Goal: Task Accomplishment & Management: Complete application form

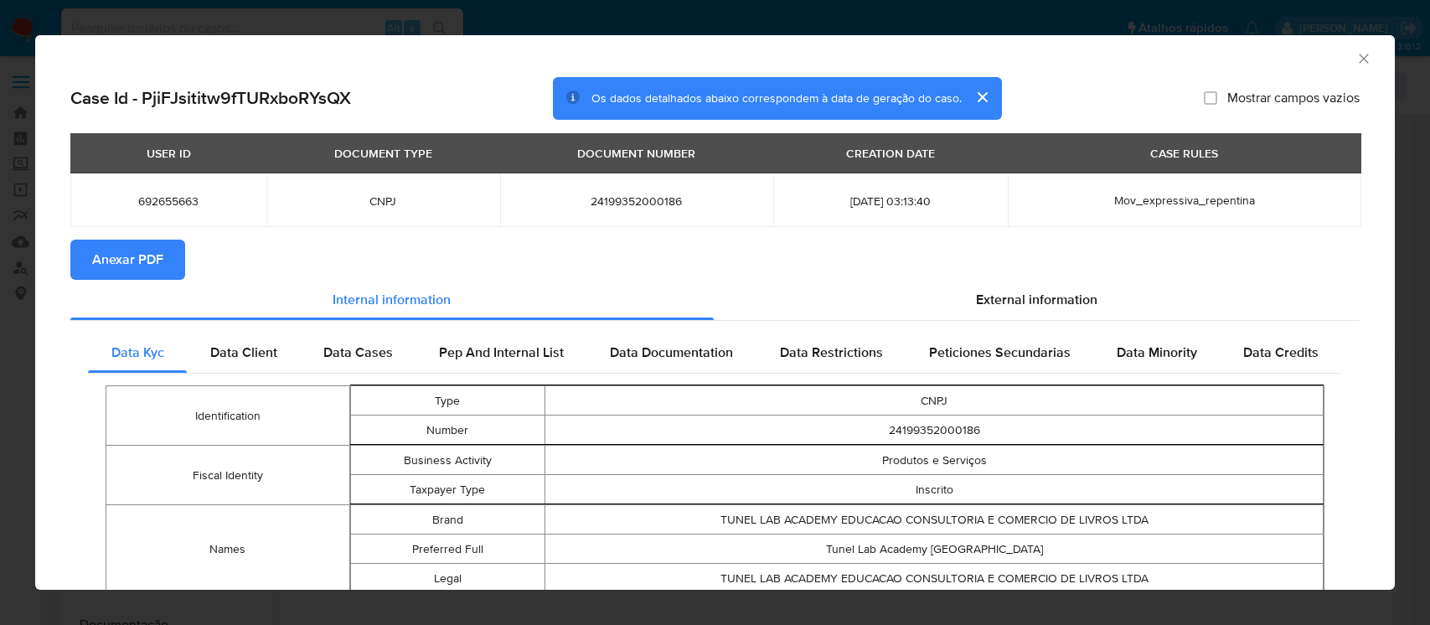
select select "10"
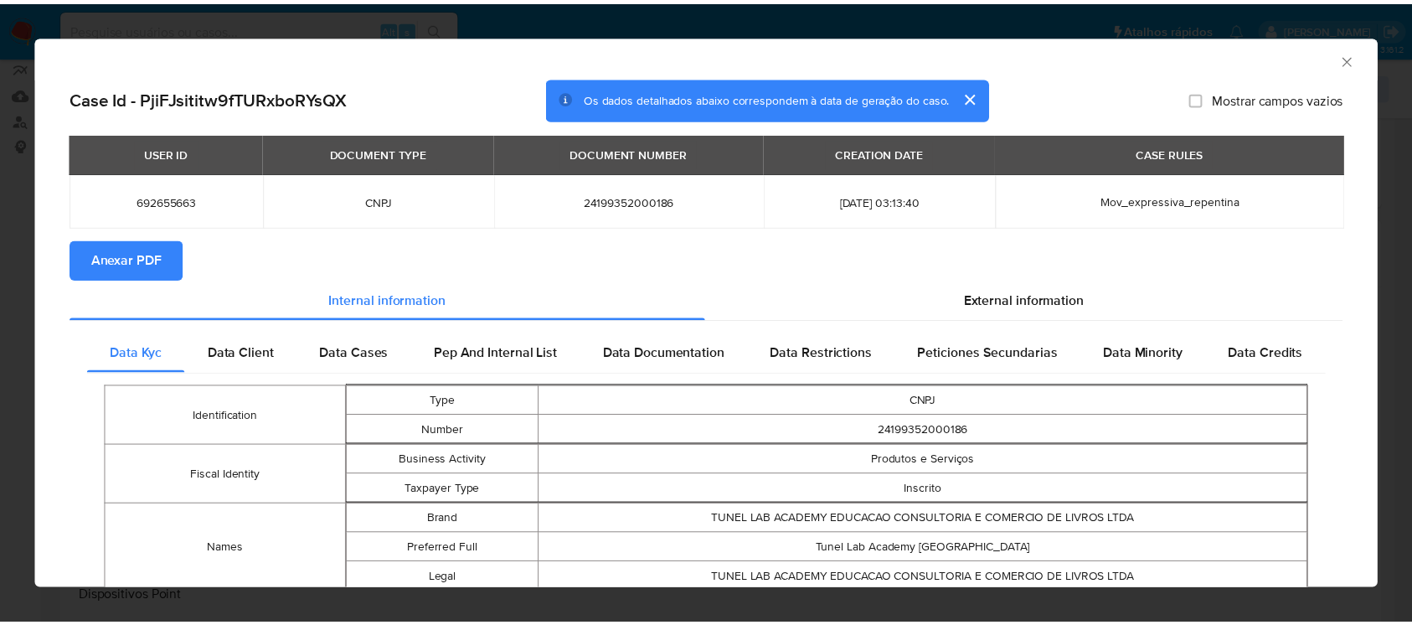
scroll to position [148, 0]
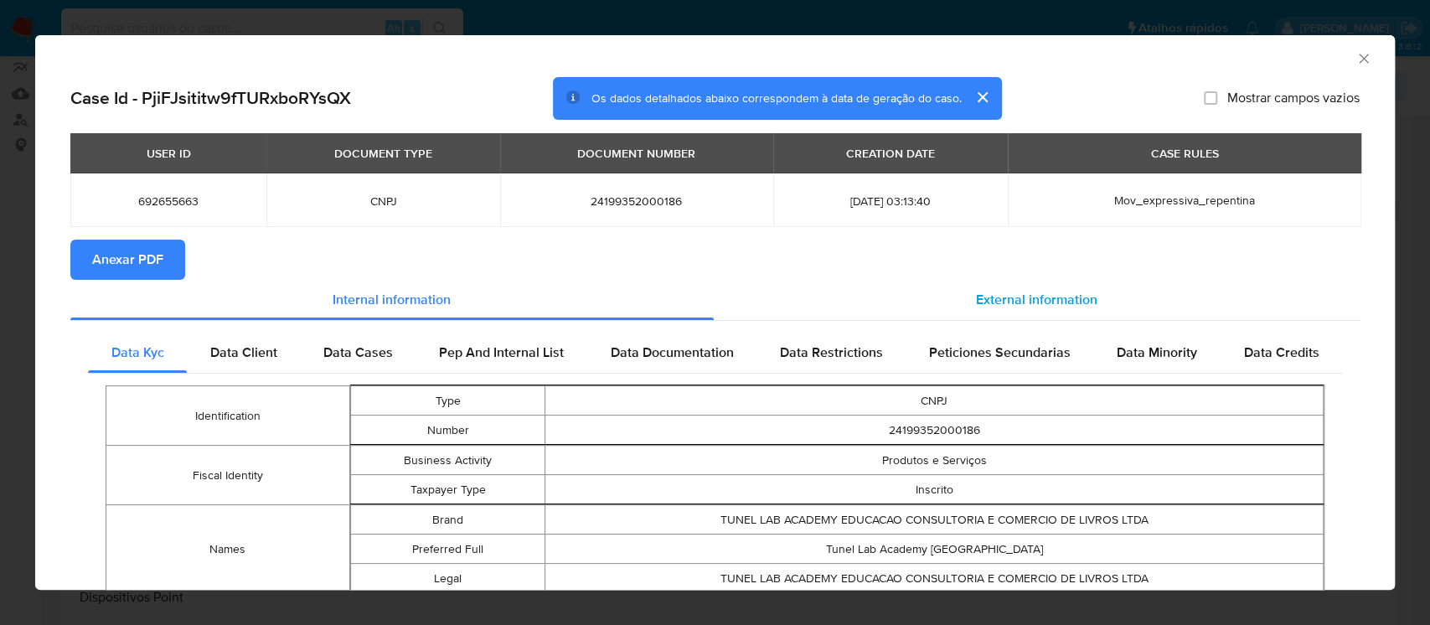
click at [1008, 307] on span "External information" at bounding box center [1036, 299] width 121 height 19
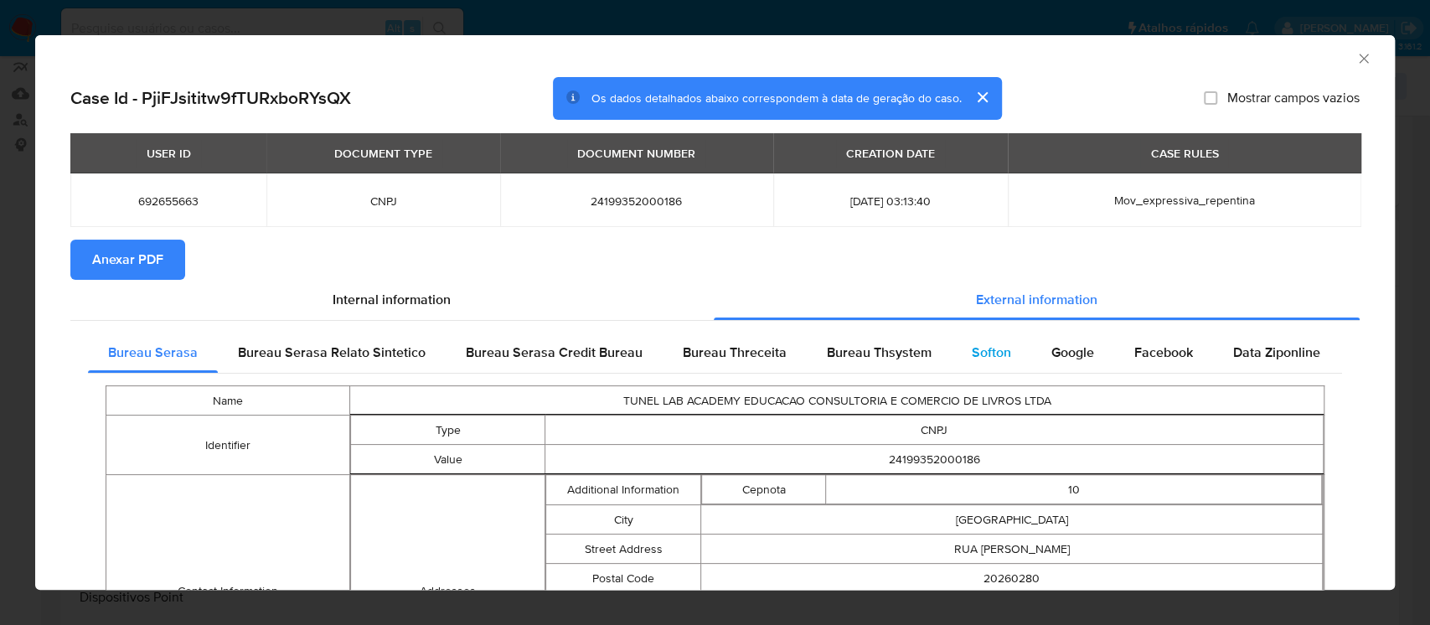
click at [972, 359] on span "Softon" at bounding box center [991, 352] width 39 height 19
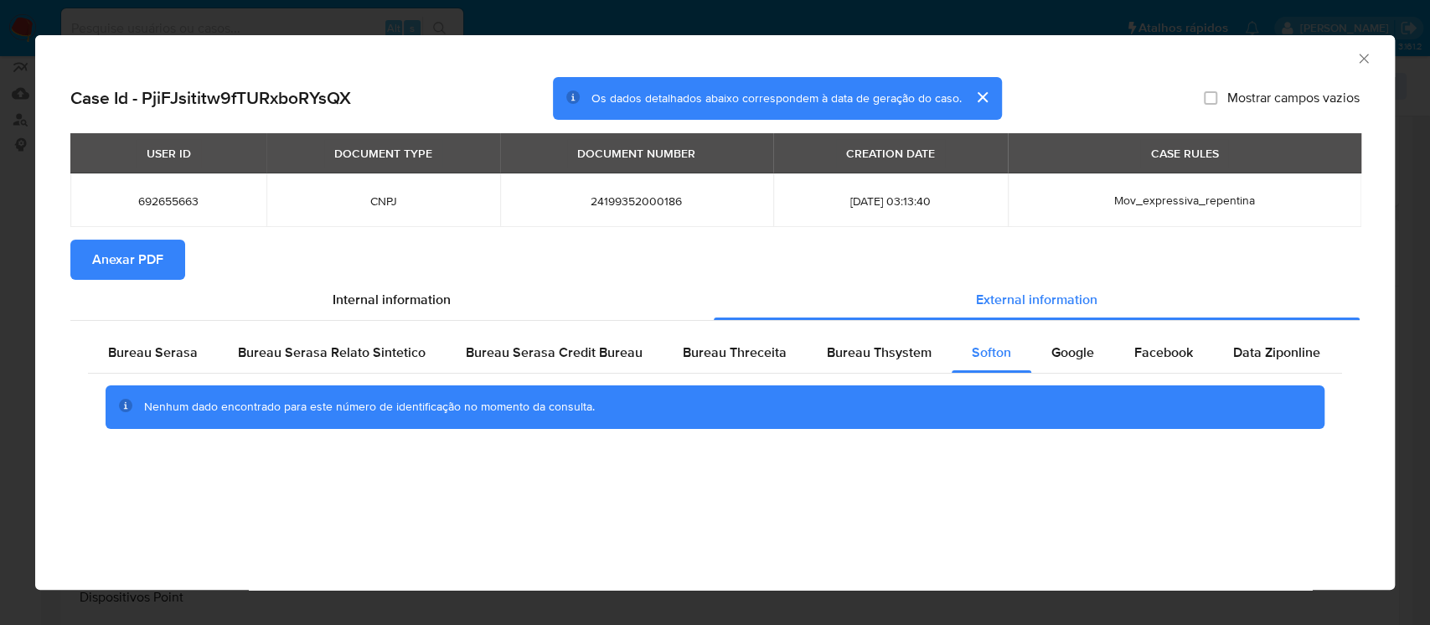
click at [1360, 59] on icon "Fechar a janela" at bounding box center [1363, 58] width 9 height 9
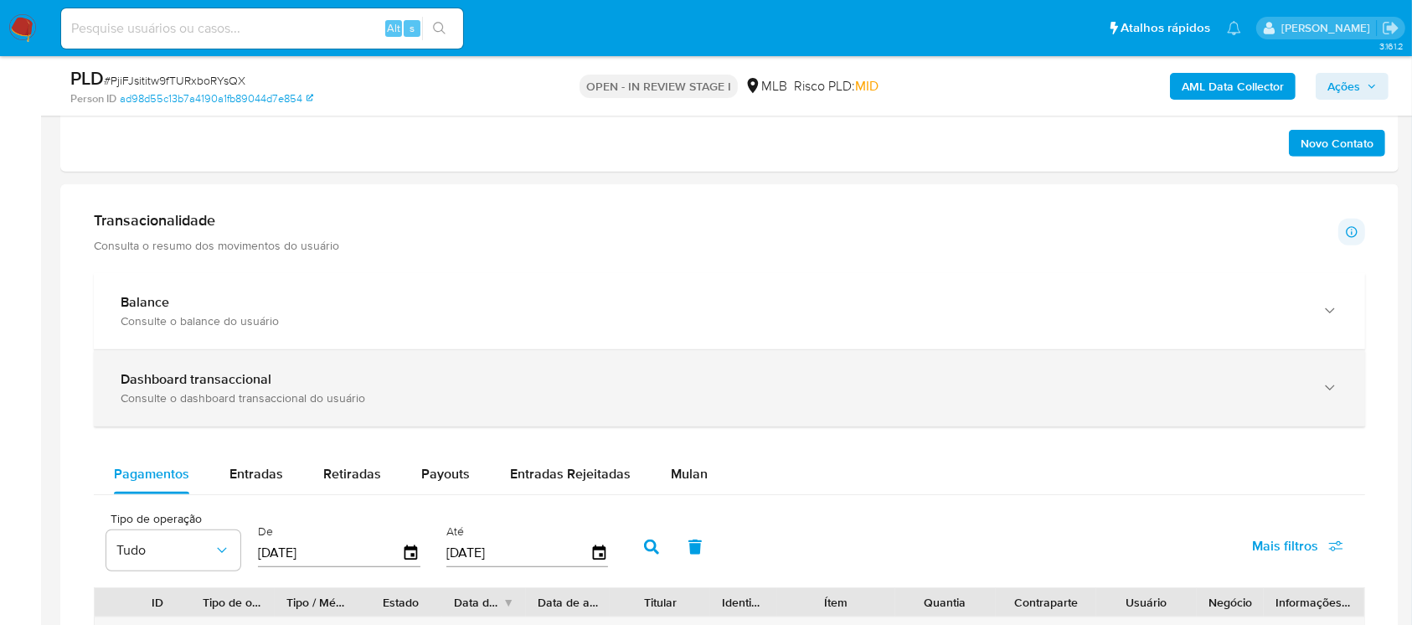
scroll to position [1042, 0]
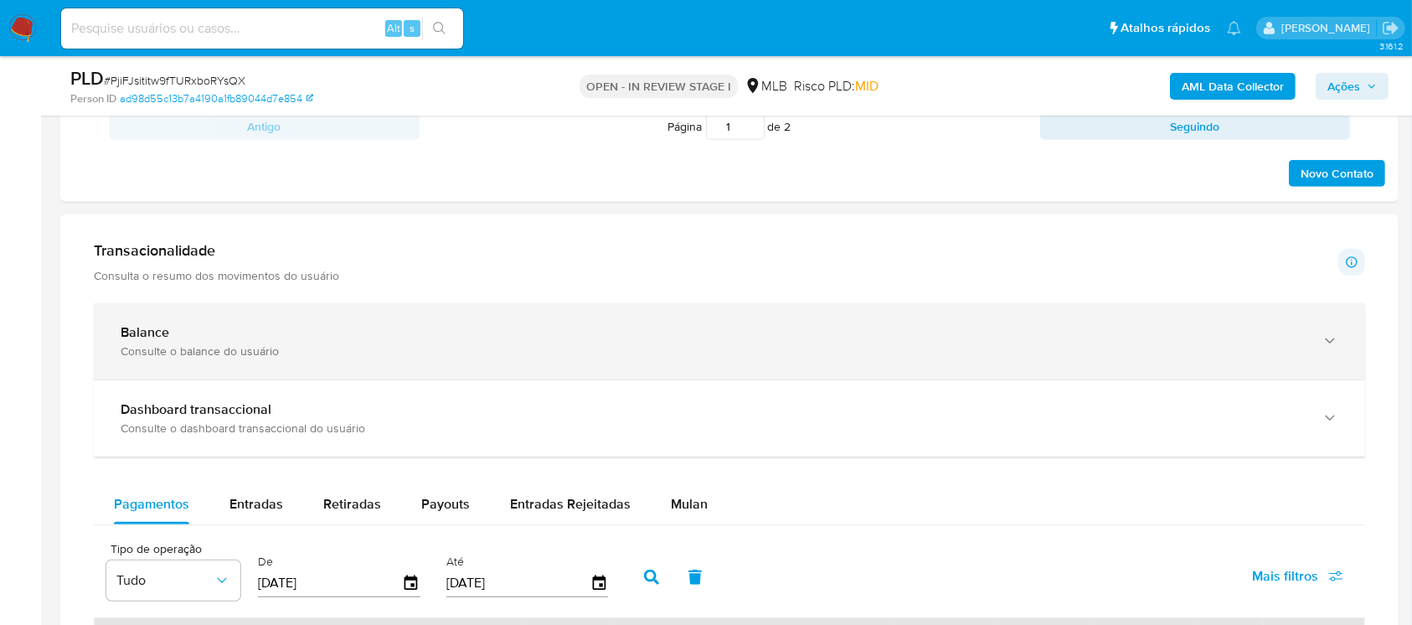
click at [295, 350] on div "Consulte o balance do usuário" at bounding box center [713, 350] width 1184 height 15
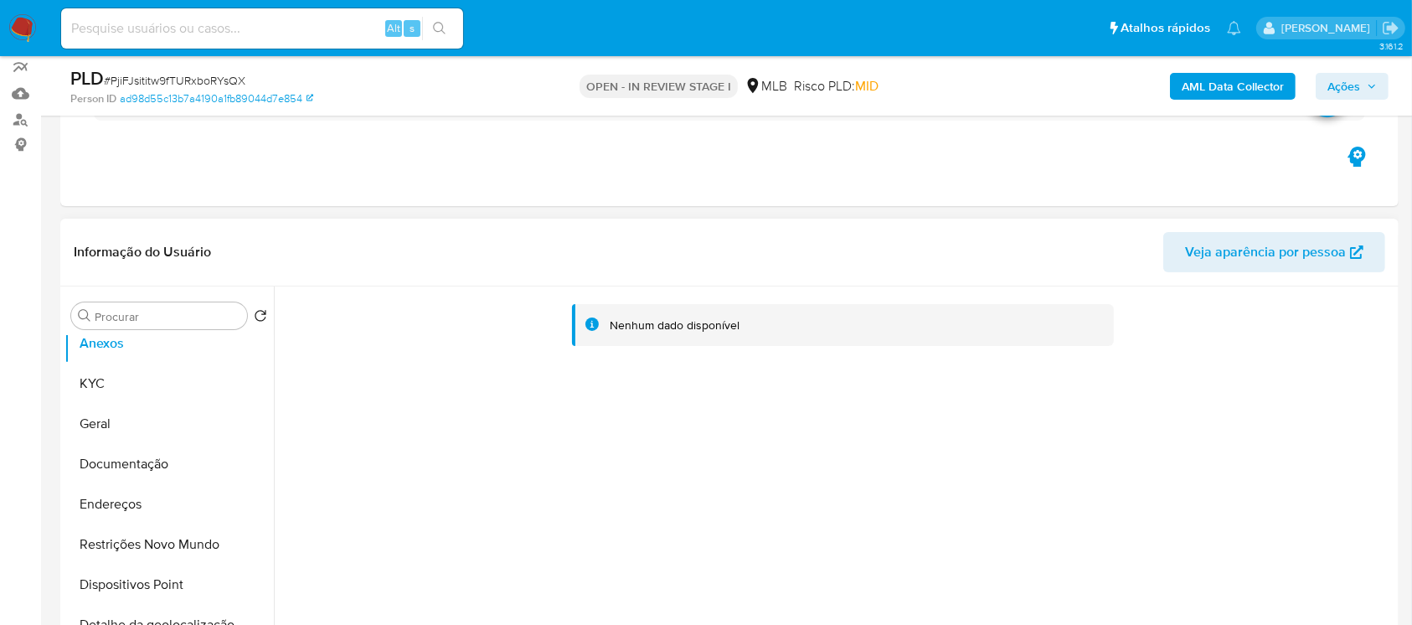
scroll to position [0, 0]
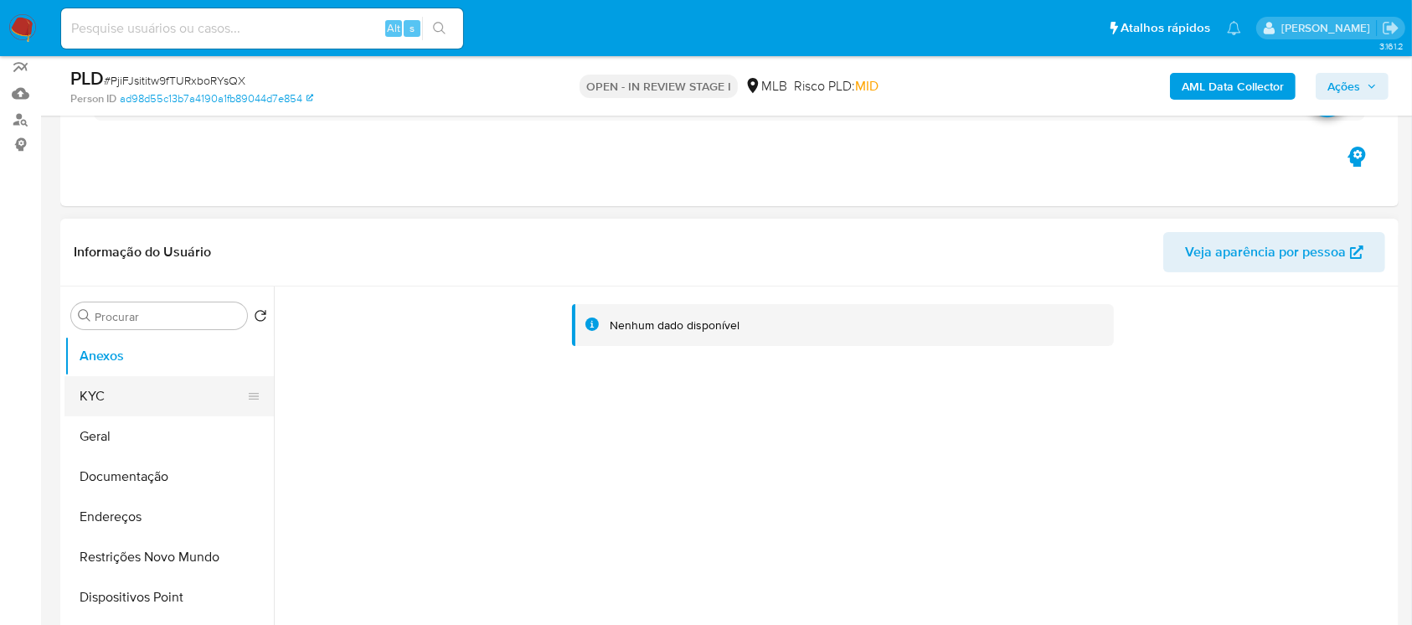
click at [85, 385] on button "KYC" at bounding box center [162, 396] width 196 height 40
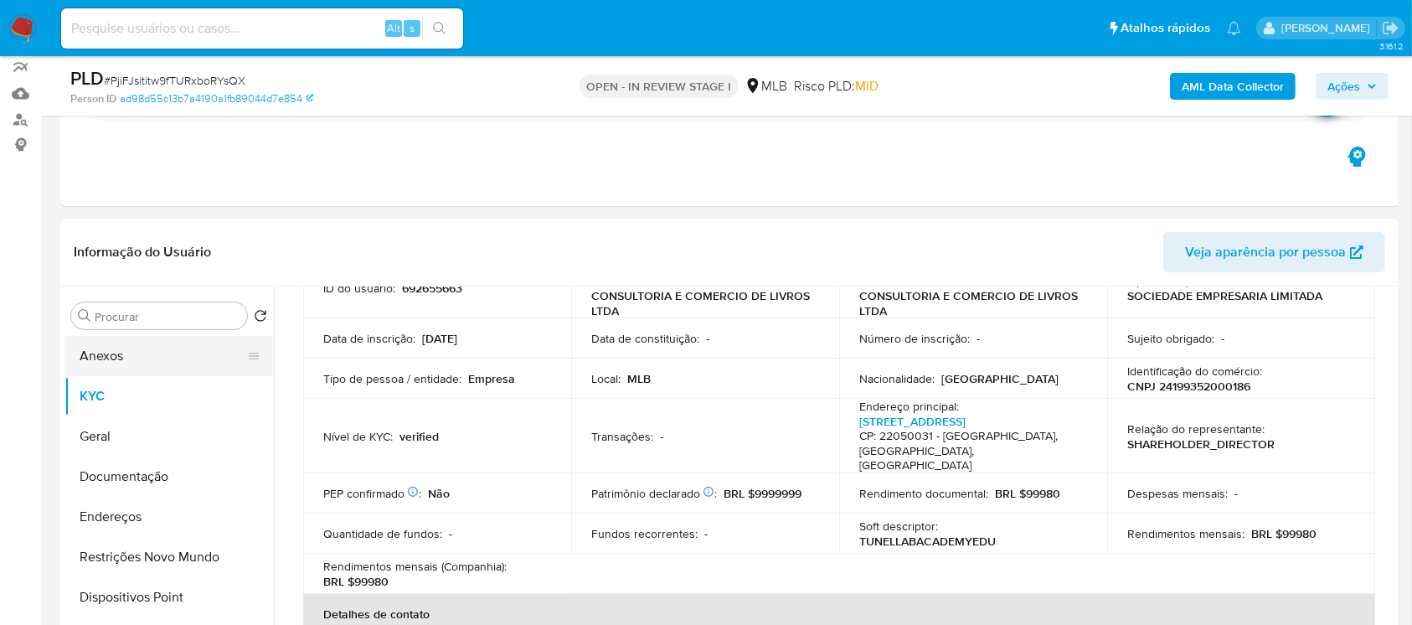
click at [100, 342] on button "Anexos" at bounding box center [162, 356] width 196 height 40
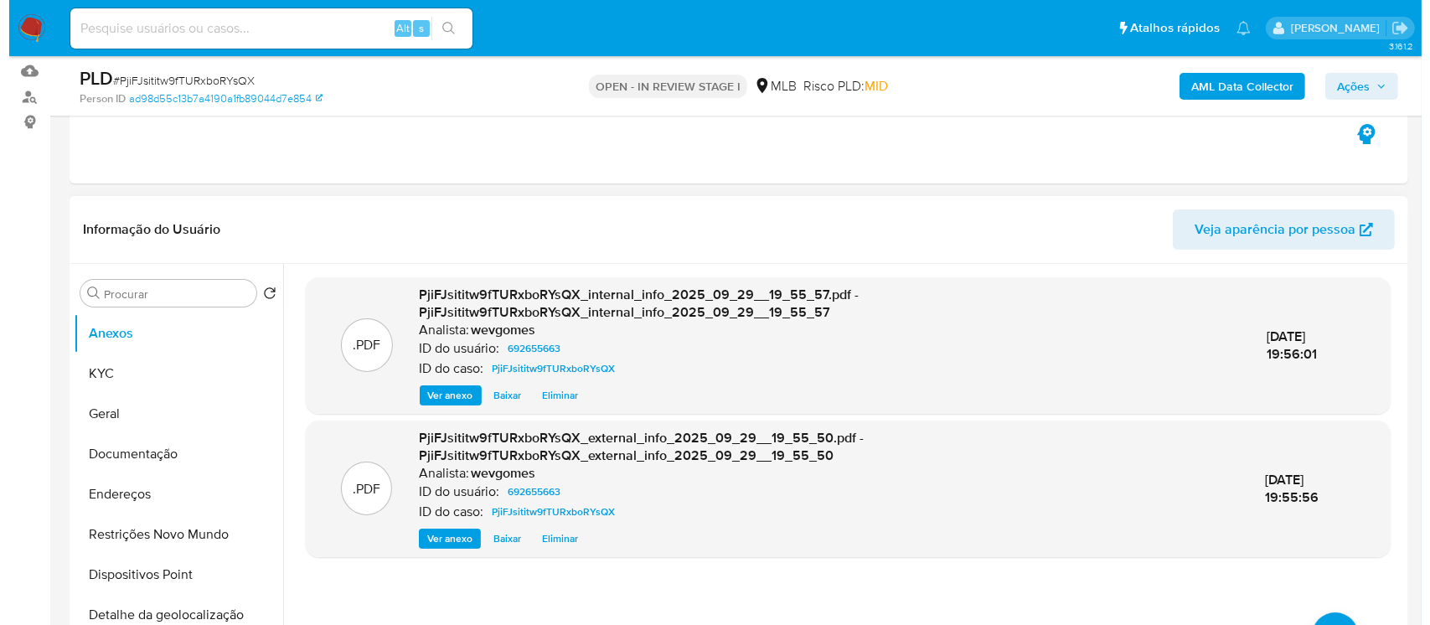
scroll to position [446, 0]
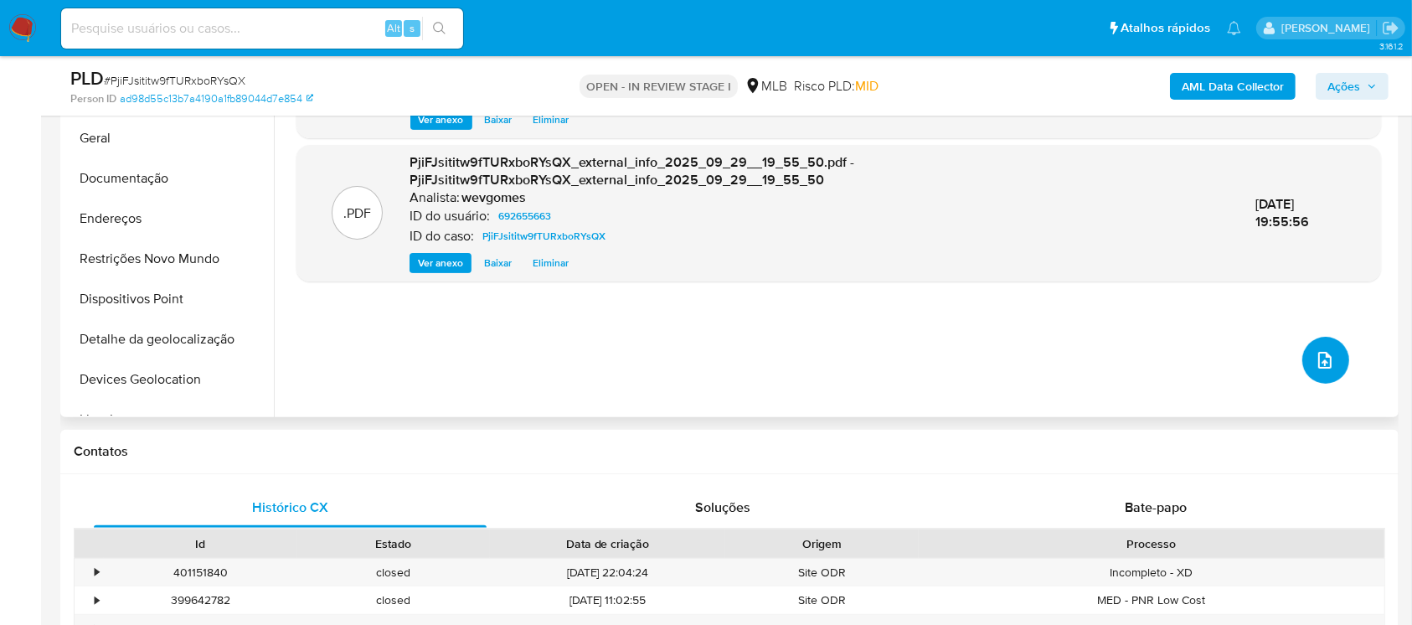
click at [1320, 363] on icon "upload-file" at bounding box center [1325, 360] width 20 height 20
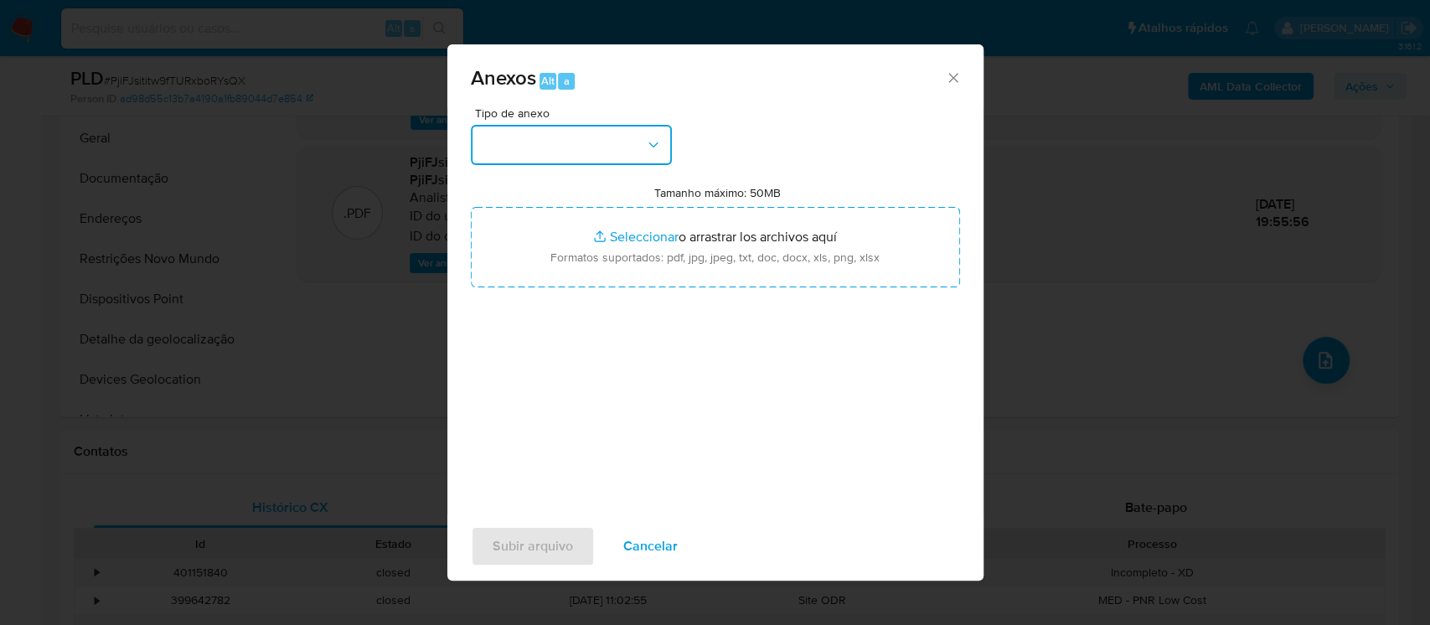
click at [650, 152] on button "button" at bounding box center [571, 145] width 201 height 40
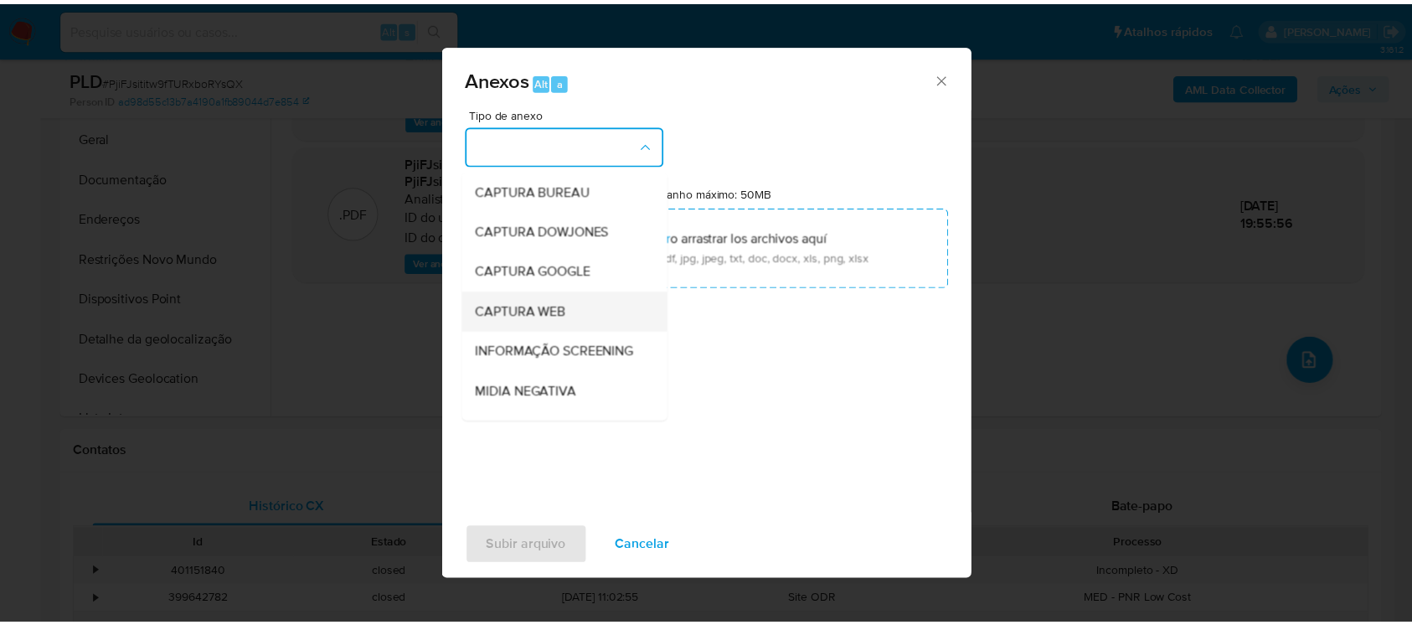
scroll to position [257, 0]
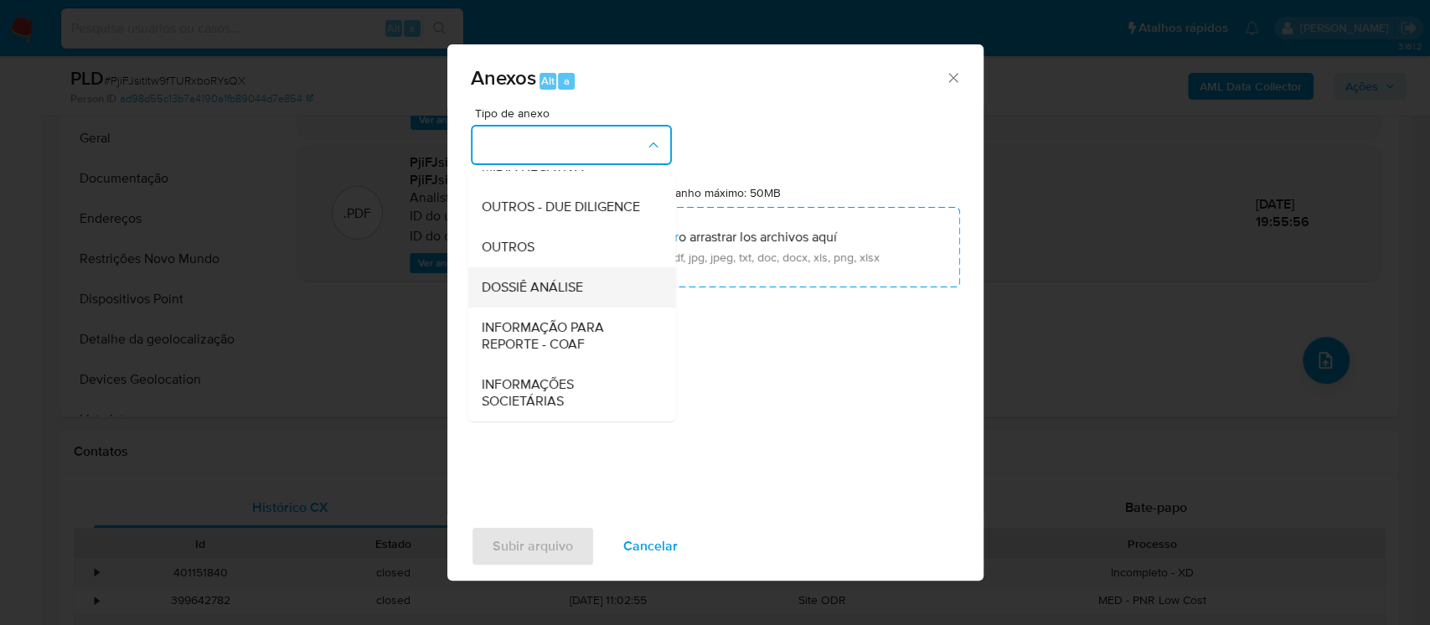
click at [519, 285] on span "DOSSIÊ ANÁLISE" at bounding box center [531, 287] width 101 height 17
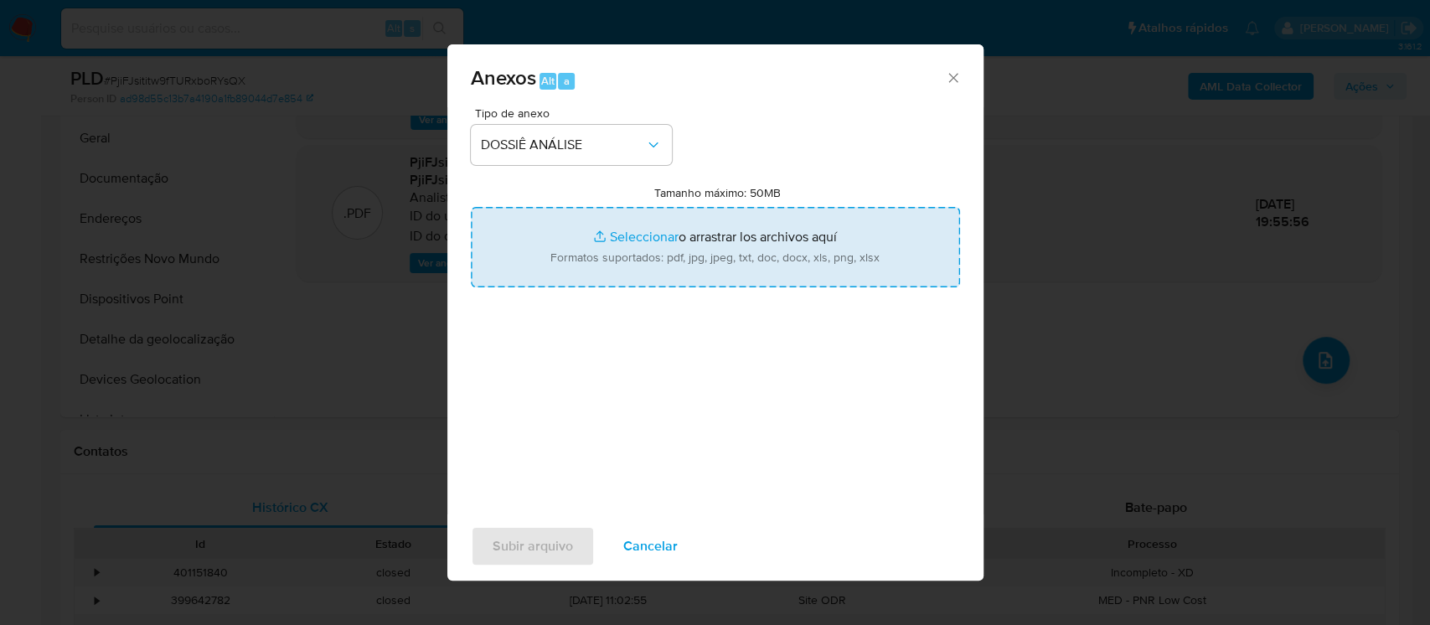
click at [620, 245] on input "Tamanho máximo: 50MB Seleccionar archivos" at bounding box center [715, 247] width 489 height 80
type input "C:\fakepath\DECLÍNIO - PjiFJsititw9fTURxboRYsQX - CNPJ 24199352000186 - TUNEL L…"
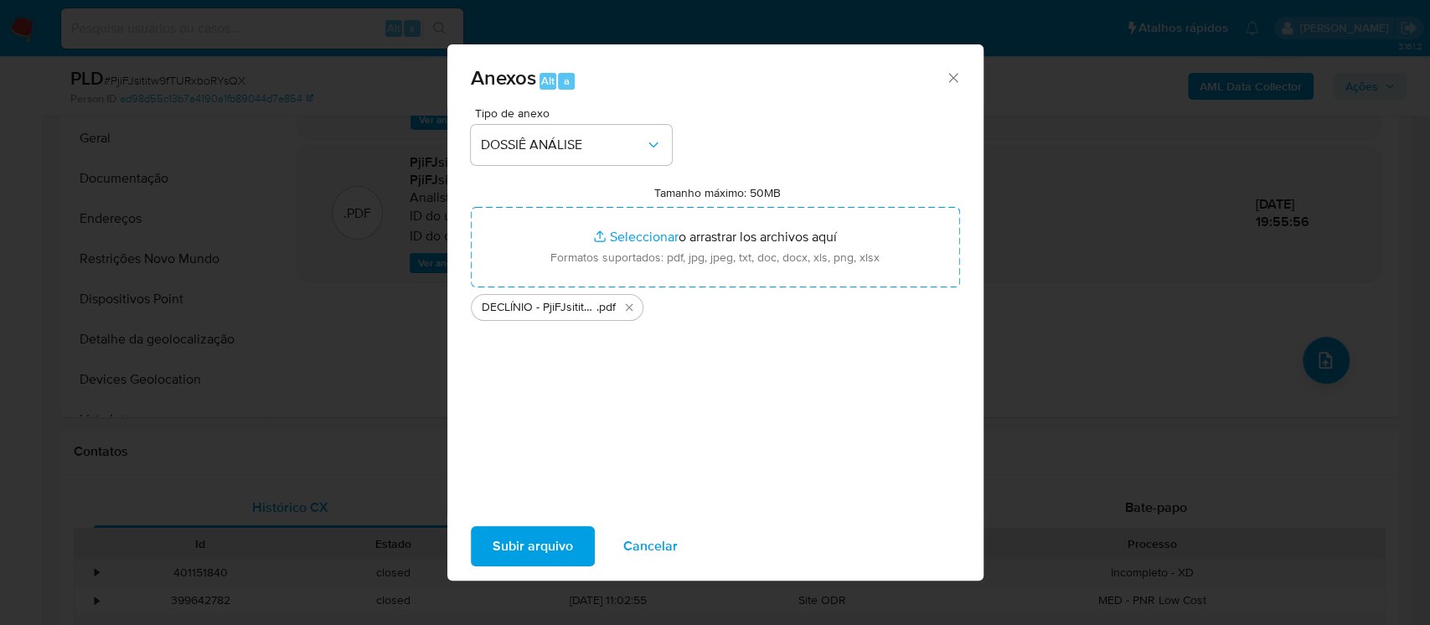
click at [514, 555] on span "Subir arquivo" at bounding box center [533, 546] width 80 height 37
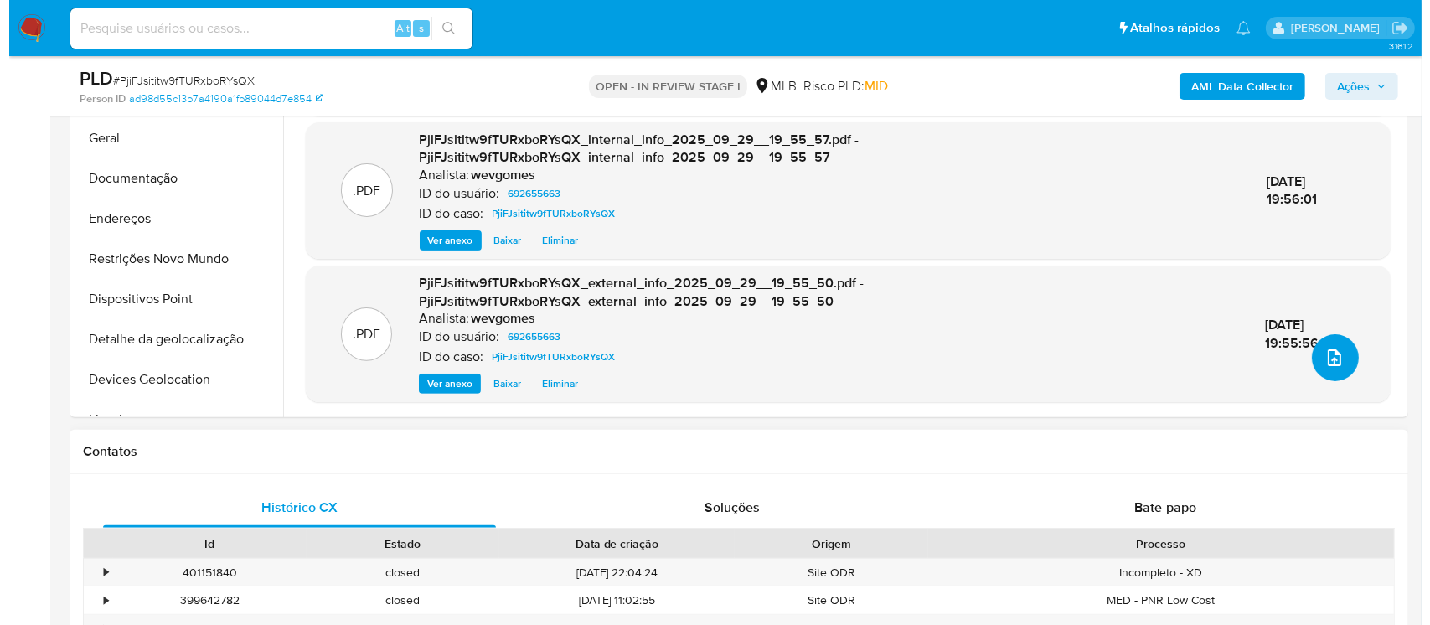
scroll to position [297, 0]
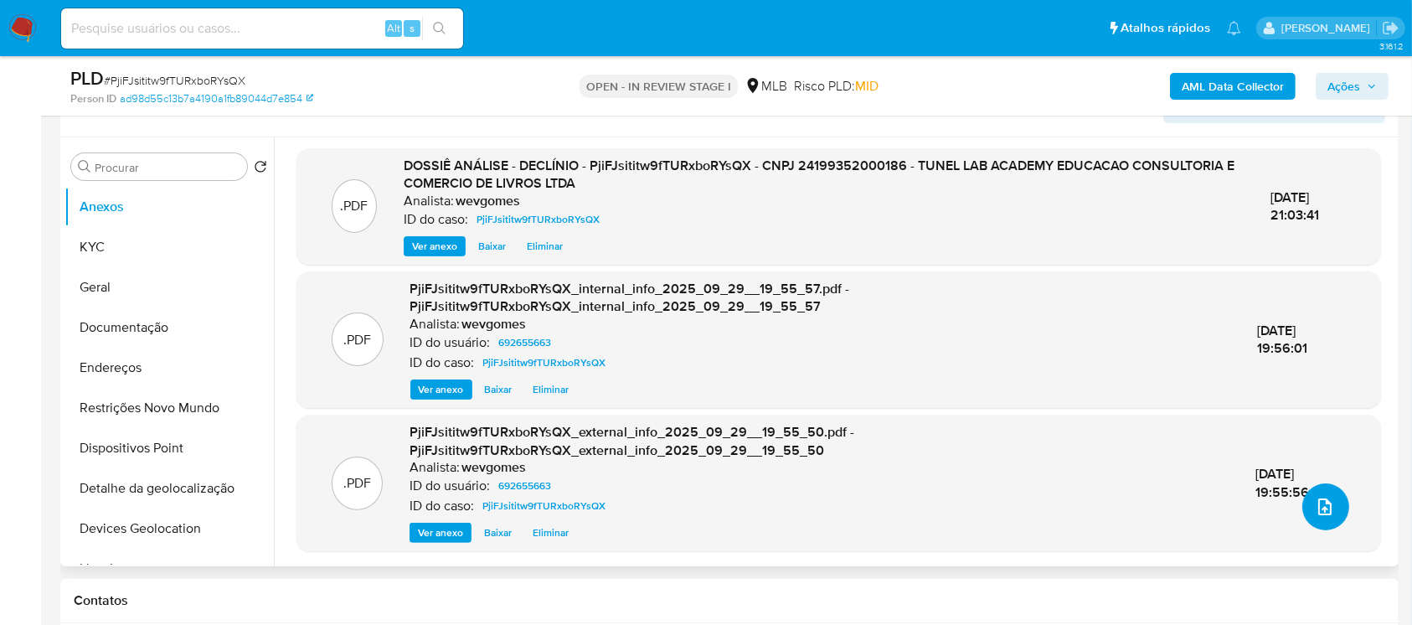
click at [1323, 502] on icon "upload-file" at bounding box center [1325, 507] width 20 height 20
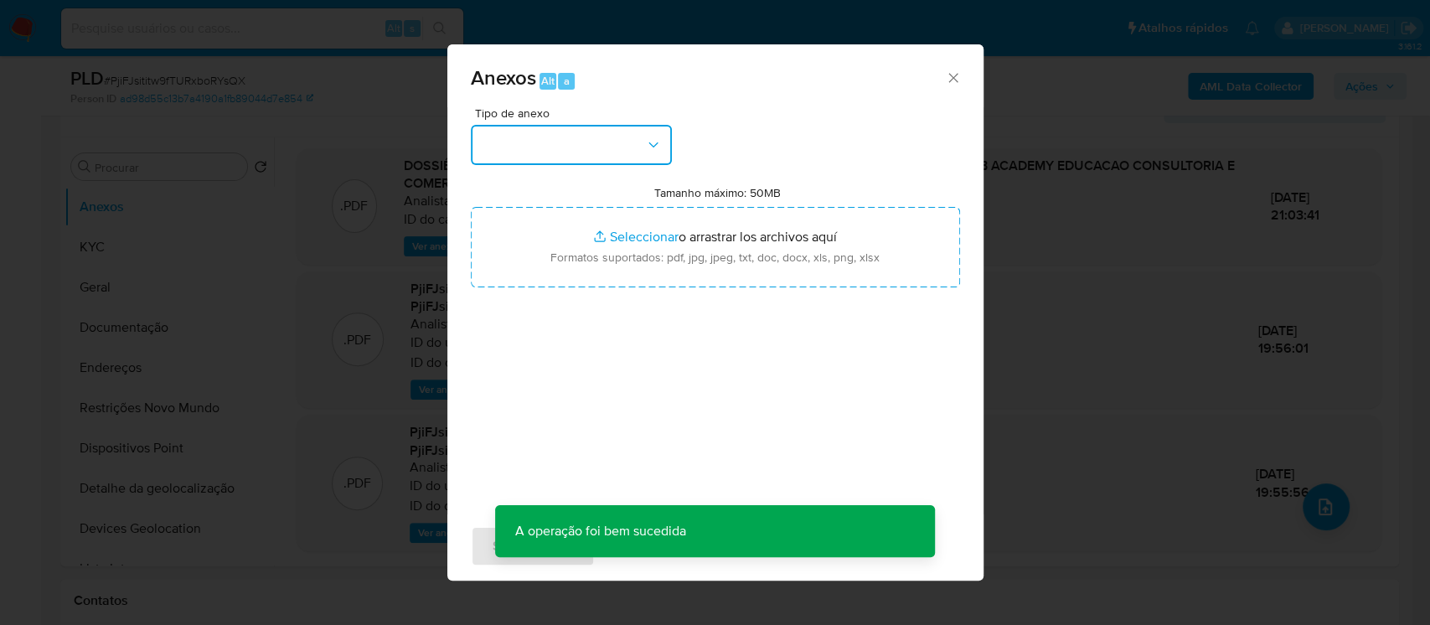
click at [642, 149] on button "button" at bounding box center [571, 145] width 201 height 40
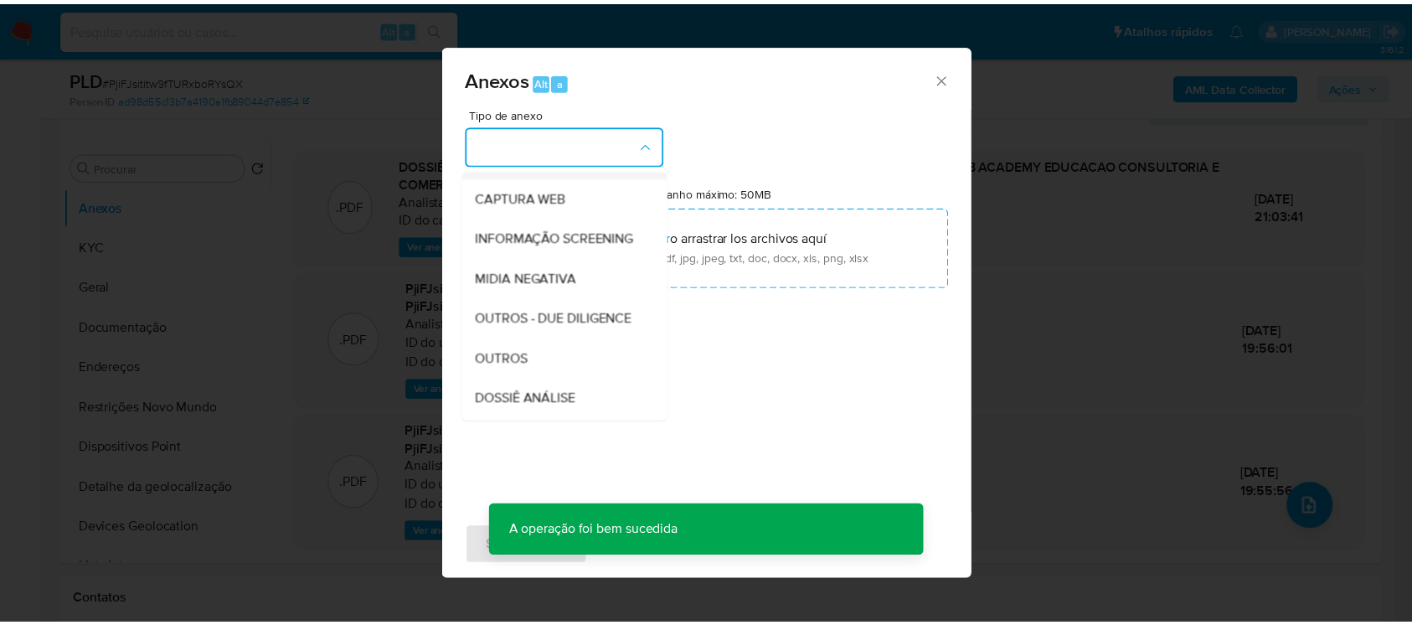
scroll to position [148, 0]
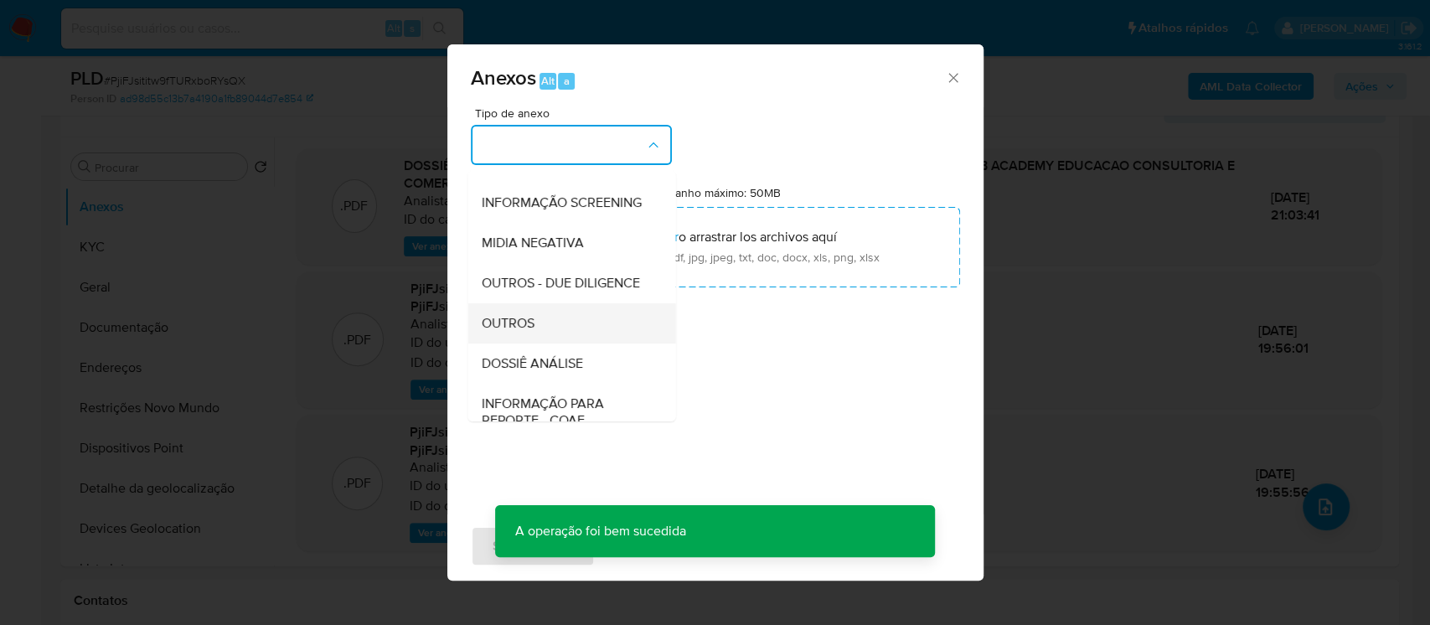
click at [503, 332] on span "OUTROS" at bounding box center [507, 323] width 53 height 17
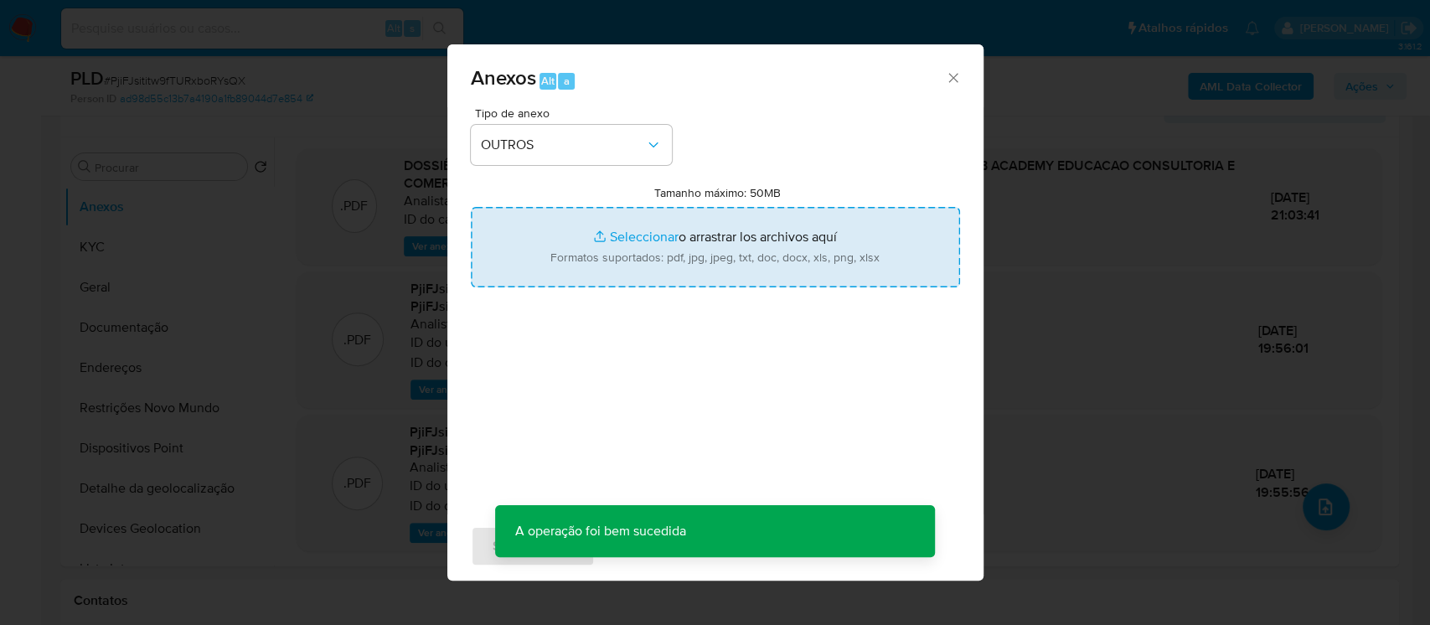
click at [614, 241] on input "Tamanho máximo: 50MB Seleccionar archivos" at bounding box center [715, 247] width 489 height 80
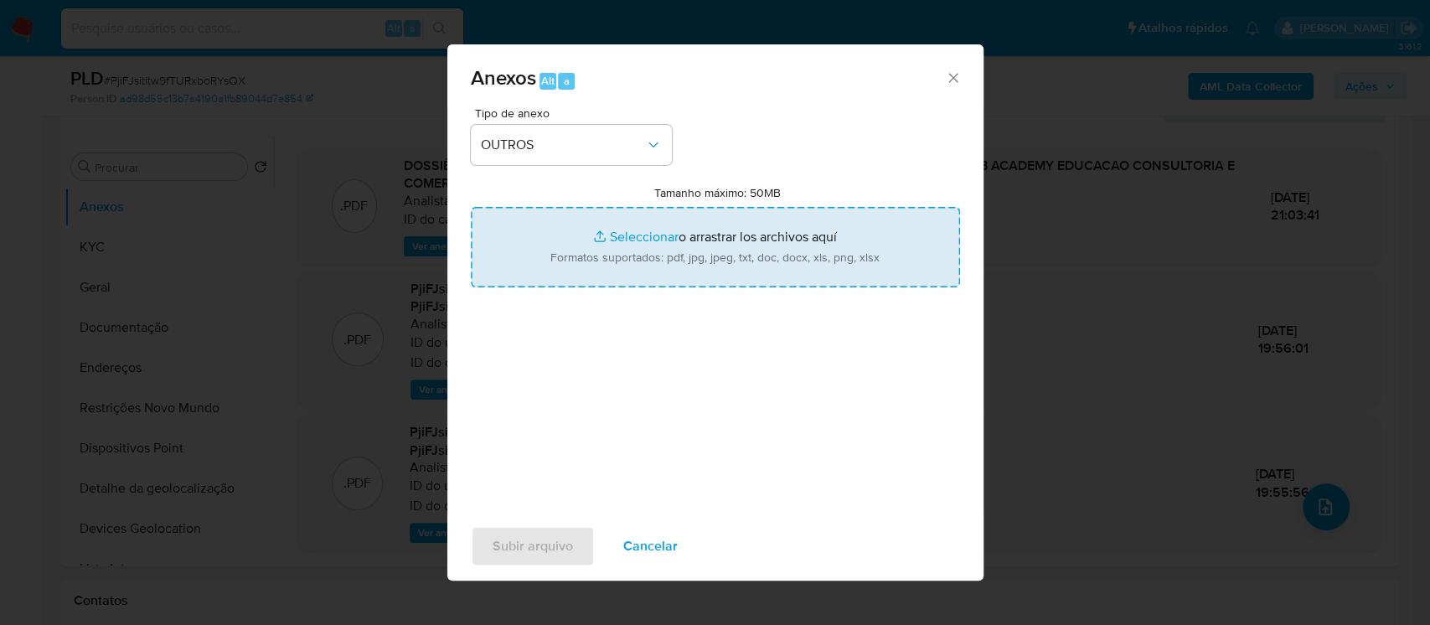
type input "C:\fakepath\Mulan 692655663_2025_09_29_16_45_04.pdf"
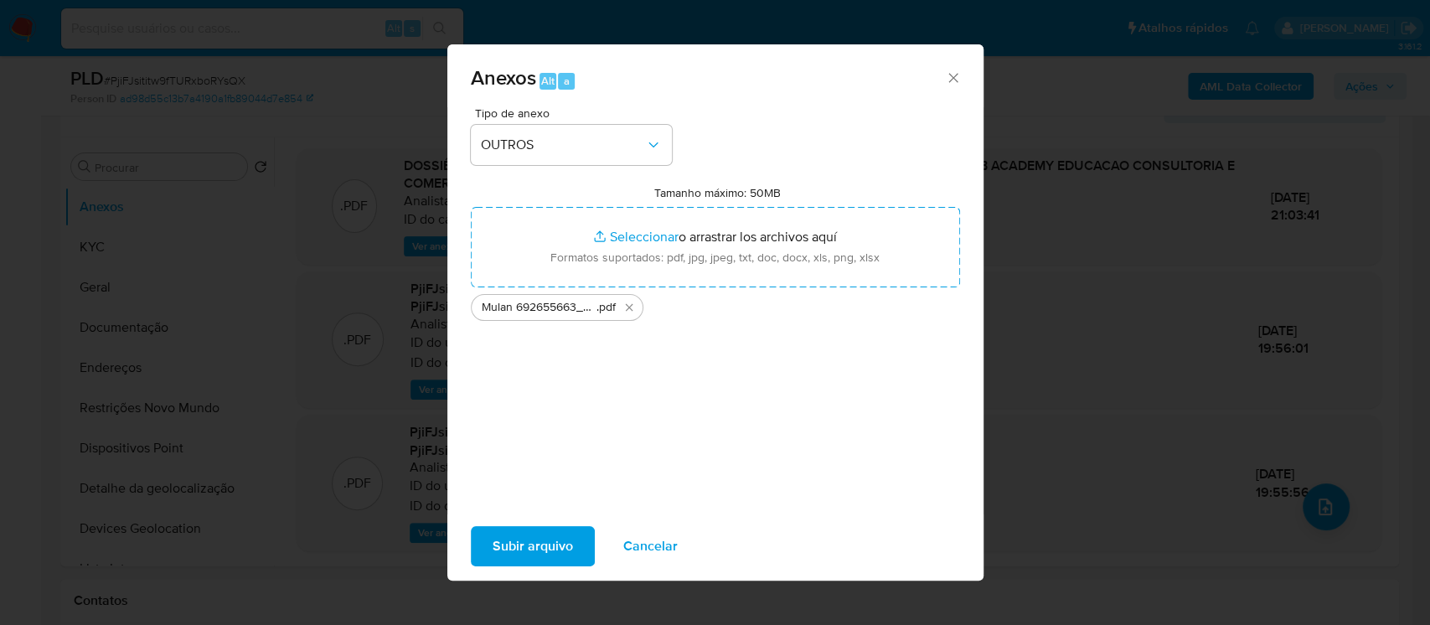
click at [517, 549] on span "Subir arquivo" at bounding box center [533, 546] width 80 height 37
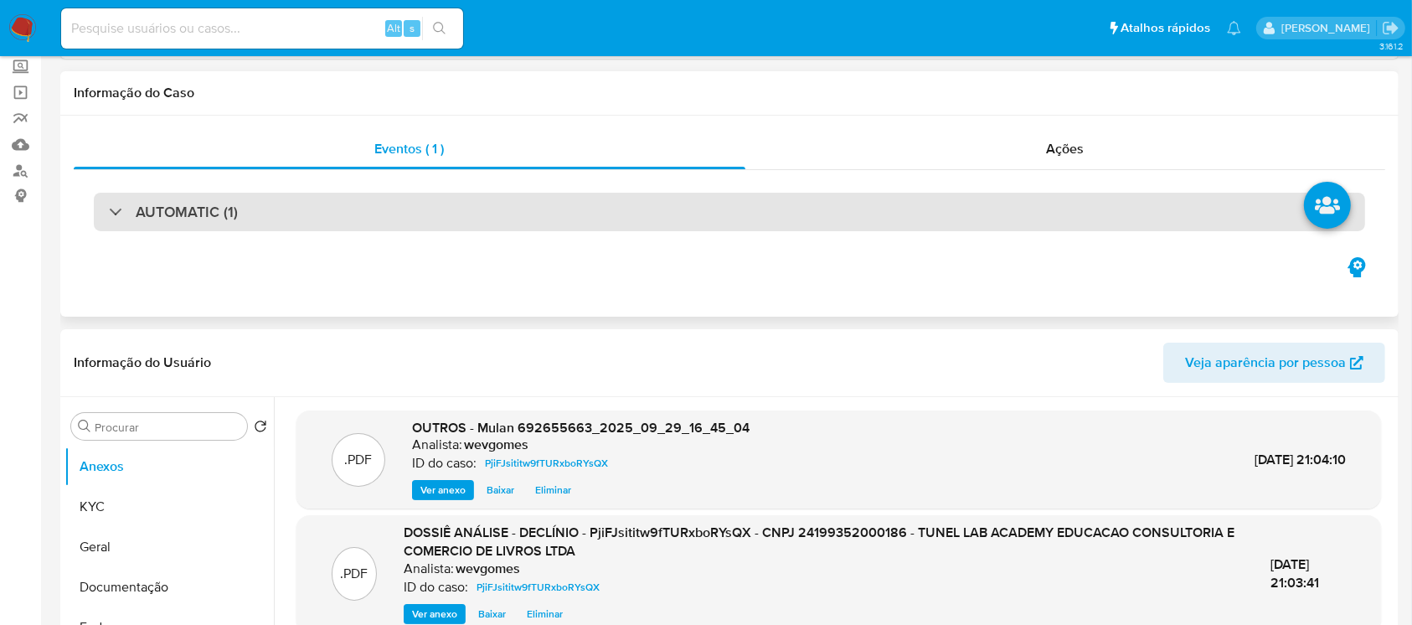
scroll to position [0, 0]
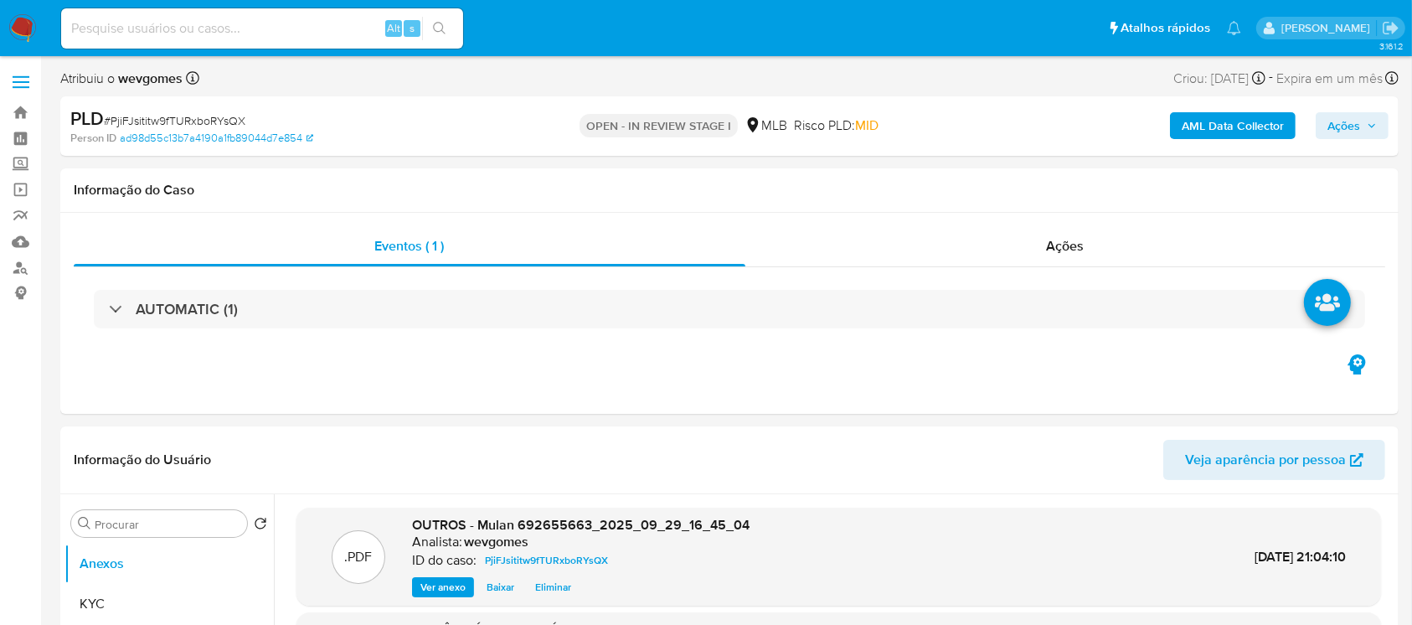
click at [1359, 129] on span "Ações" at bounding box center [1344, 125] width 33 height 27
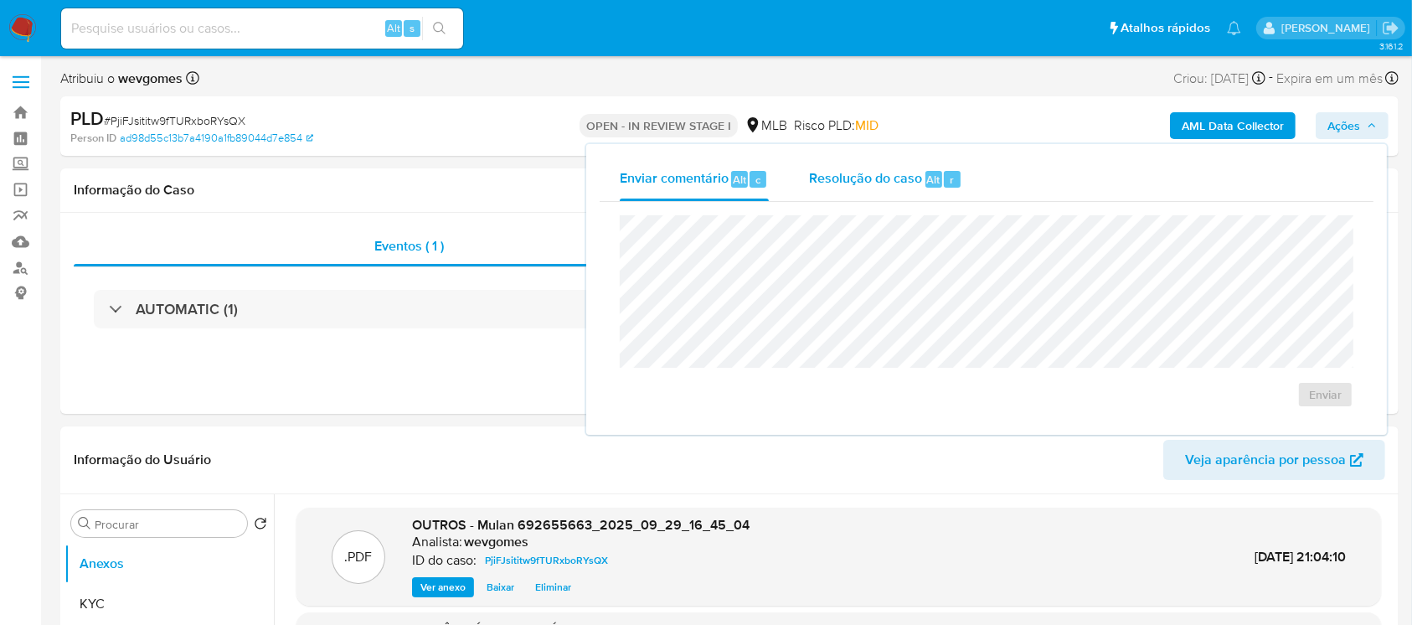
click at [827, 186] on span "Resolução do caso" at bounding box center [865, 178] width 113 height 19
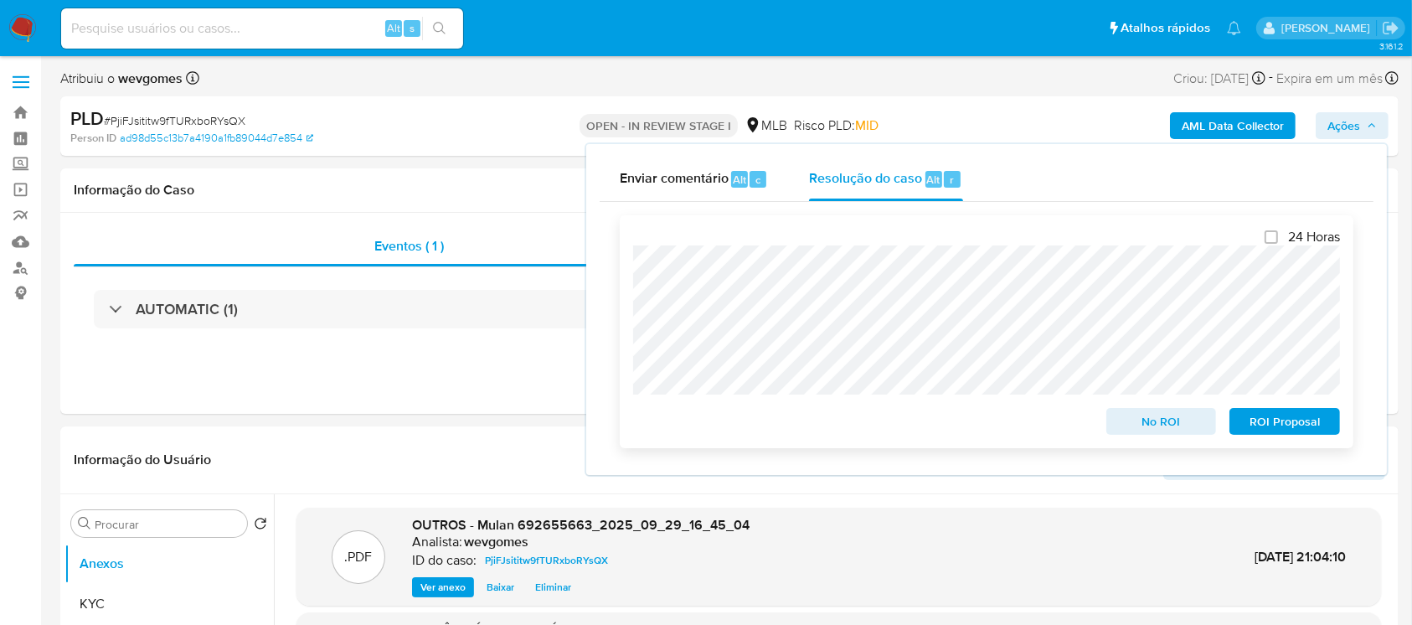
click at [1125, 426] on span "No ROI" at bounding box center [1161, 421] width 87 height 23
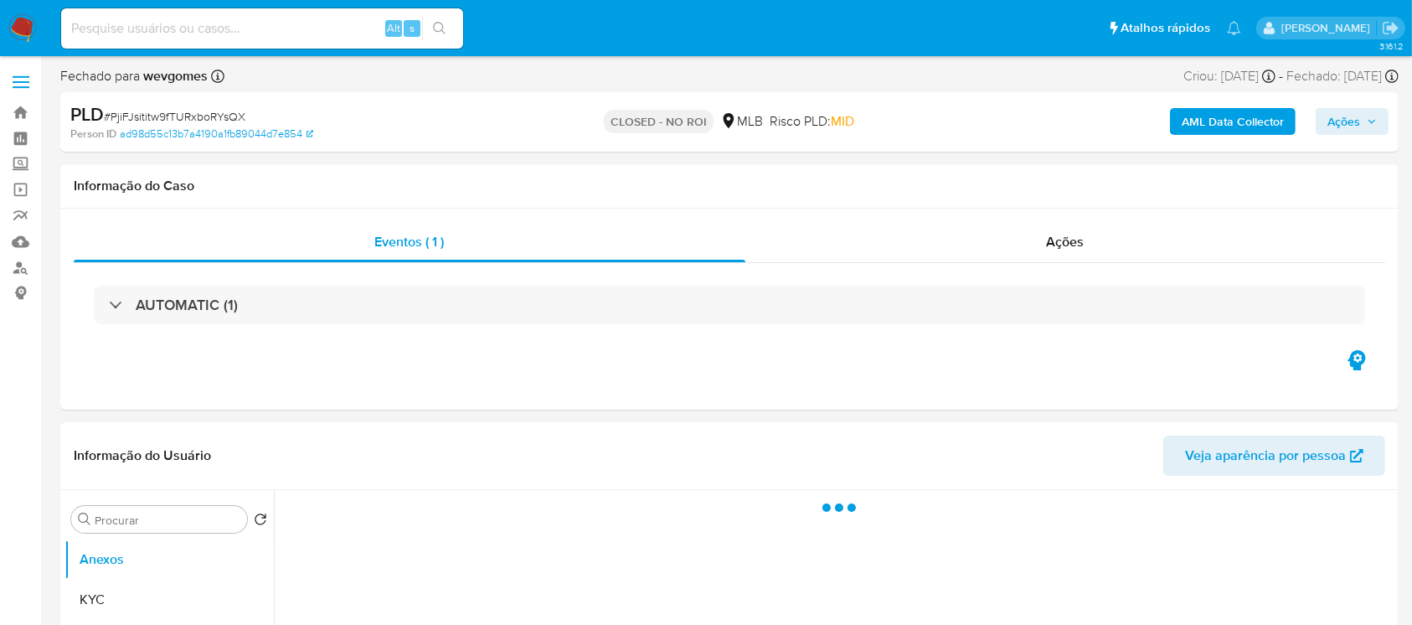
select select "10"
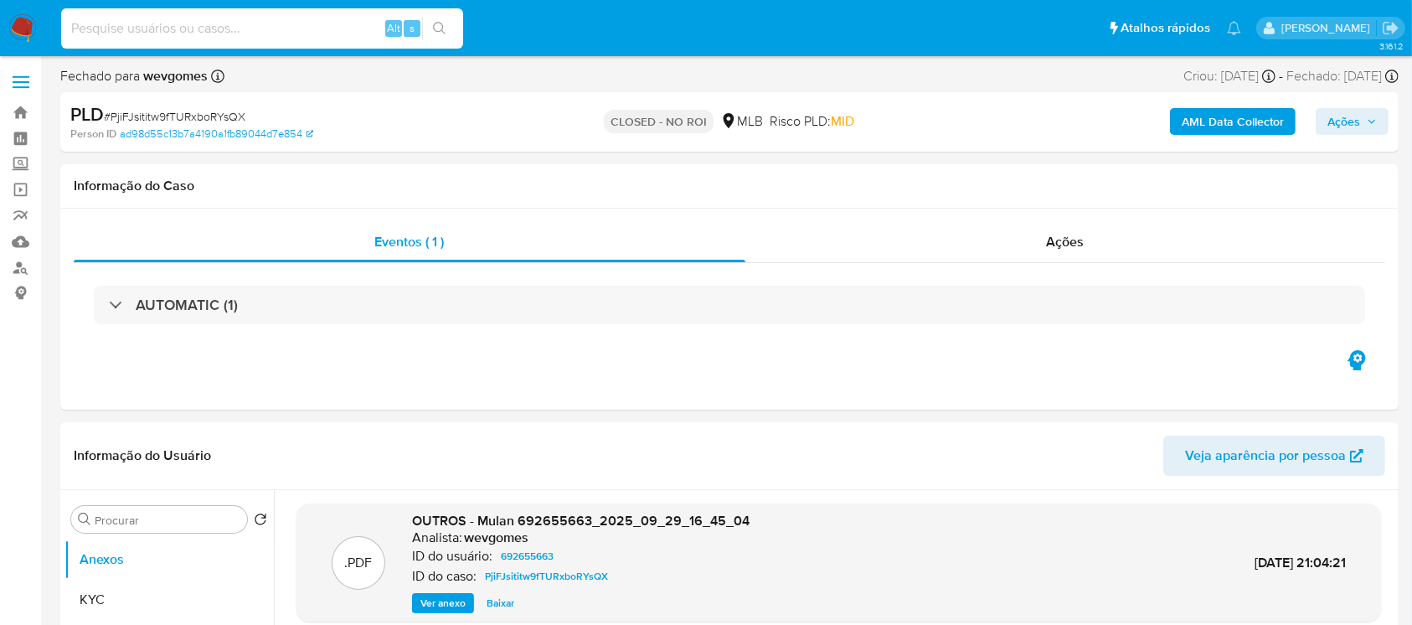
click at [177, 34] on input at bounding box center [262, 29] width 402 height 22
paste input "GMrdbFuz7nbTZ17aLGHSVAmW"
type input "GMrdbFuz7nbTZ17aLGHSVAmW"
click at [139, 108] on span "# PjiFJsititw9fTURxboRYsQX" at bounding box center [175, 116] width 142 height 17
click at [136, 118] on span "# PjiFJsititw9fTURxboRYsQX" at bounding box center [175, 116] width 142 height 17
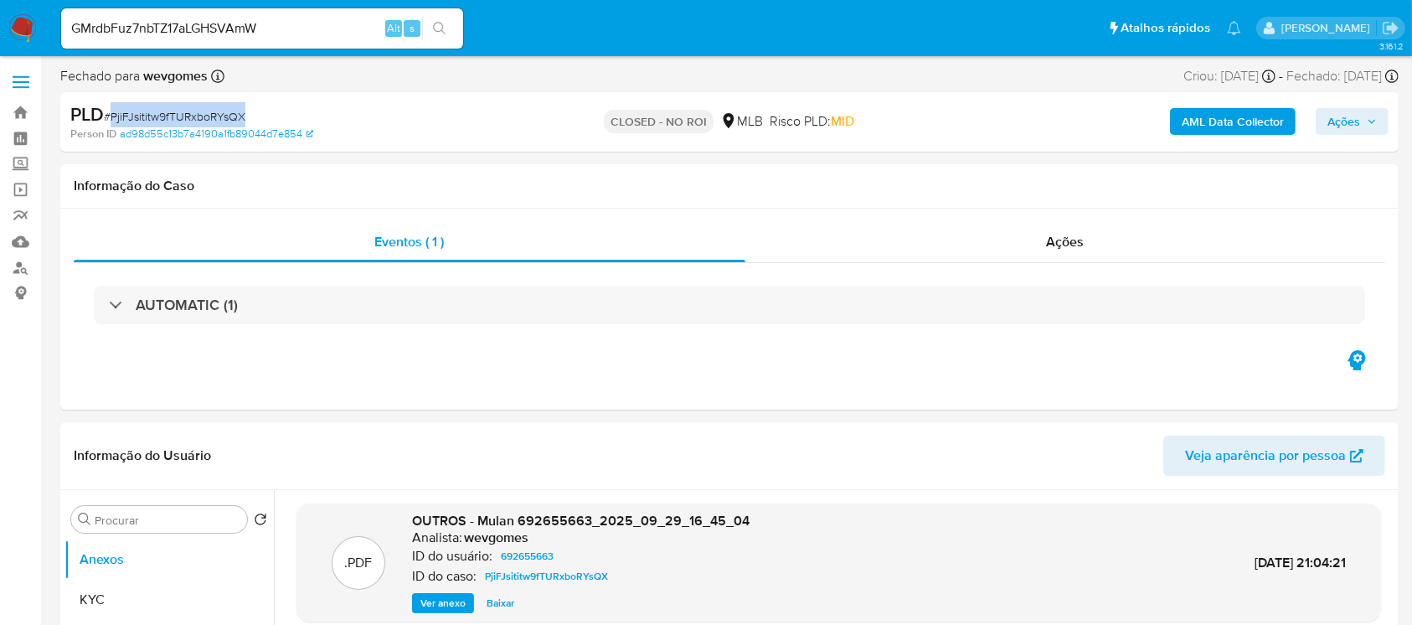
click at [136, 118] on span "# PjiFJsititw9fTURxboRYsQX" at bounding box center [175, 116] width 142 height 17
copy span "PjiFJsititw9fTURxboRYsQX"
click at [115, 34] on input "GMrdbFuz7nbTZ17aLGHSVAmW" at bounding box center [262, 29] width 402 height 22
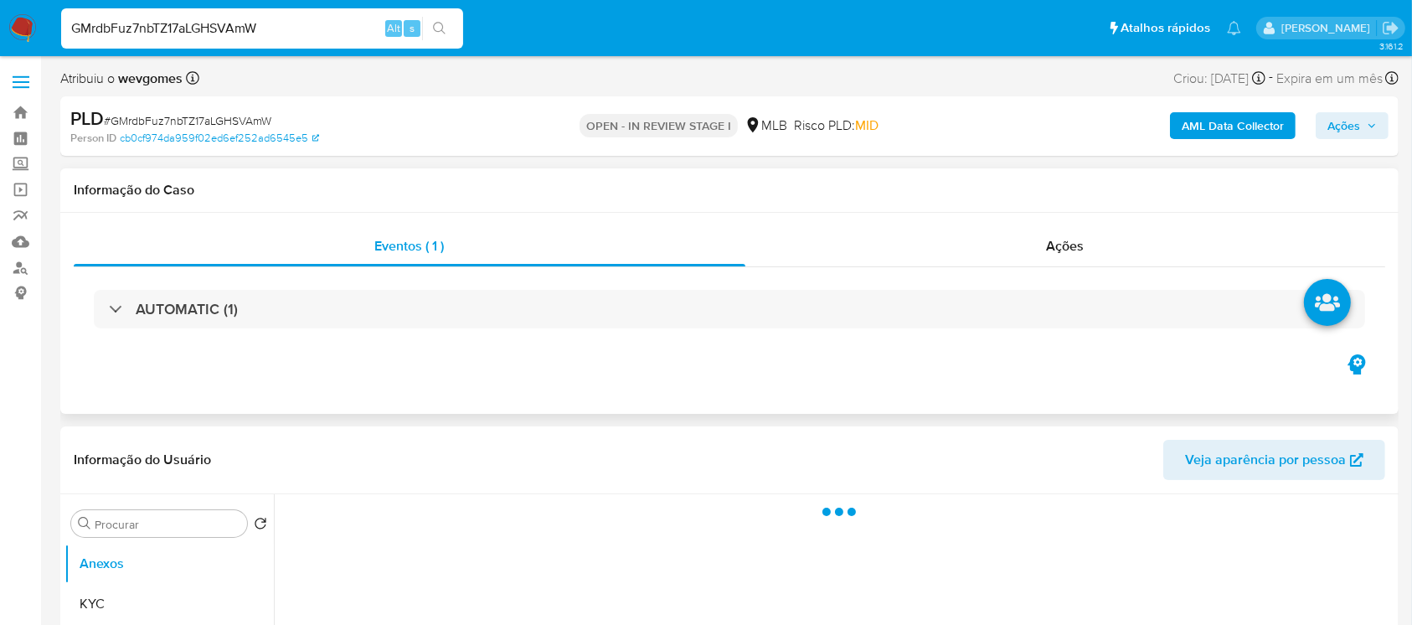
select select "10"
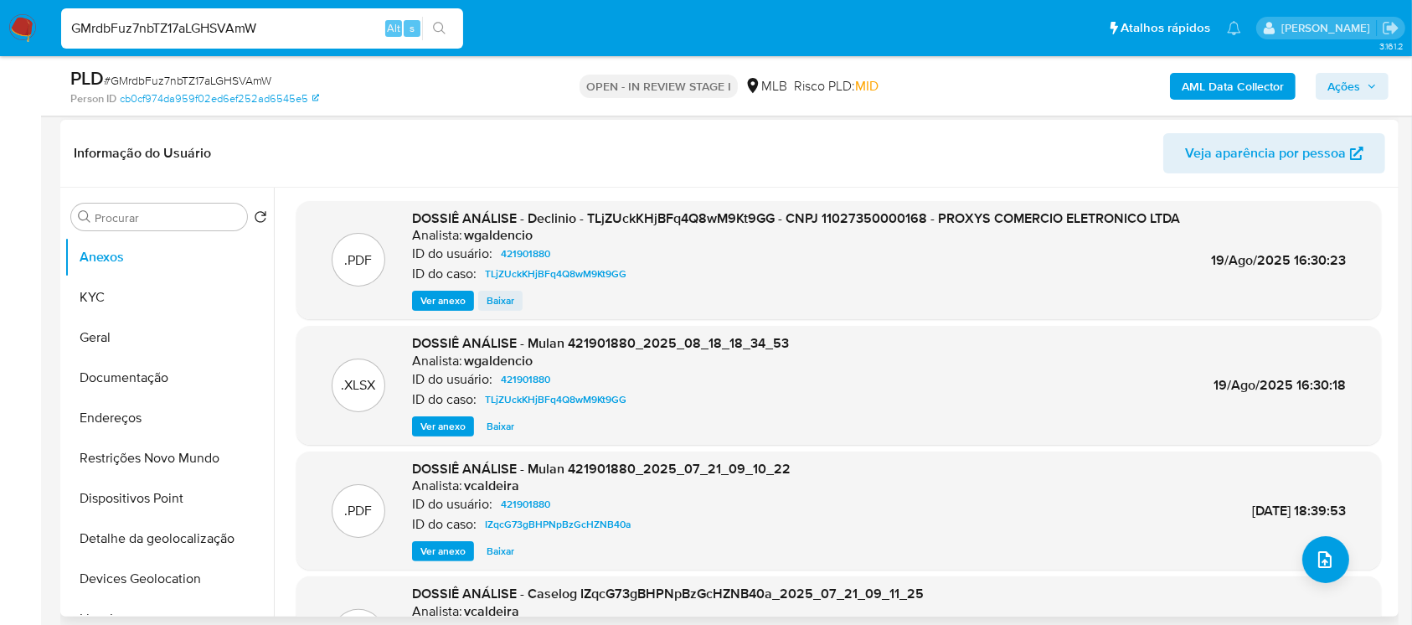
scroll to position [297, 0]
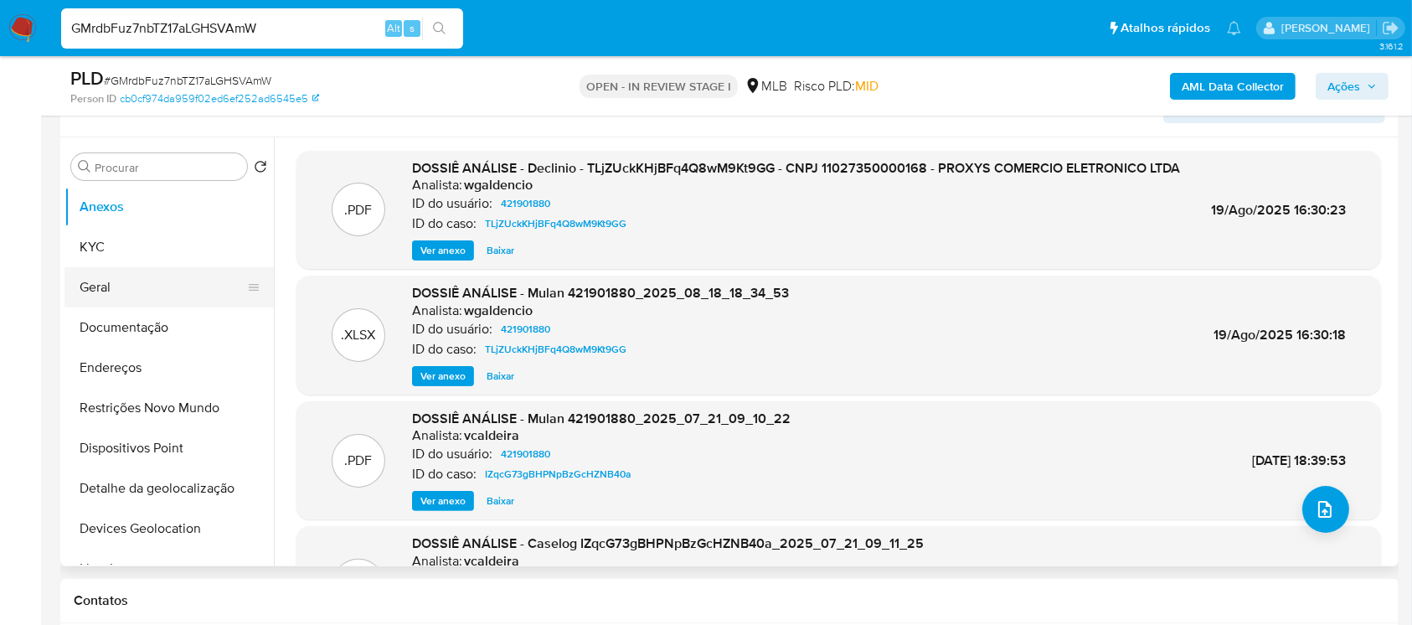
click at [88, 290] on button "Geral" at bounding box center [162, 287] width 196 height 40
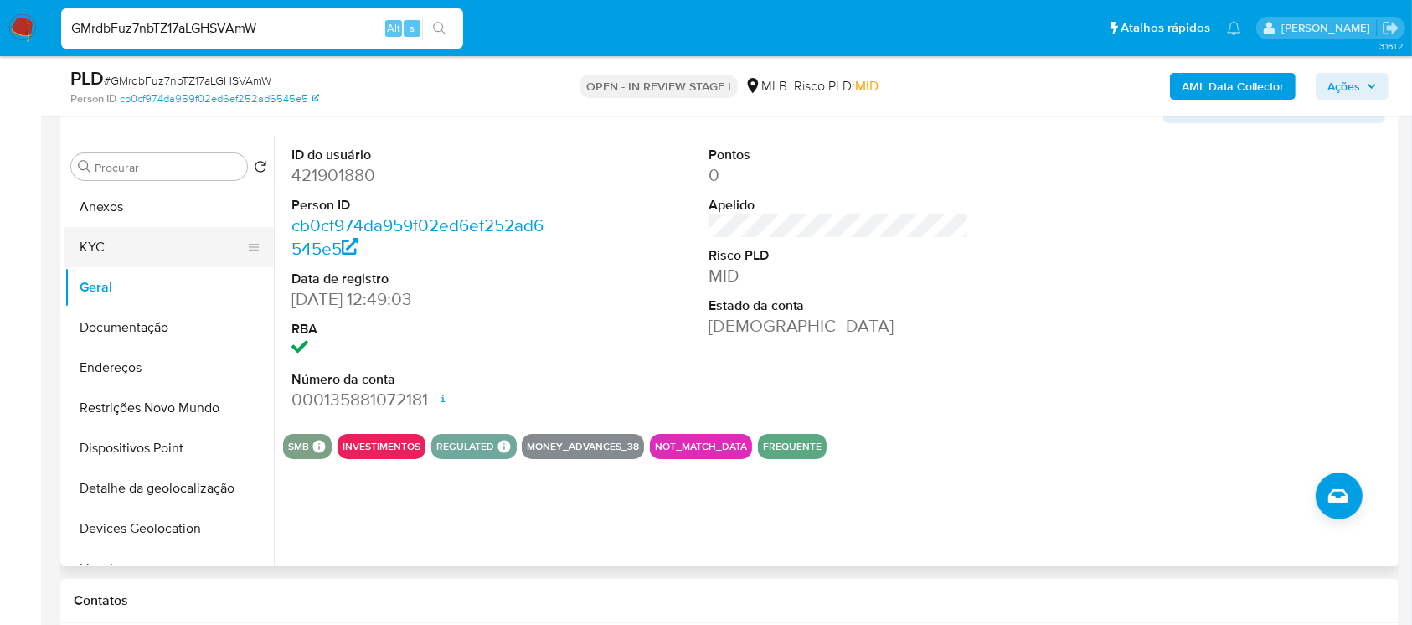
click at [91, 250] on button "KYC" at bounding box center [162, 247] width 196 height 40
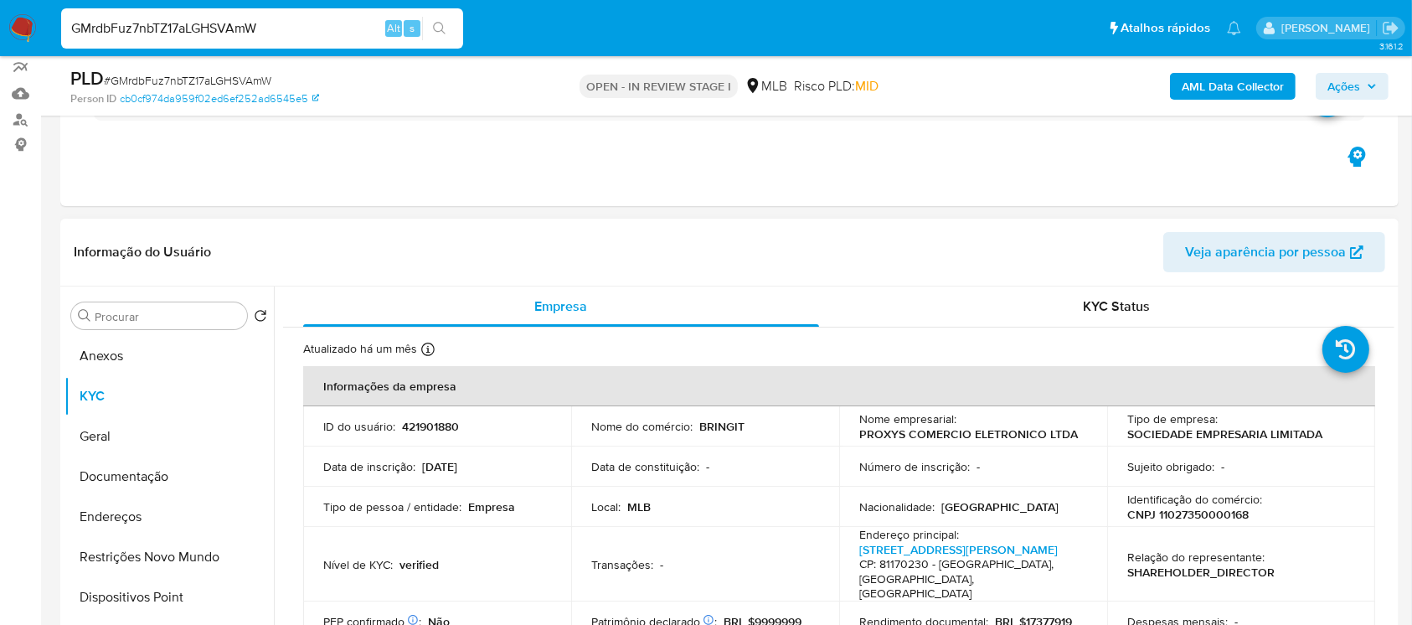
scroll to position [0, 0]
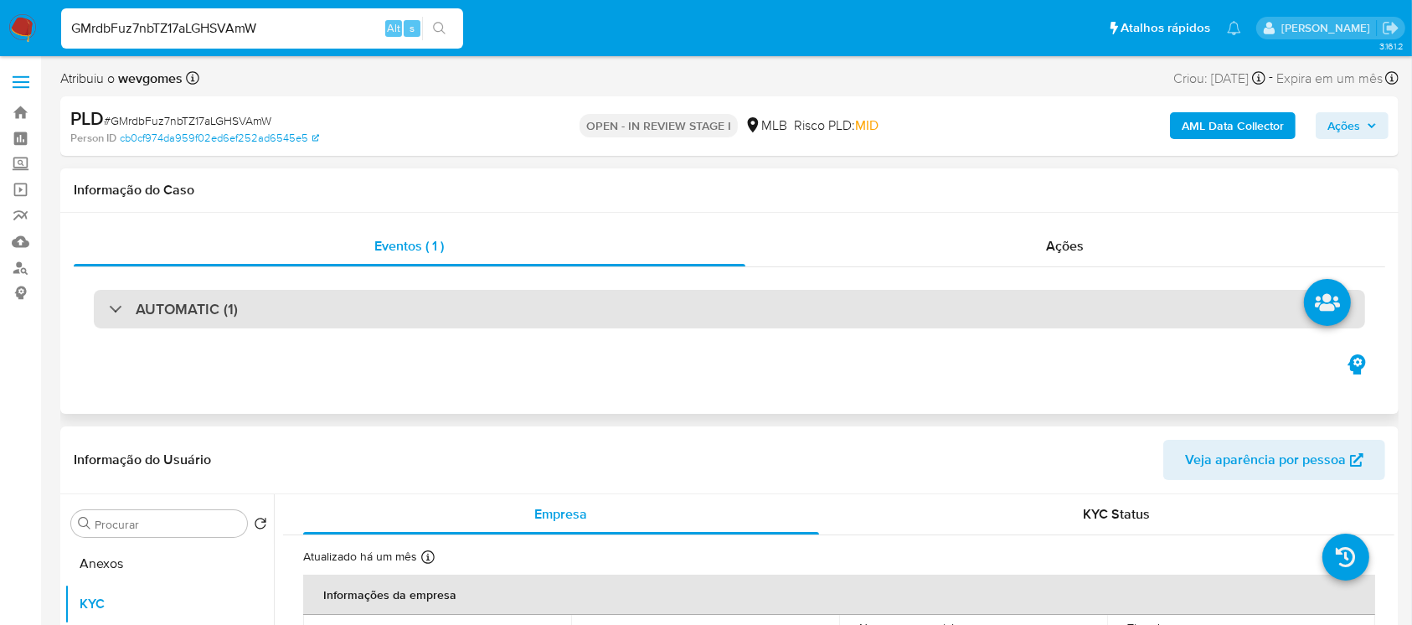
click at [262, 291] on div "AUTOMATIC (1)" at bounding box center [730, 309] width 1272 height 39
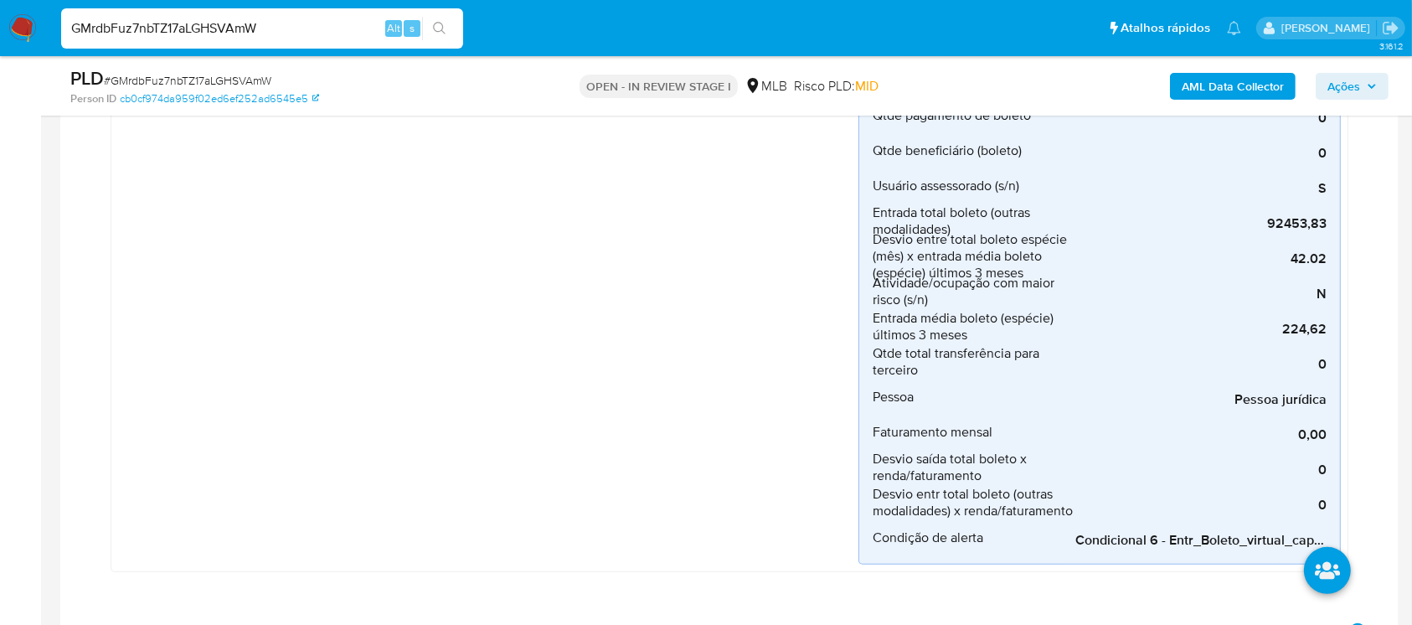
scroll to position [596, 0]
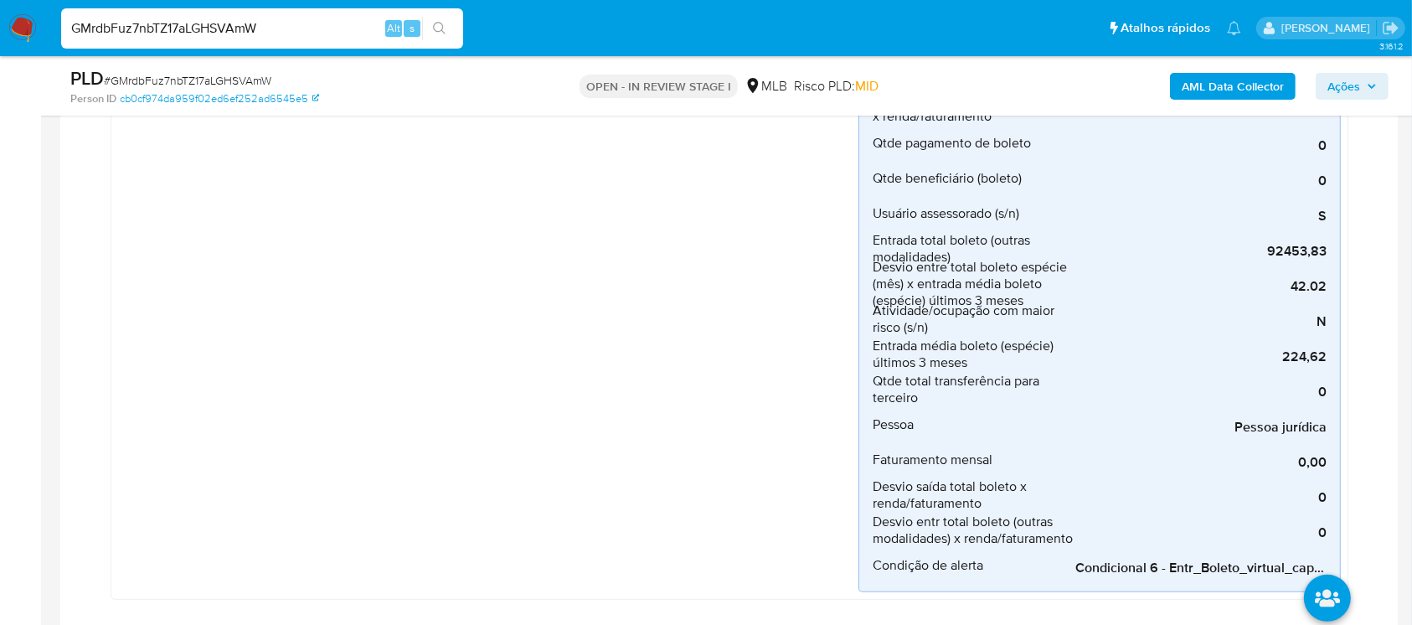
click at [23, 36] on img at bounding box center [22, 28] width 28 height 28
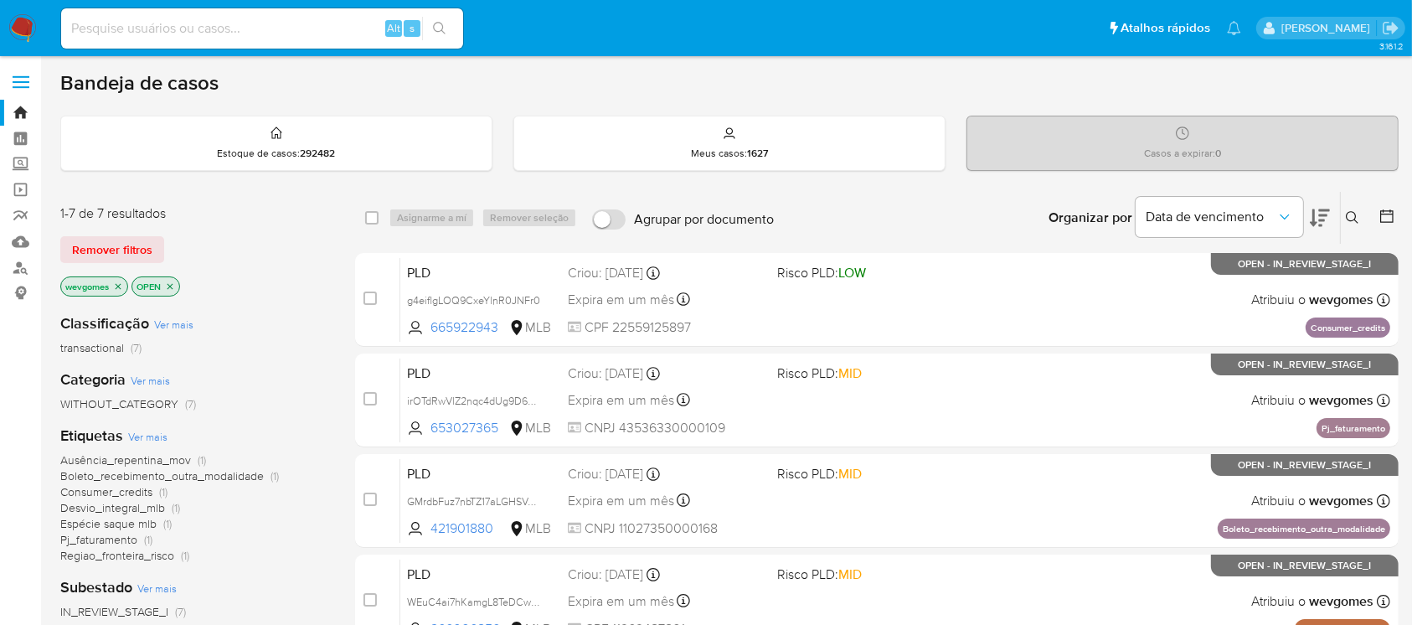
click at [245, 29] on input at bounding box center [262, 29] width 402 height 22
paste input "GMrdbFuz7nbTZ17aLGHSVAmW"
type input "GMrdbFuz7nbTZ17aLGHSVAmW"
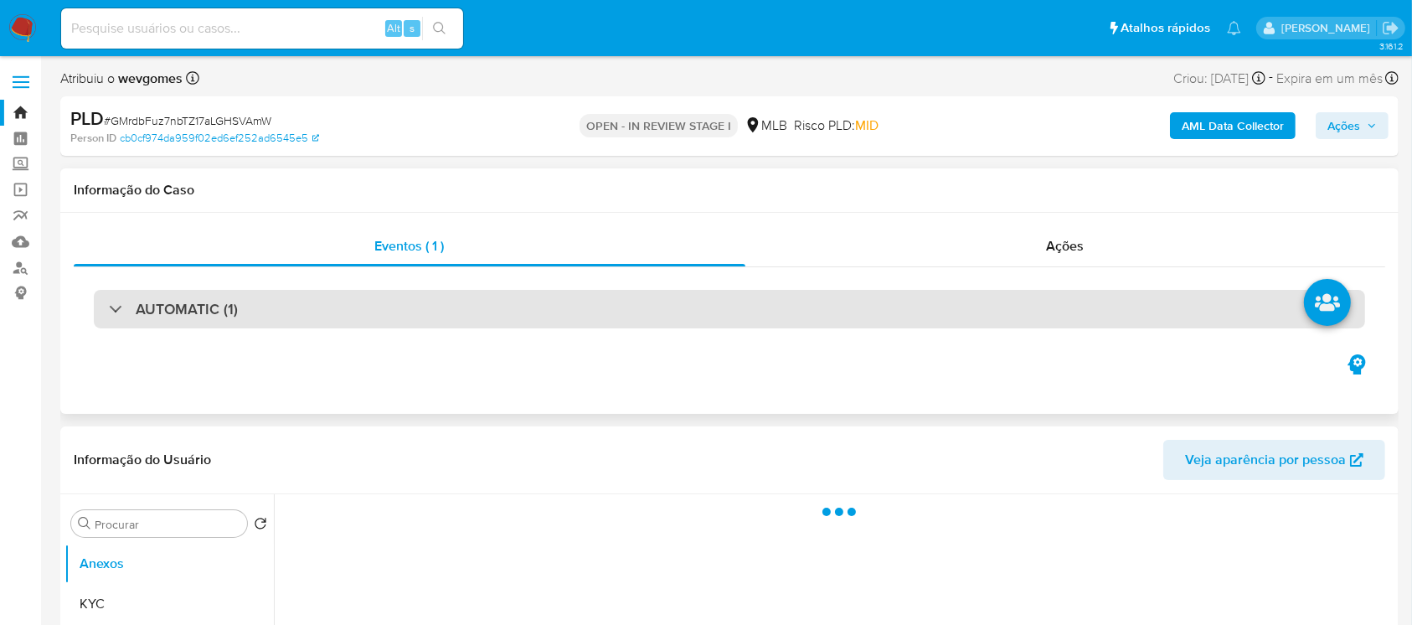
click at [250, 317] on div "AUTOMATIC (1)" at bounding box center [730, 309] width 1272 height 39
select select "10"
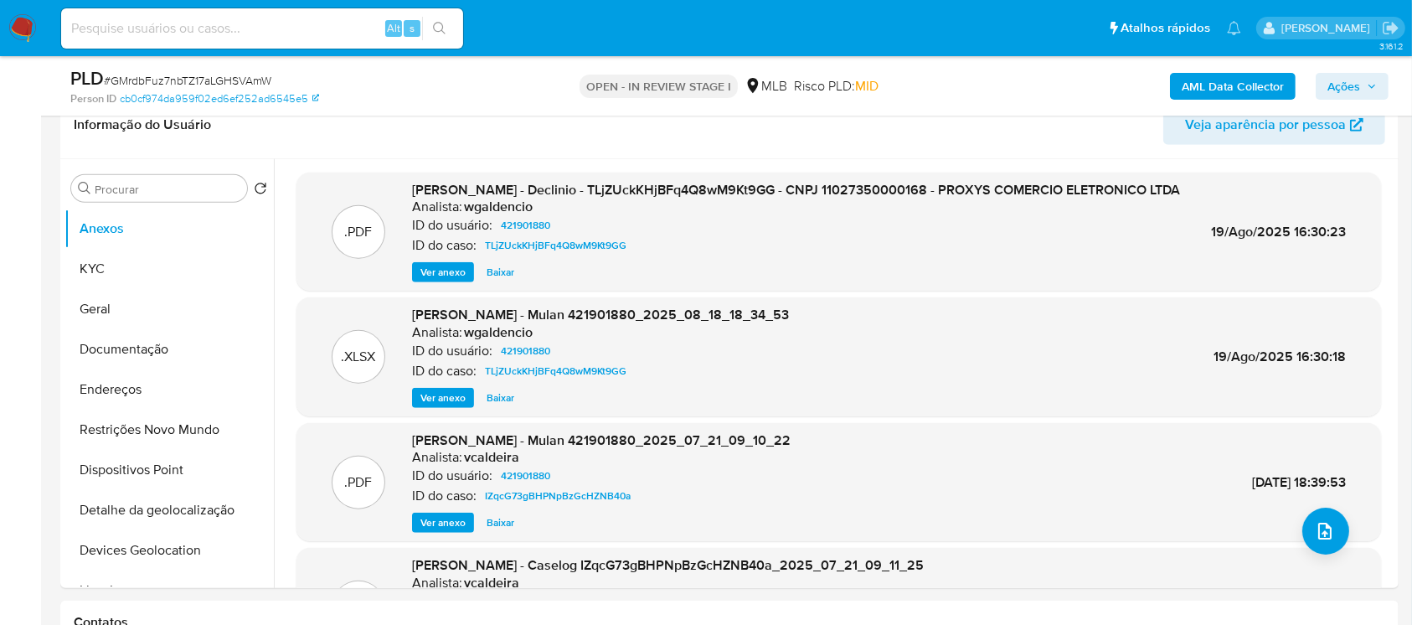
scroll to position [1191, 0]
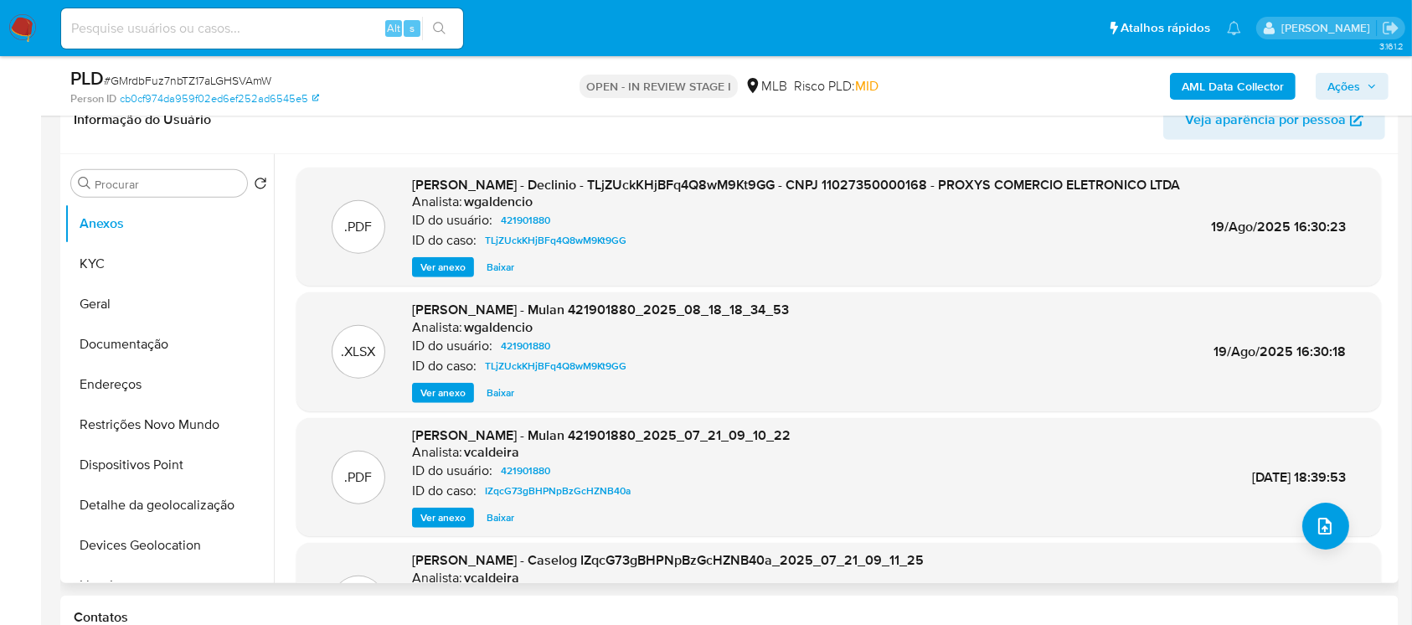
click at [457, 276] on span "Ver anexo" at bounding box center [442, 267] width 45 height 17
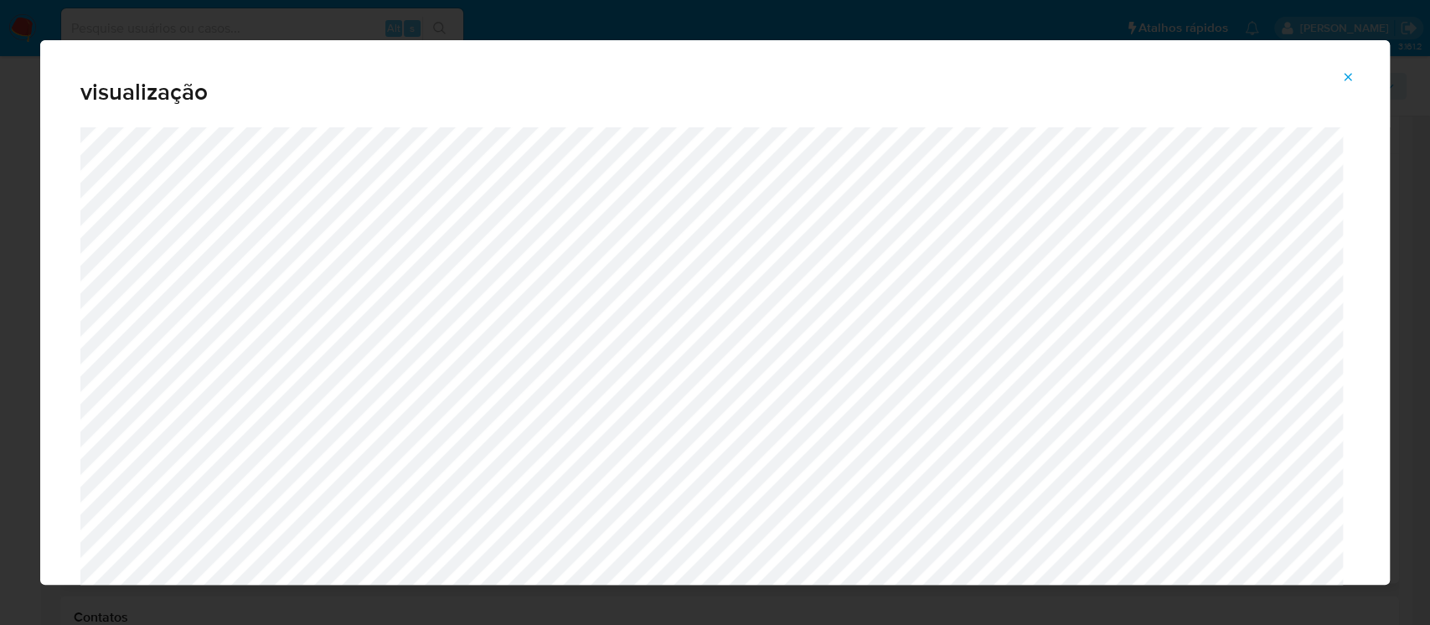
click at [1341, 76] on icon "Attachment preview" at bounding box center [1347, 76] width 13 height 13
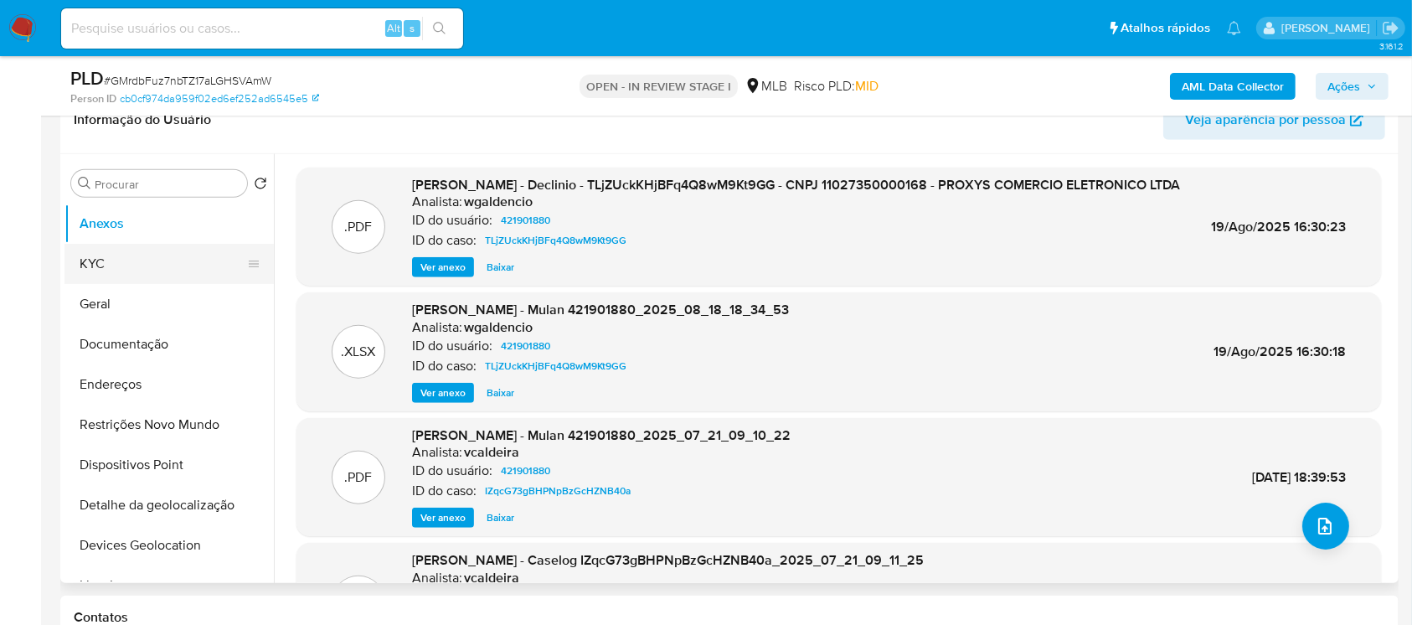
click at [114, 267] on button "KYC" at bounding box center [162, 264] width 196 height 40
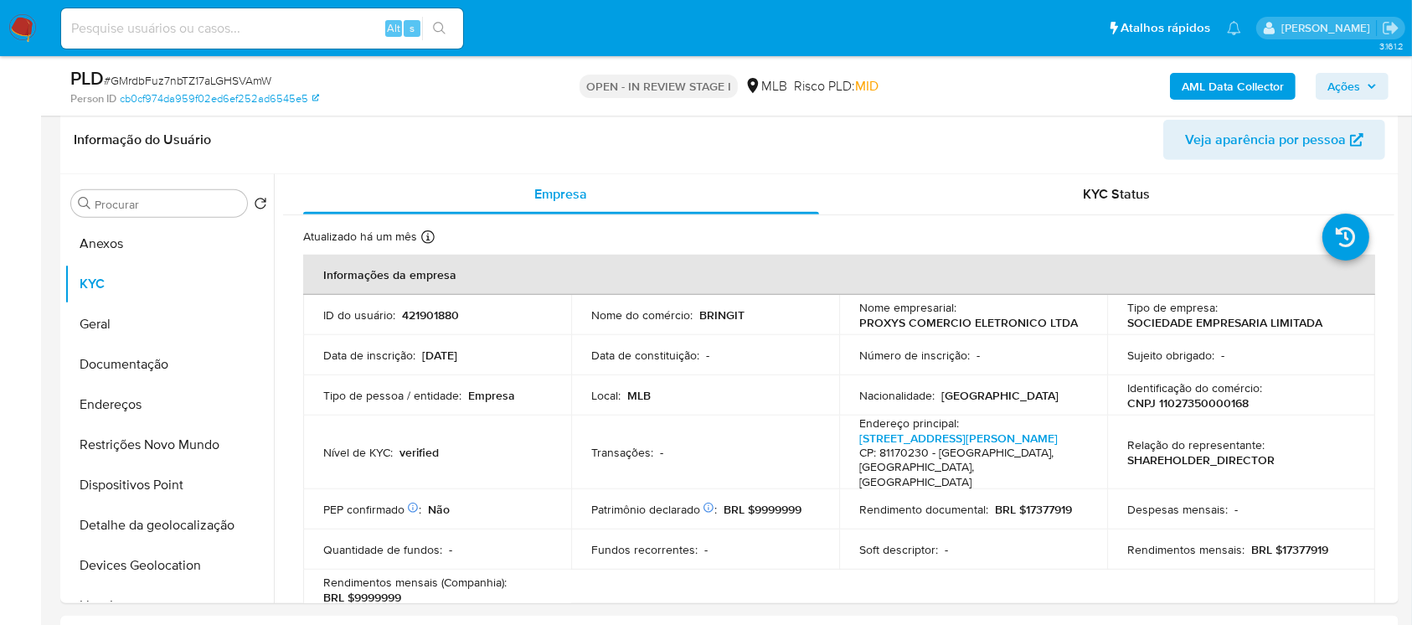
click at [30, 35] on img at bounding box center [22, 28] width 28 height 28
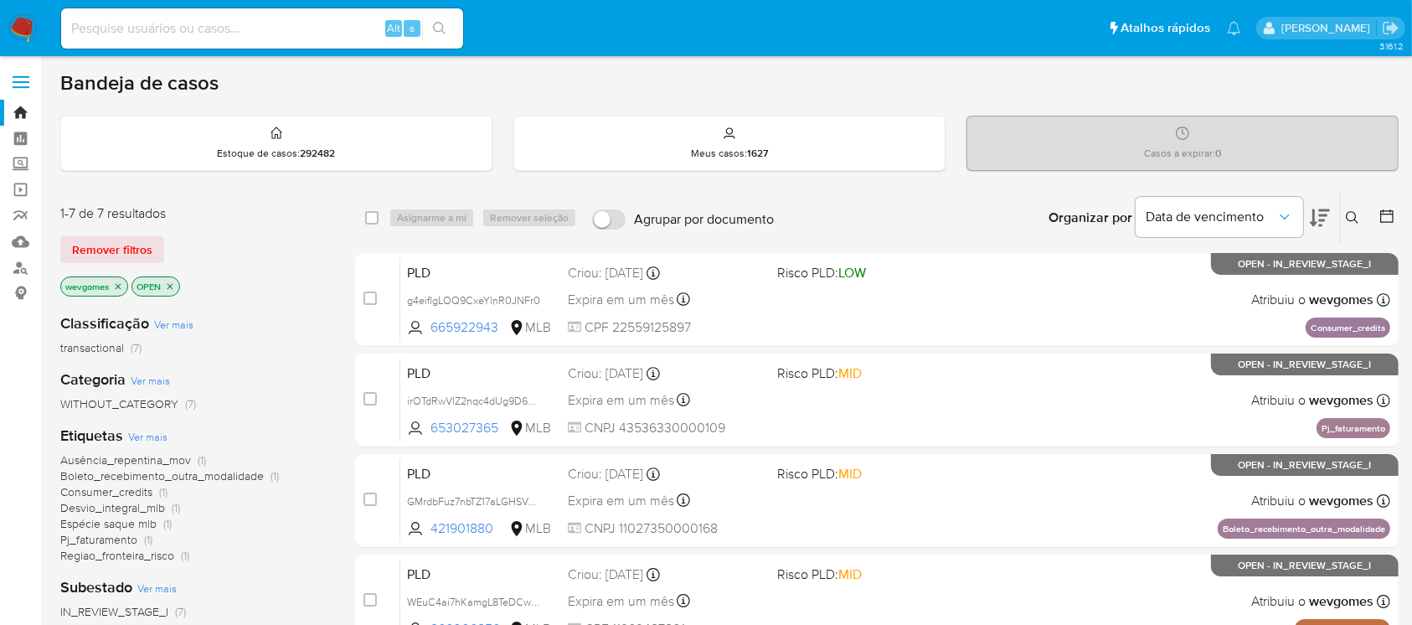
click at [110, 462] on span "Ausência_repentina_mov" at bounding box center [125, 459] width 131 height 17
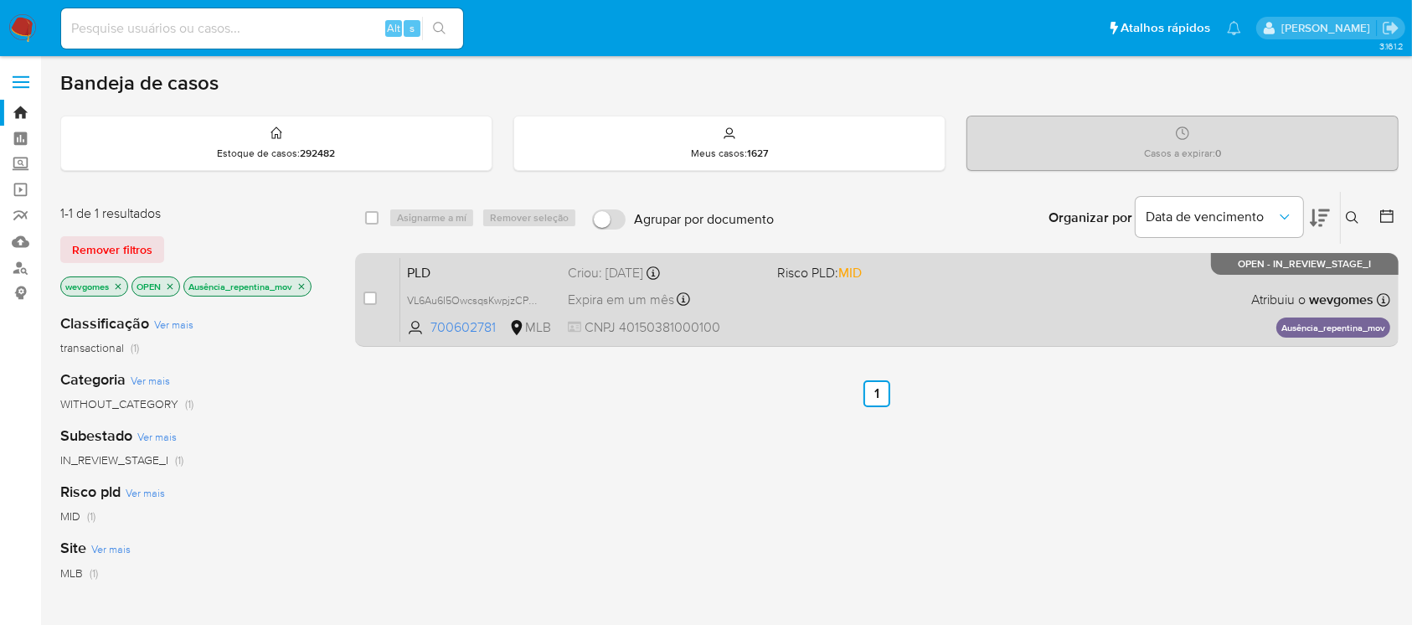
click at [797, 336] on div "PLD VL6Au6I5OwcsqsKwpjzCPTZr 700602781 MLB Risco PLD: MID Criou: 12/09/2025 Cri…" at bounding box center [895, 299] width 990 height 85
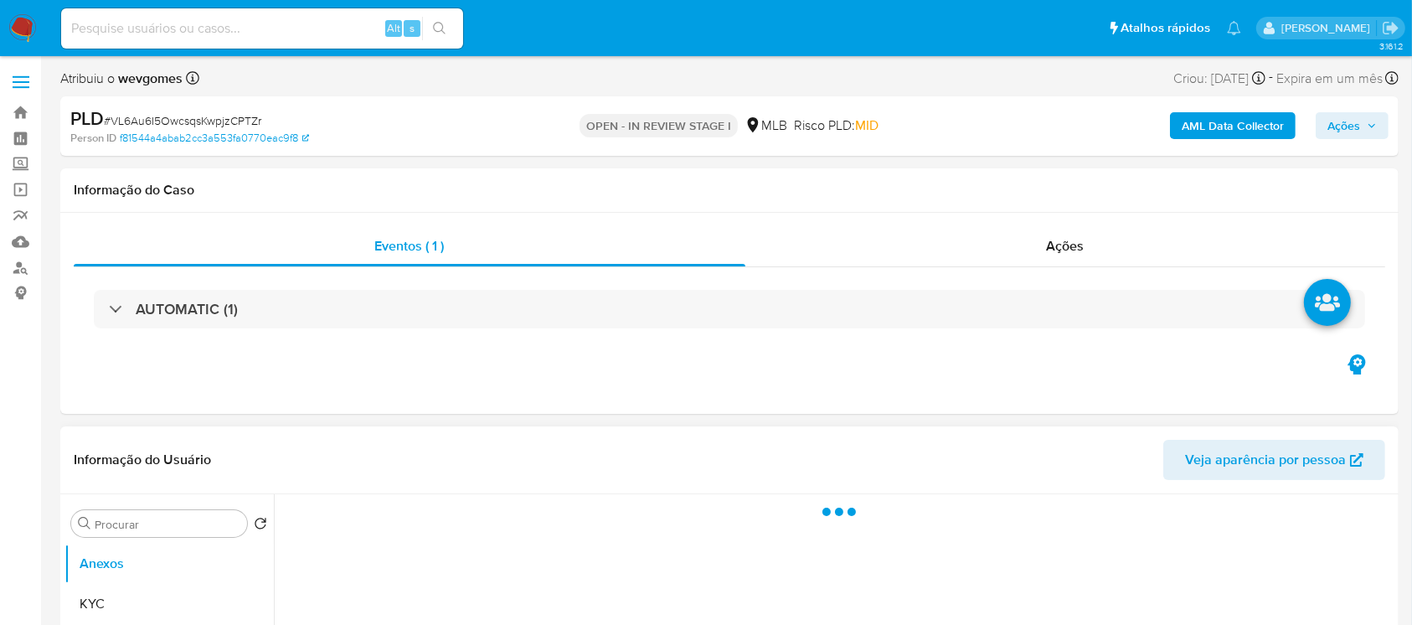
select select "10"
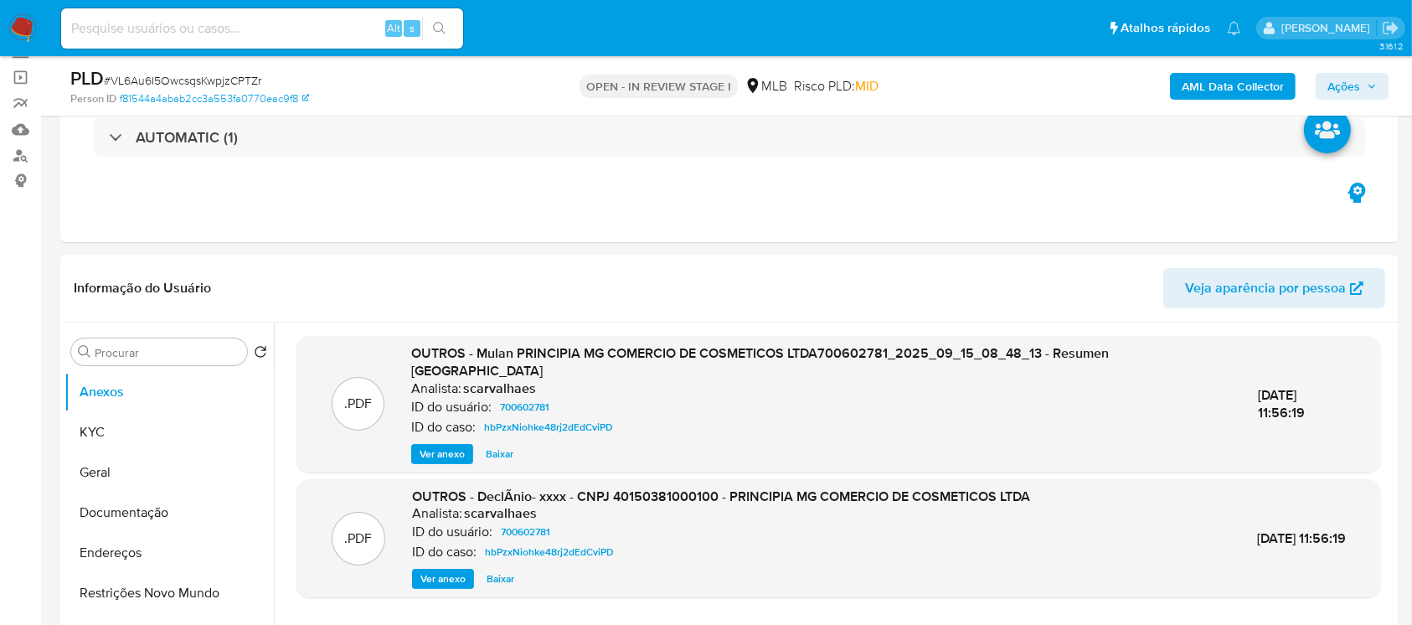
scroll to position [148, 0]
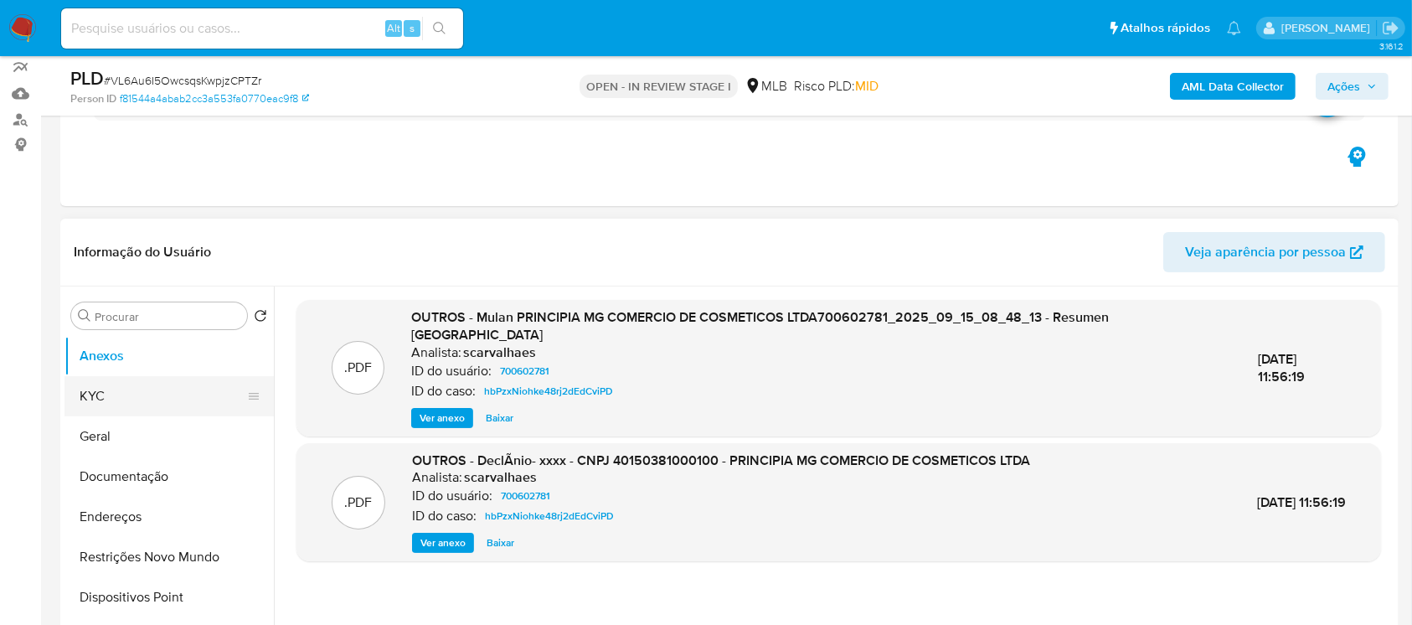
click at [85, 398] on button "KYC" at bounding box center [162, 396] width 196 height 40
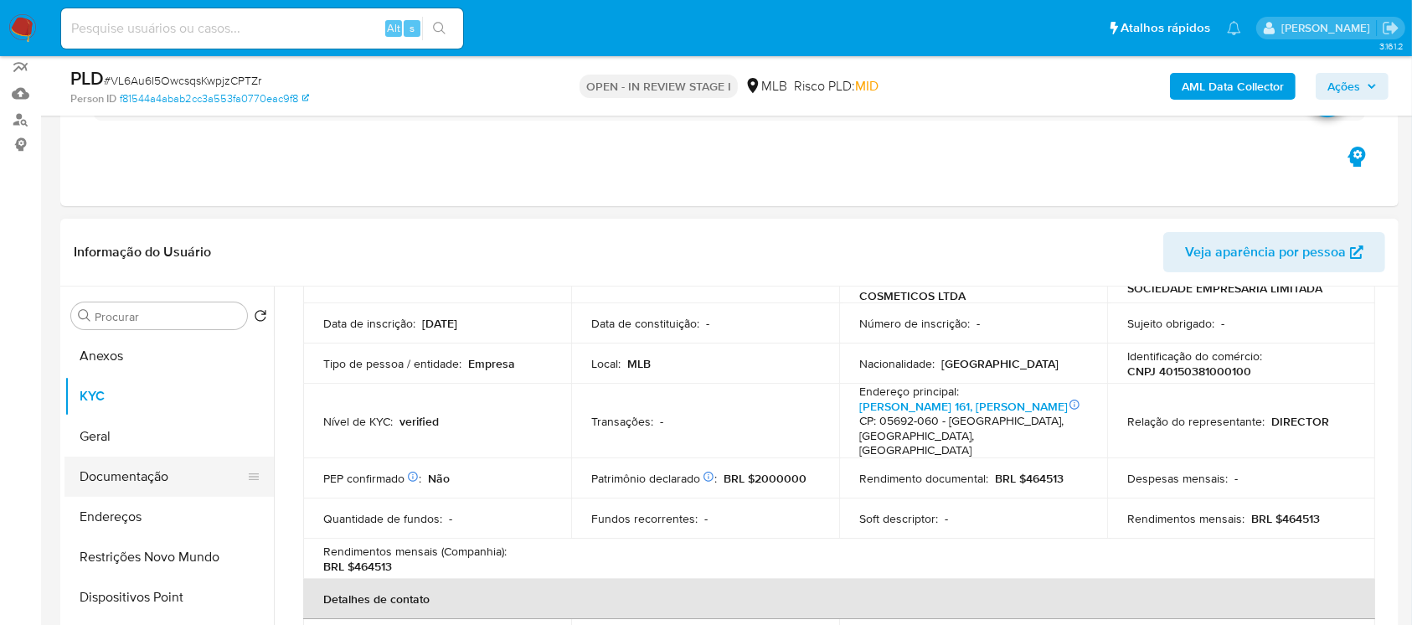
click at [116, 467] on button "Documentação" at bounding box center [162, 477] width 196 height 40
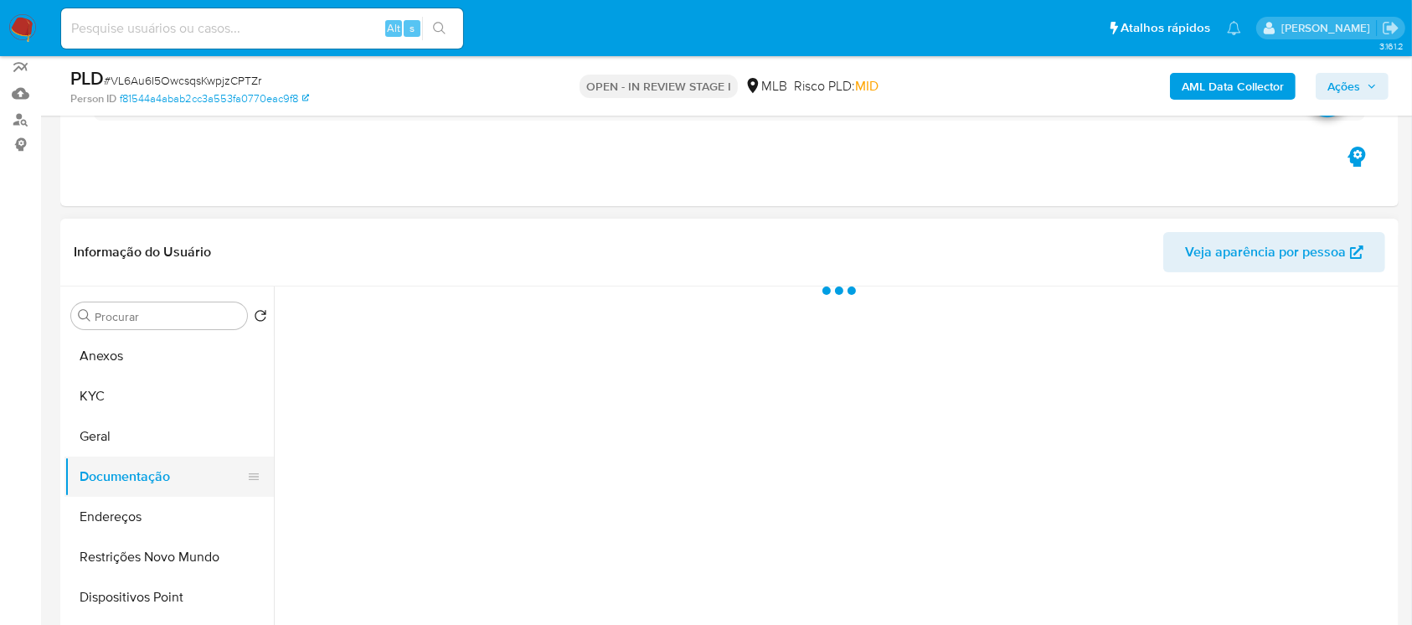
scroll to position [0, 0]
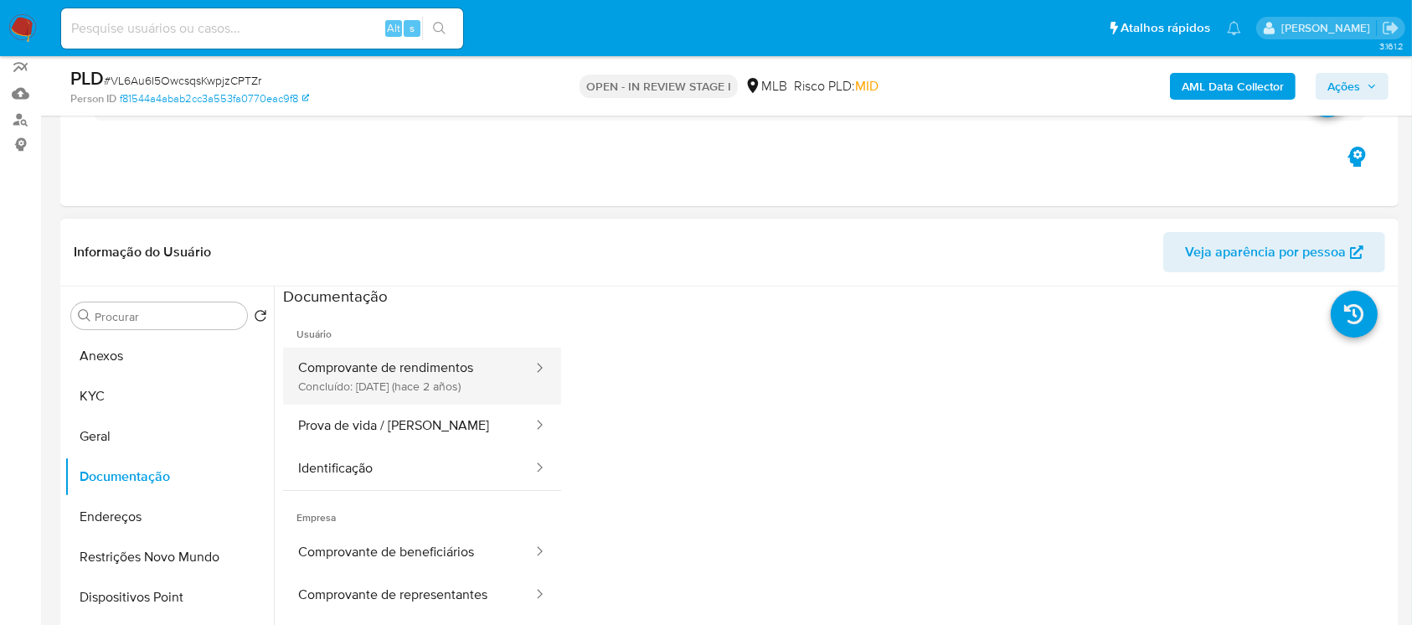
click at [367, 380] on button "Comprovante de rendimentos Concluído: [DATE] (hace 2 años)" at bounding box center [408, 376] width 251 height 57
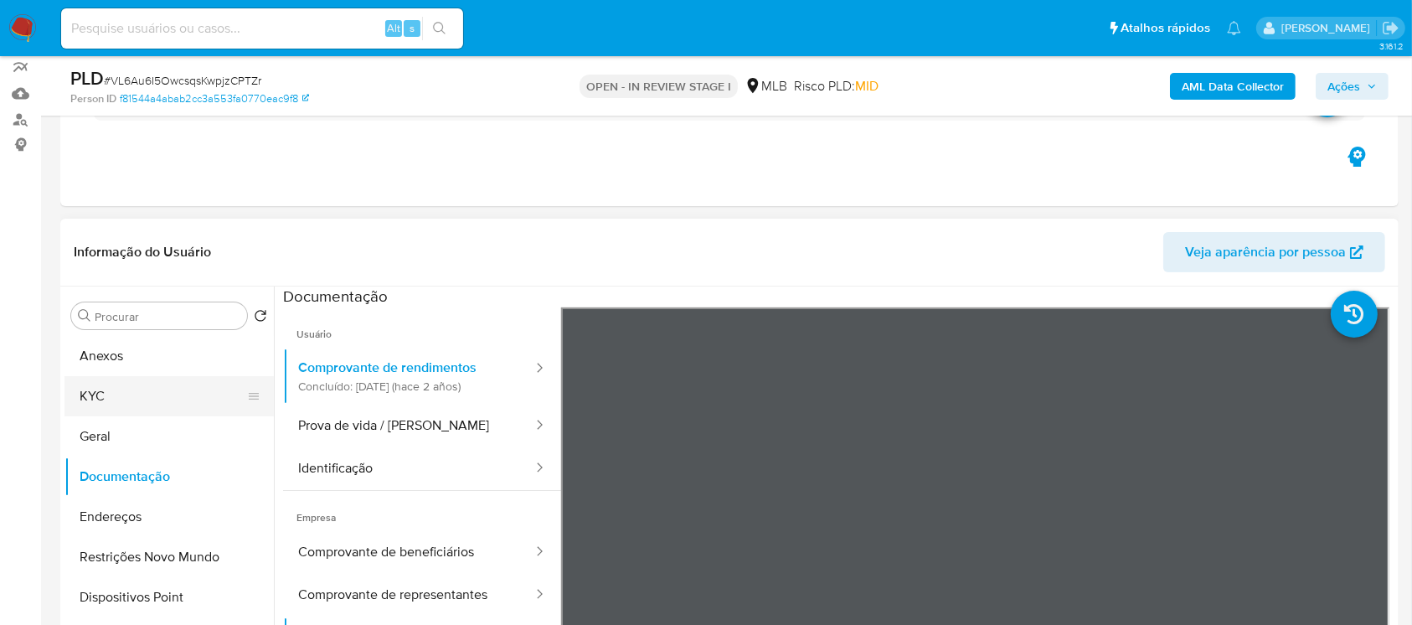
click at [117, 410] on button "KYC" at bounding box center [162, 396] width 196 height 40
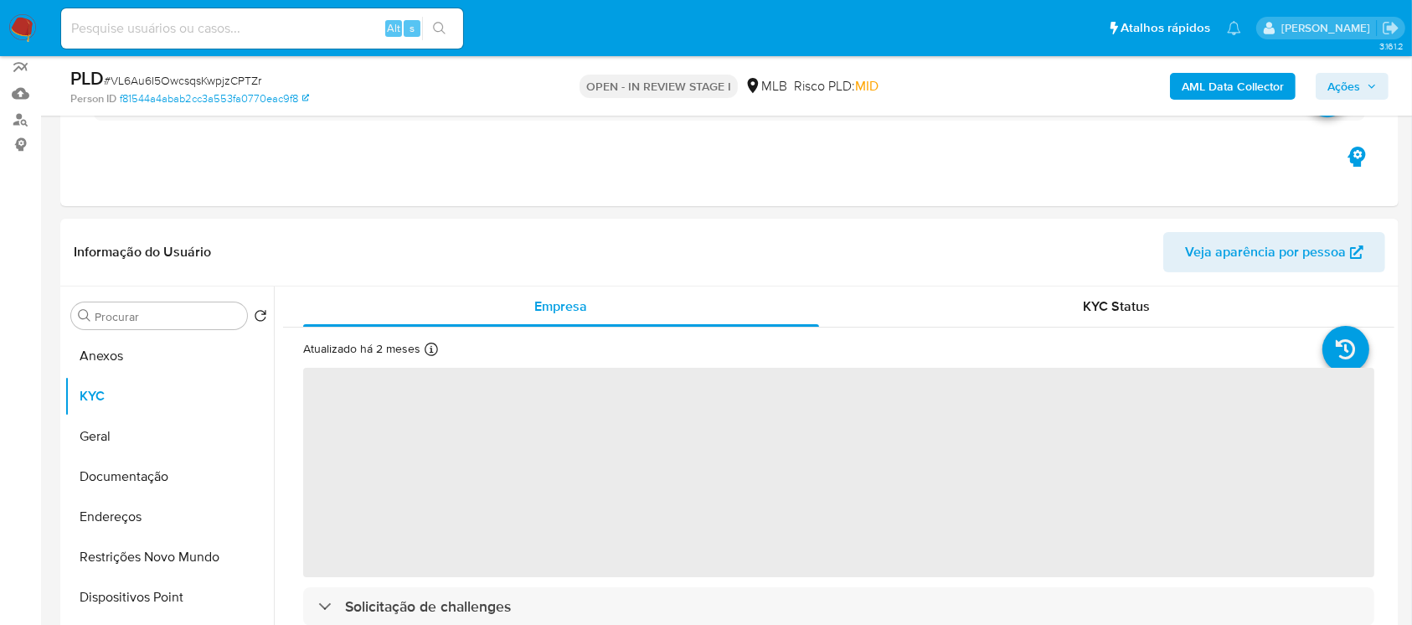
click at [134, 78] on span "# VL6Au6I5OwcsqsKwpjzCPTZr" at bounding box center [182, 80] width 157 height 17
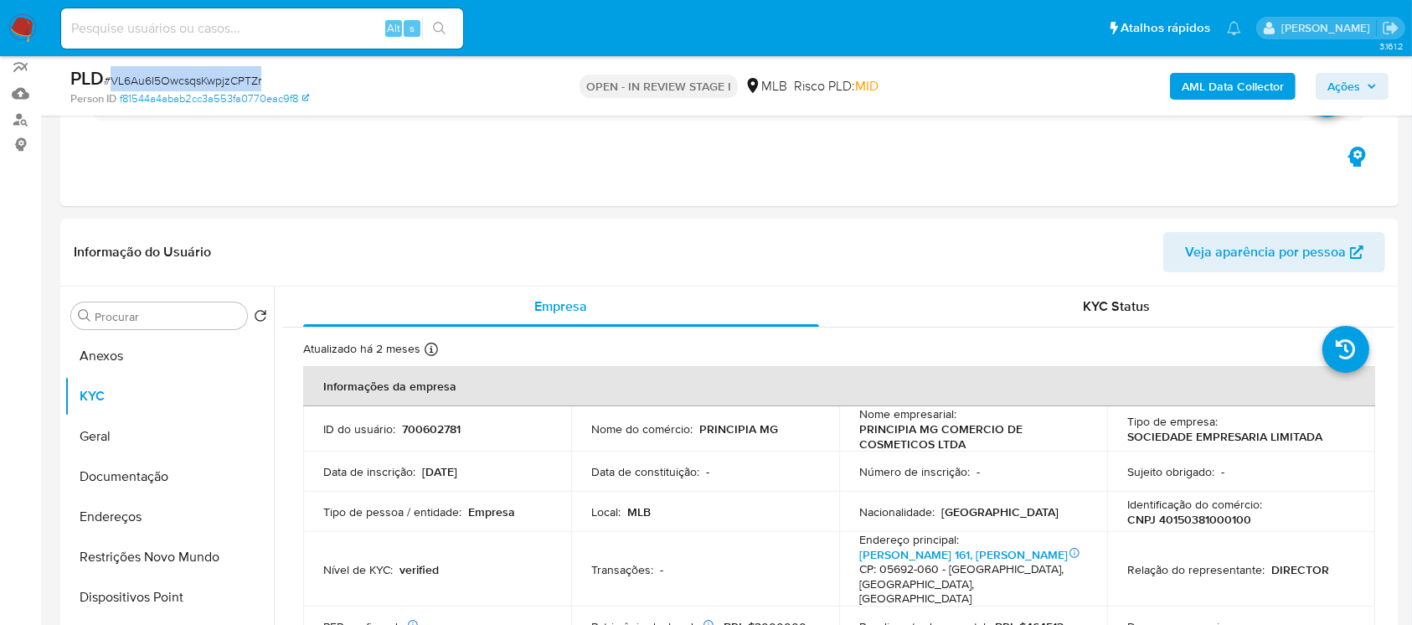
copy span "VL6Au6I5OwcsqsKwpjzCPTZr"
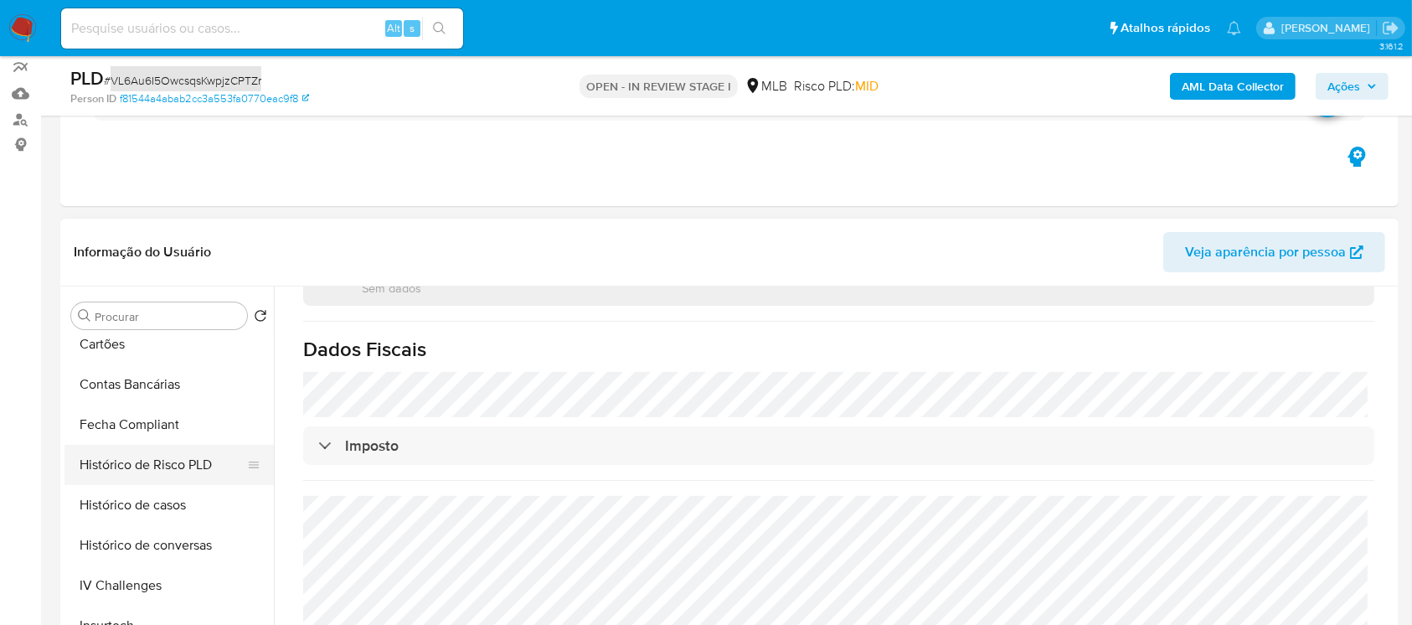
scroll to position [596, 0]
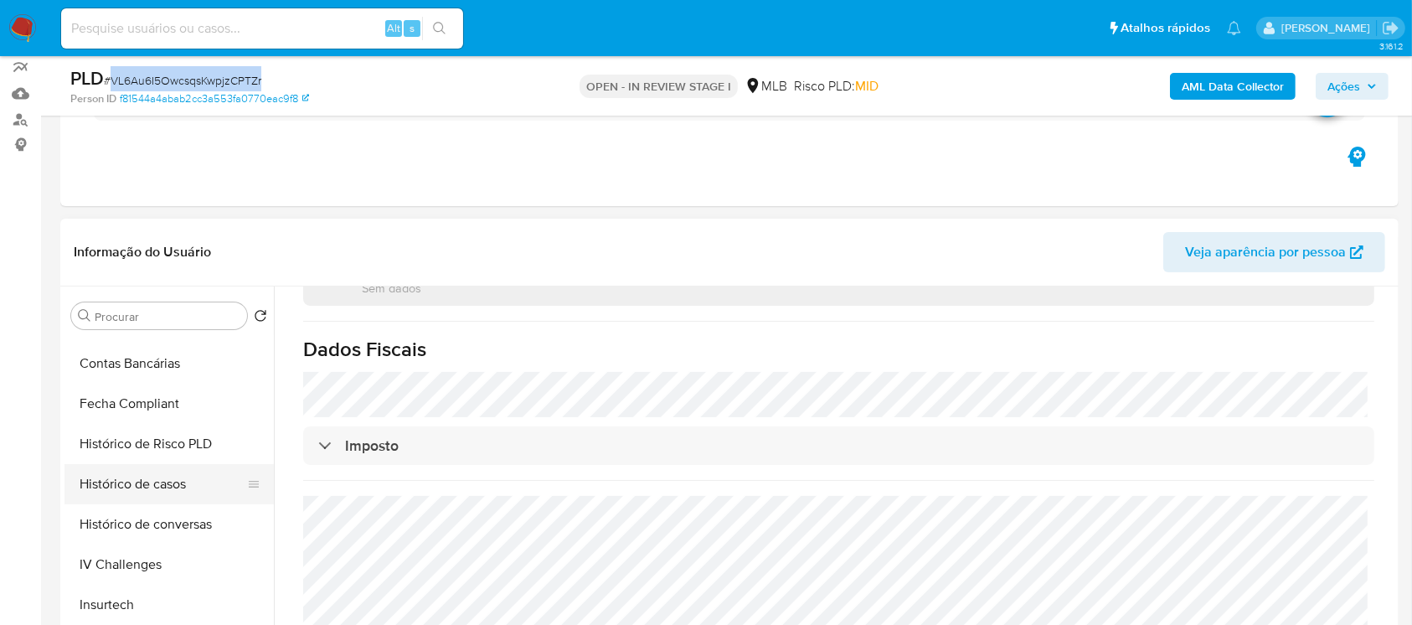
click at [116, 486] on button "Histórico de casos" at bounding box center [162, 484] width 196 height 40
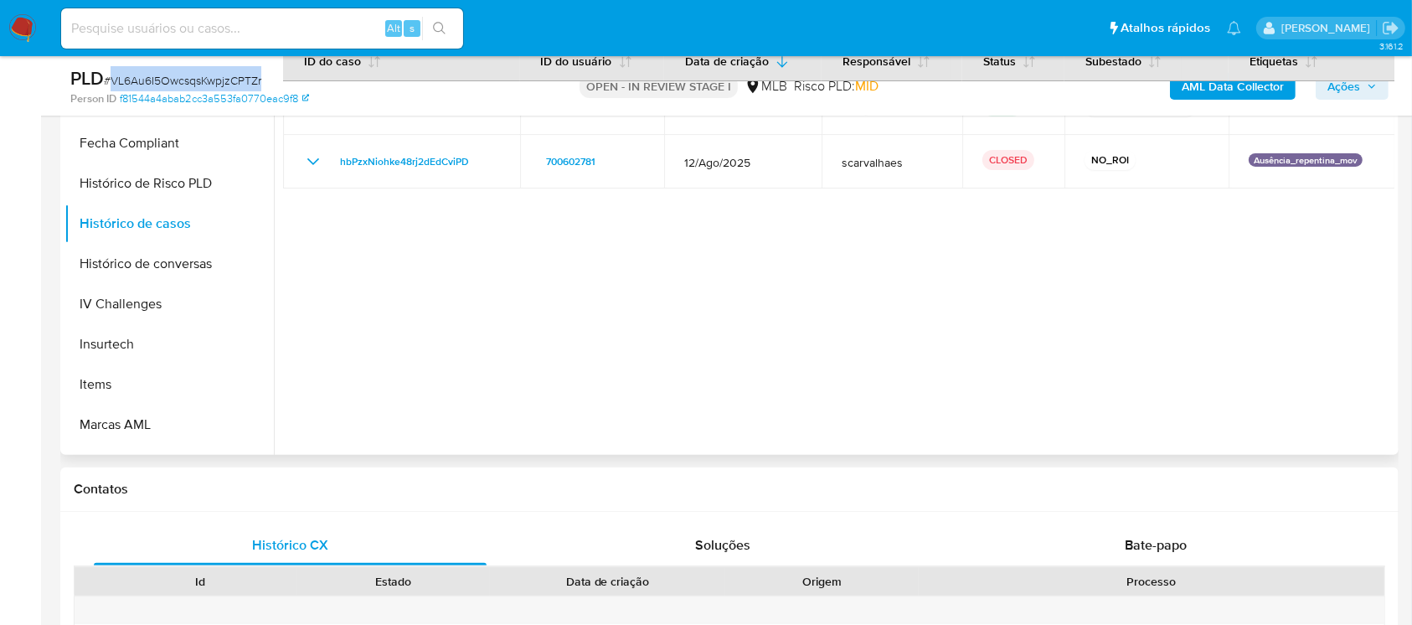
scroll to position [0, 0]
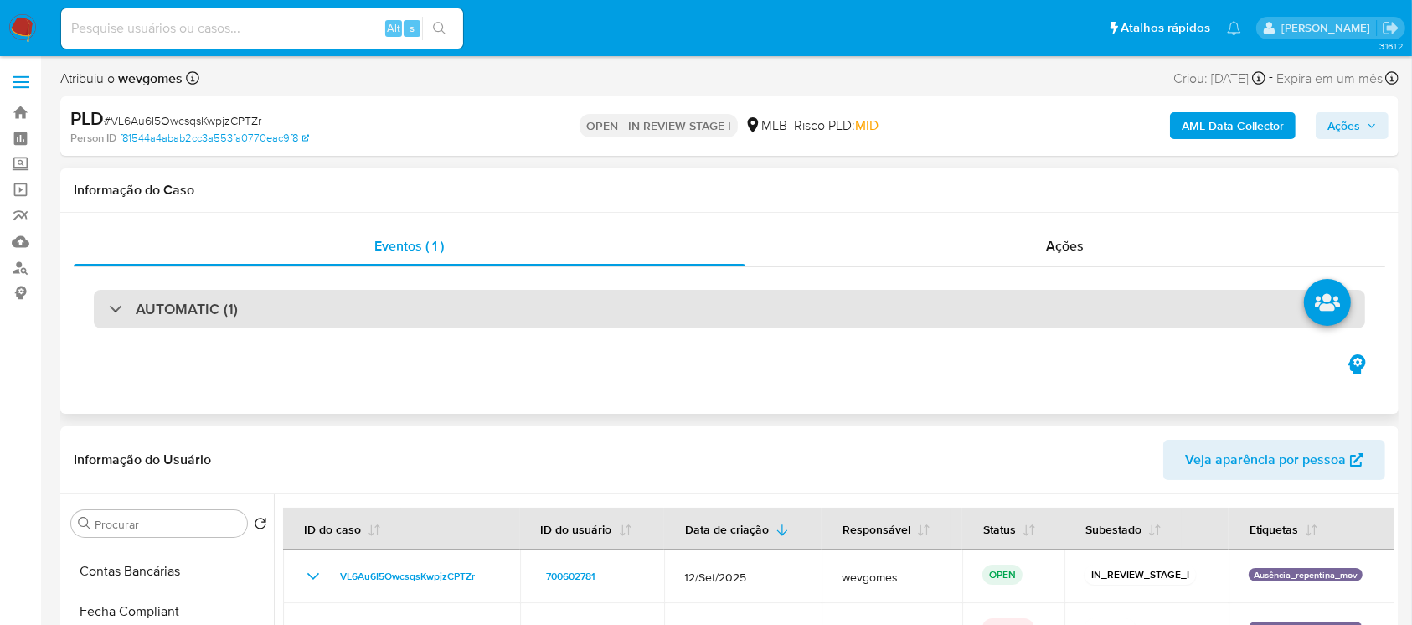
click at [333, 298] on div "AUTOMATIC (1)" at bounding box center [730, 309] width 1272 height 39
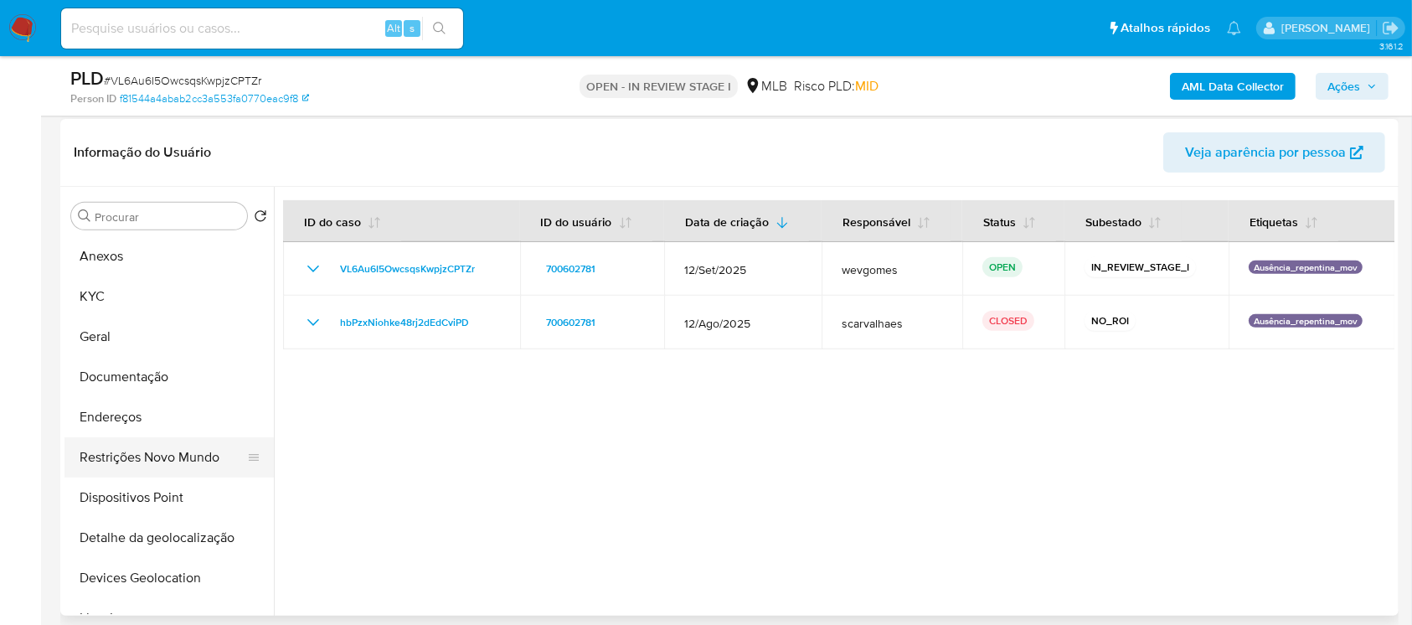
click at [115, 464] on button "Restrições Novo Mundo" at bounding box center [162, 457] width 196 height 40
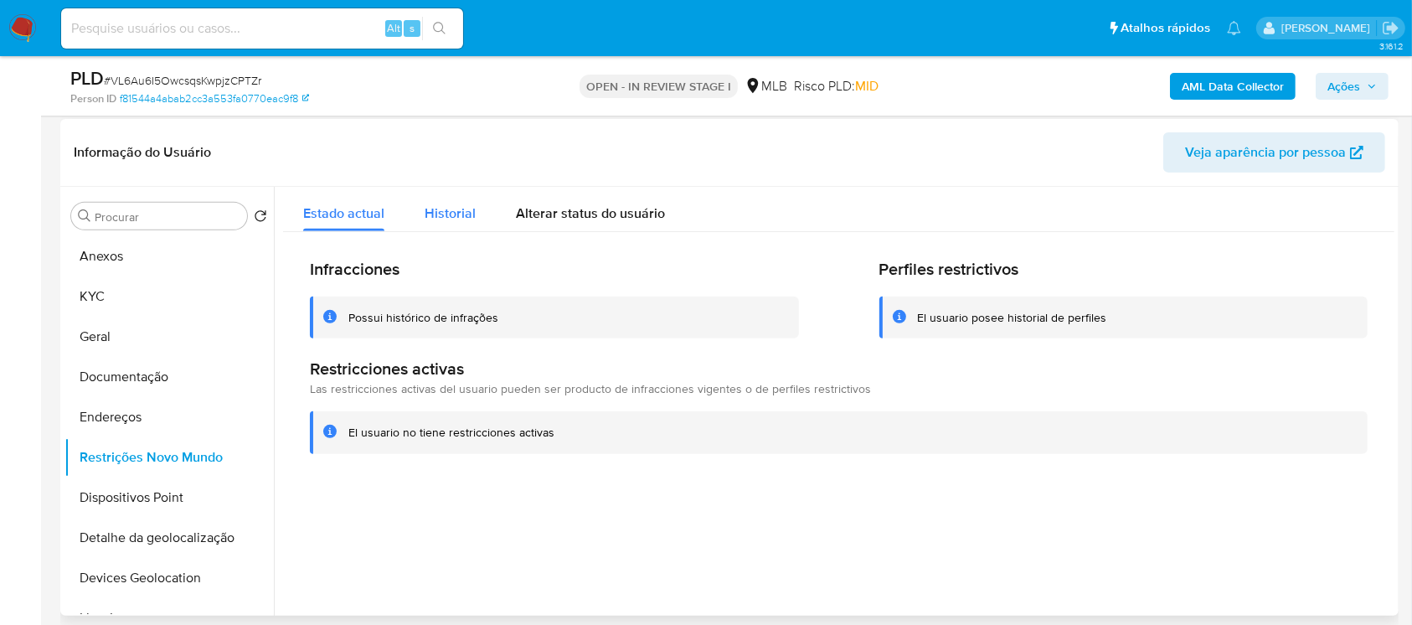
click at [431, 210] on span "Historial" at bounding box center [450, 213] width 51 height 19
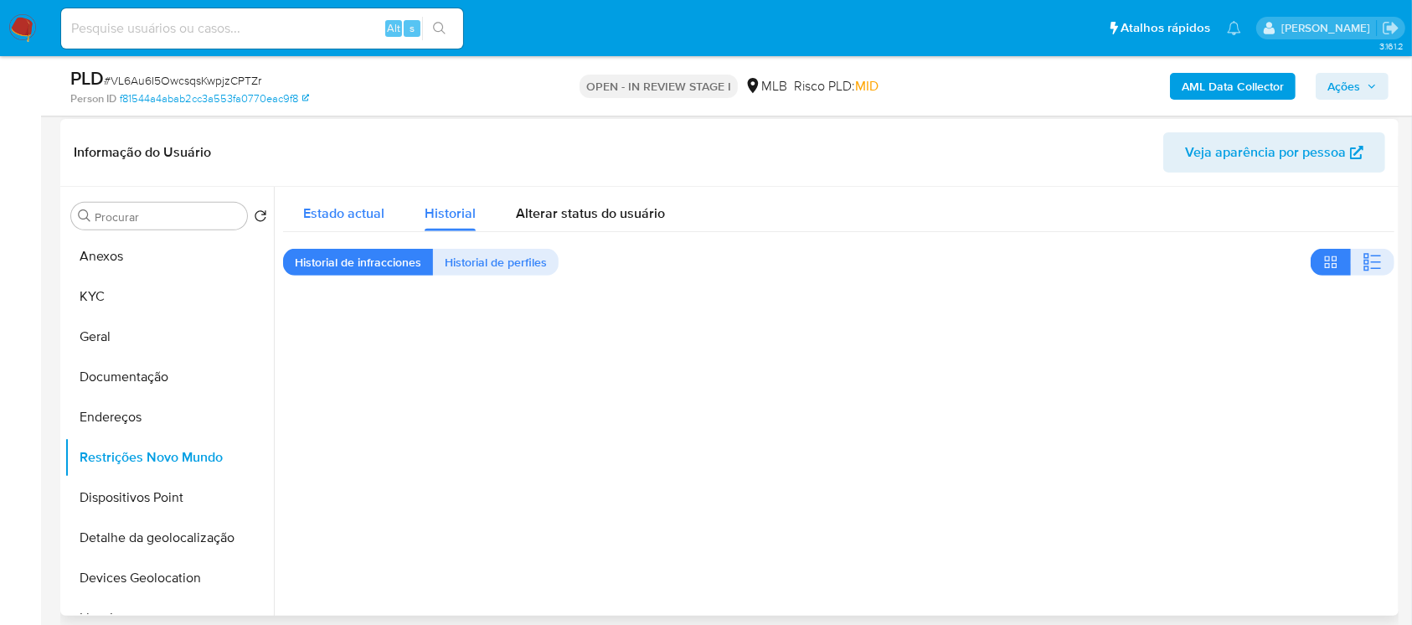
click at [343, 211] on span "Estado actual" at bounding box center [343, 213] width 81 height 19
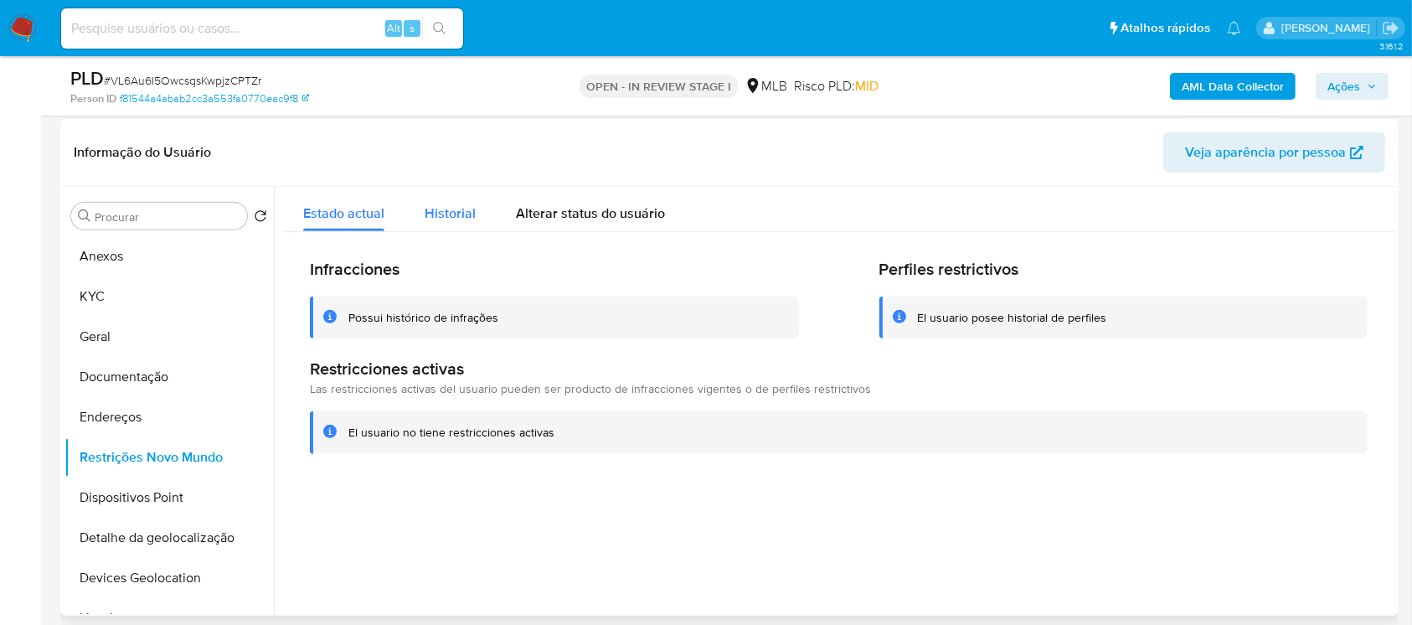
click at [440, 221] on span "Historial" at bounding box center [450, 213] width 51 height 19
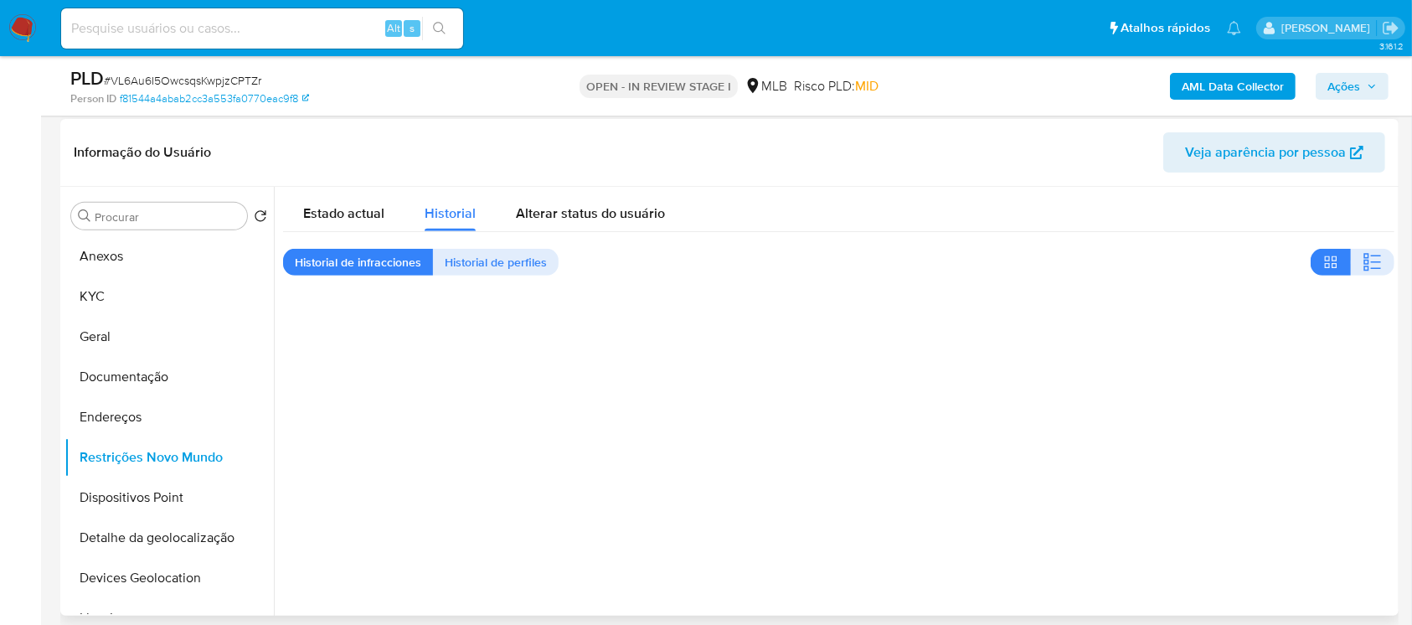
drag, startPoint x: 580, startPoint y: 411, endPoint x: 534, endPoint y: 352, distance: 75.2
click at [580, 411] on div at bounding box center [834, 401] width 1121 height 429
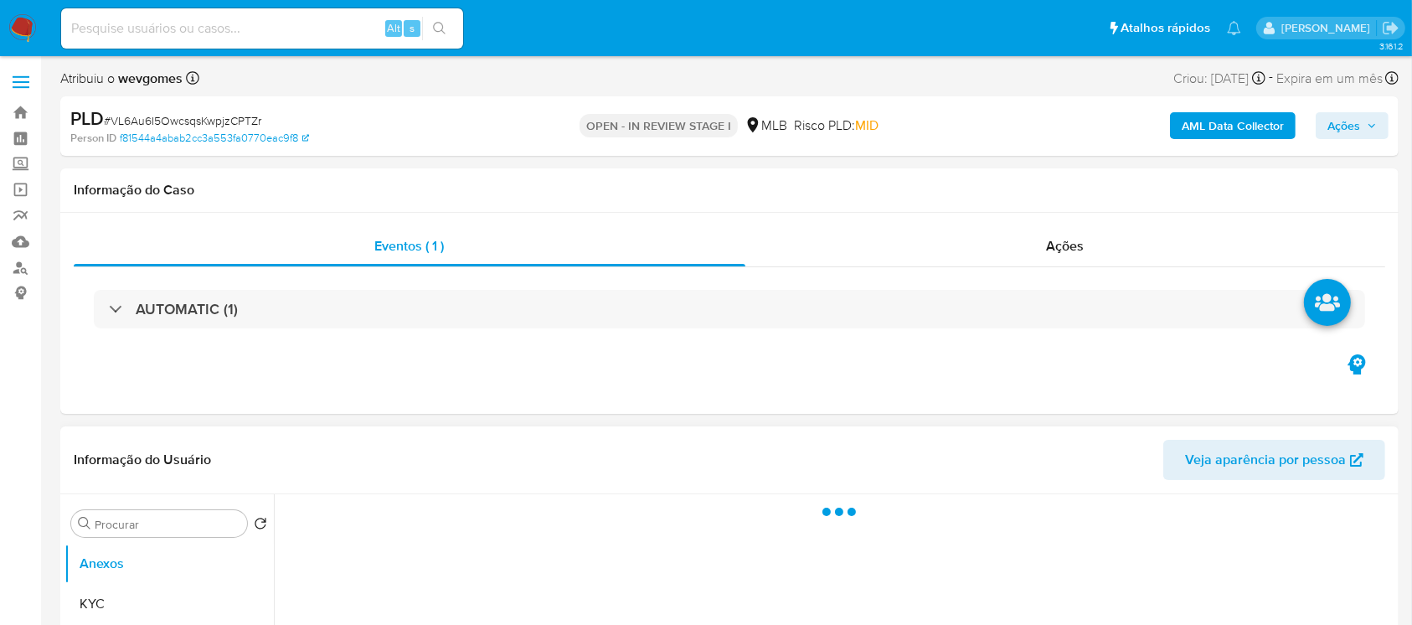
select select "10"
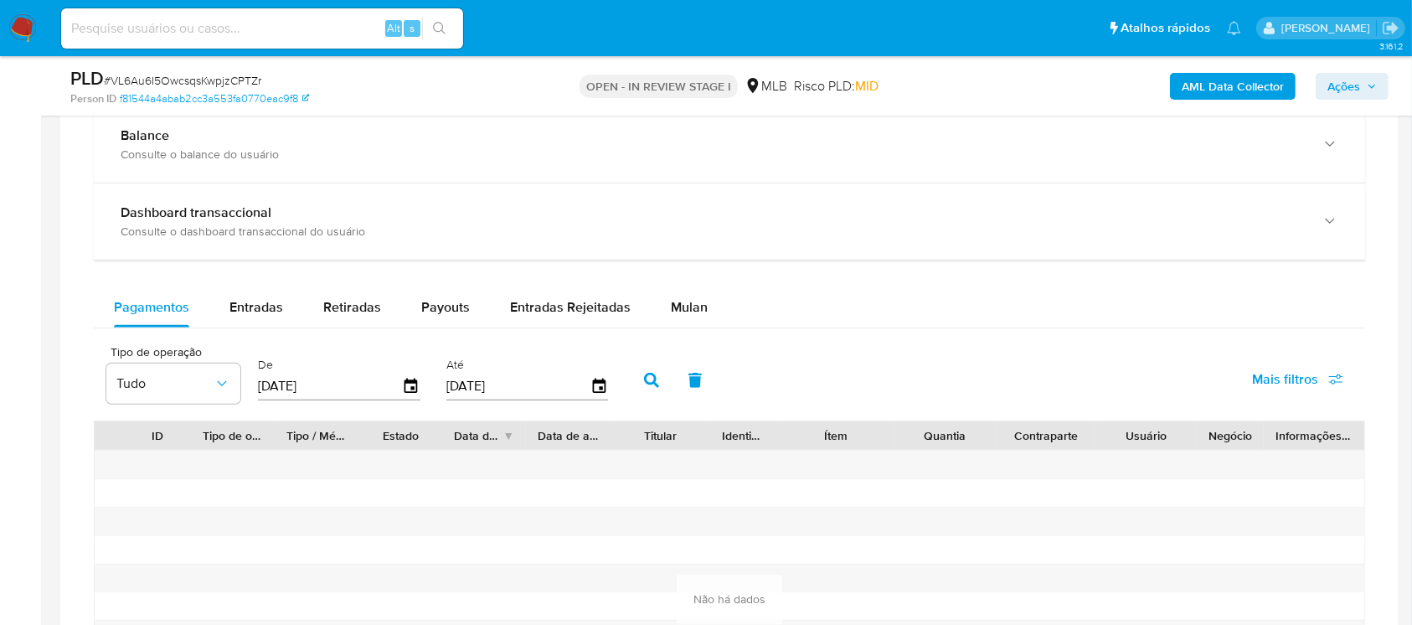
scroll to position [1340, 0]
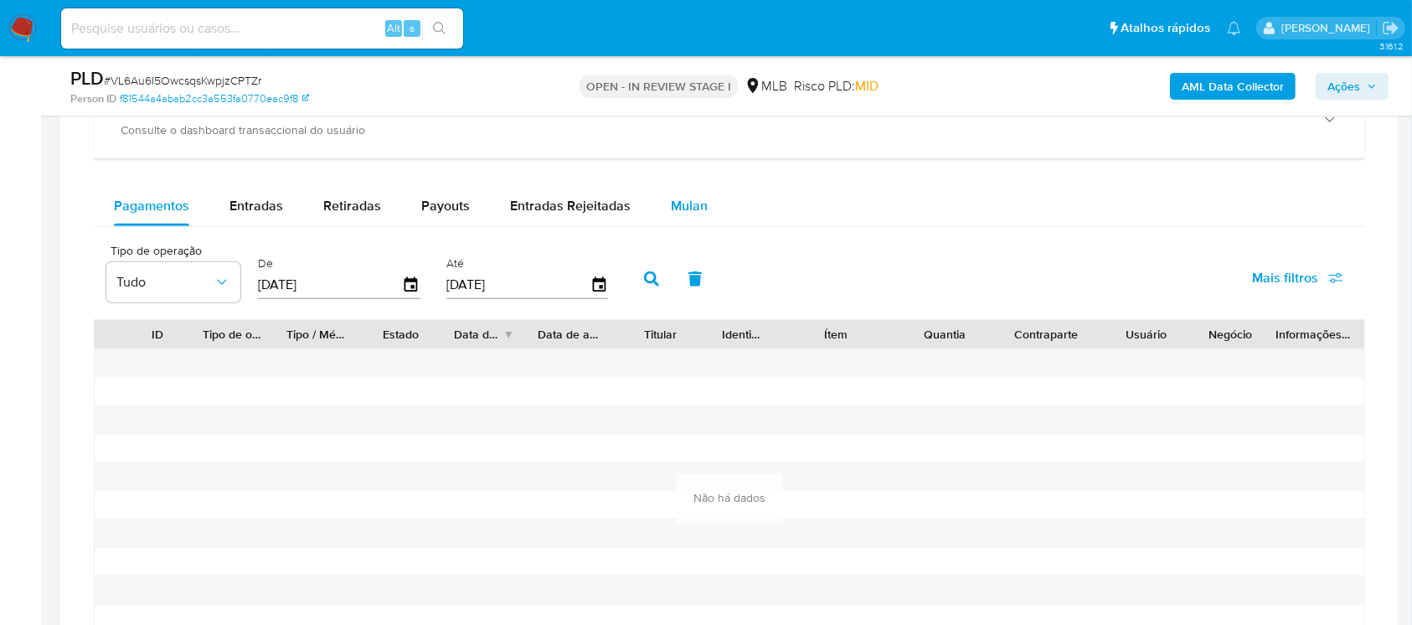
click at [687, 214] on span "Mulan" at bounding box center [689, 205] width 37 height 19
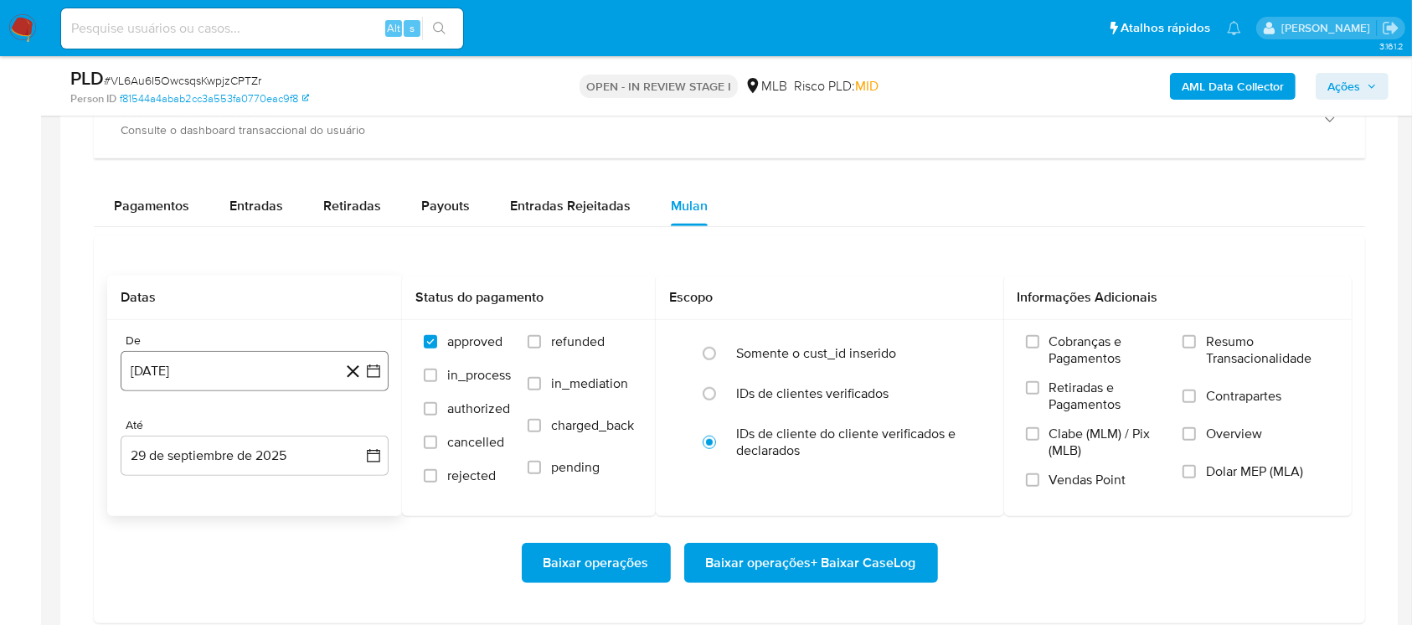
click at [240, 380] on button "29 de agosto de 2024" at bounding box center [255, 371] width 268 height 40
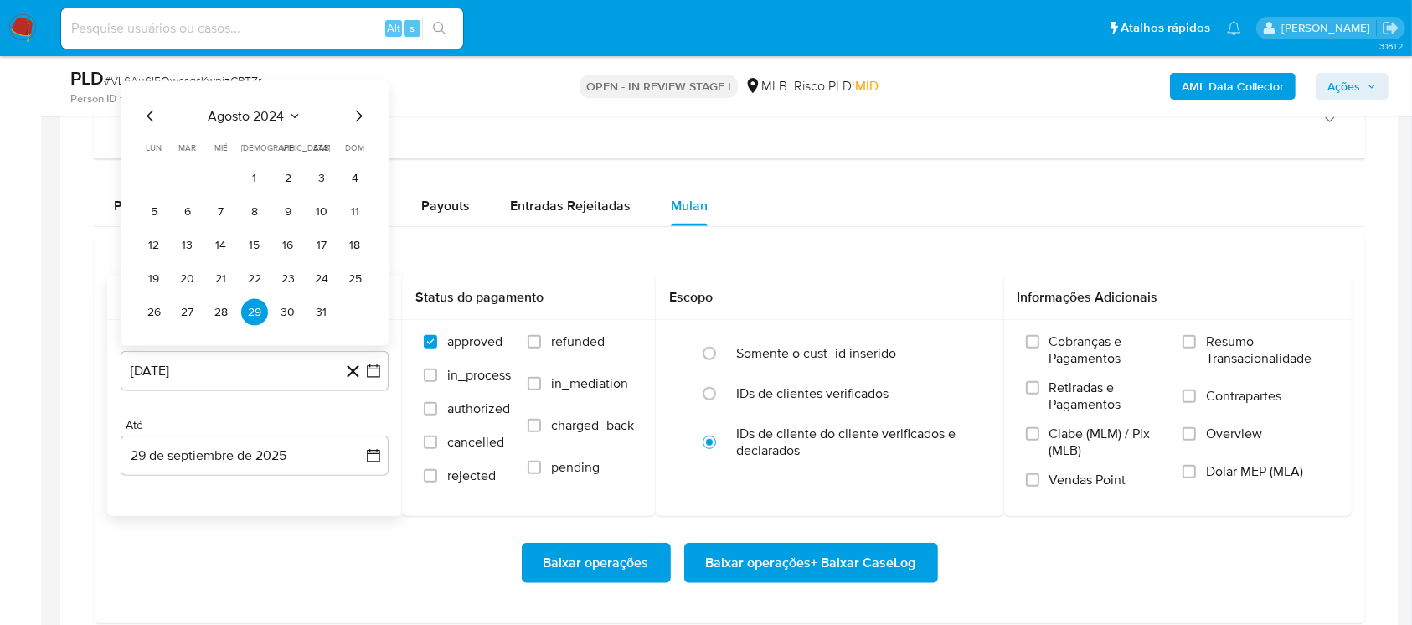
click at [230, 121] on span "agosto 2024" at bounding box center [247, 116] width 76 height 17
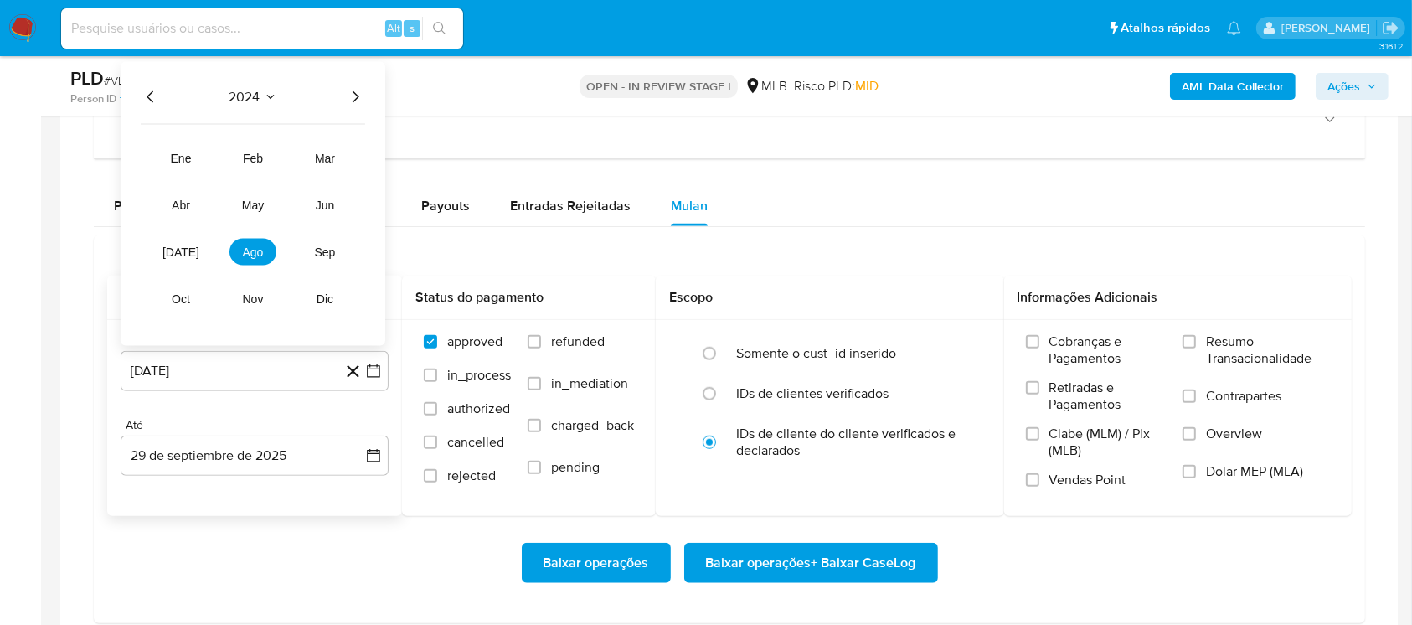
click at [262, 97] on button "2024" at bounding box center [254, 97] width 48 height 17
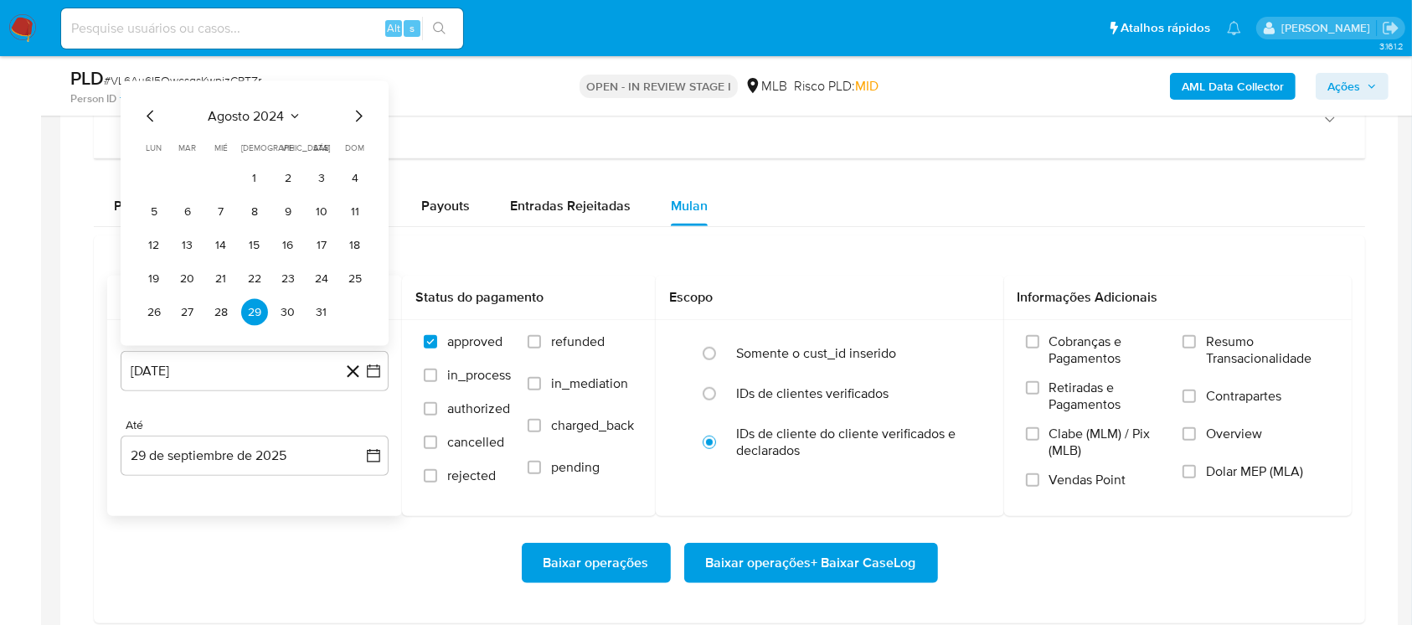
click at [358, 119] on icon "Mes siguiente" at bounding box center [359, 117] width 7 height 12
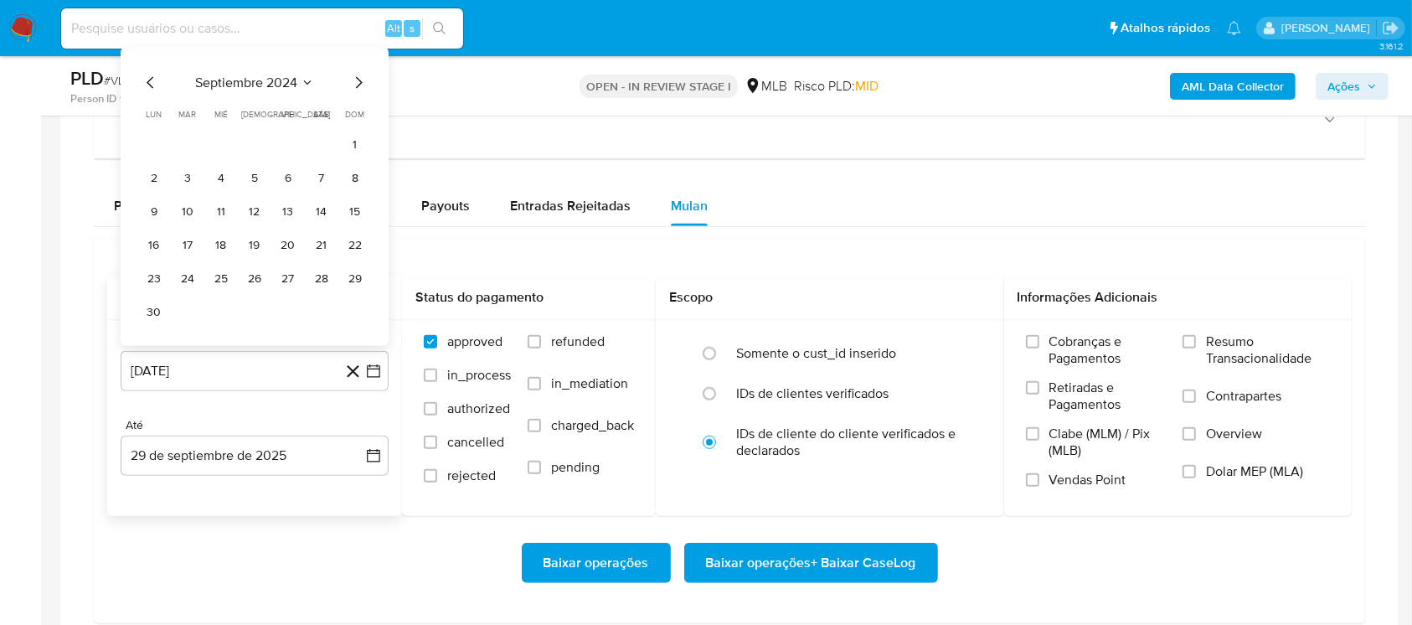
click at [308, 84] on icon "Seleccionar mes y año" at bounding box center [307, 82] width 13 height 13
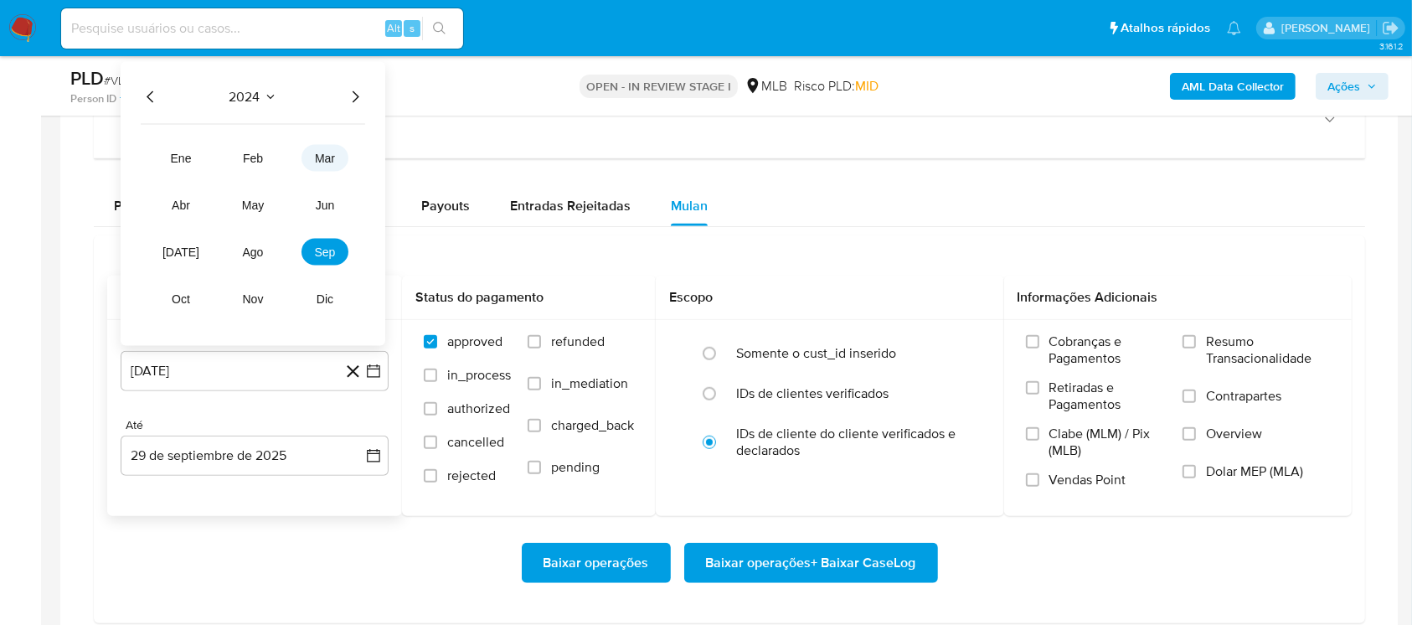
click at [326, 164] on button "mar" at bounding box center [325, 158] width 47 height 27
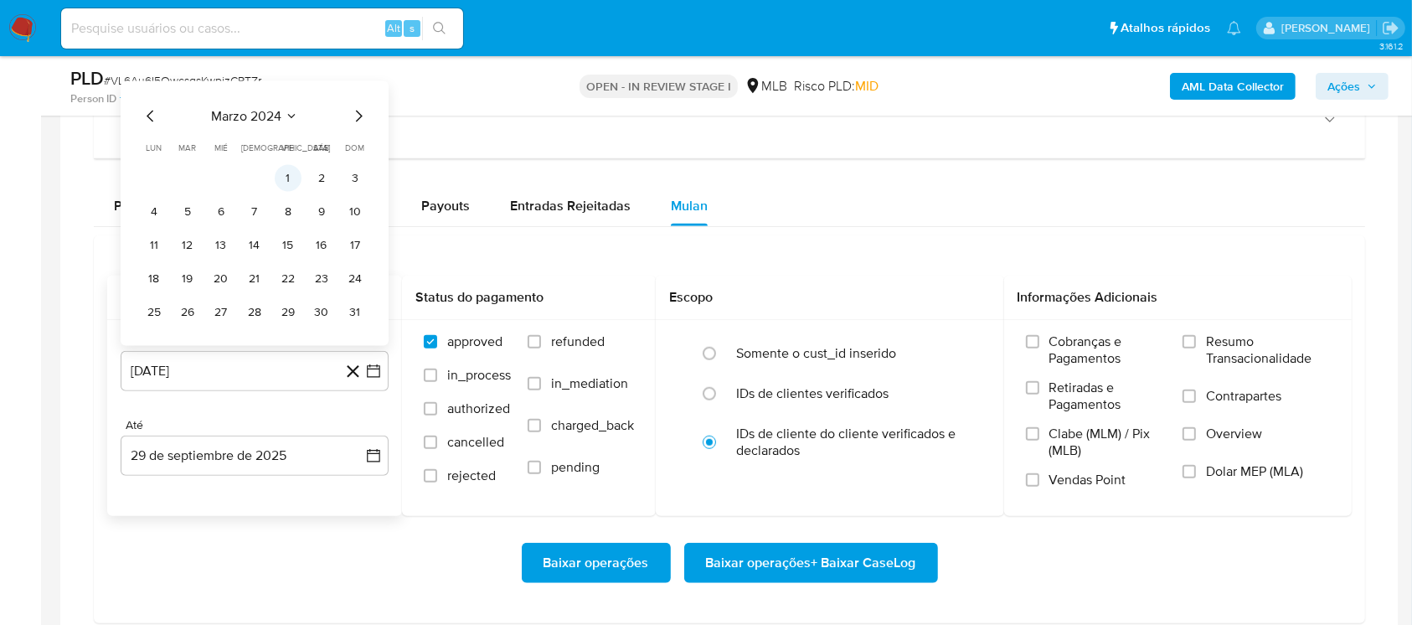
click at [291, 180] on button "1" at bounding box center [288, 178] width 27 height 27
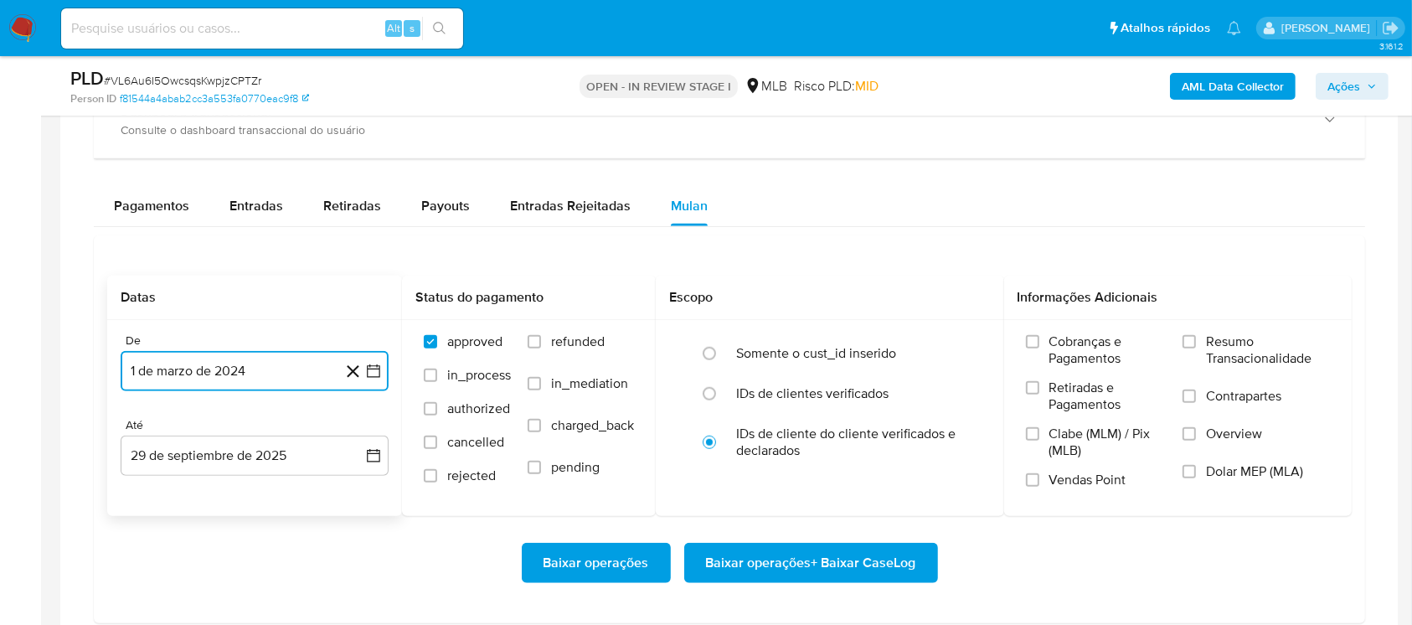
click at [283, 364] on button "1 de marzo de 2024" at bounding box center [255, 371] width 268 height 40
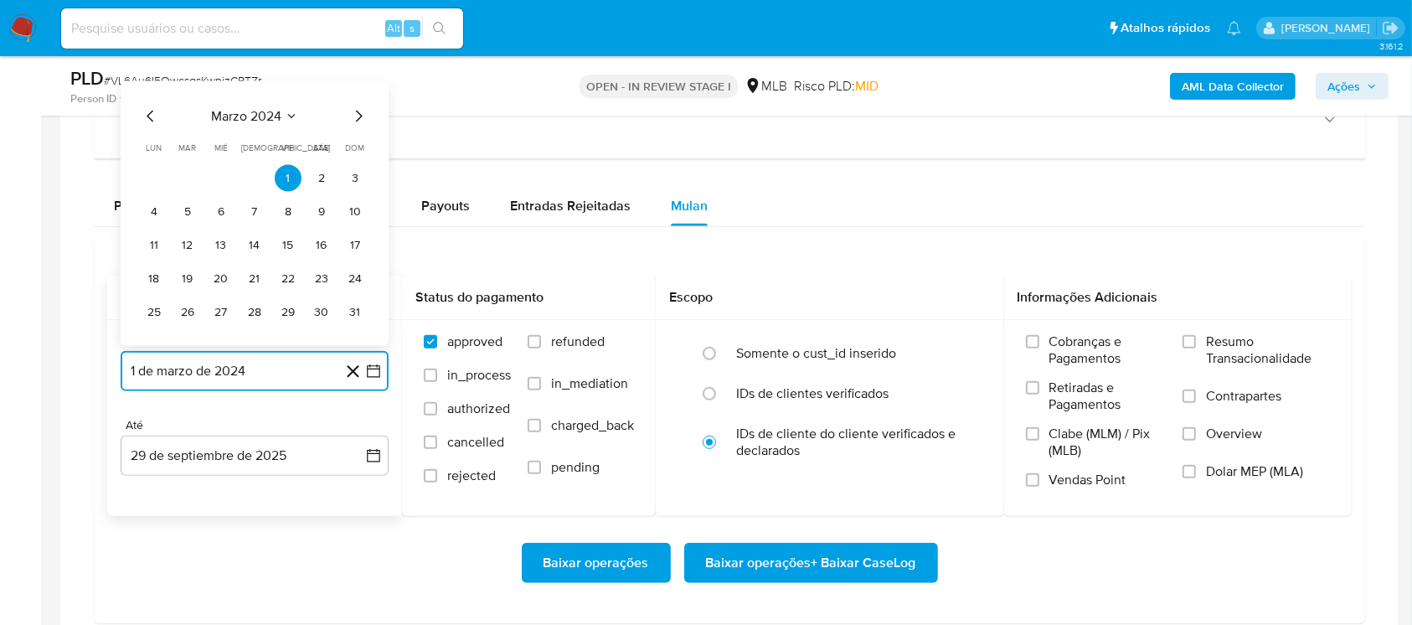
click at [249, 116] on span "marzo 2024" at bounding box center [246, 116] width 70 height 17
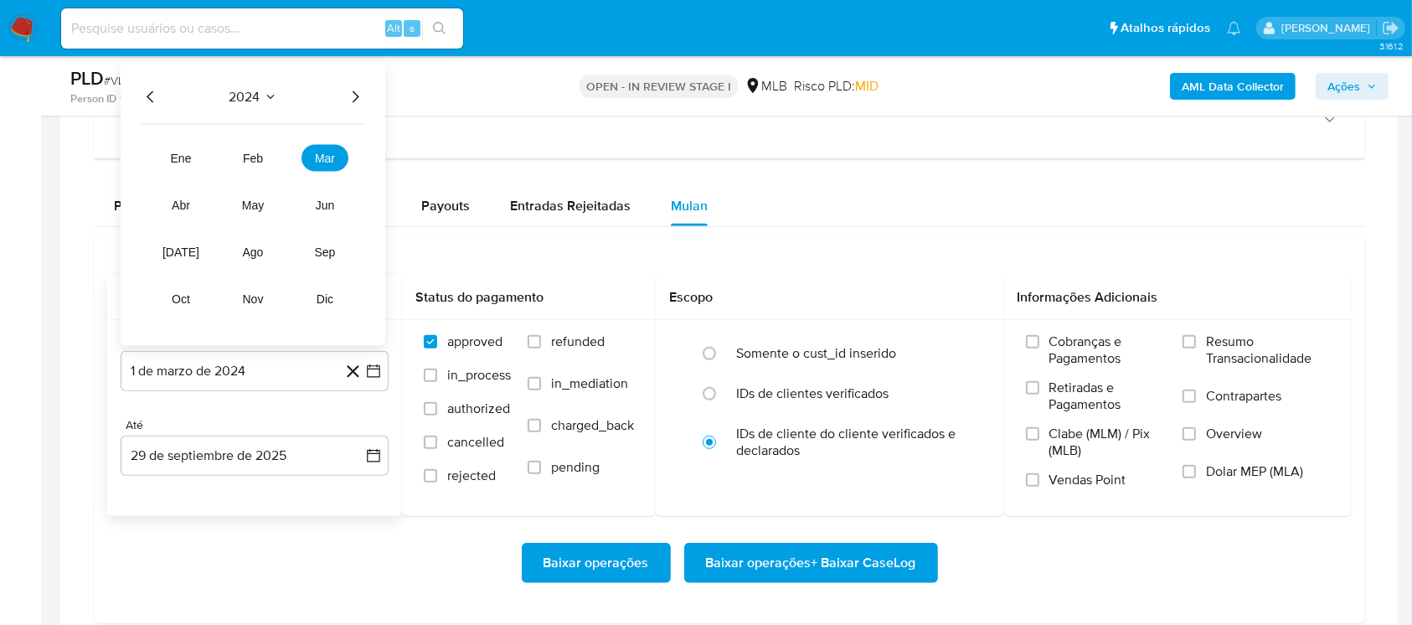
click at [348, 98] on icon "Año siguiente" at bounding box center [355, 97] width 20 height 20
click at [317, 173] on tr "ene feb mar abr may jun jul ago sep oct nov dic" at bounding box center [252, 229] width 191 height 168
click at [327, 157] on span "mar" at bounding box center [325, 158] width 20 height 13
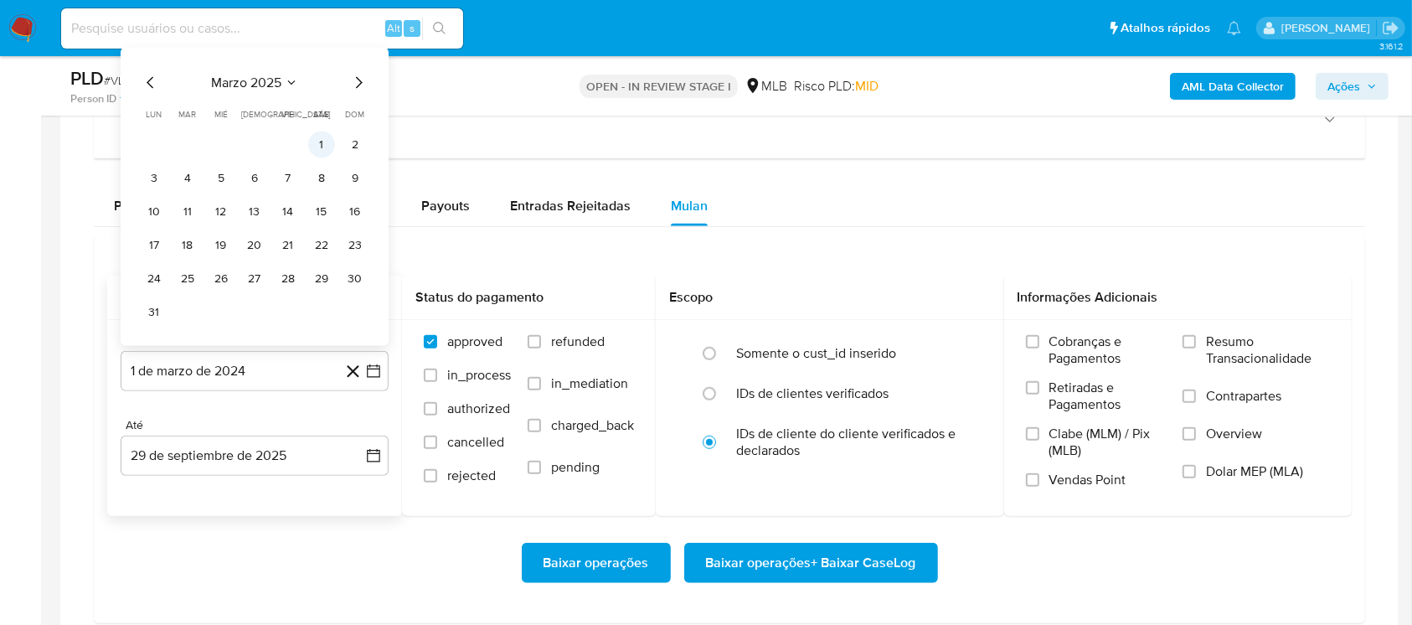
click at [332, 149] on button "1" at bounding box center [321, 145] width 27 height 27
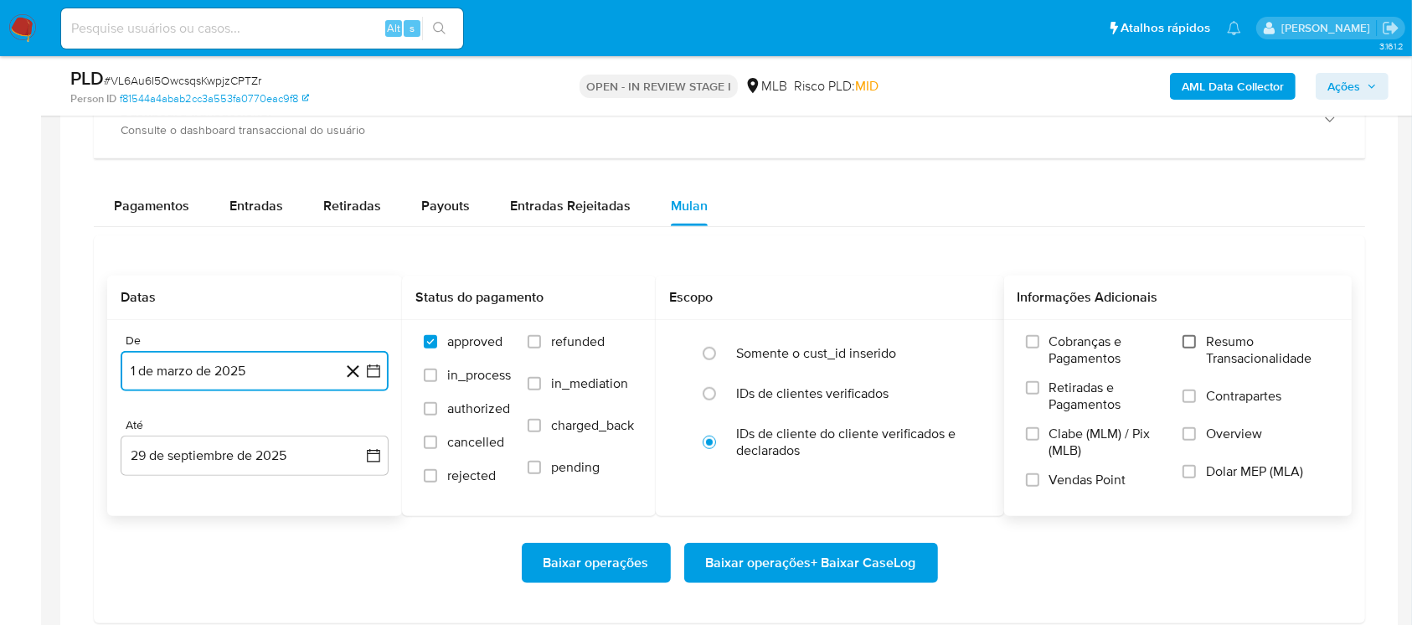
click at [1194, 343] on input "Resumo Transacionalidade" at bounding box center [1189, 341] width 13 height 13
click at [823, 560] on span "Baixar operações + Baixar CaseLog" at bounding box center [811, 562] width 210 height 37
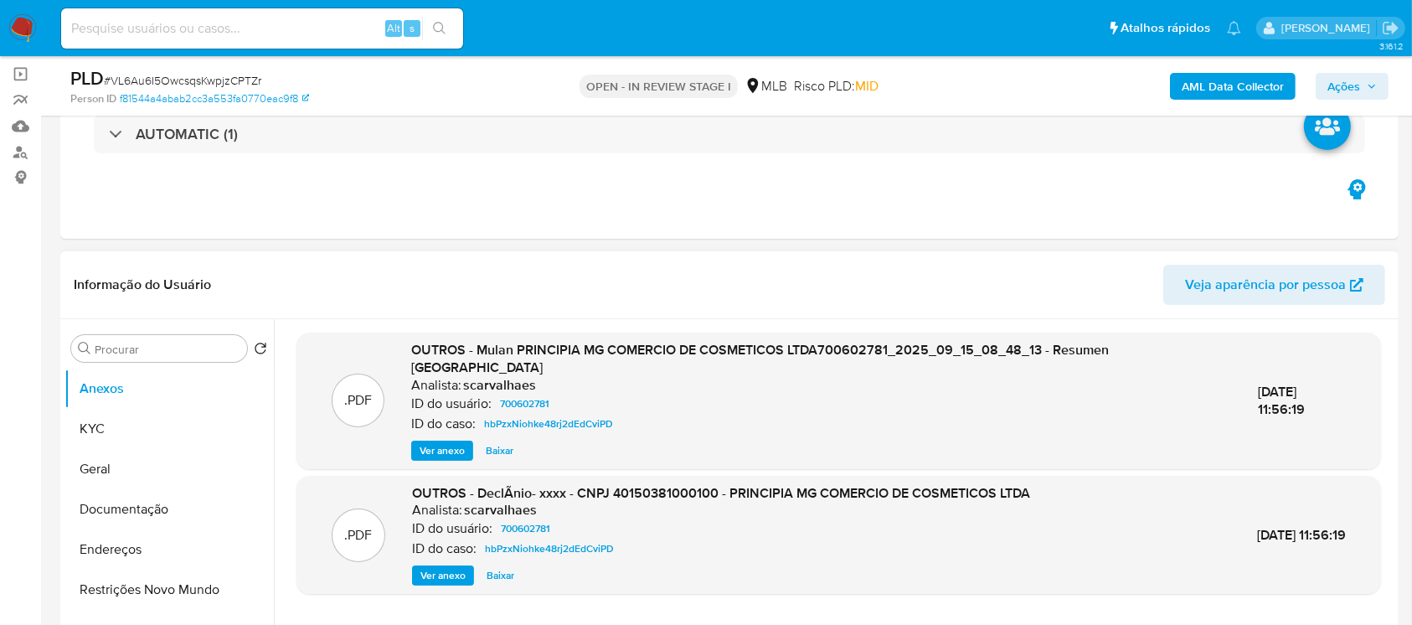
scroll to position [148, 0]
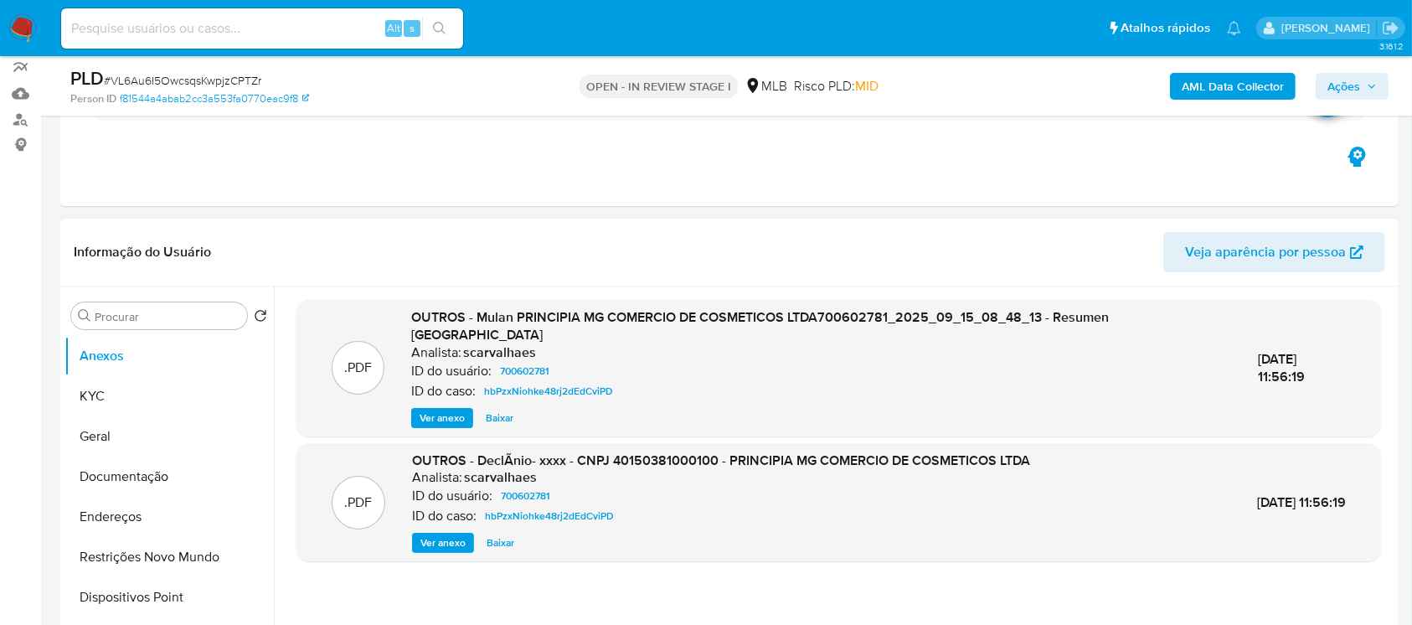
click at [439, 410] on span "Ver anexo" at bounding box center [442, 418] width 45 height 17
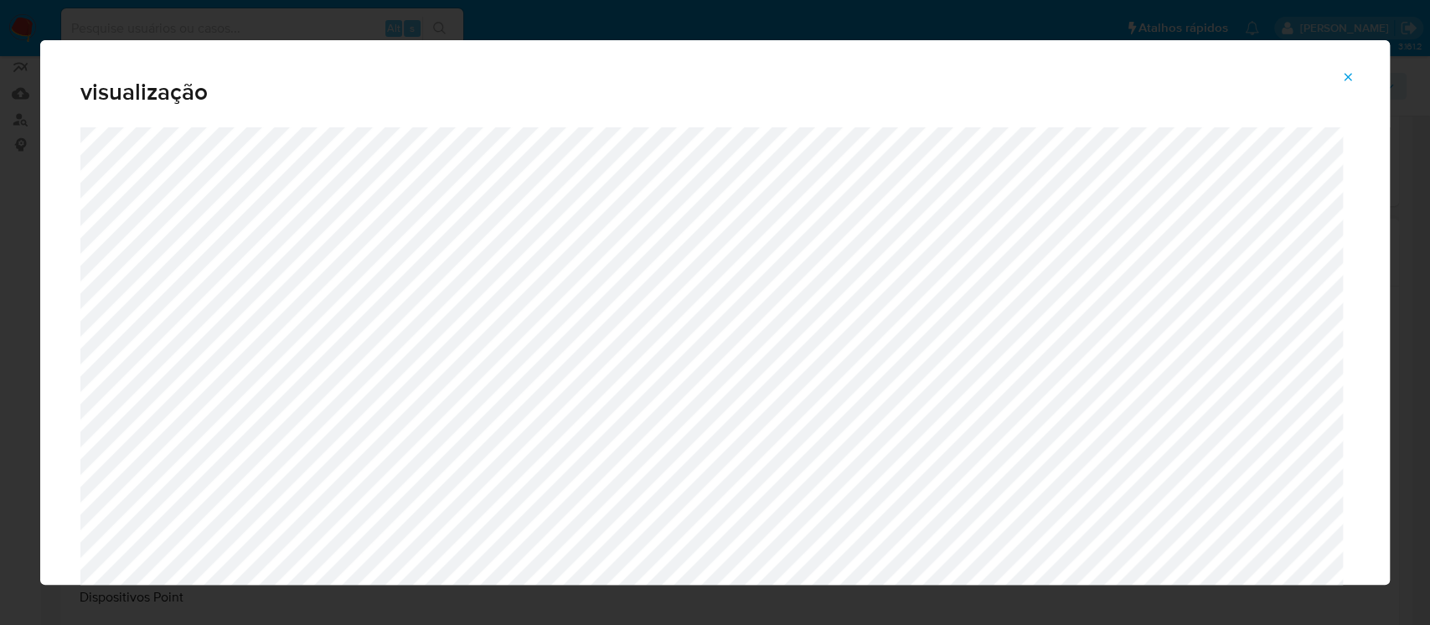
click at [1343, 85] on span "Attachment preview" at bounding box center [1347, 76] width 13 height 23
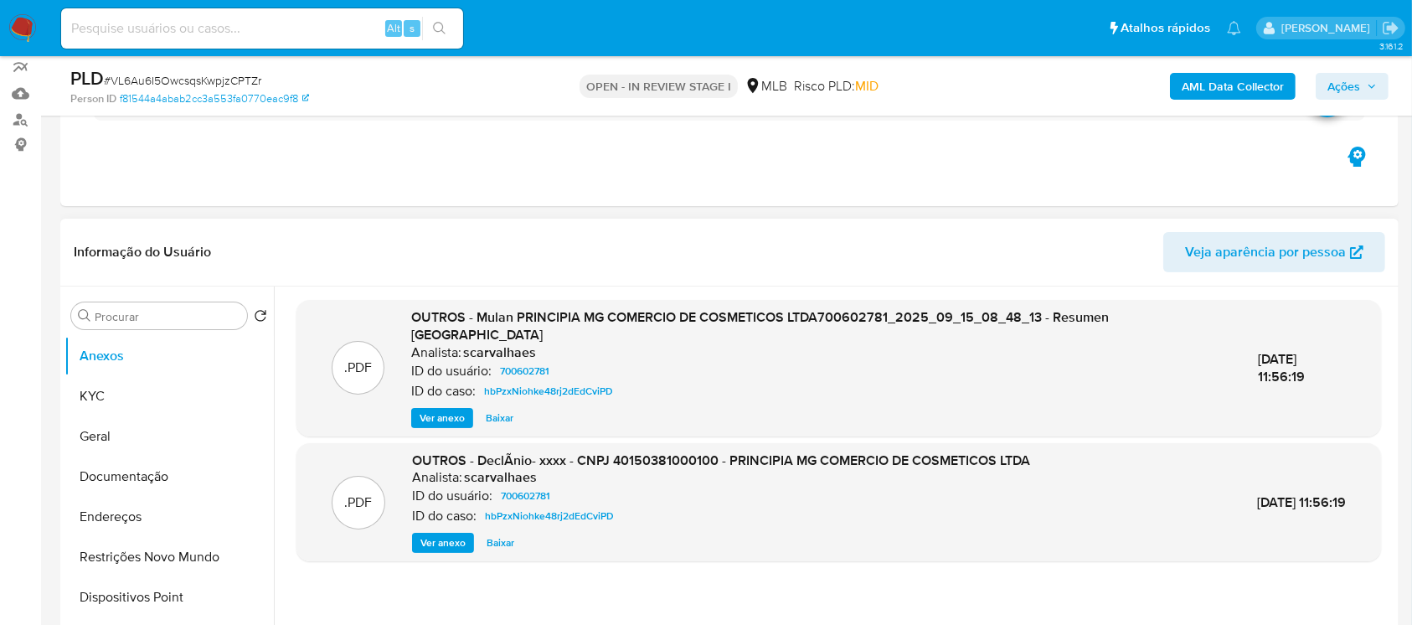
click at [431, 534] on span "Ver anexo" at bounding box center [442, 542] width 45 height 17
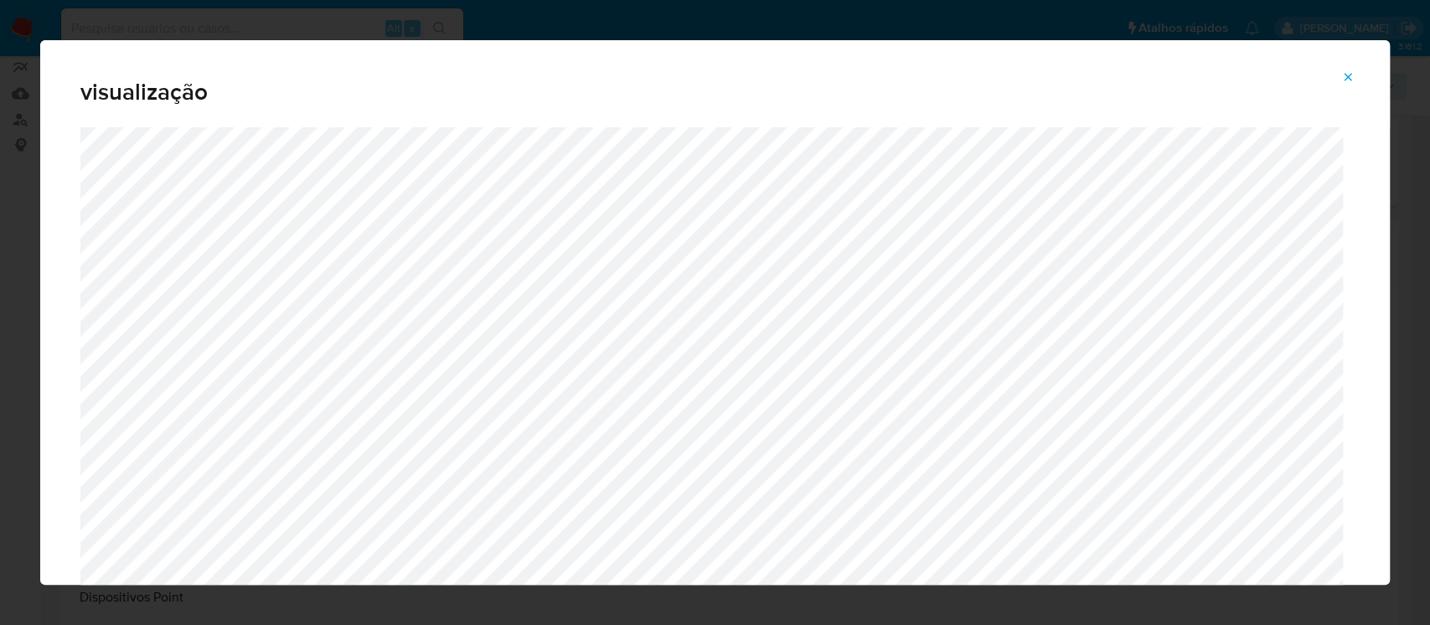
click at [1341, 77] on icon "Attachment preview" at bounding box center [1347, 76] width 13 height 13
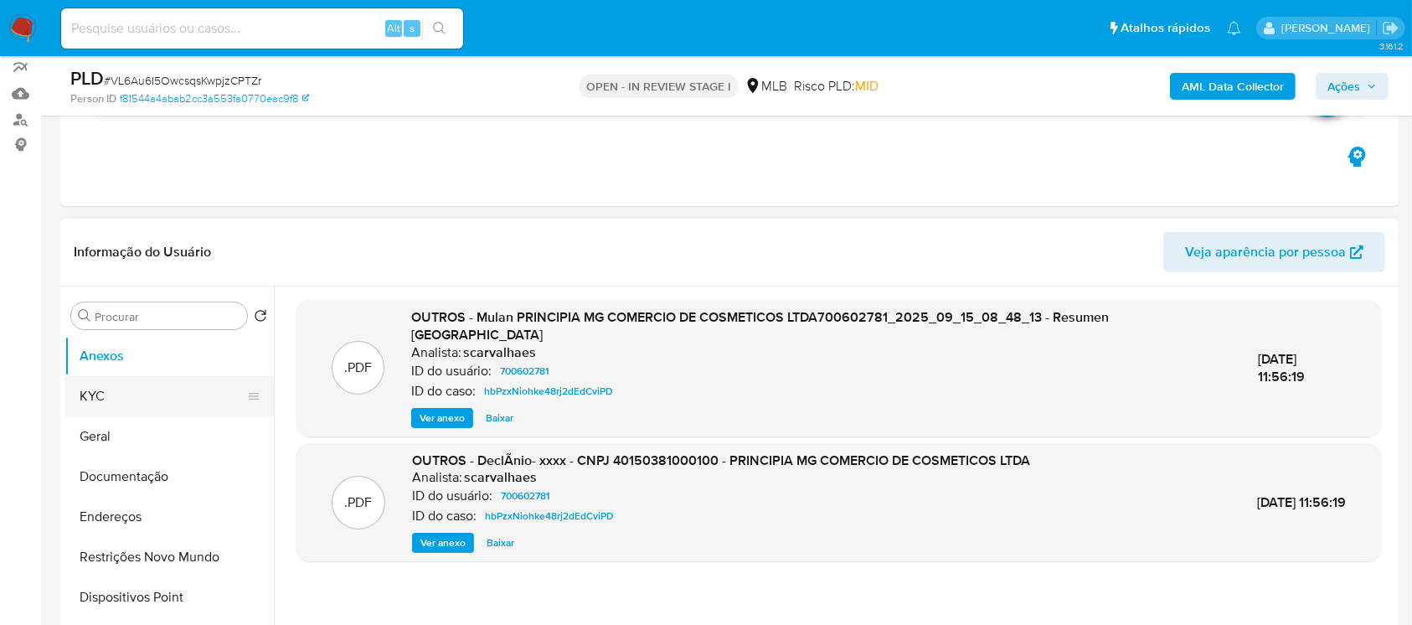
click at [123, 400] on button "KYC" at bounding box center [162, 396] width 196 height 40
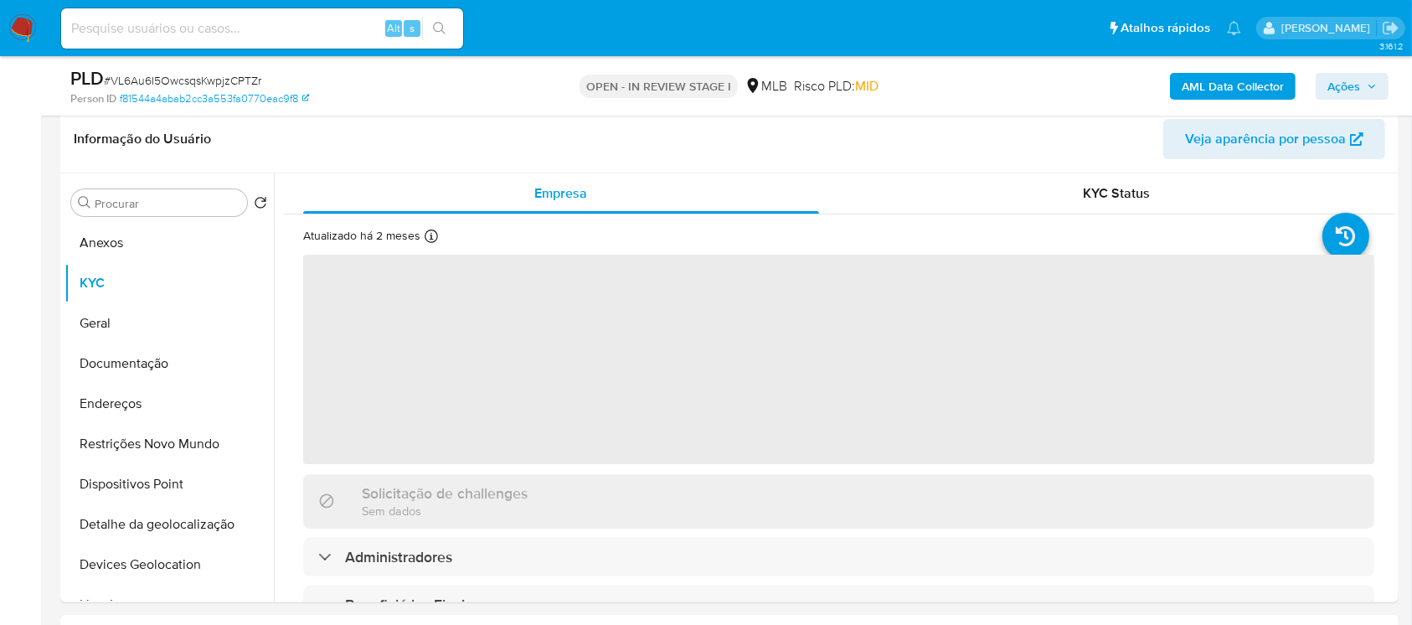
scroll to position [297, 0]
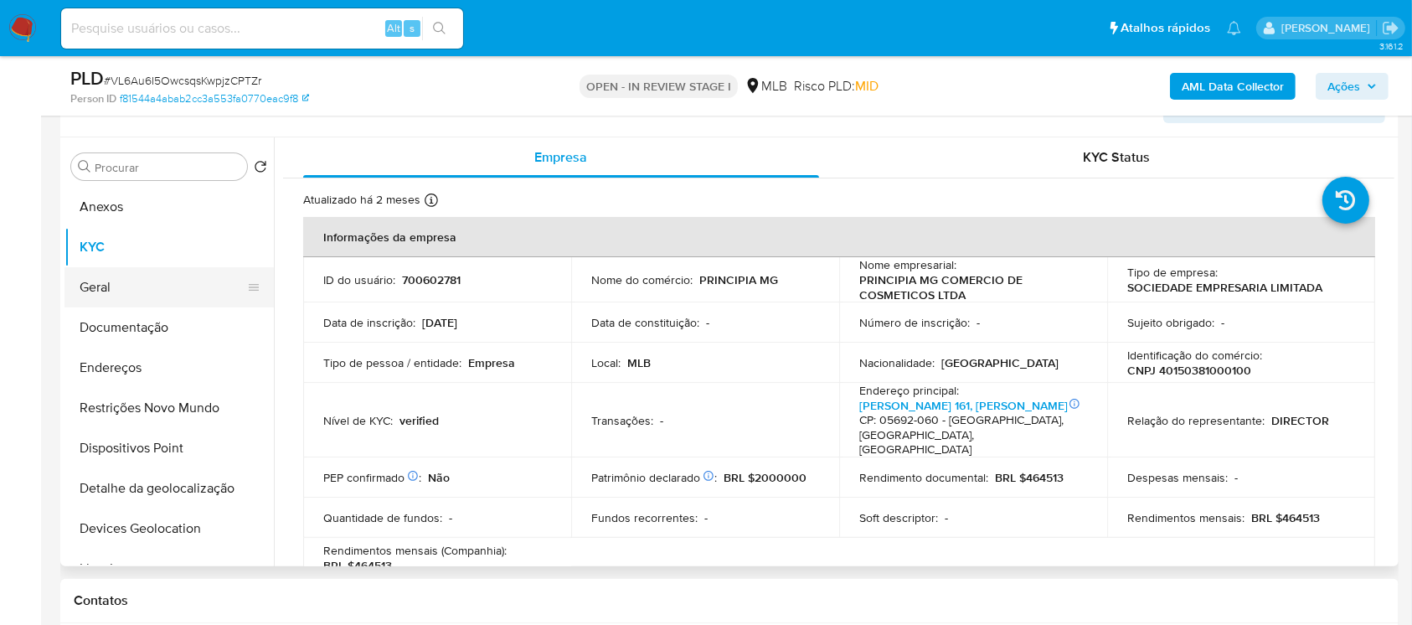
click at [101, 280] on button "Geral" at bounding box center [162, 287] width 196 height 40
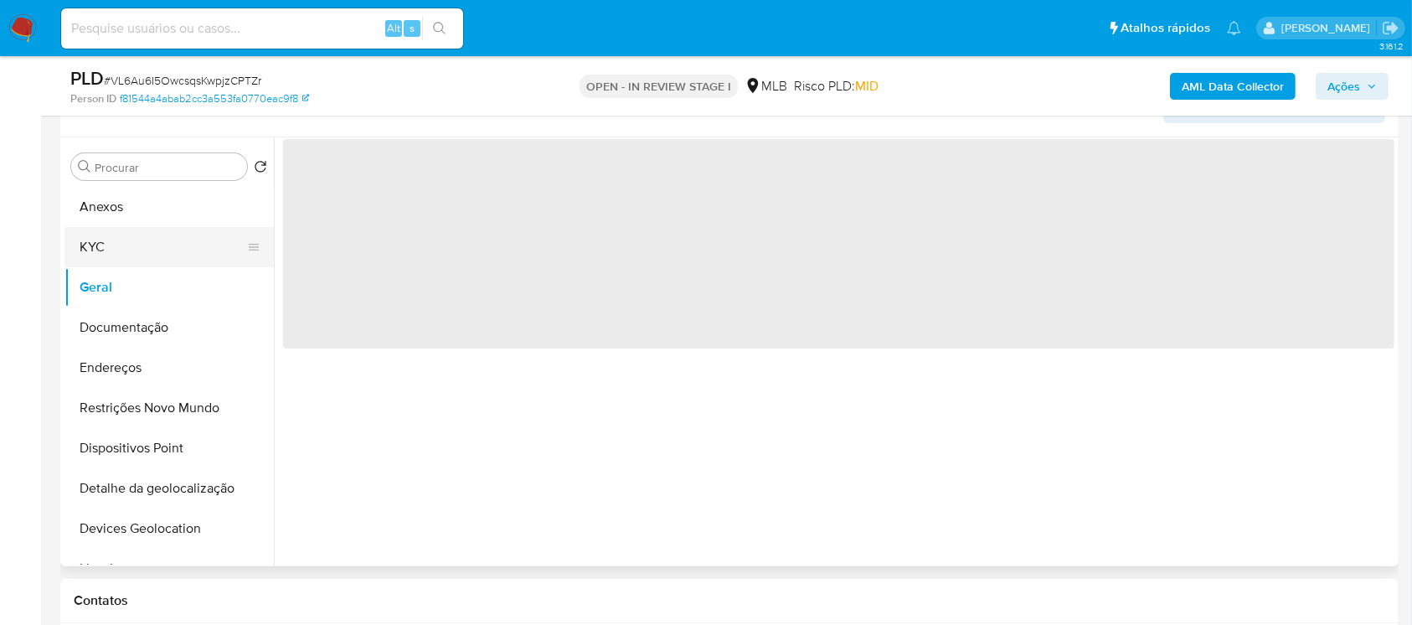
click at [93, 252] on button "KYC" at bounding box center [162, 247] width 196 height 40
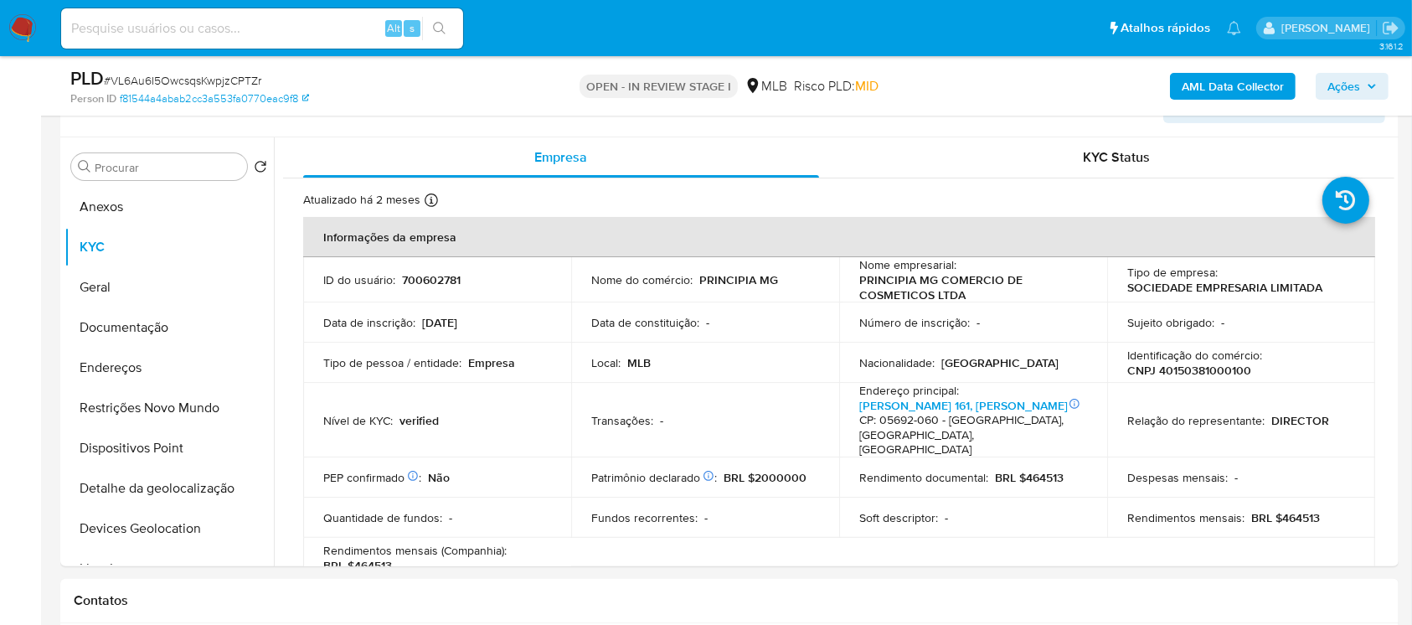
click at [1174, 372] on p "CNPJ 40150381000100" at bounding box center [1189, 370] width 124 height 15
copy p "40150381000100"
click at [129, 405] on button "Restrições Novo Mundo" at bounding box center [162, 408] width 196 height 40
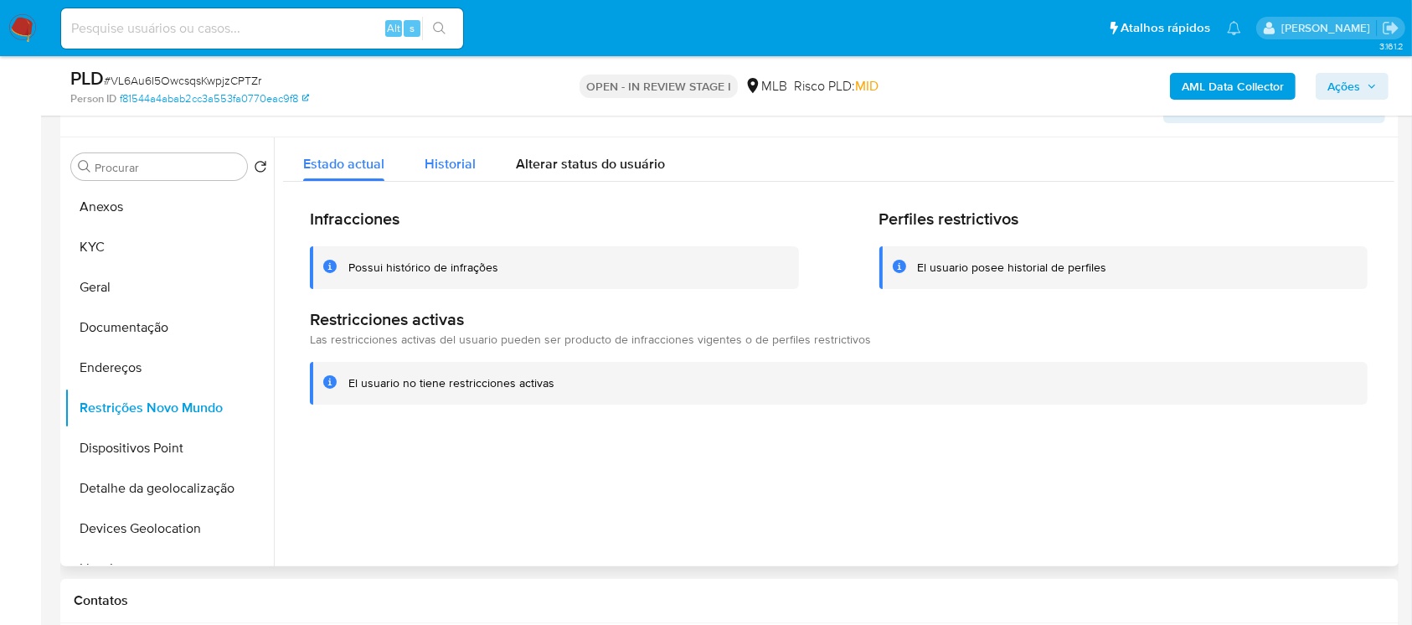
click at [450, 169] on span "Historial" at bounding box center [450, 163] width 51 height 19
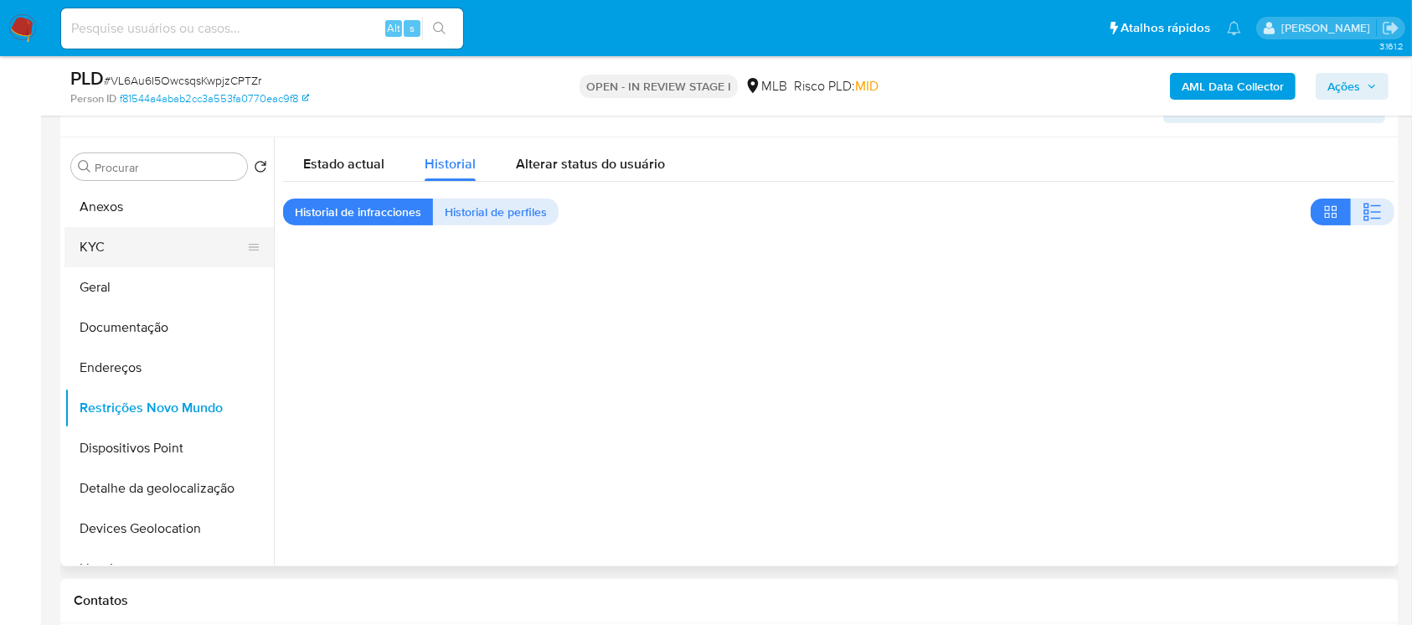
click at [104, 258] on button "KYC" at bounding box center [162, 247] width 196 height 40
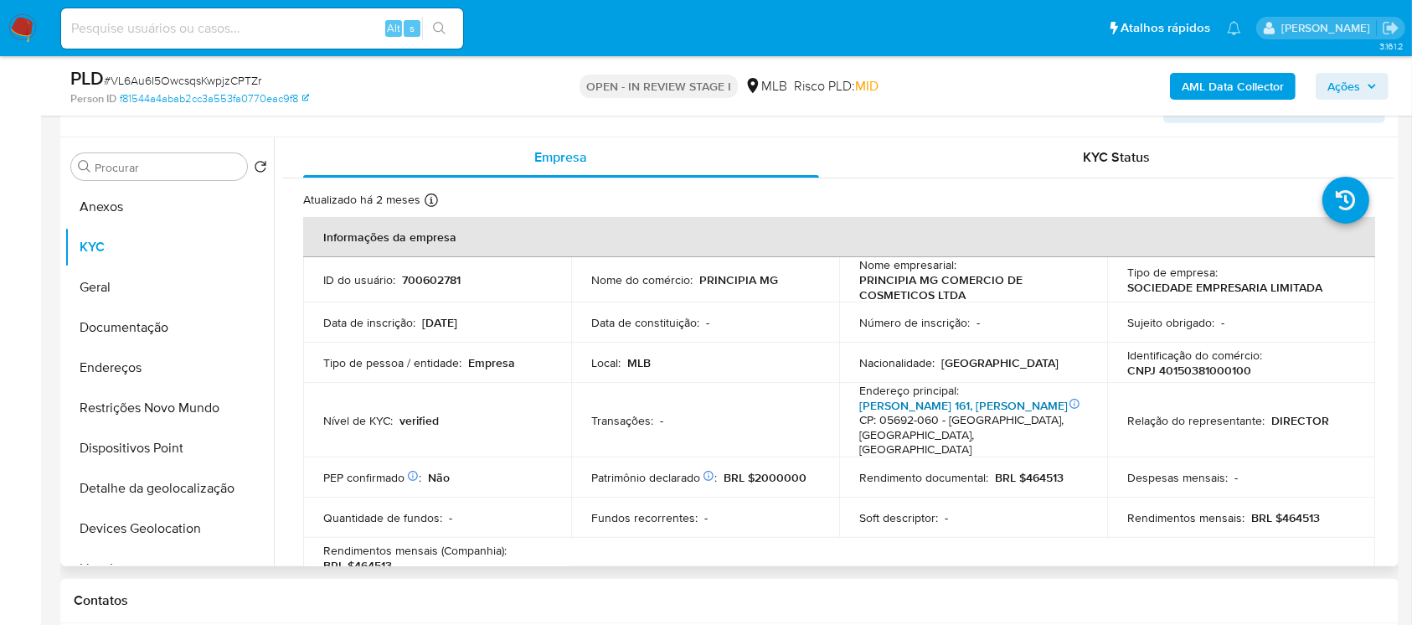
click at [885, 410] on link "Gen Pereira Da Cunha 161, Retiro Morumbi" at bounding box center [963, 405] width 209 height 17
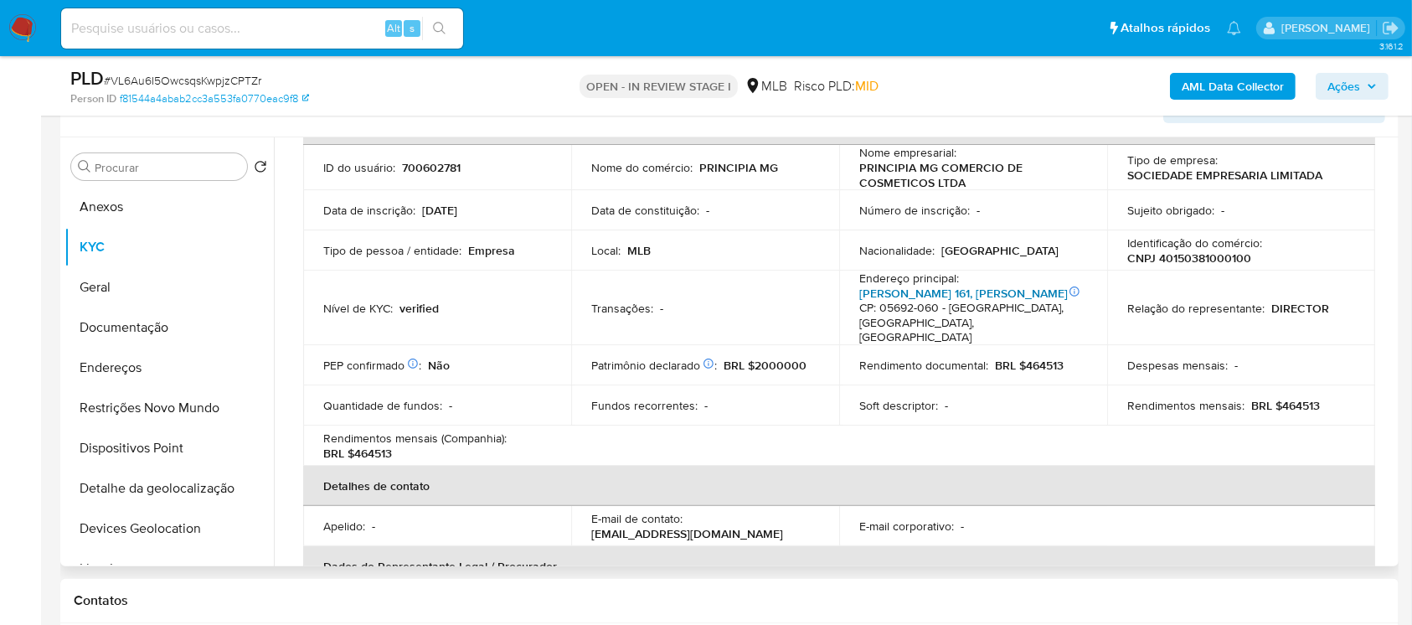
scroll to position [148, 0]
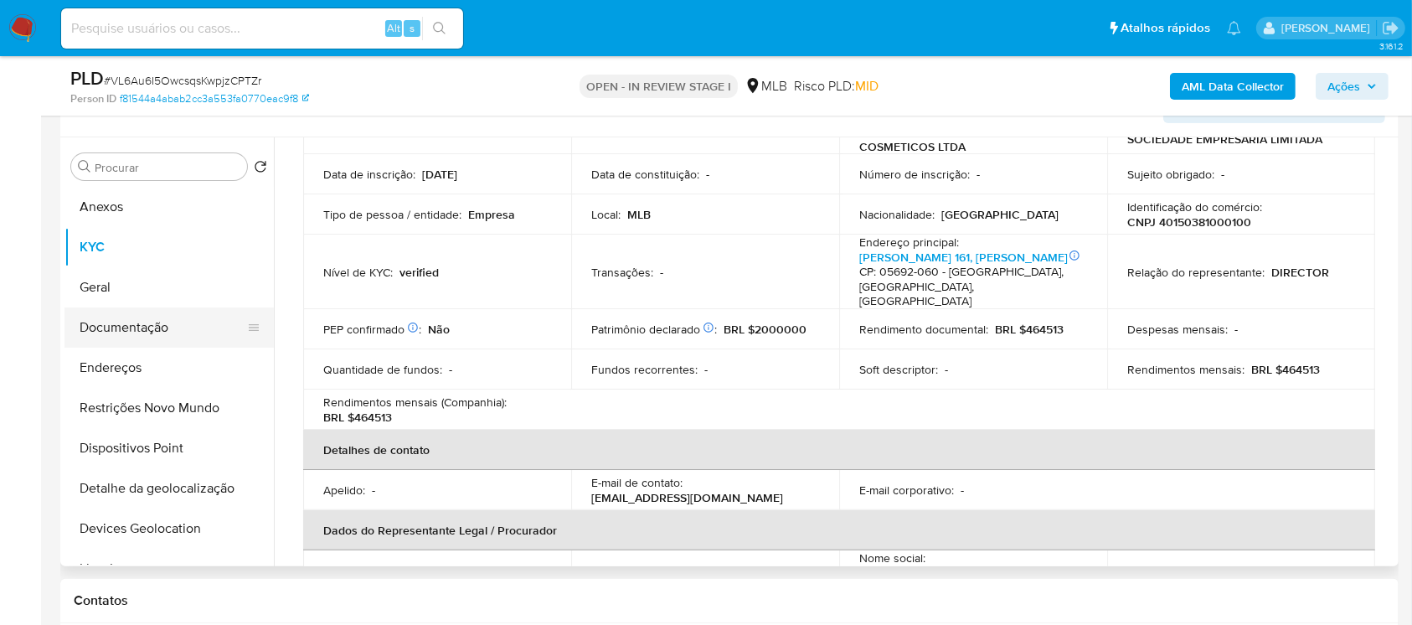
click at [134, 323] on button "Documentação" at bounding box center [162, 327] width 196 height 40
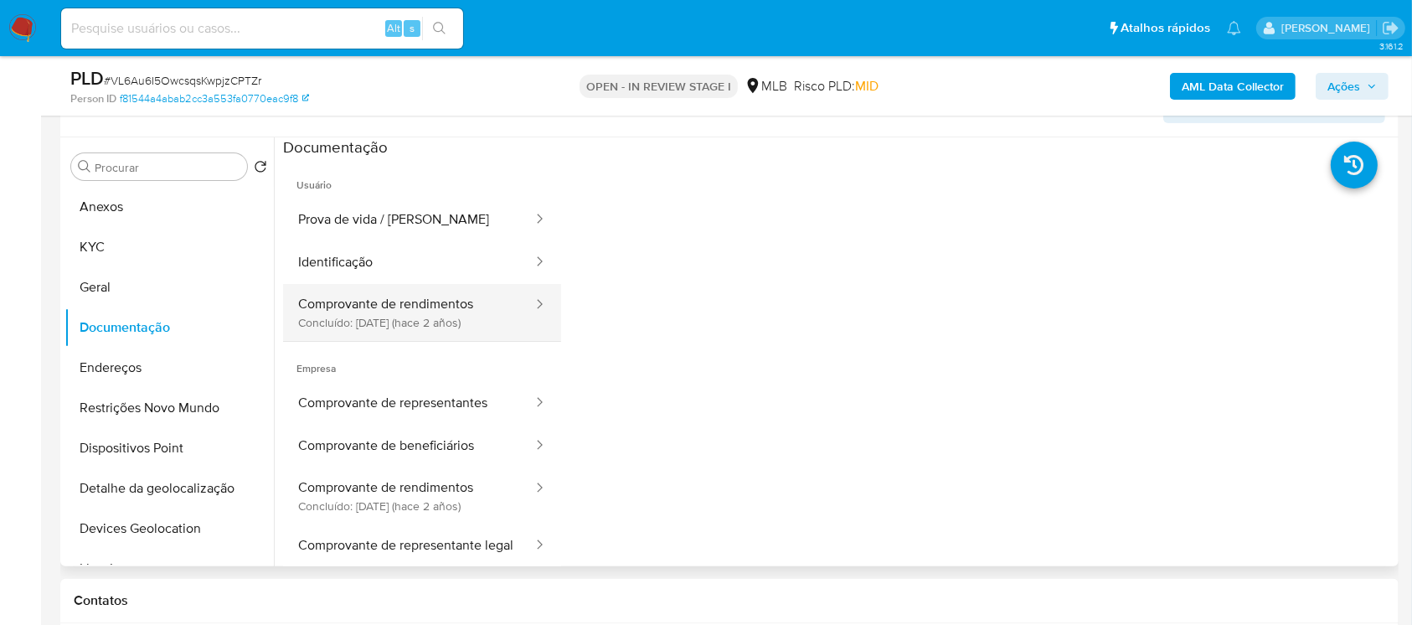
click at [373, 312] on button "Comprovante de rendimentos Concluído: [DATE] (hace 2 años)" at bounding box center [408, 312] width 251 height 57
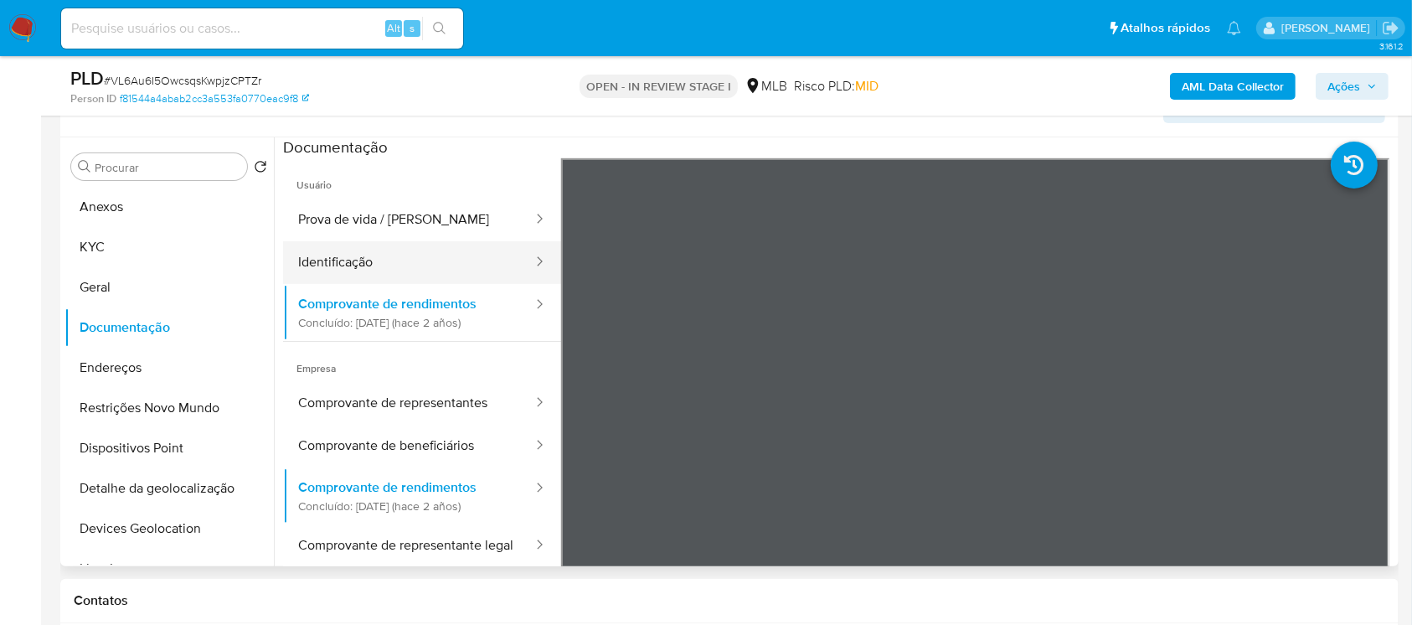
click at [328, 273] on button "Identificação" at bounding box center [408, 262] width 251 height 43
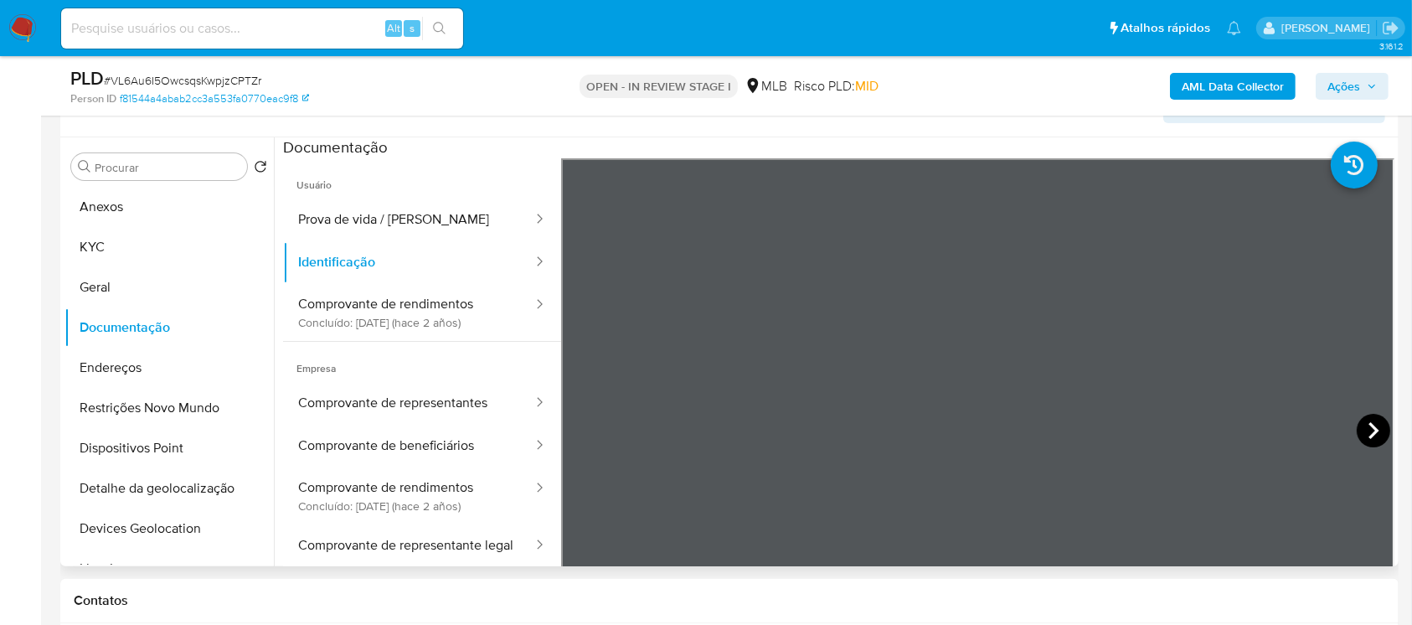
click at [1359, 423] on icon at bounding box center [1374, 431] width 34 height 34
click at [348, 221] on button "Prova de vida / [PERSON_NAME]" at bounding box center [408, 220] width 251 height 43
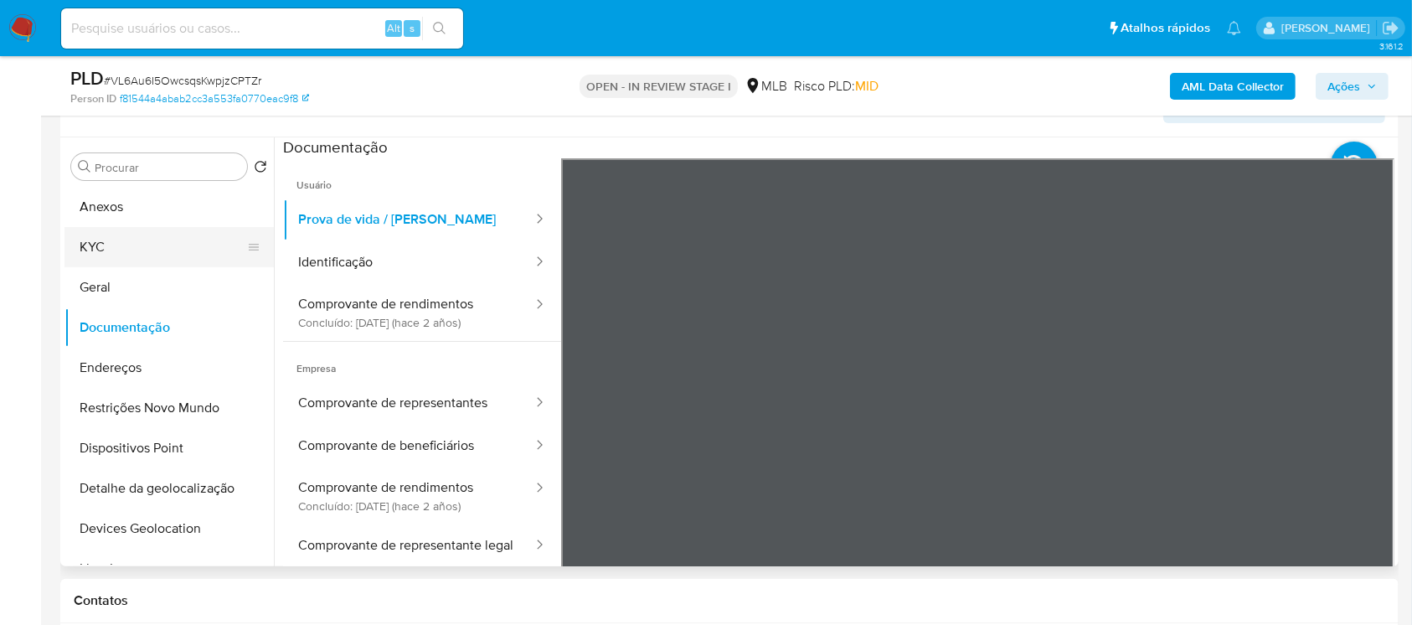
click at [108, 253] on button "KYC" at bounding box center [162, 247] width 196 height 40
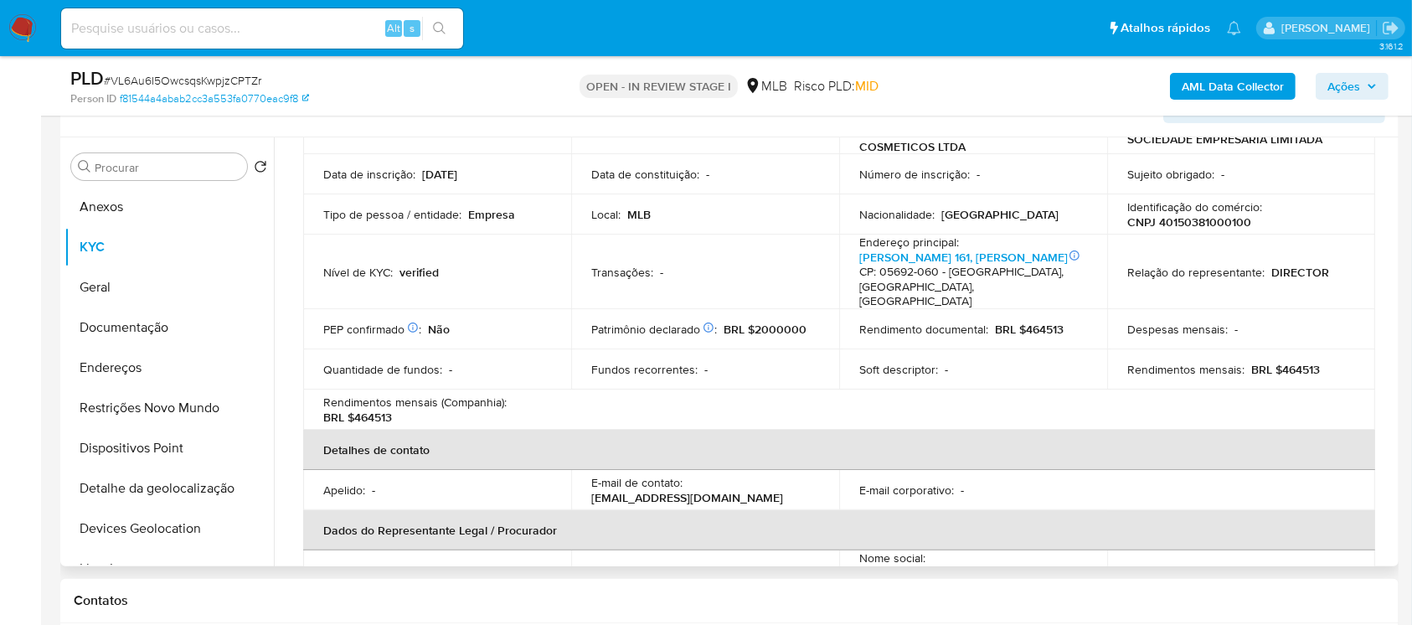
scroll to position [297, 0]
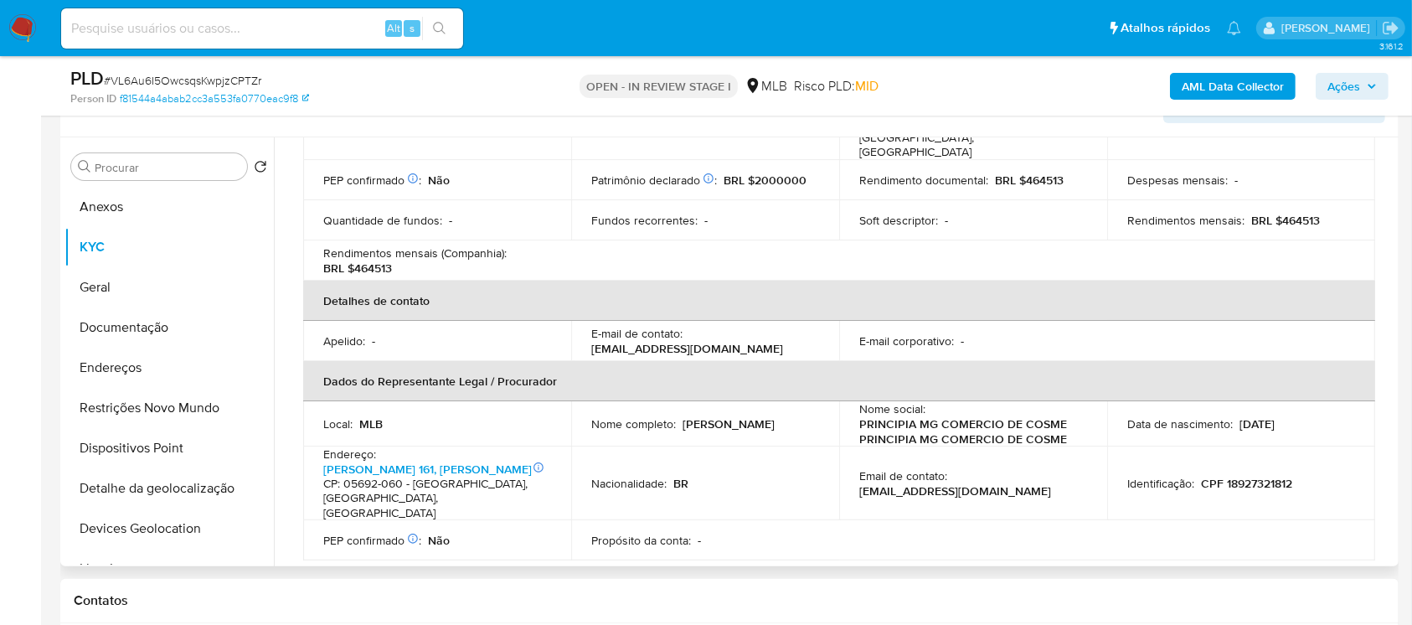
drag, startPoint x: 590, startPoint y: 429, endPoint x: 780, endPoint y: 428, distance: 190.1
click at [775, 428] on p "Marcio Roberto Marques Dos Santos" at bounding box center [729, 423] width 92 height 15
copy p "Marcio Roberto Marques Dos Santos"
click at [132, 330] on button "Documentação" at bounding box center [162, 327] width 196 height 40
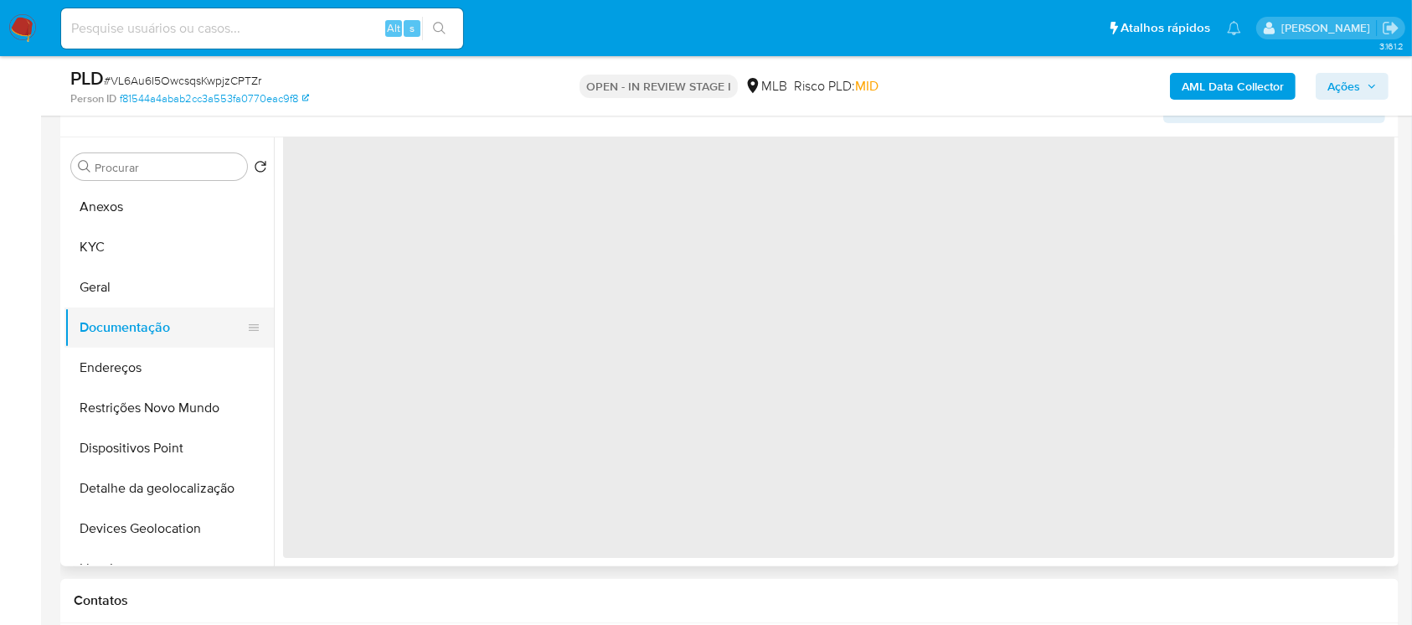
scroll to position [0, 0]
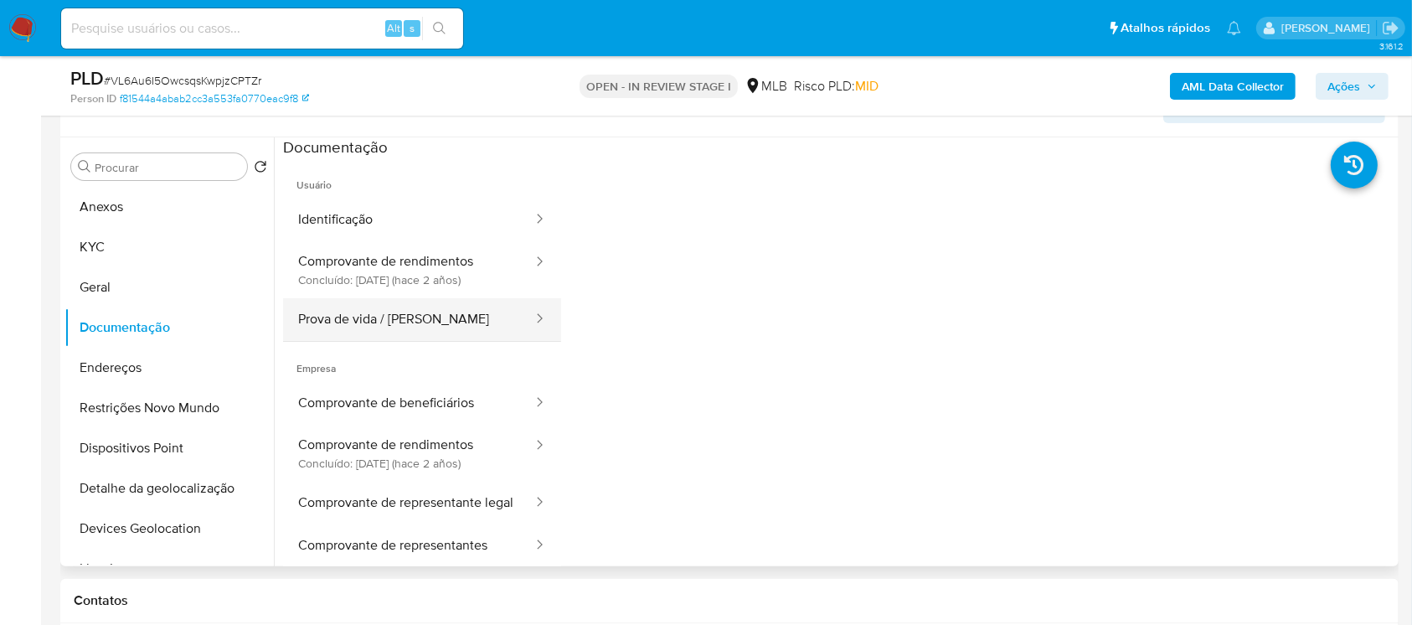
click at [351, 312] on button "Prova de vida / Selfie" at bounding box center [408, 319] width 251 height 43
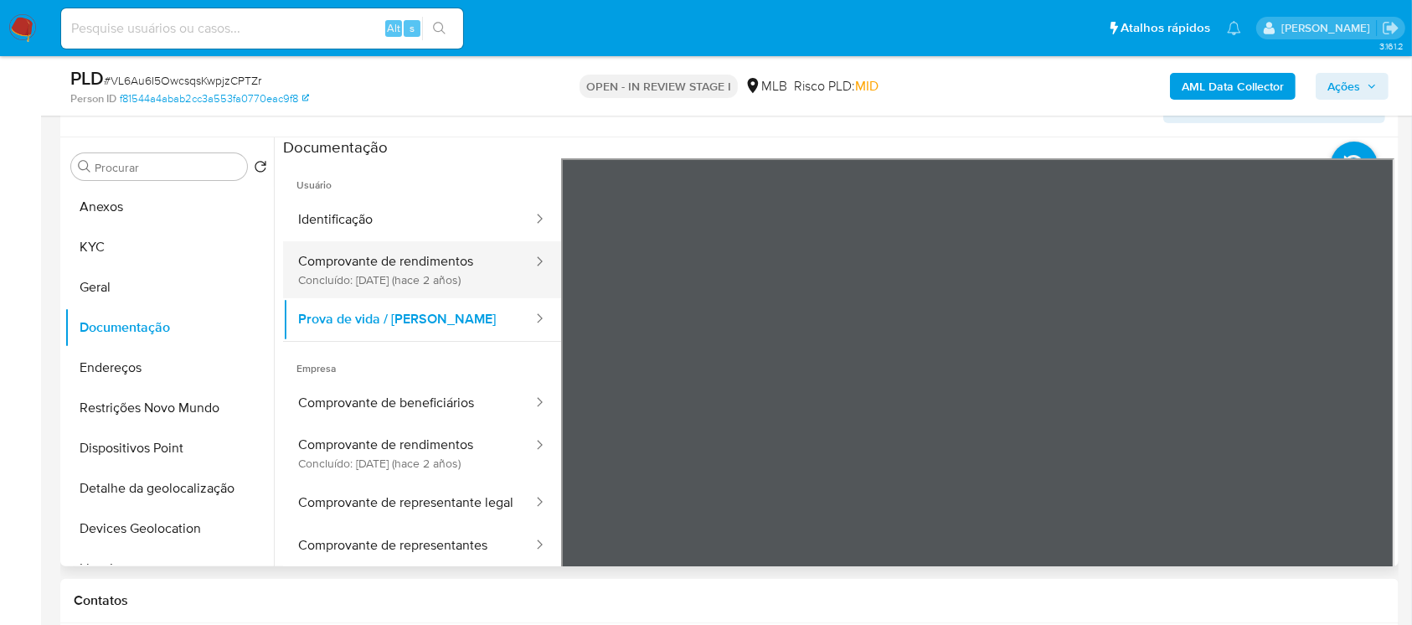
click at [338, 288] on button "Comprovante de rendimentos Concluído: 23/06/2023 (hace 2 años)" at bounding box center [408, 269] width 251 height 57
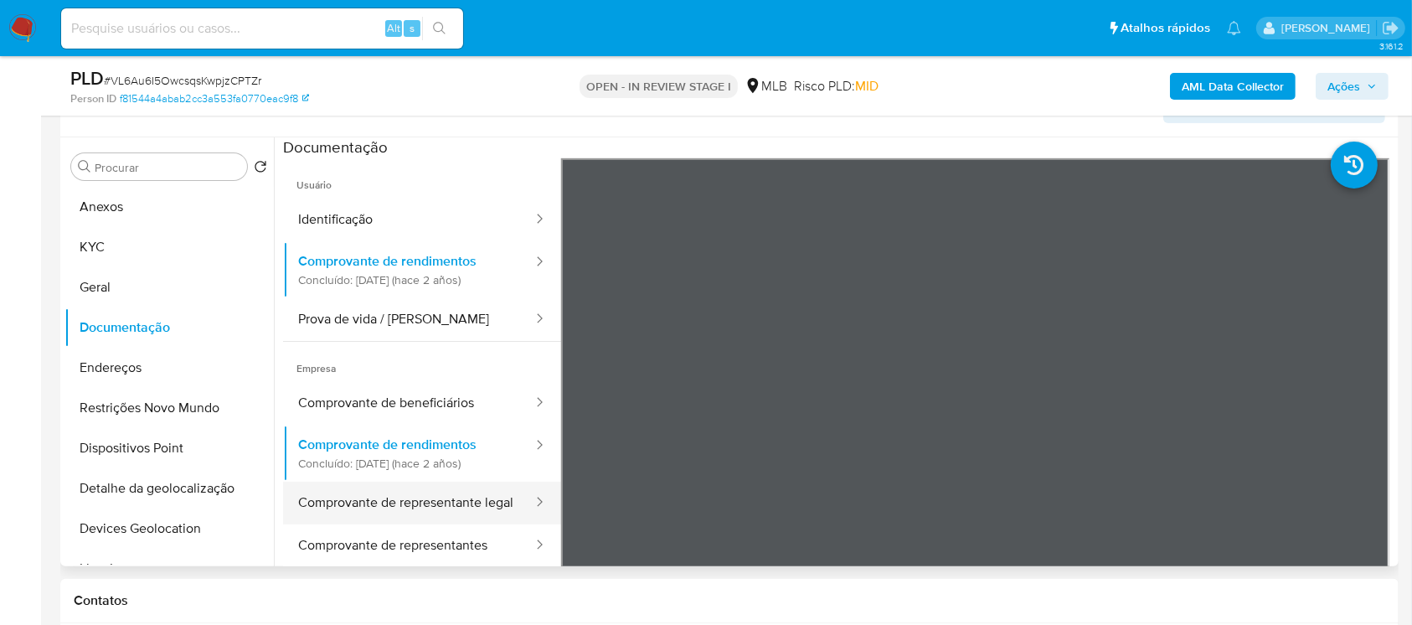
click at [394, 495] on button "Comprovante de representante legal" at bounding box center [408, 503] width 251 height 43
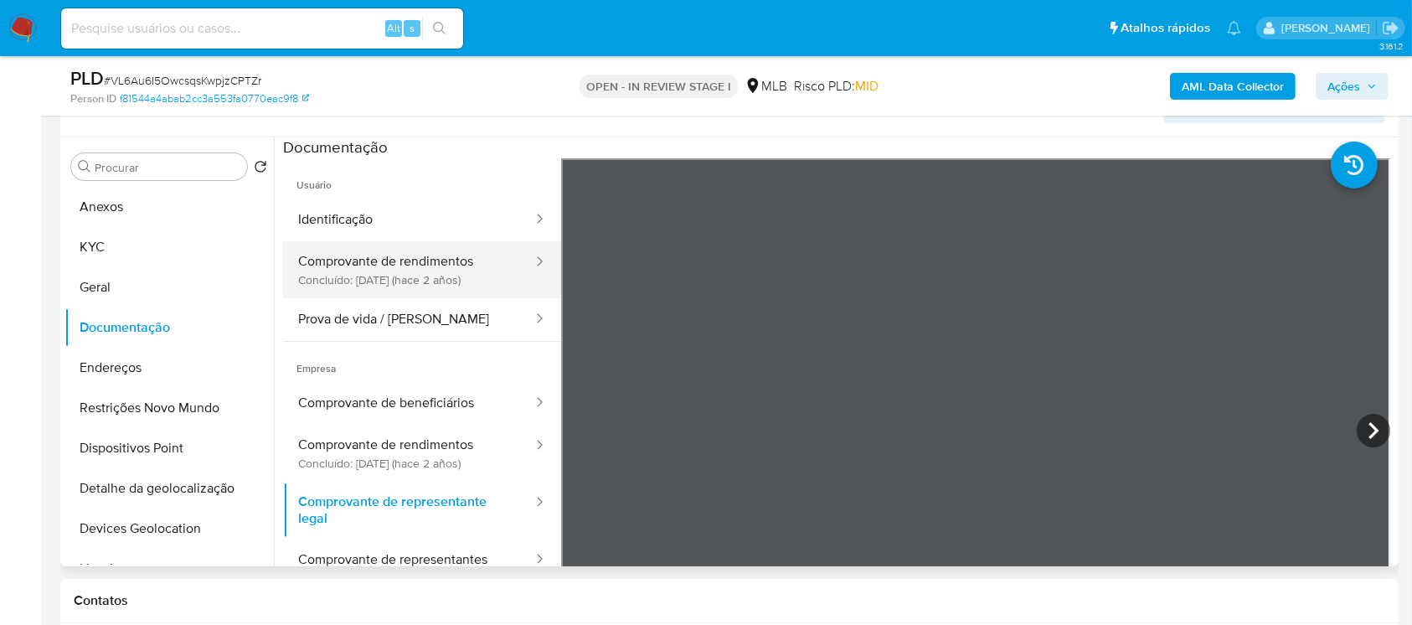
click at [348, 271] on button "Comprovante de rendimentos Concluído: 23/06/2023 (hace 2 años)" at bounding box center [408, 269] width 251 height 57
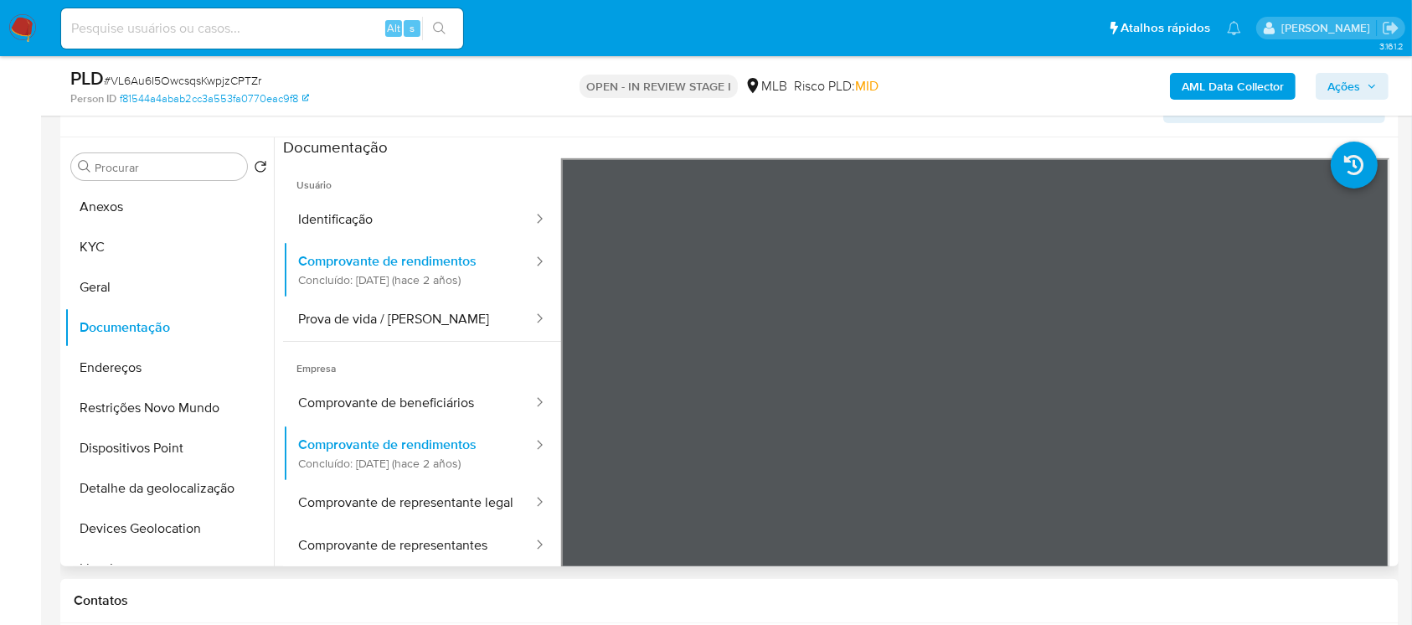
scroll to position [146, 0]
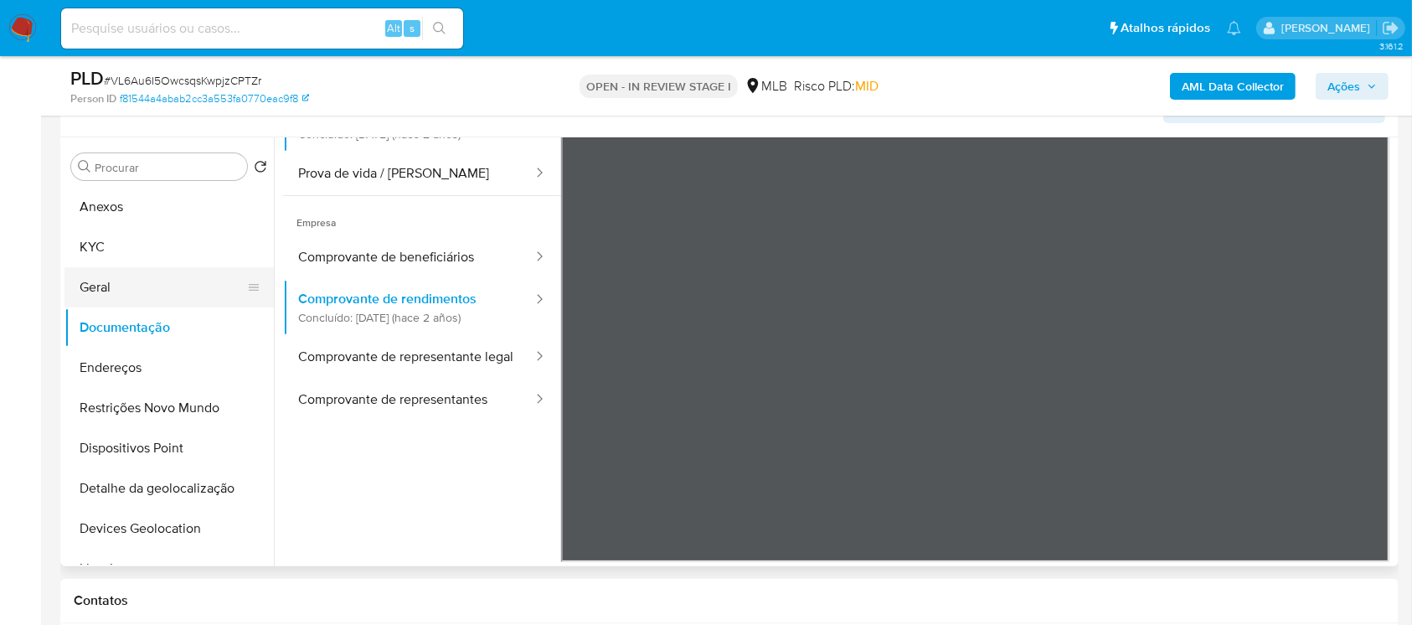
click at [144, 294] on button "Geral" at bounding box center [162, 287] width 196 height 40
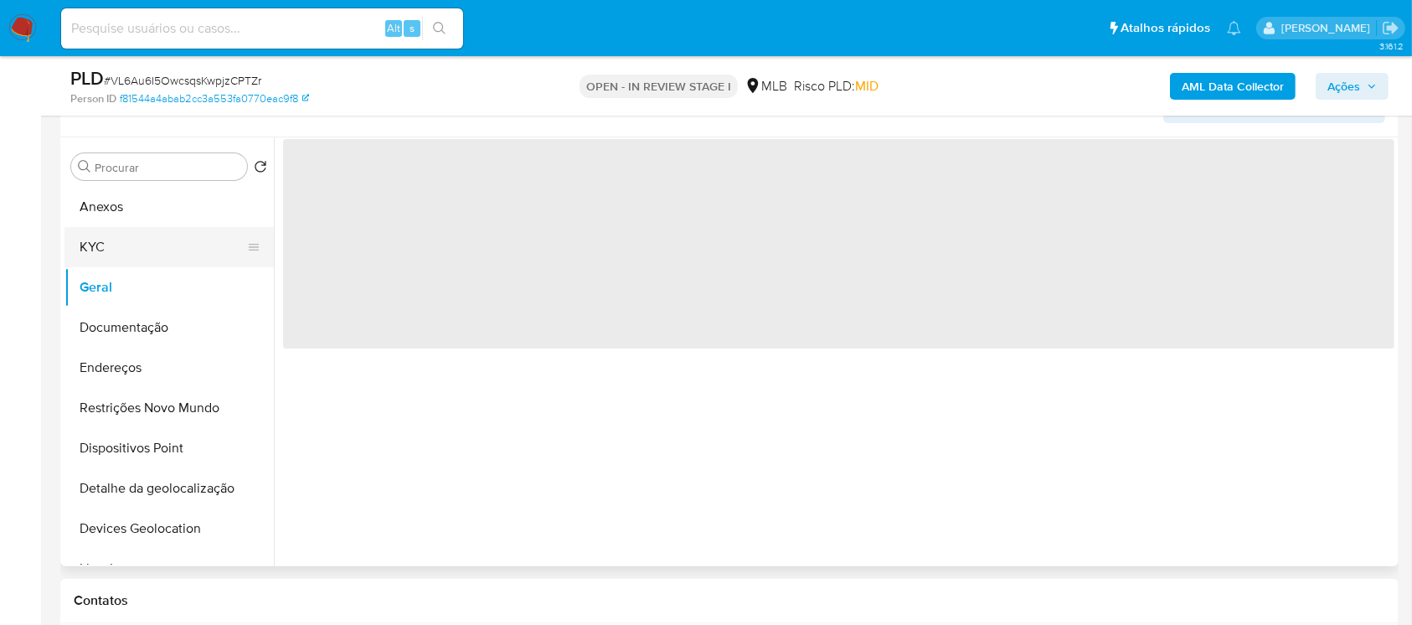
click at [106, 248] on button "KYC" at bounding box center [162, 247] width 196 height 40
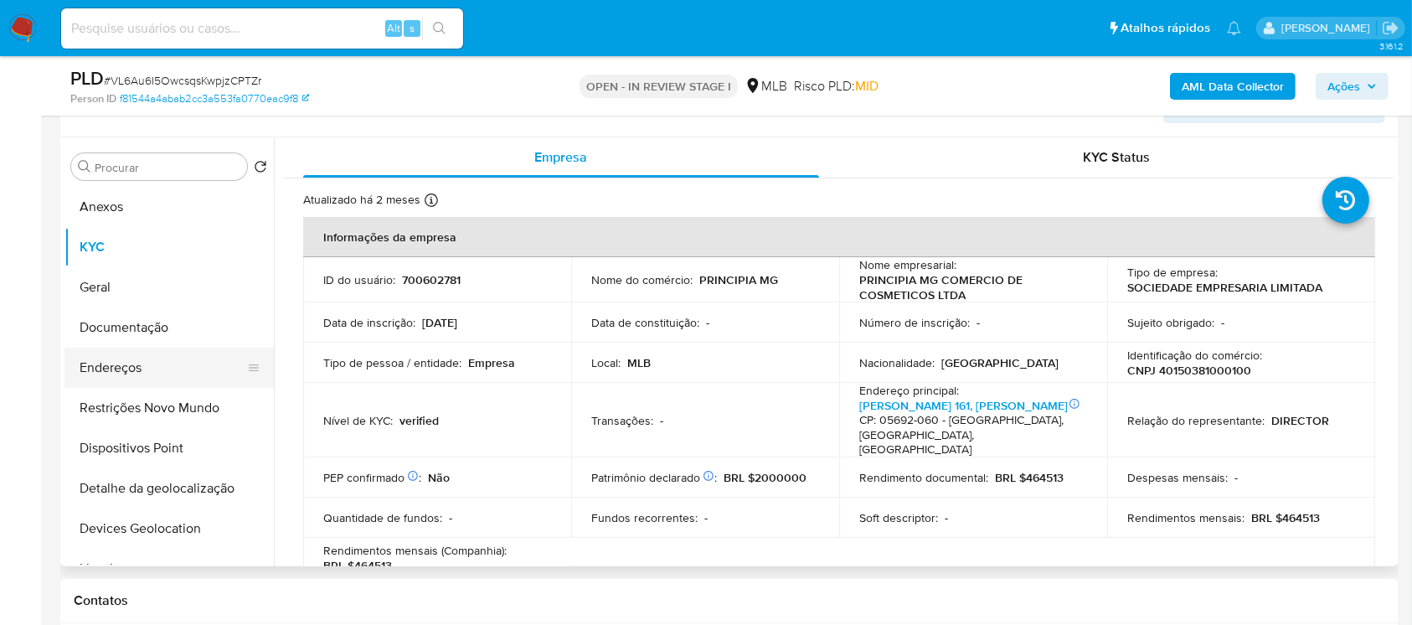
click at [116, 373] on button "Endereços" at bounding box center [162, 368] width 196 height 40
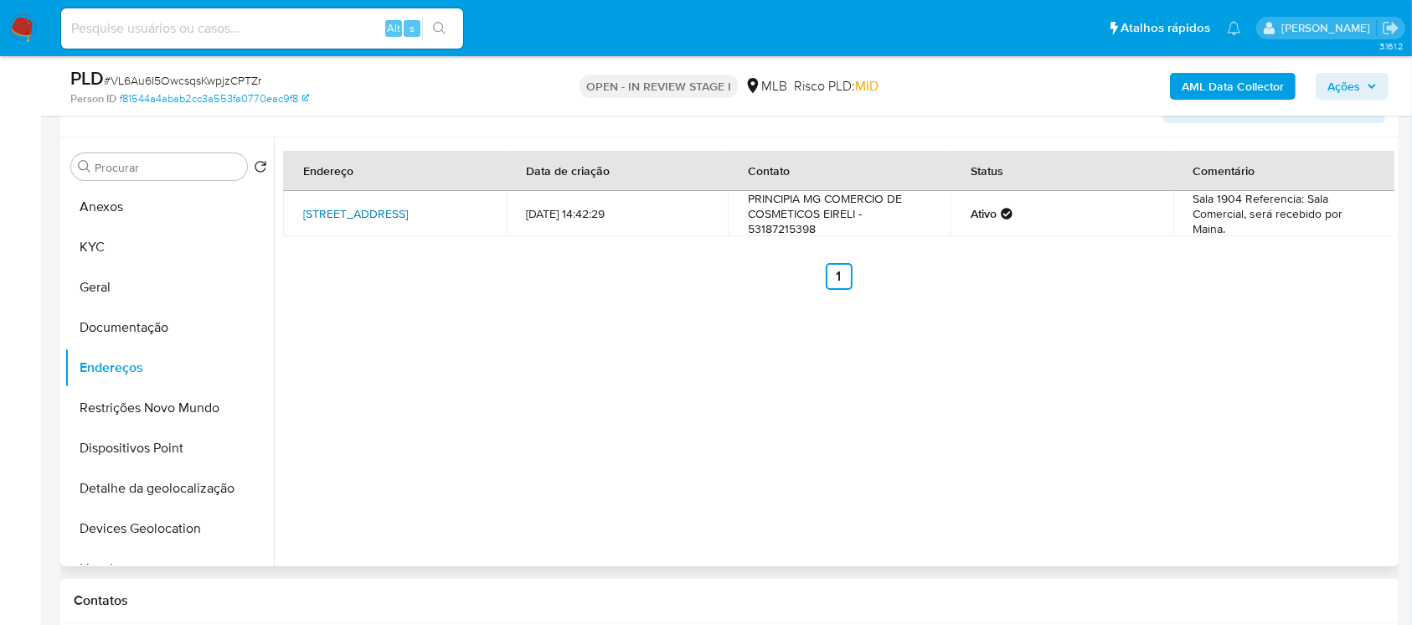
click at [353, 205] on link "Rua São Paulo 1071, Belo Horizonte, Minas Gerais, 30170907, Brasil 1071" at bounding box center [355, 213] width 105 height 17
drag, startPoint x: 366, startPoint y: 228, endPoint x: 303, endPoint y: 202, distance: 68.0
click at [303, 202] on td "Rua São Paulo 1071, Belo Horizonte, Minas Gerais, 30170907, Brasil 1071" at bounding box center [394, 213] width 223 height 45
copy link "Rua São Paulo 1071, Belo Horizonte, Minas Gerais, 30170907, Brasil 1071"
click at [124, 254] on button "KYC" at bounding box center [162, 247] width 196 height 40
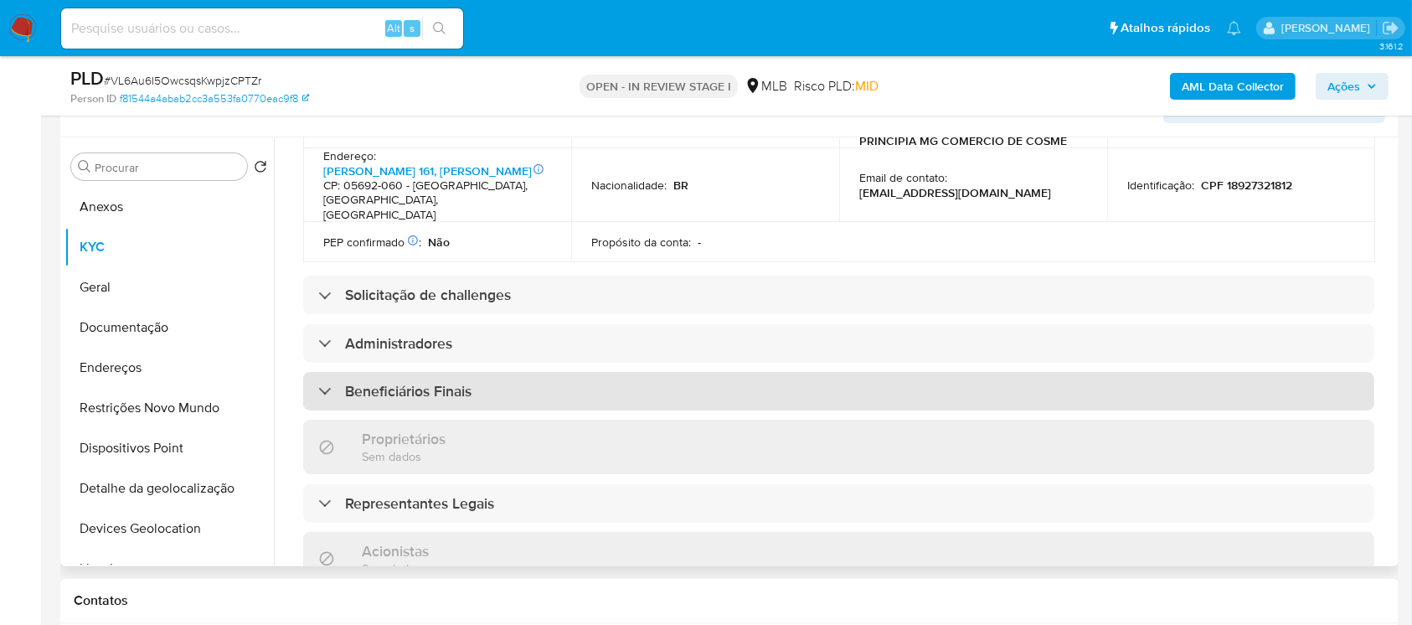
scroll to position [446, 0]
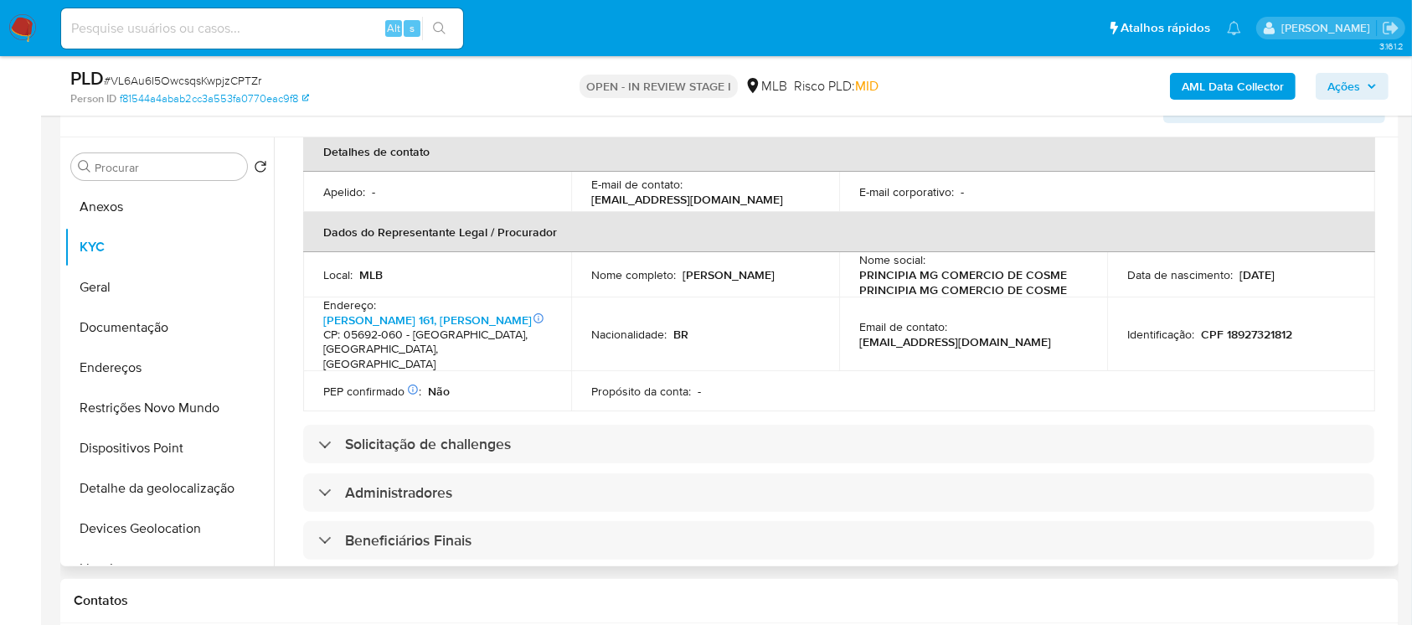
click at [1250, 332] on p "CPF 18927321812" at bounding box center [1246, 334] width 91 height 15
copy p "18927321812"
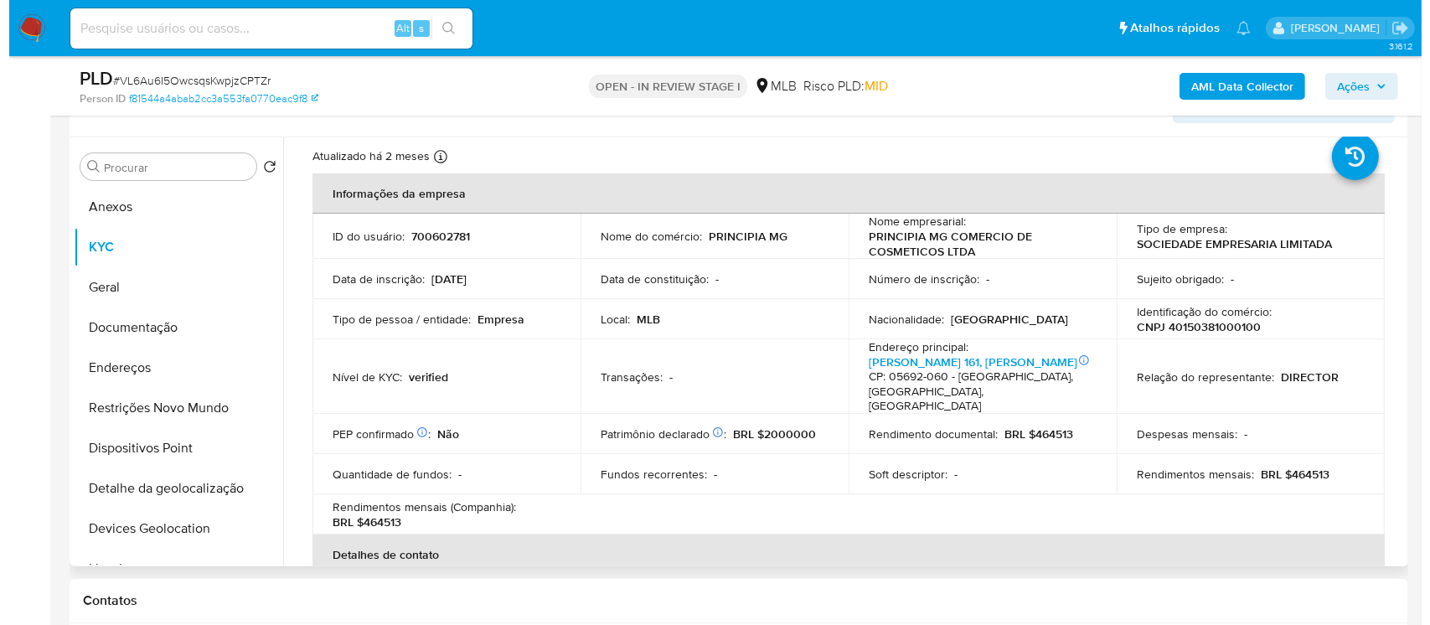
scroll to position [0, 0]
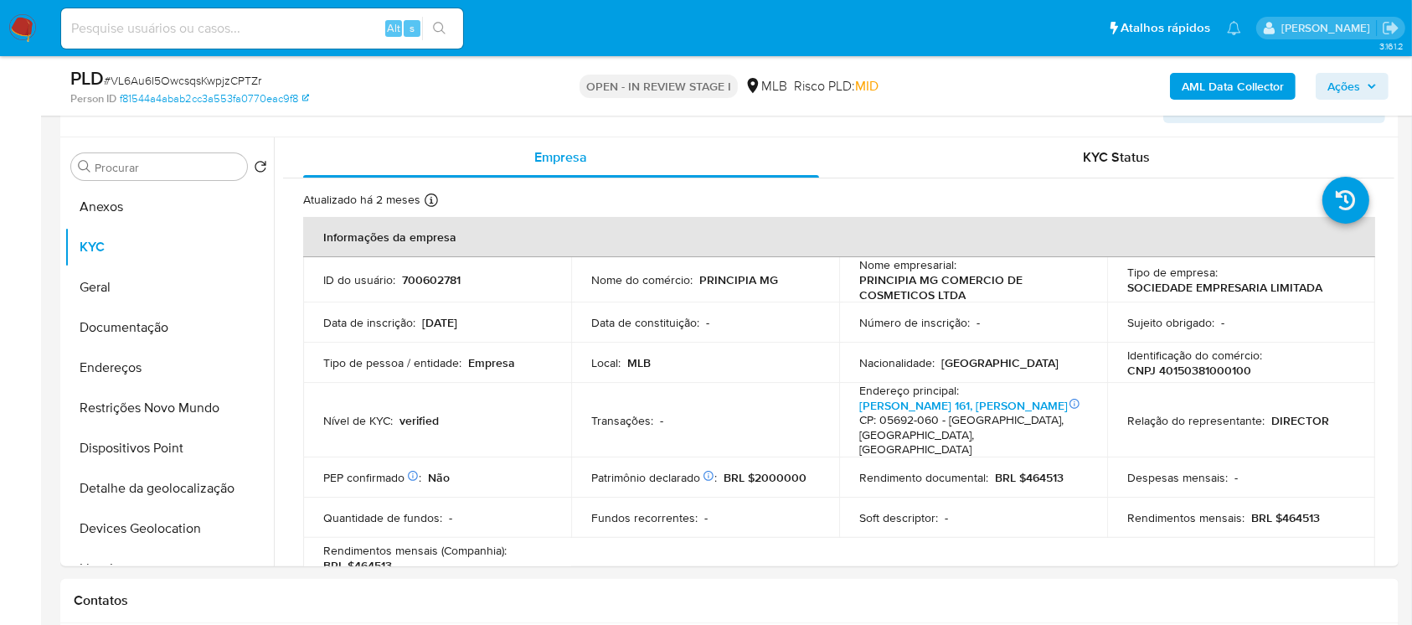
click at [1193, 88] on b "AML Data Collector" at bounding box center [1233, 86] width 102 height 27
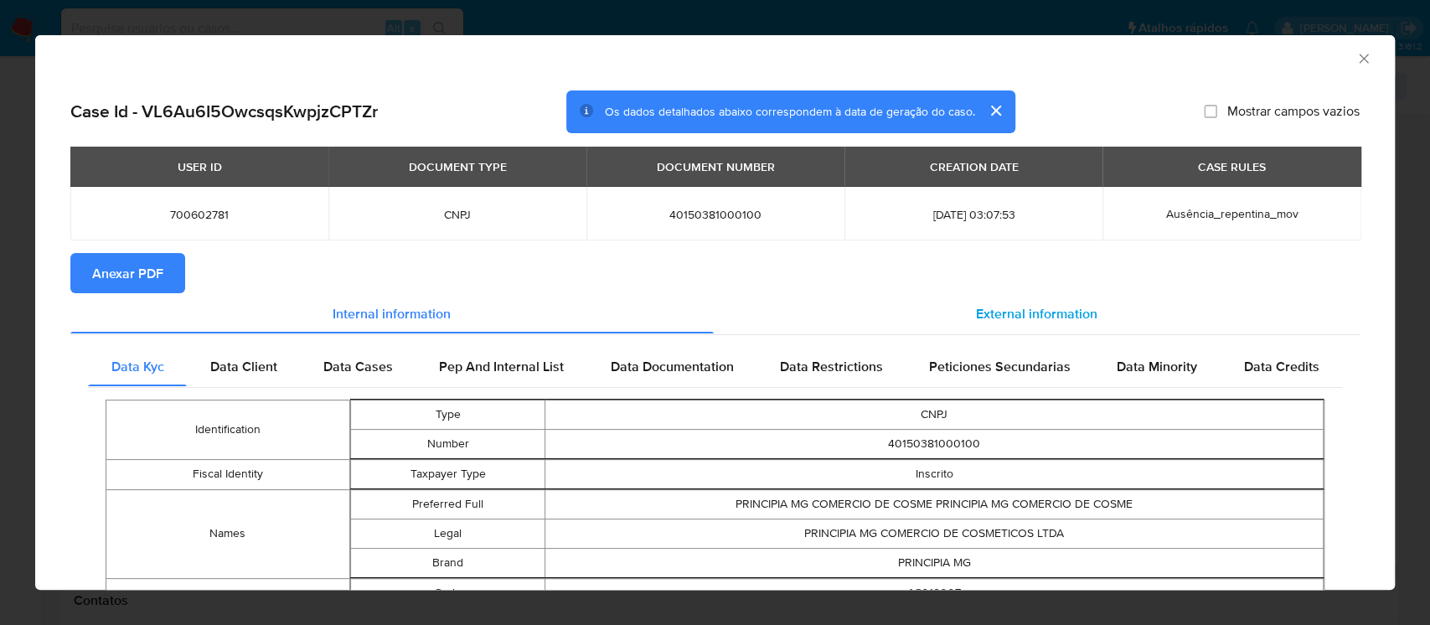
click at [1019, 308] on span "External information" at bounding box center [1036, 312] width 121 height 19
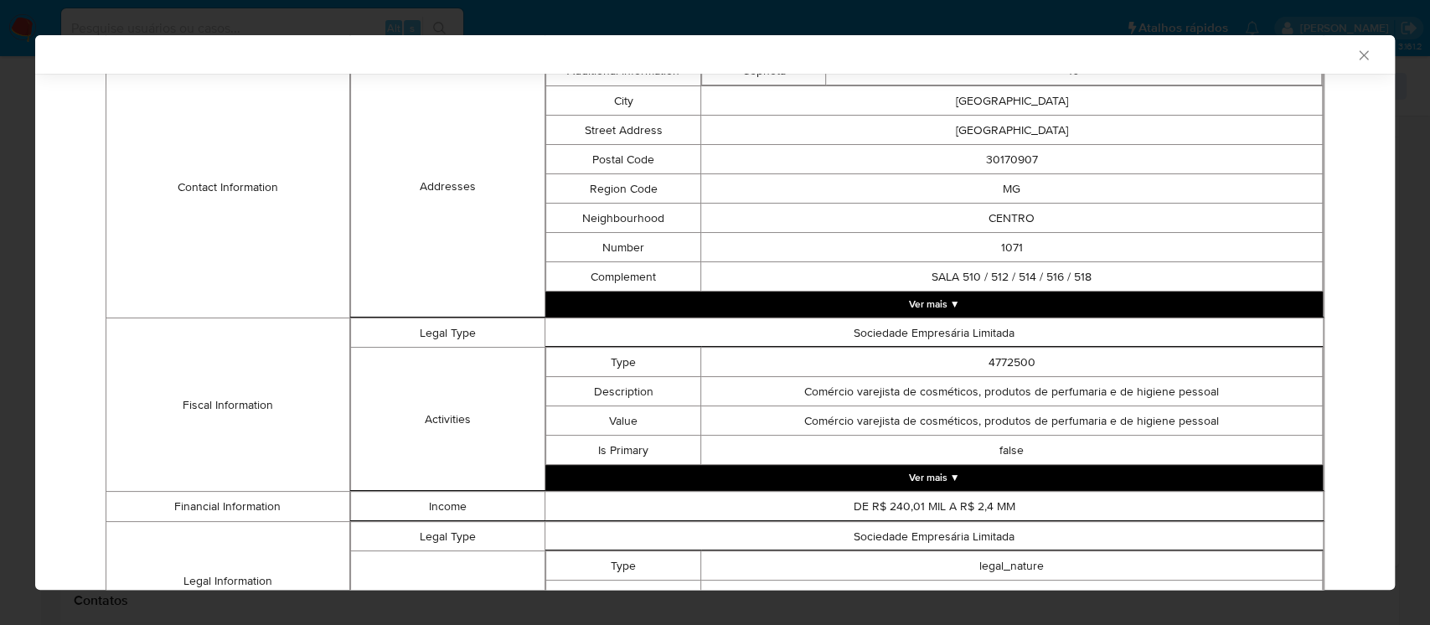
scroll to position [266, 0]
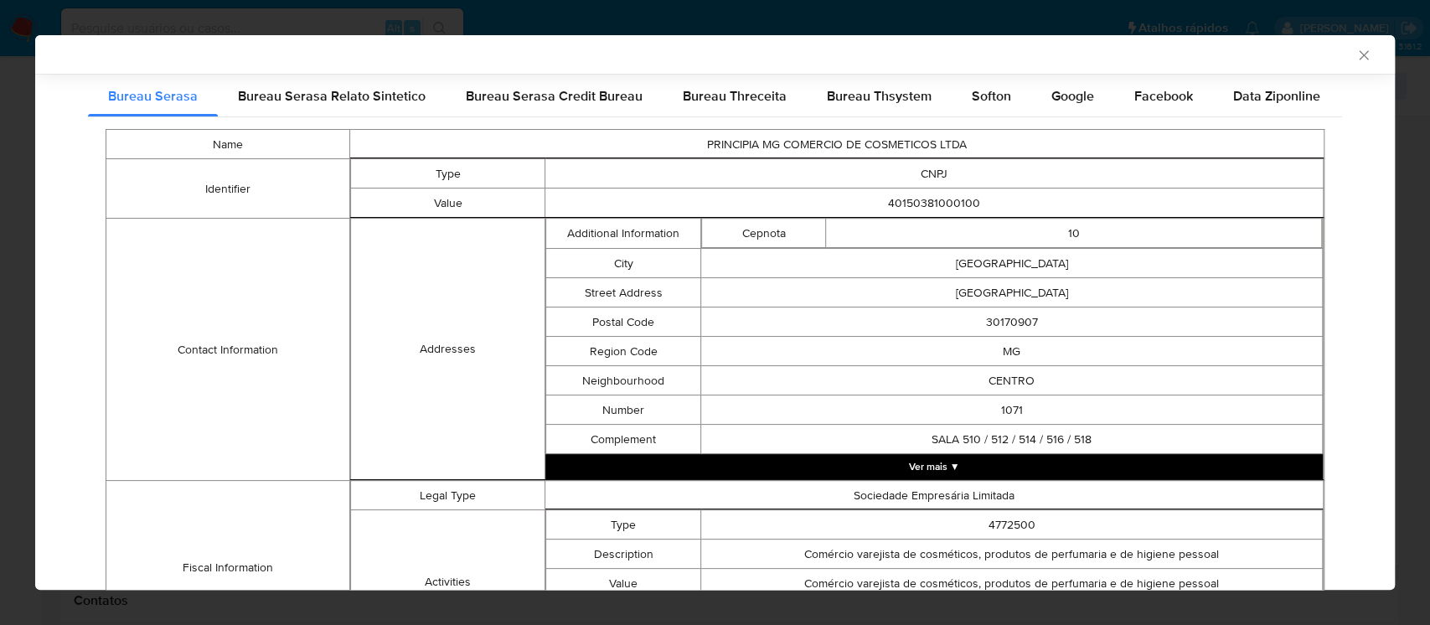
click at [997, 83] on div "Softon" at bounding box center [992, 96] width 80 height 40
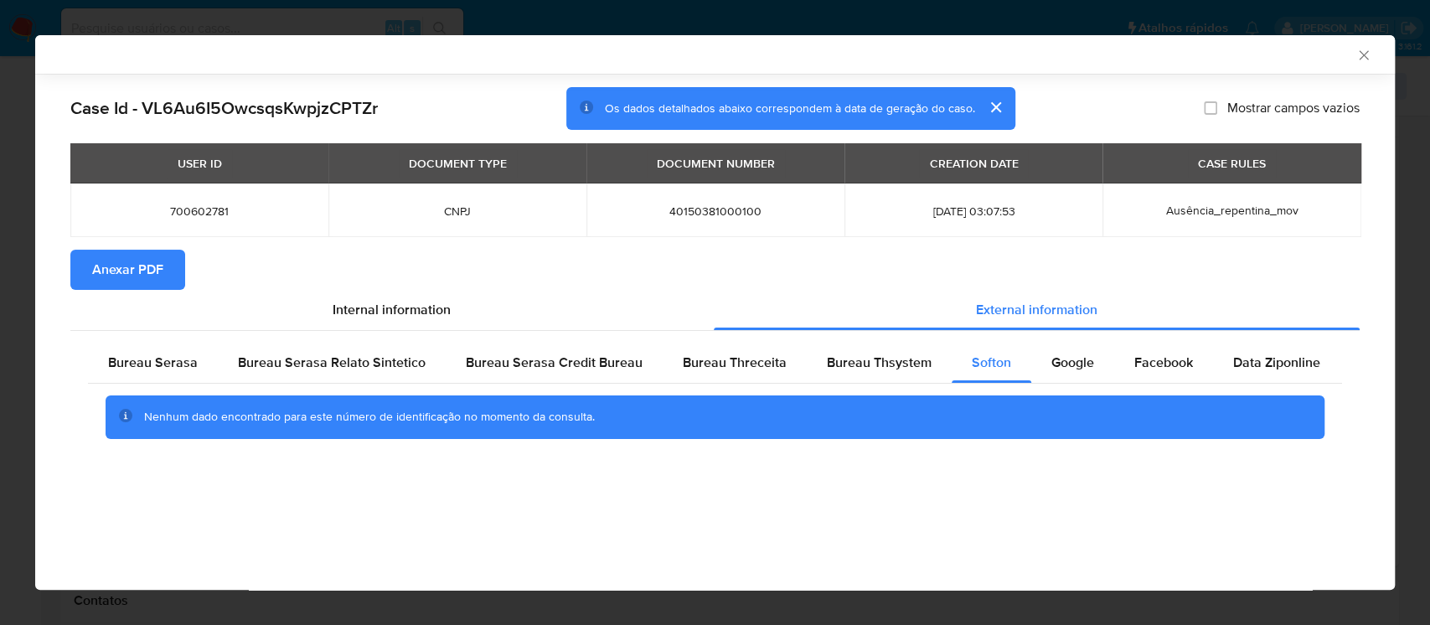
scroll to position [0, 0]
click at [863, 365] on span "Bureau Thsystem" at bounding box center [879, 362] width 105 height 19
click at [739, 379] on div "Bureau Threceita" at bounding box center [735, 363] width 144 height 40
click at [1037, 367] on div "Google" at bounding box center [1072, 363] width 83 height 40
click at [1139, 366] on span "Facebook" at bounding box center [1163, 362] width 59 height 19
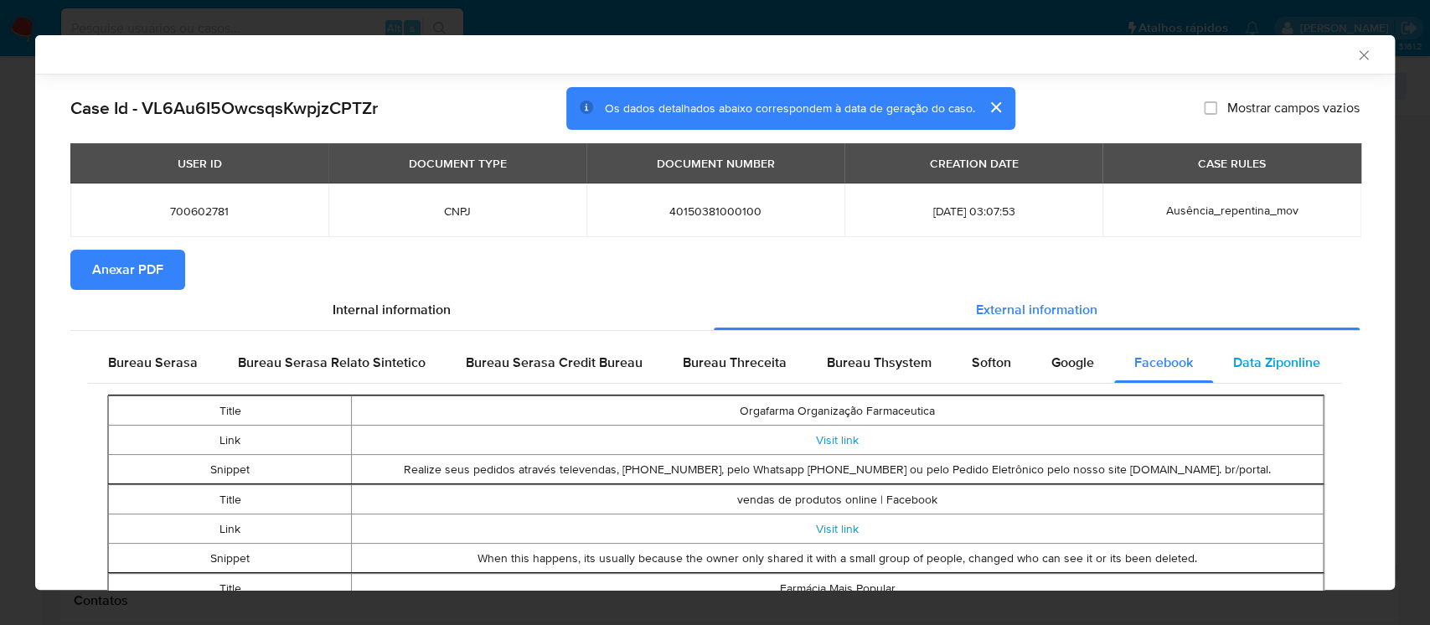
click at [1247, 365] on span "Data Ziponline" at bounding box center [1276, 362] width 87 height 19
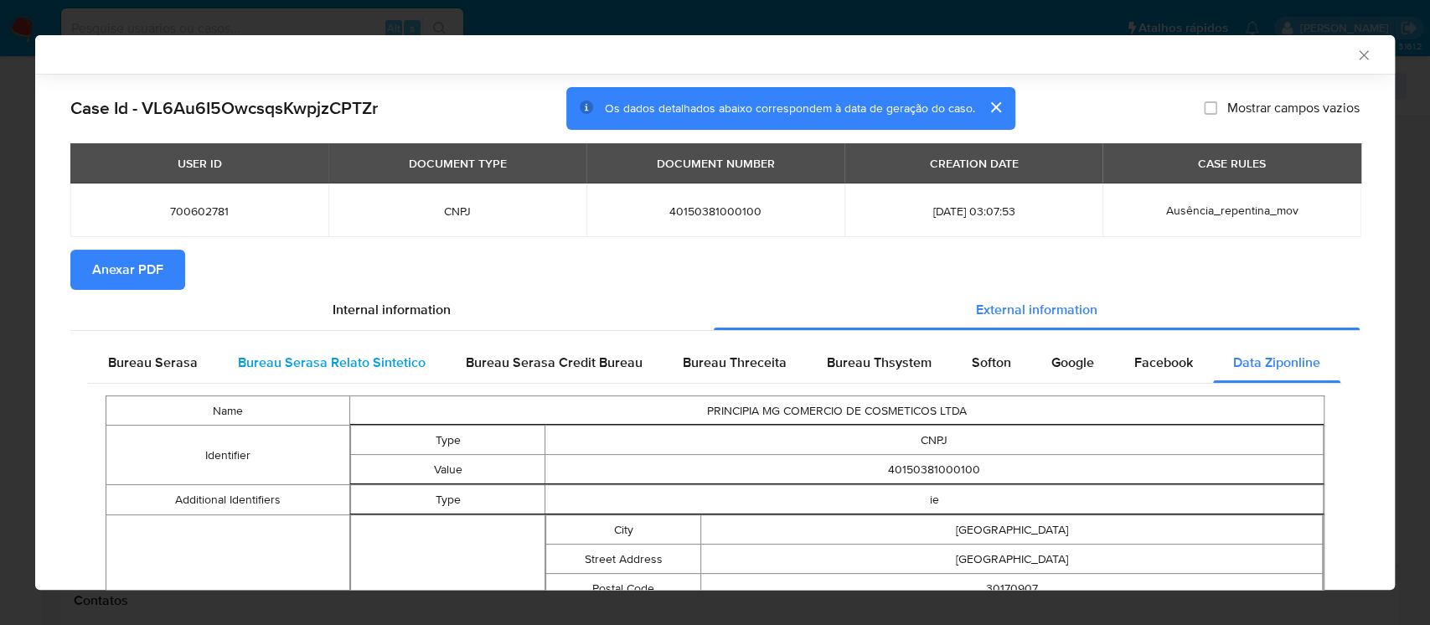
click at [377, 369] on span "Bureau Serasa Relato Sintetico" at bounding box center [332, 362] width 188 height 19
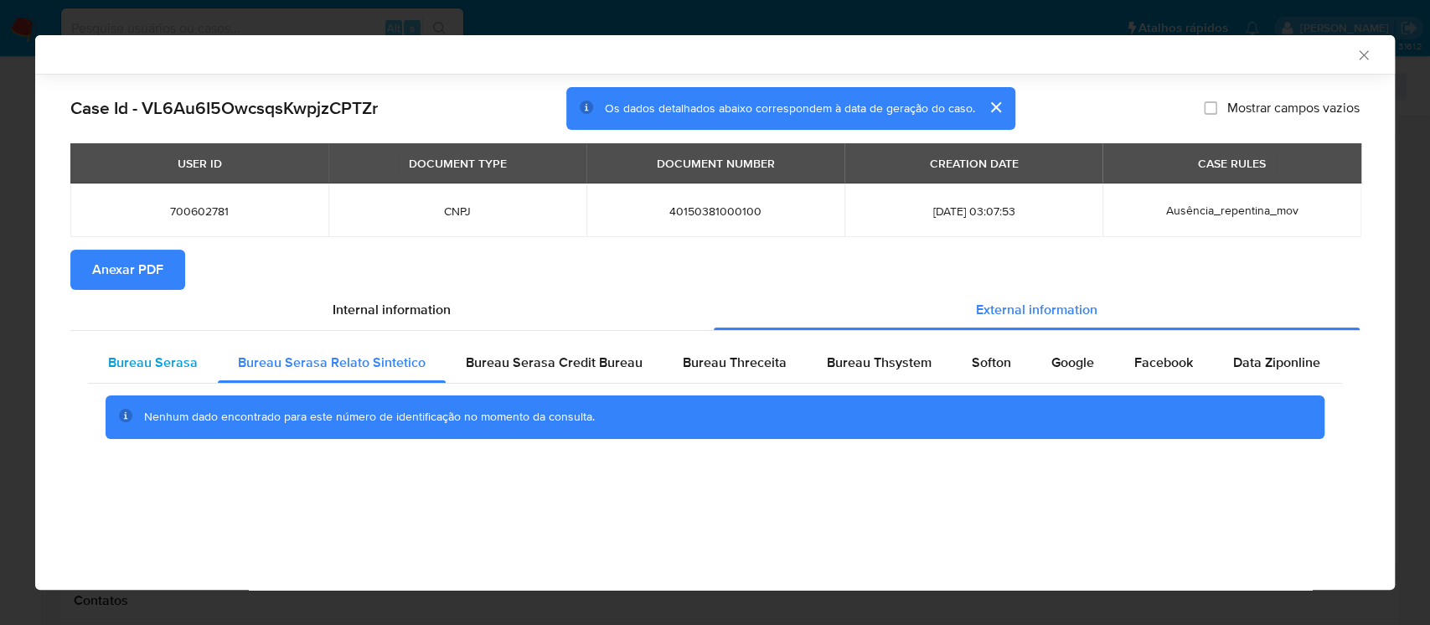
click at [131, 371] on span "Bureau Serasa" at bounding box center [153, 362] width 90 height 19
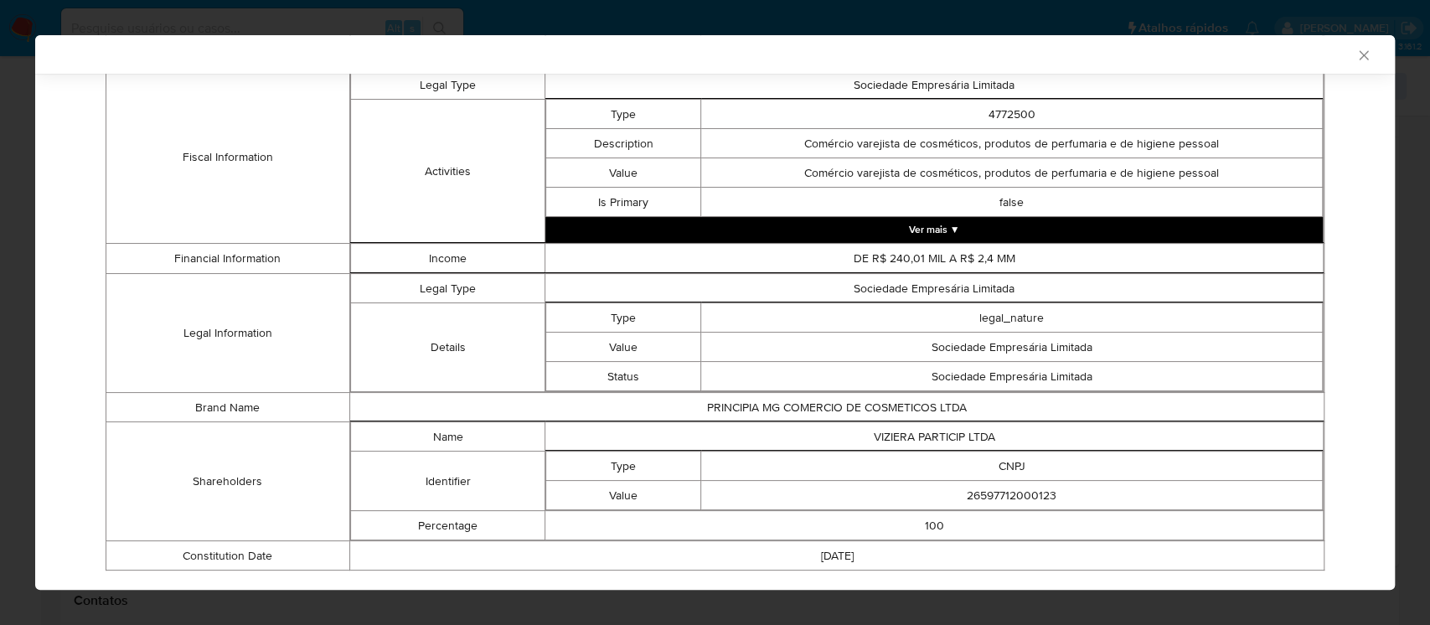
scroll to position [713, 0]
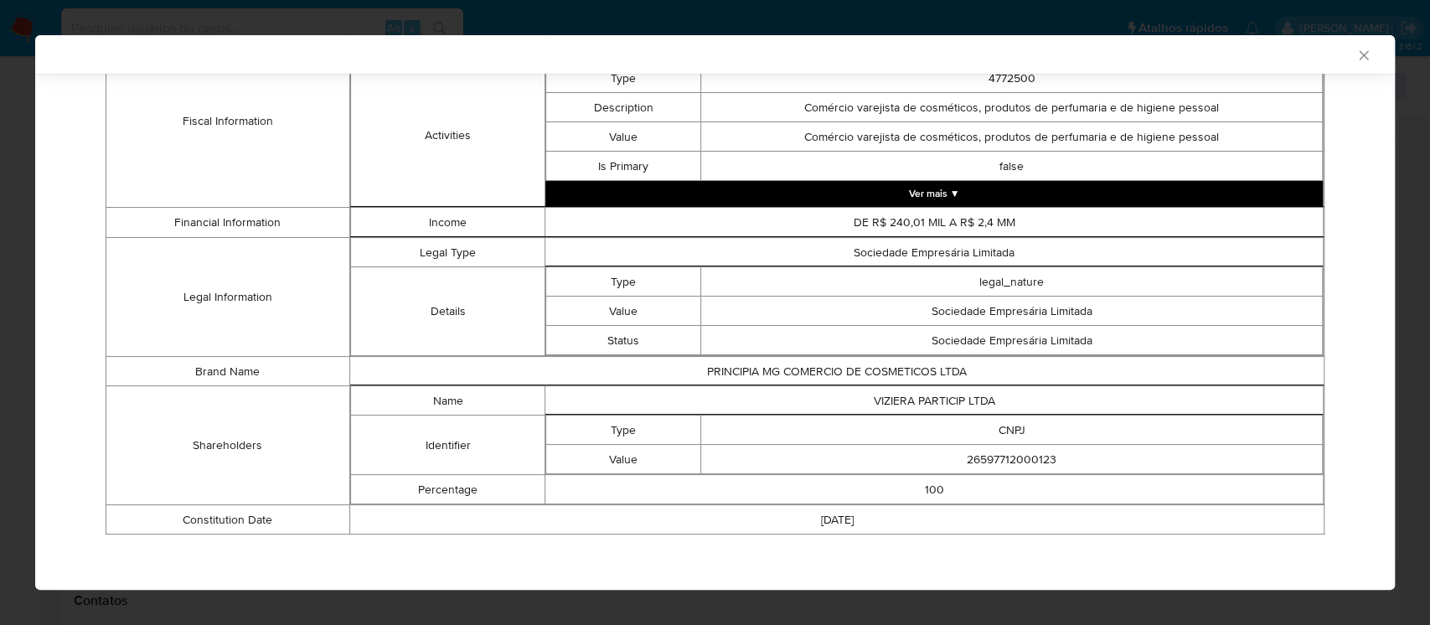
click at [955, 189] on button "Ver mais ▼" at bounding box center [933, 193] width 777 height 25
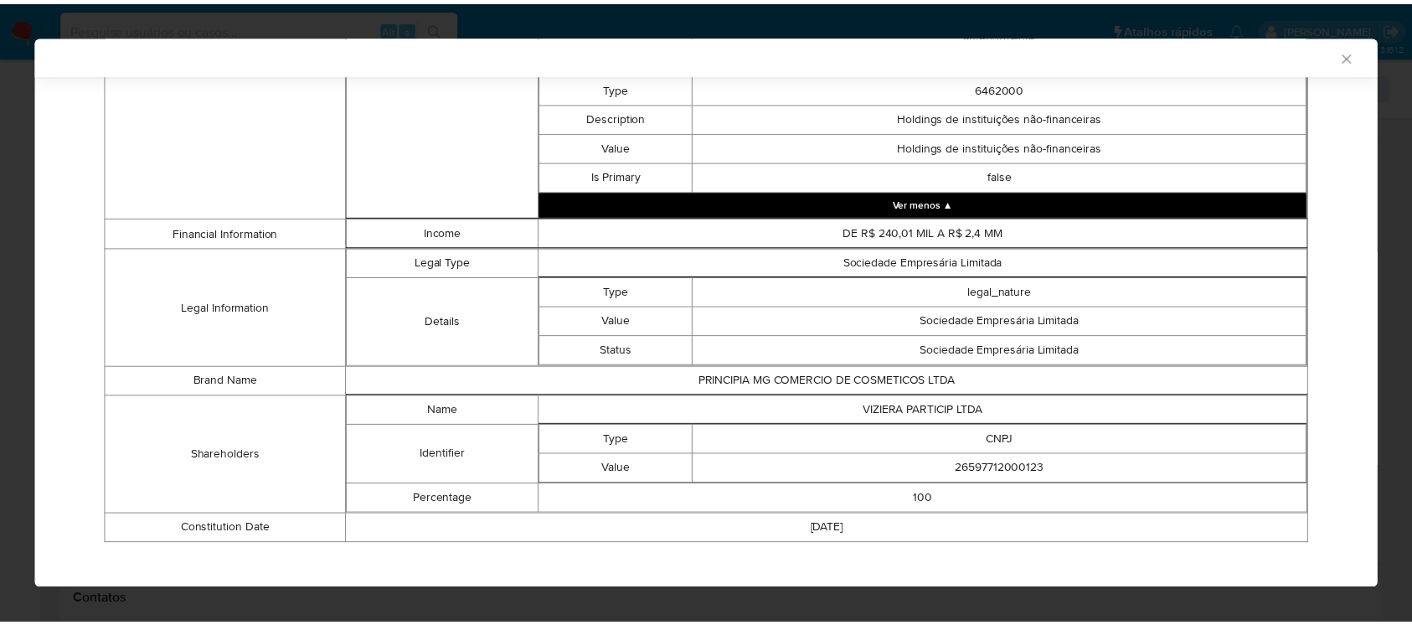
scroll to position [1189, 0]
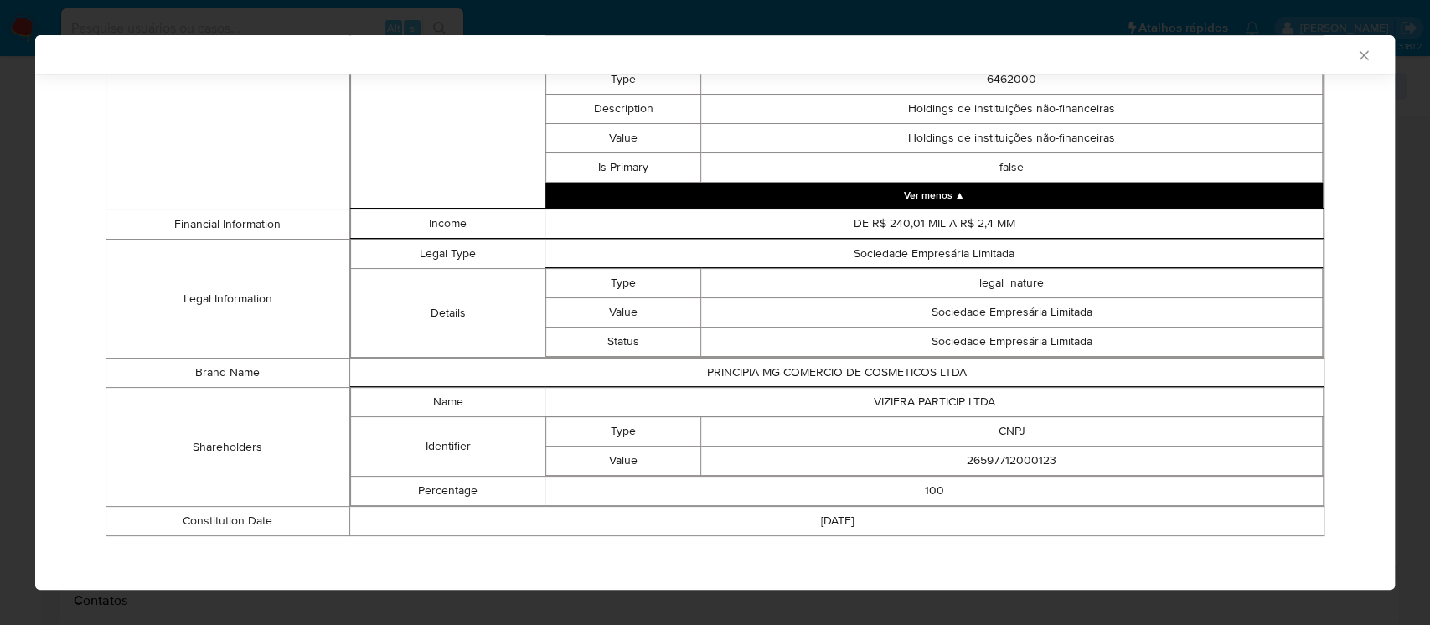
click at [1355, 57] on icon "Fechar a janela" at bounding box center [1363, 55] width 17 height 17
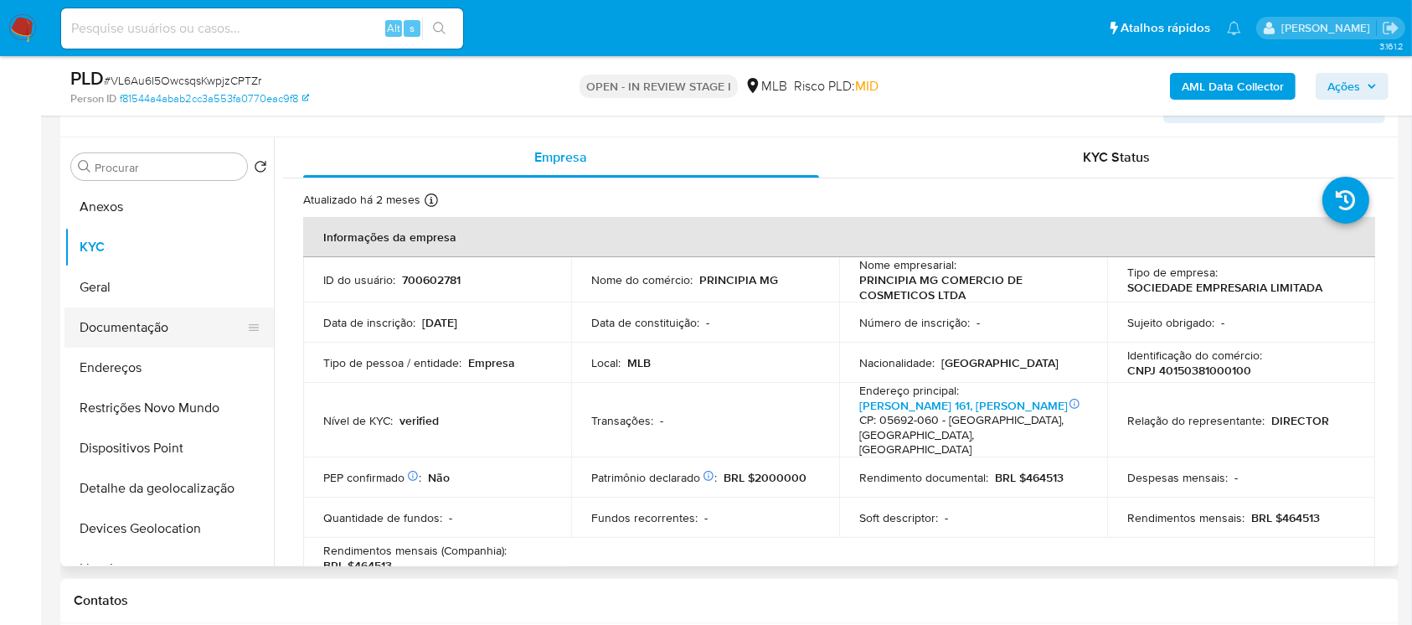
click at [119, 322] on button "Documentação" at bounding box center [162, 327] width 196 height 40
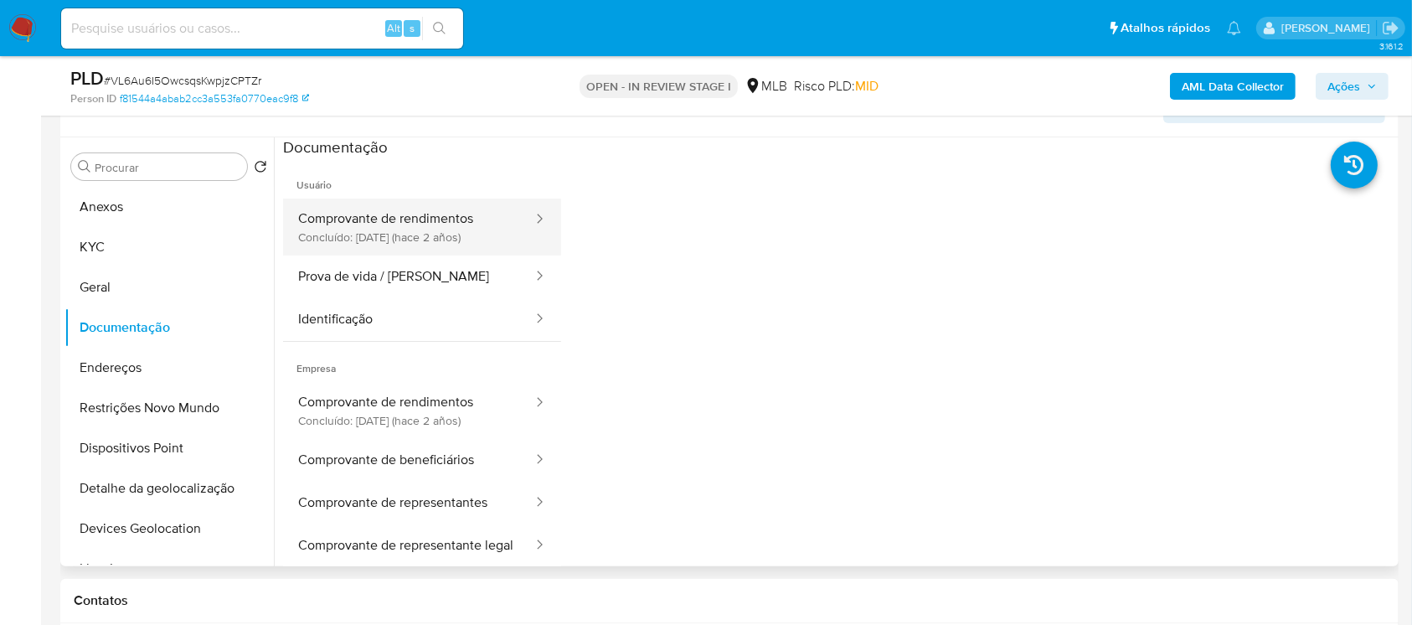
click at [395, 231] on button "Comprovante de rendimentos Concluído: 23/06/2023 (hace 2 años)" at bounding box center [408, 227] width 251 height 57
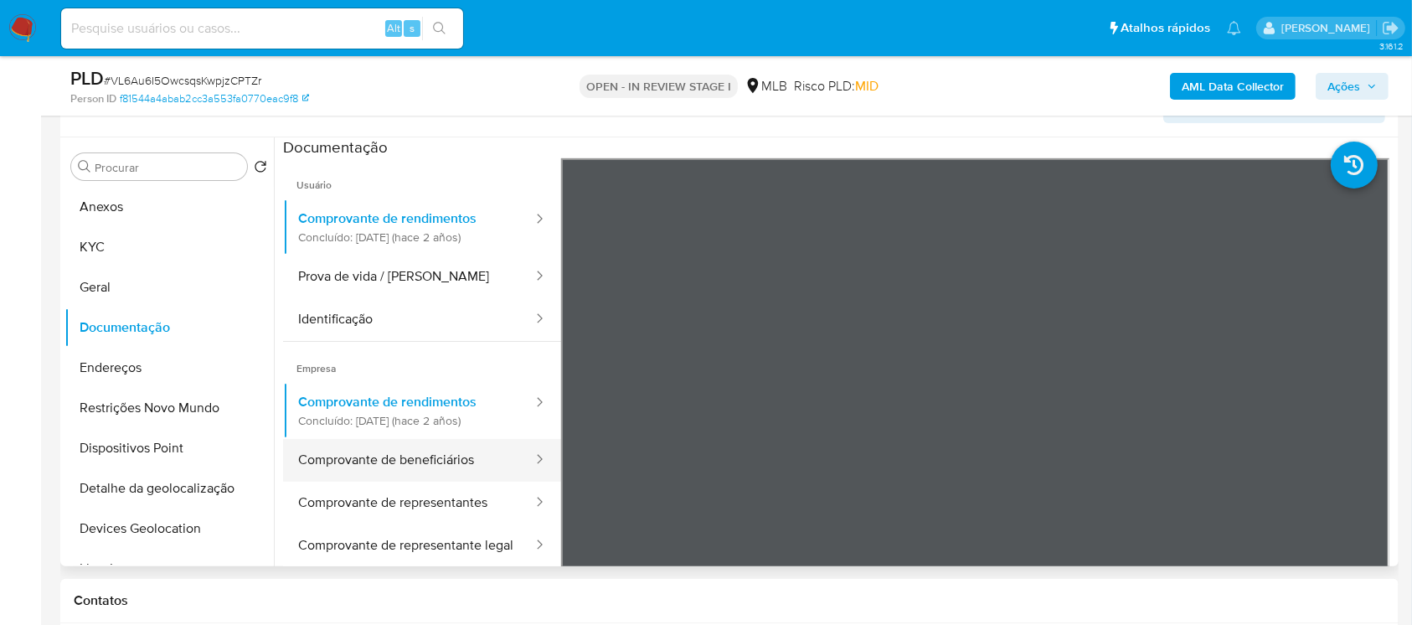
click at [343, 467] on button "Comprovante de beneficiários" at bounding box center [408, 460] width 251 height 43
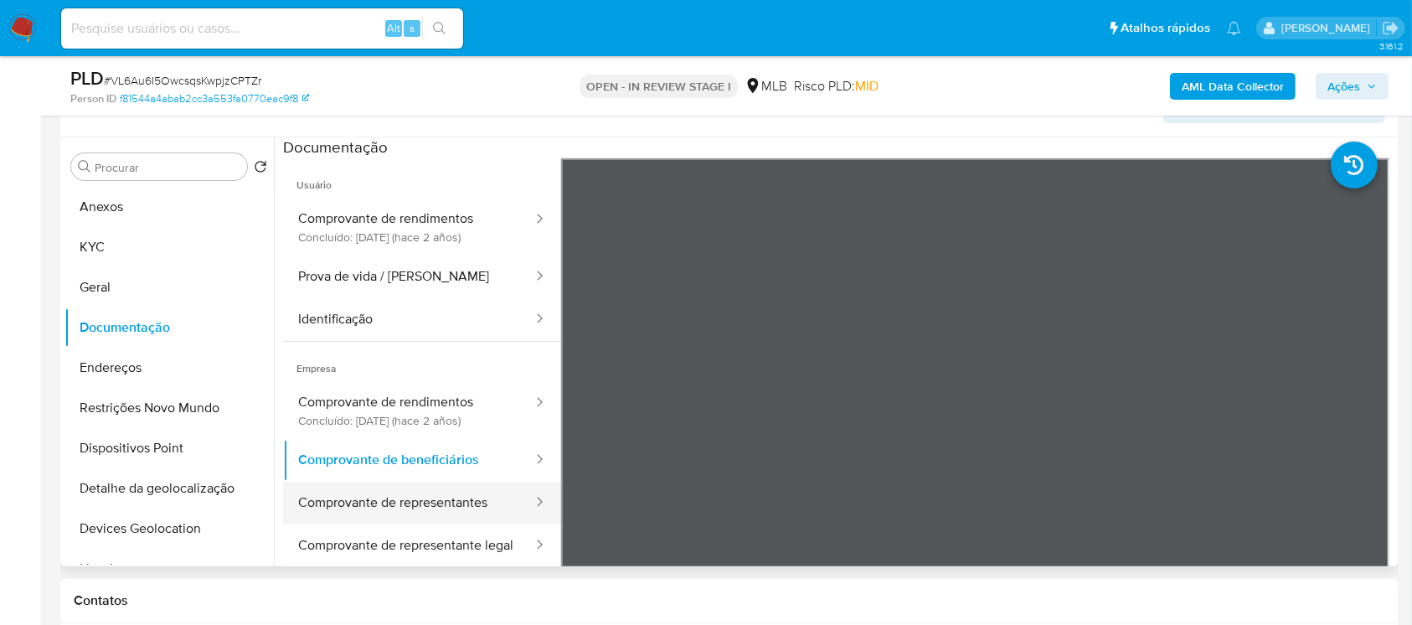
click at [357, 503] on button "Comprovante de representantes" at bounding box center [408, 503] width 251 height 43
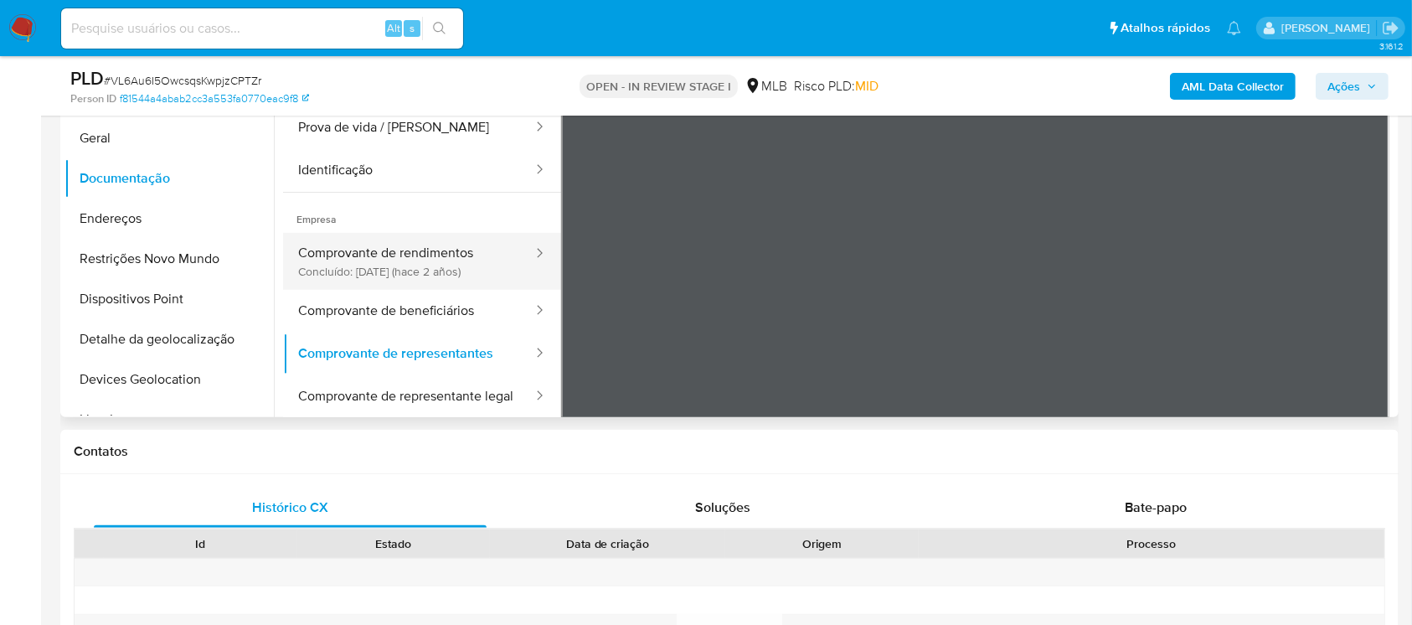
scroll to position [297, 0]
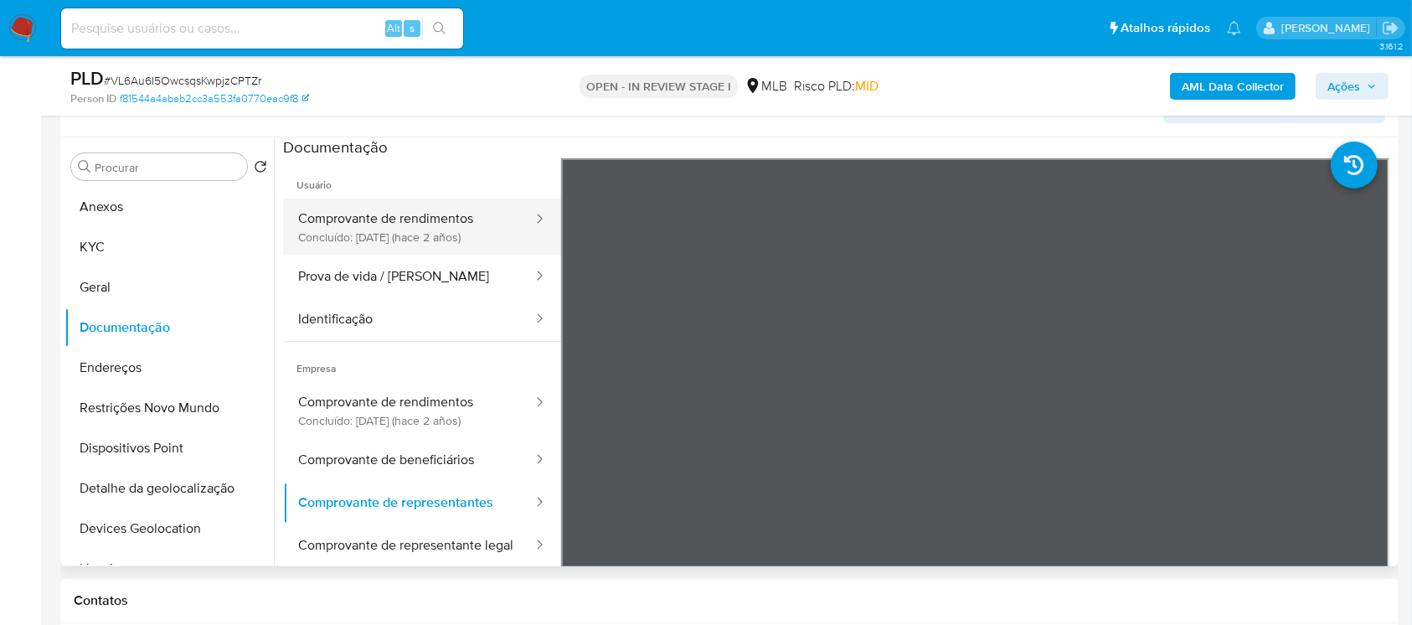
click at [349, 245] on button "Comprovante de rendimentos Concluído: 23/06/2023 (hace 2 años)" at bounding box center [408, 227] width 251 height 57
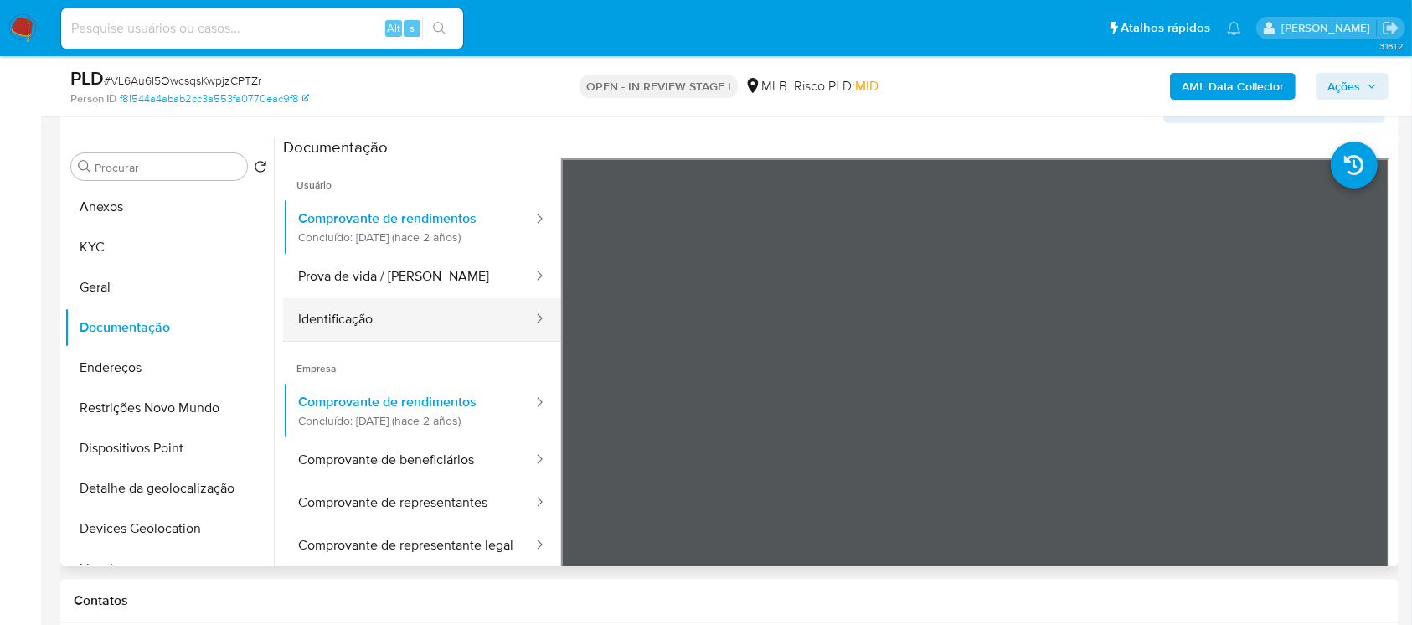
click at [377, 332] on button "Identificação" at bounding box center [408, 319] width 251 height 43
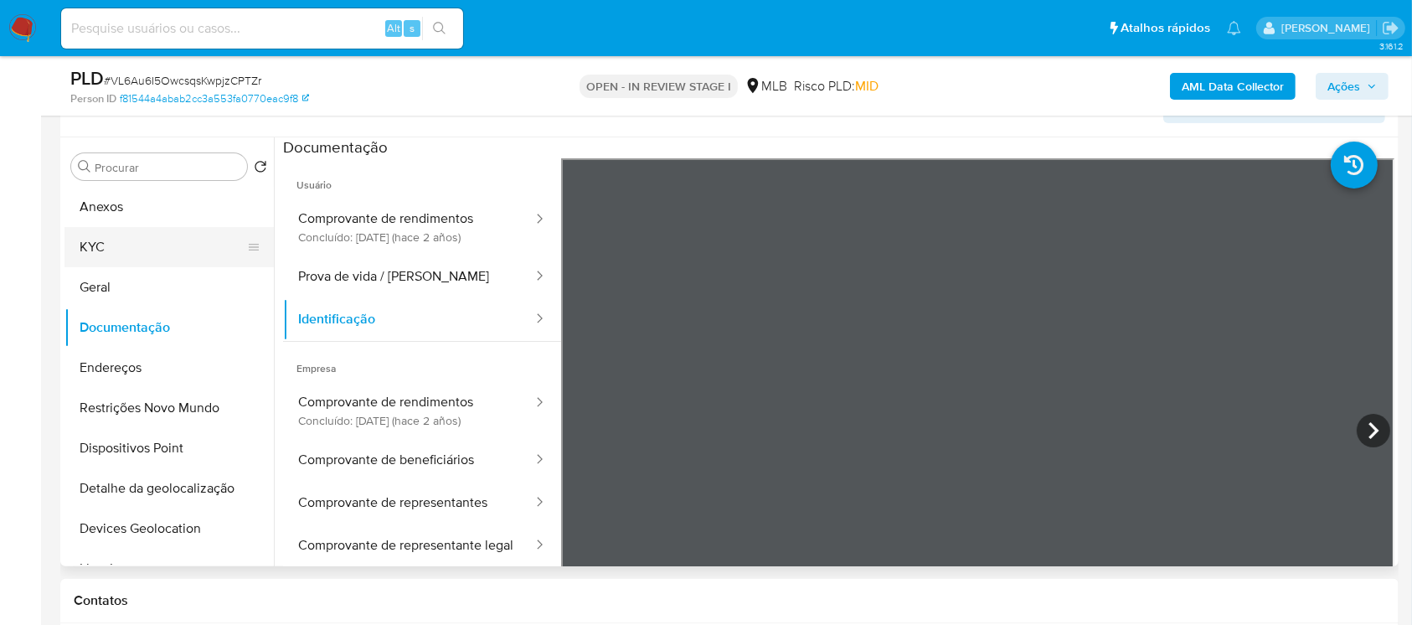
click at [116, 250] on button "KYC" at bounding box center [162, 247] width 196 height 40
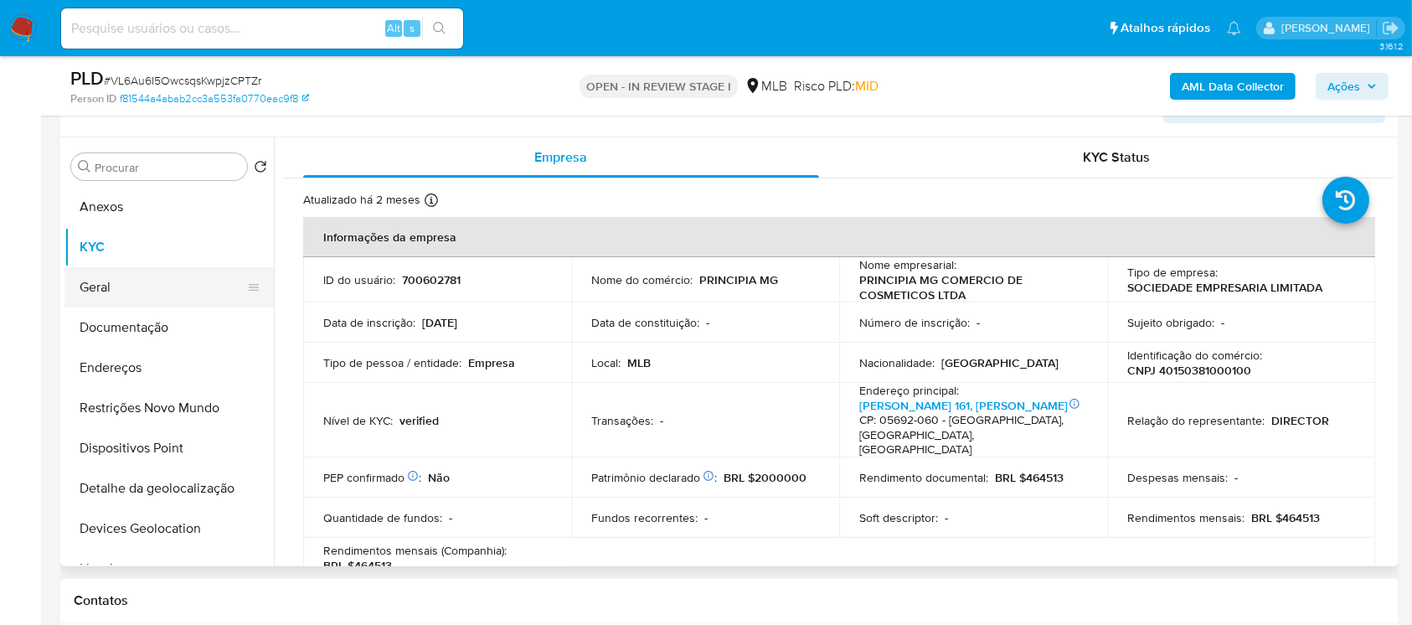
click at [168, 286] on button "Geral" at bounding box center [162, 287] width 196 height 40
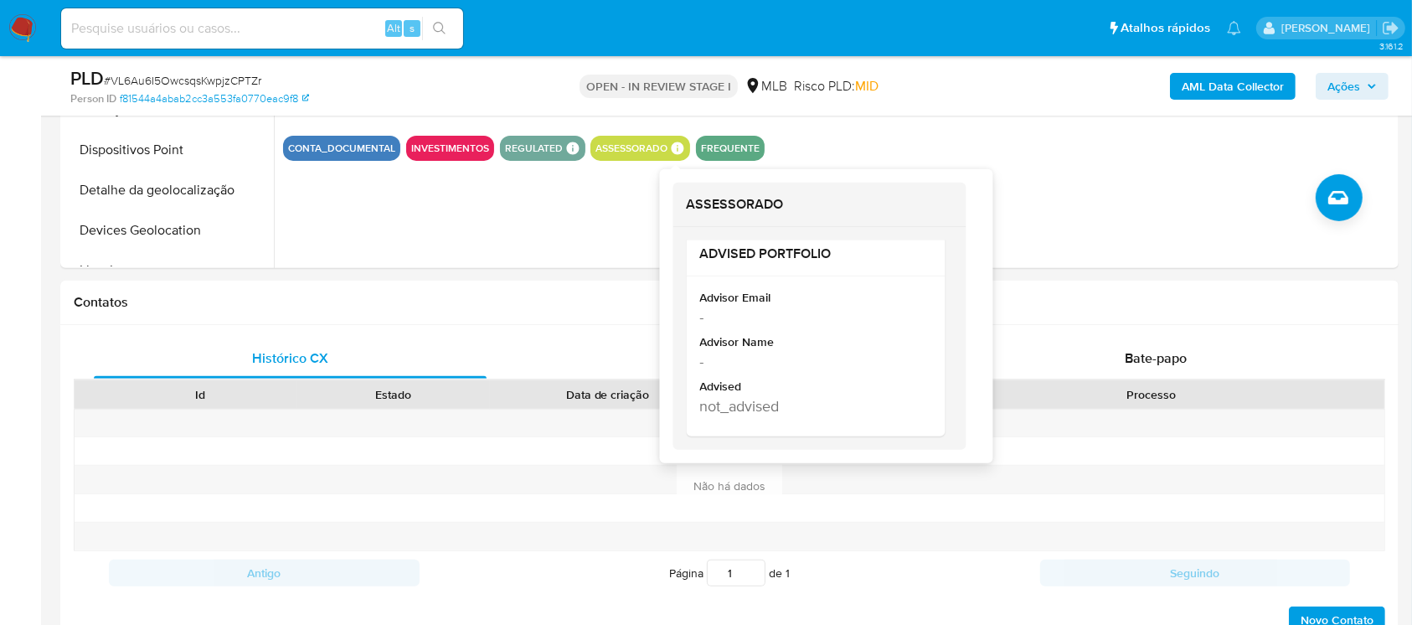
scroll to position [0, 0]
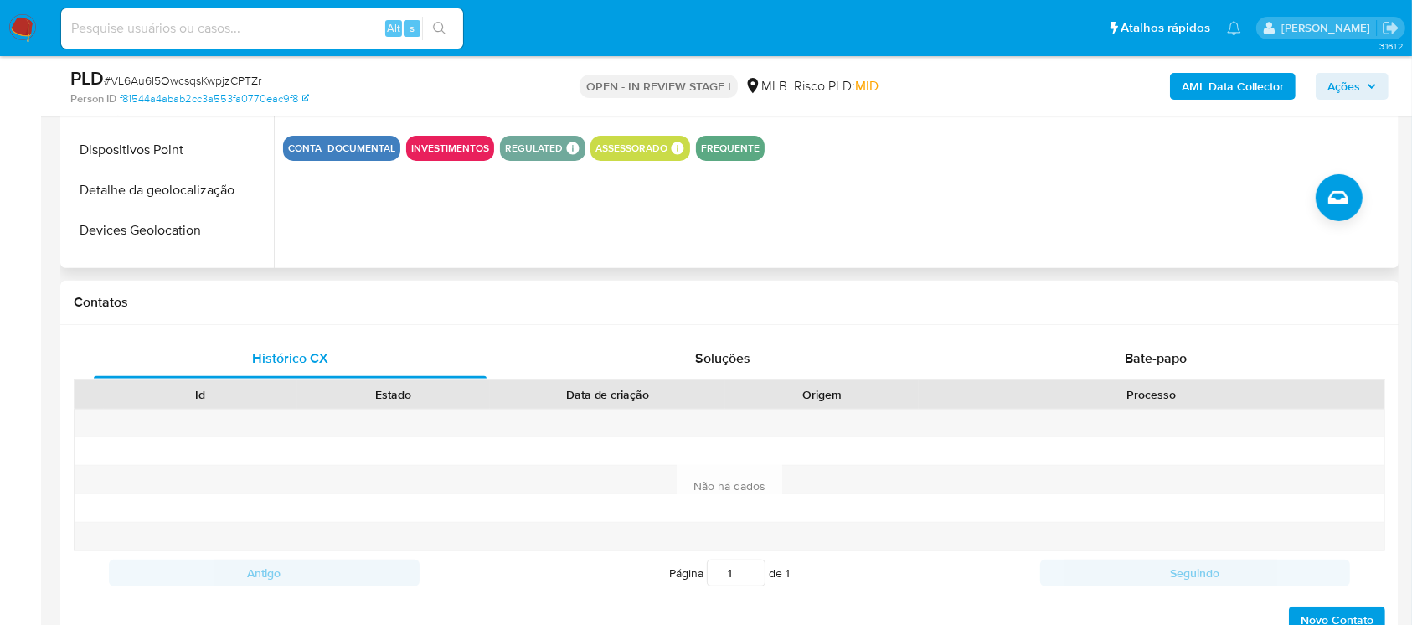
click at [470, 245] on div "ID do usuário 700602781 Person ID f81544a4abab2cc3a553fa0770eac9f8 Data de regi…" at bounding box center [834, 53] width 1121 height 429
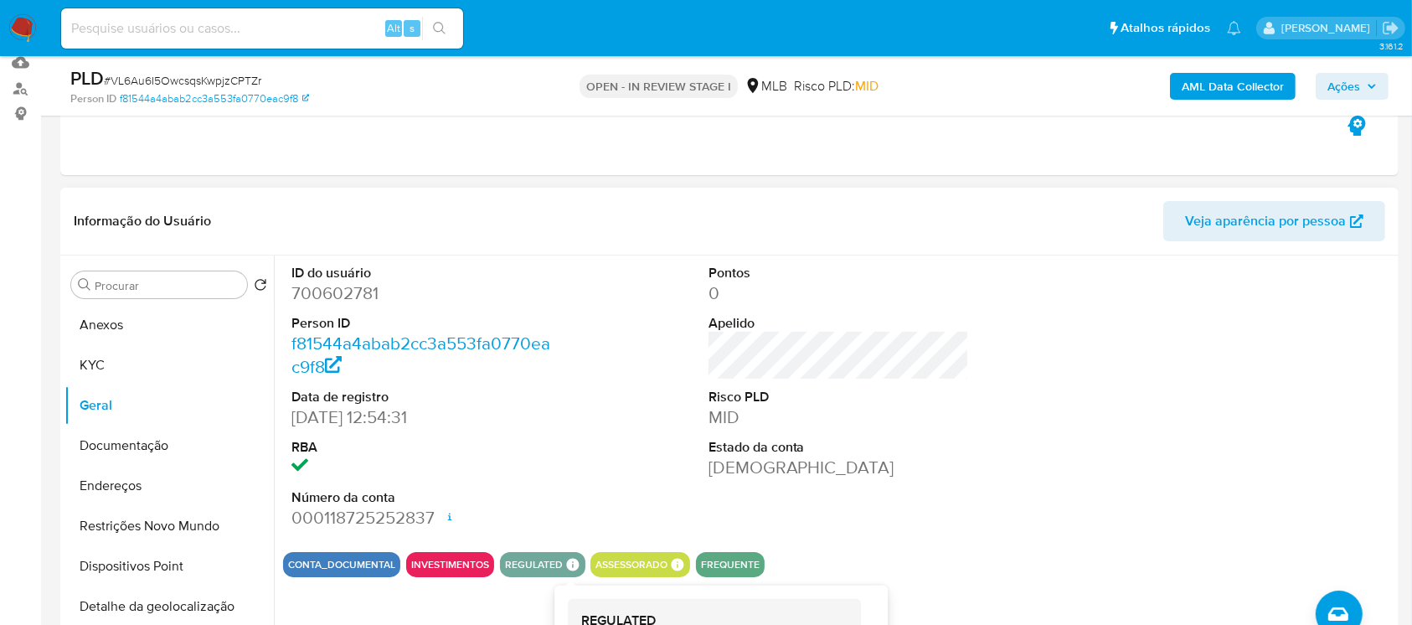
scroll to position [148, 0]
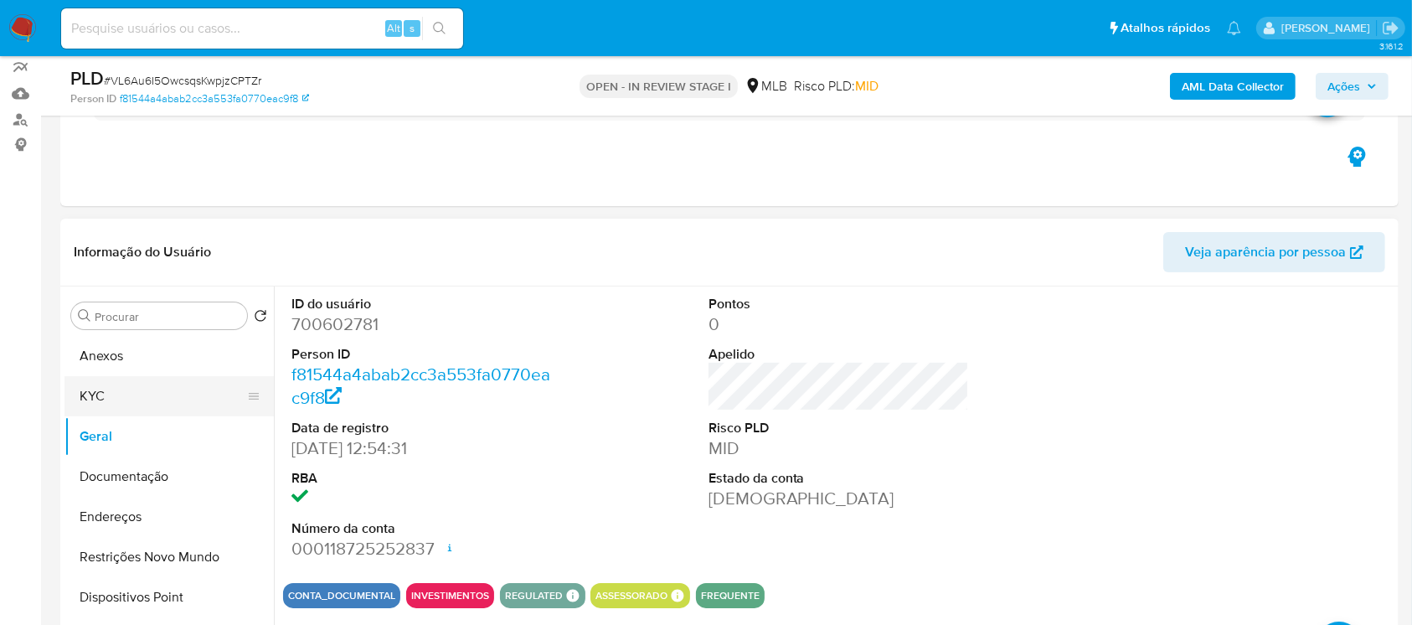
click at [116, 384] on button "KYC" at bounding box center [162, 396] width 196 height 40
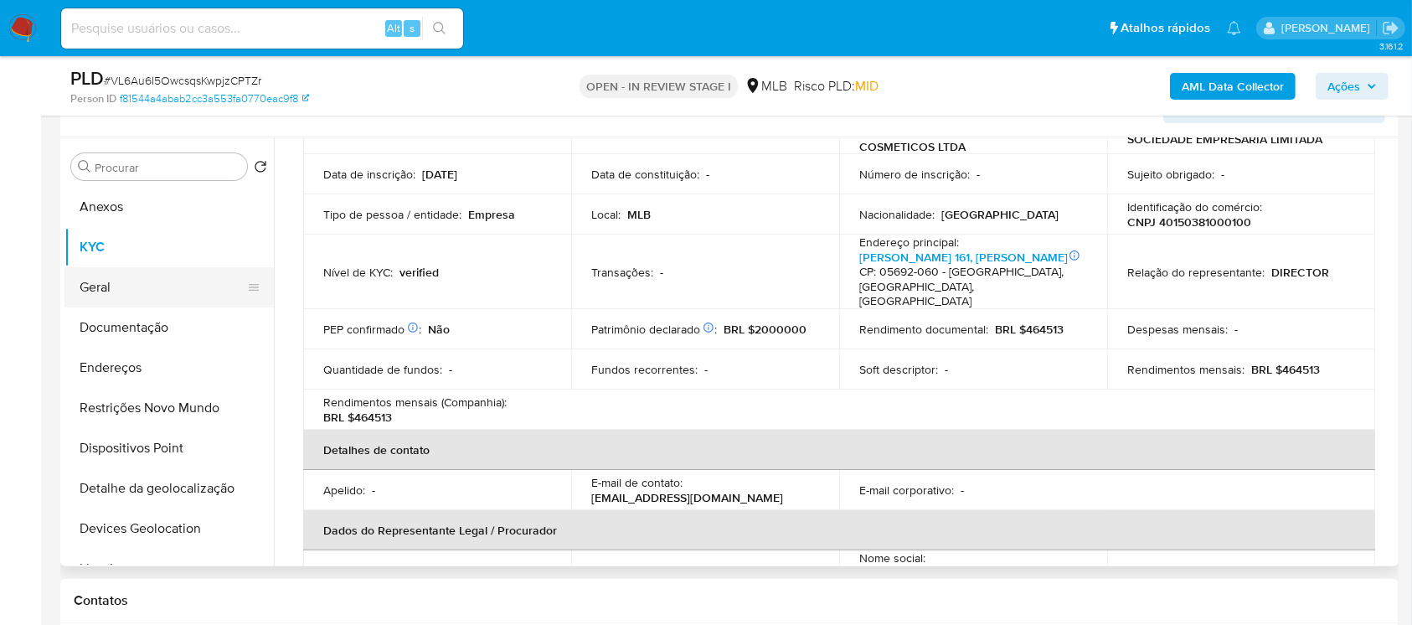
click at [94, 291] on button "Geral" at bounding box center [162, 287] width 196 height 40
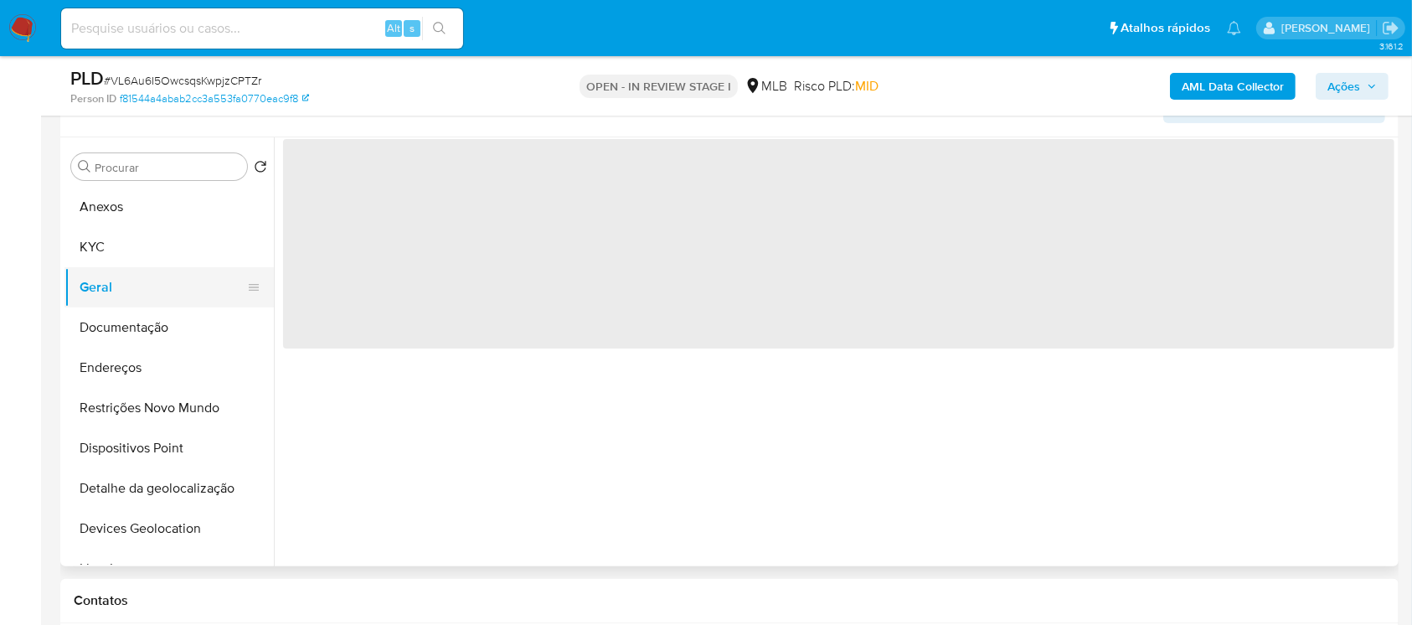
scroll to position [0, 0]
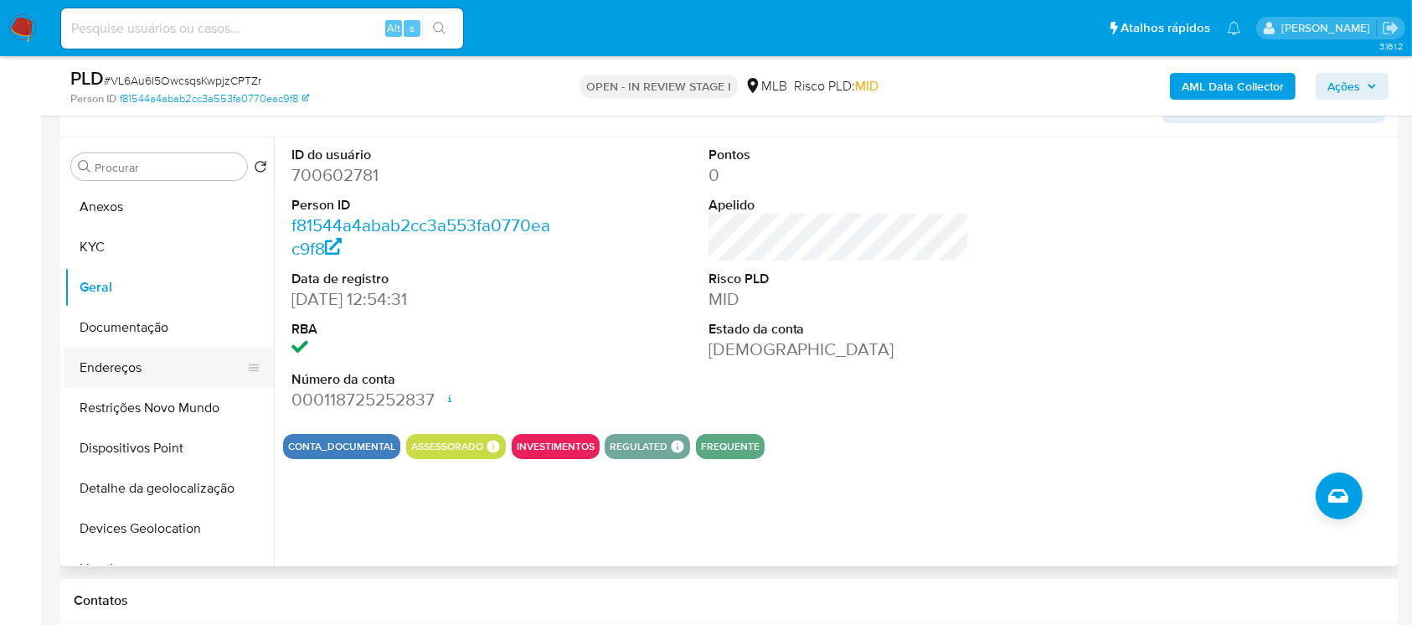
click at [119, 377] on button "Endereços" at bounding box center [162, 368] width 196 height 40
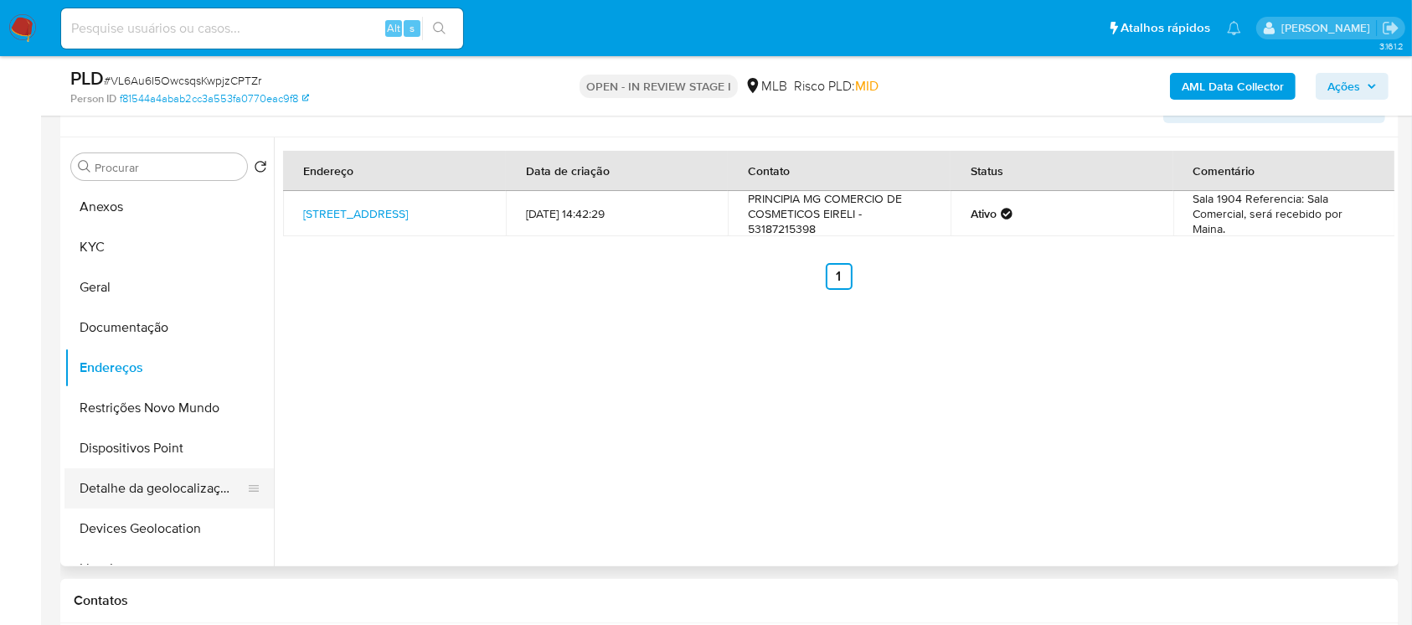
click at [132, 498] on button "Detalhe da geolocalização" at bounding box center [162, 488] width 196 height 40
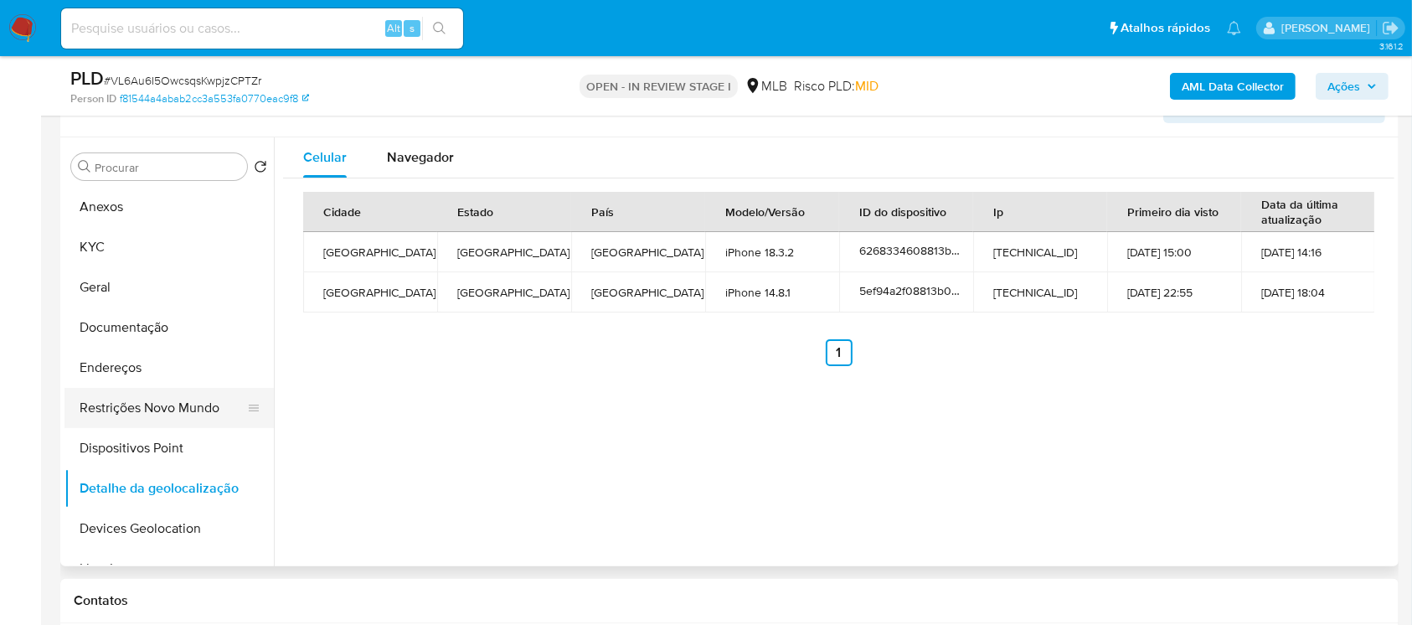
click at [109, 419] on button "Restrições Novo Mundo" at bounding box center [162, 408] width 196 height 40
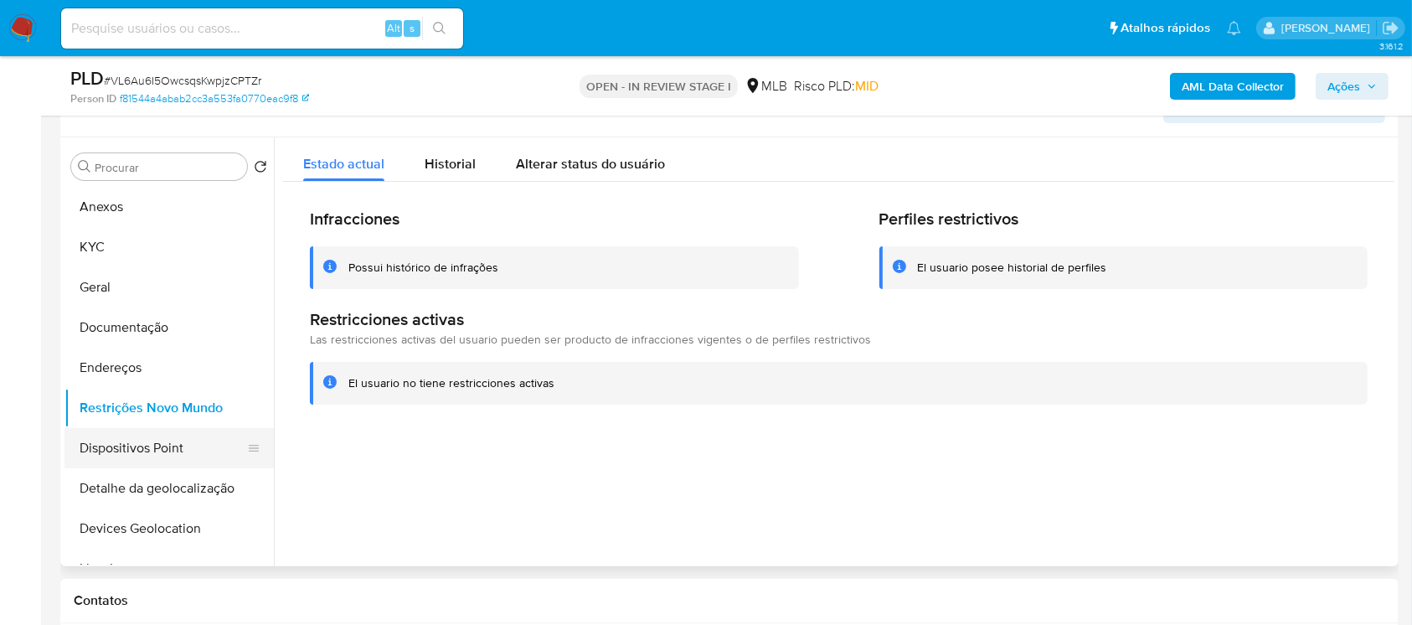
click at [117, 446] on button "Dispositivos Point" at bounding box center [162, 448] width 196 height 40
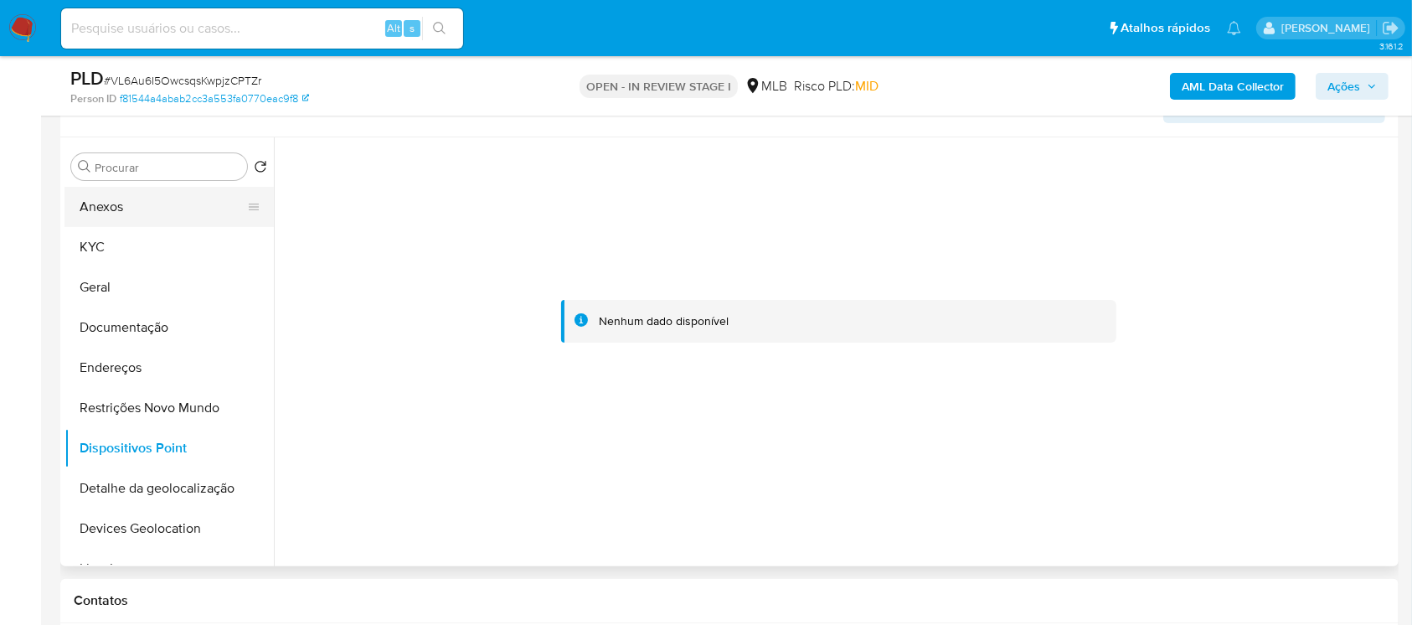
click at [91, 201] on button "Anexos" at bounding box center [162, 207] width 196 height 40
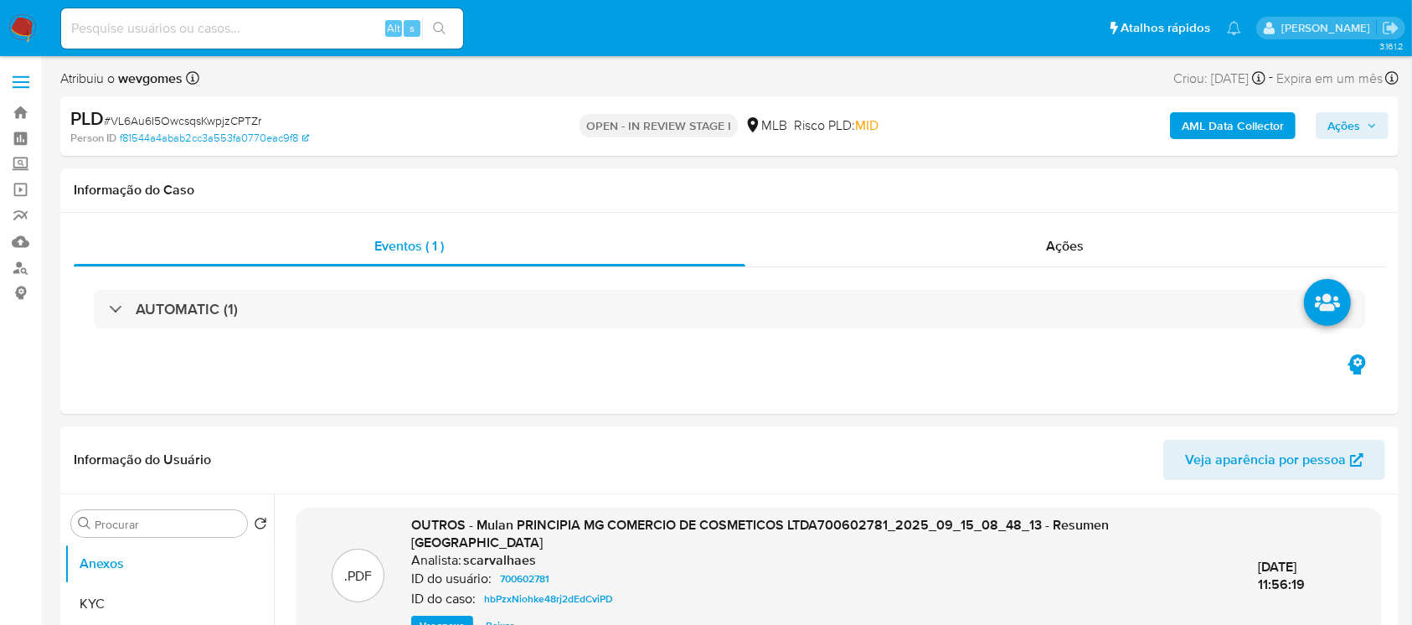
click at [1223, 130] on b "AML Data Collector" at bounding box center [1233, 125] width 102 height 27
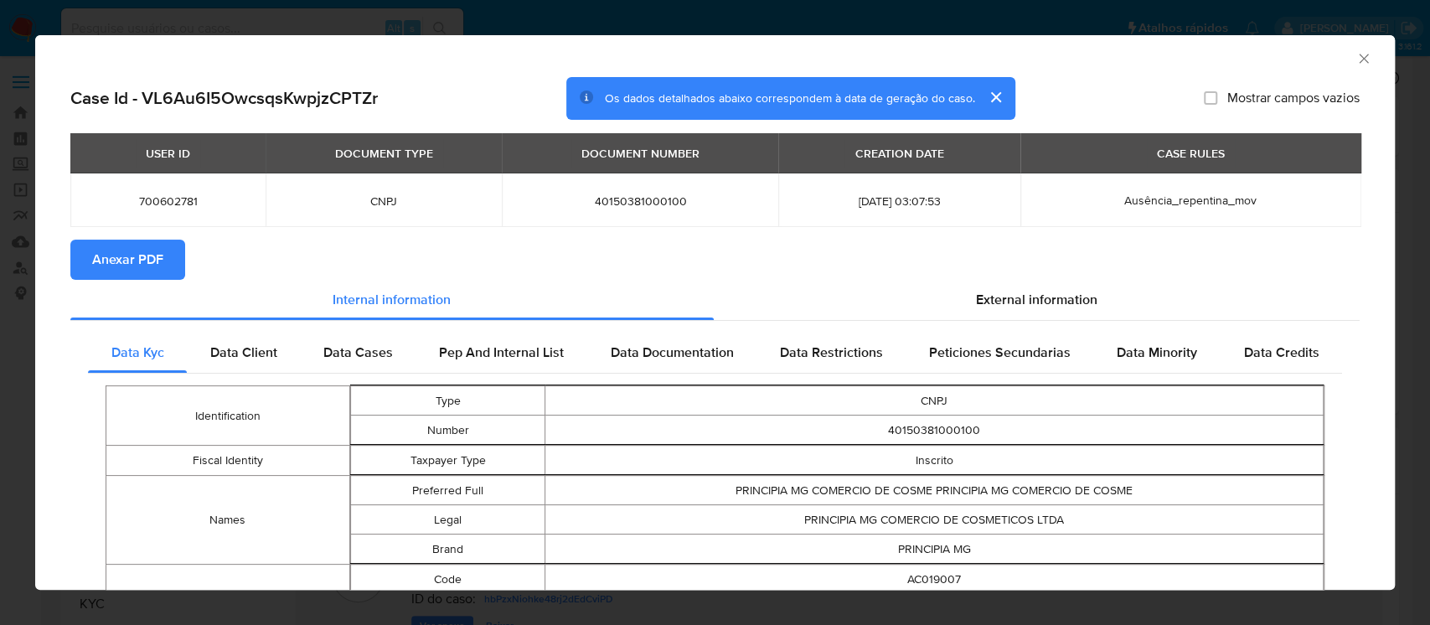
click at [93, 258] on span "Anexar PDF" at bounding box center [127, 259] width 71 height 37
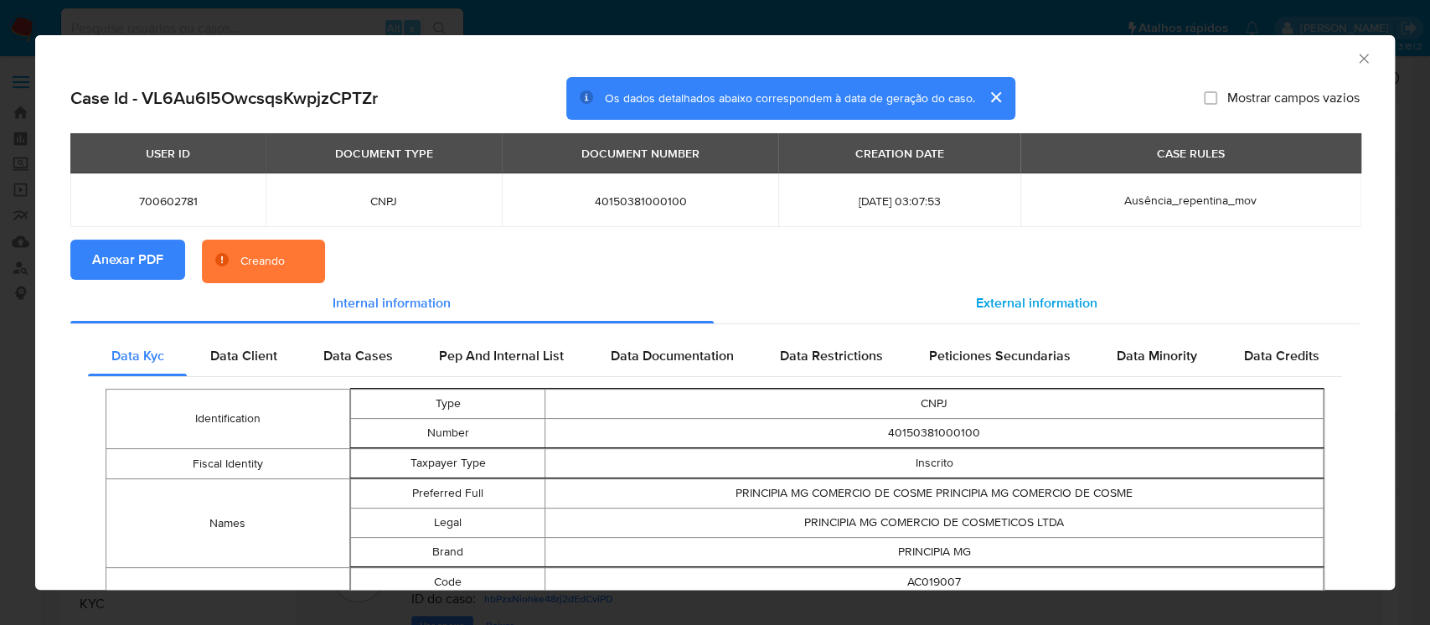
click at [1016, 307] on span "External information" at bounding box center [1036, 302] width 121 height 19
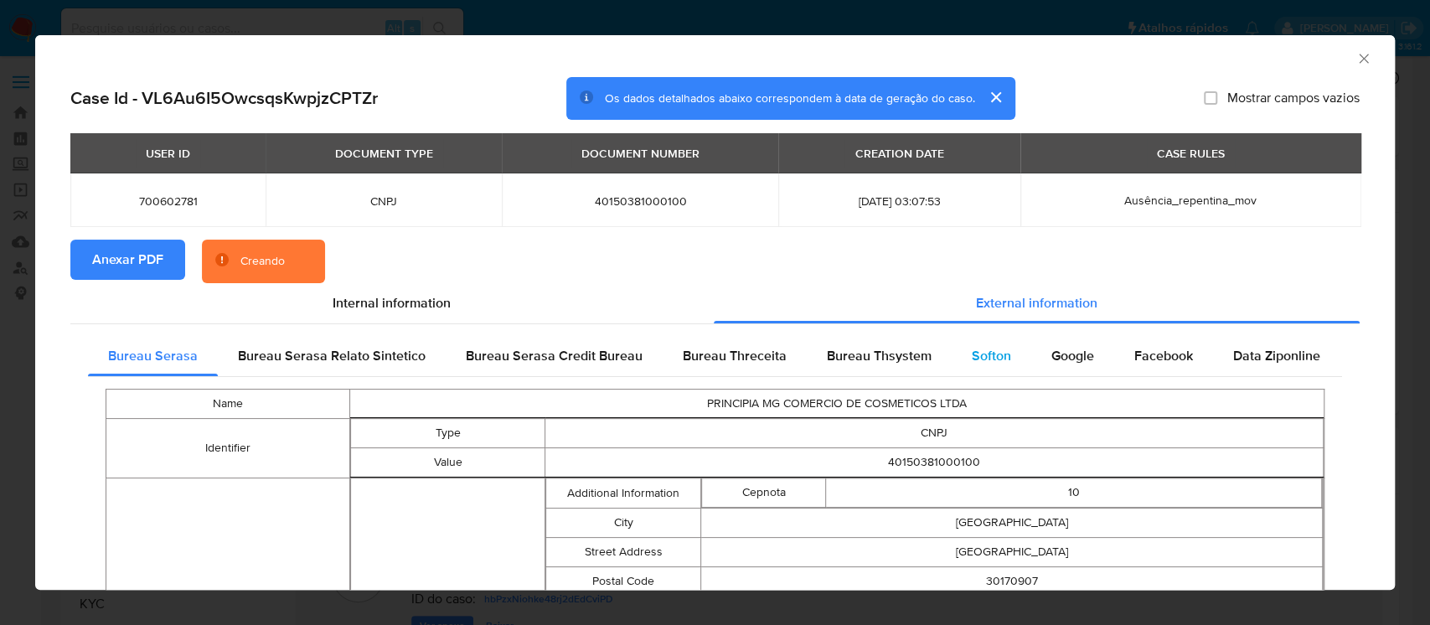
click at [978, 370] on div "Softon" at bounding box center [992, 356] width 80 height 40
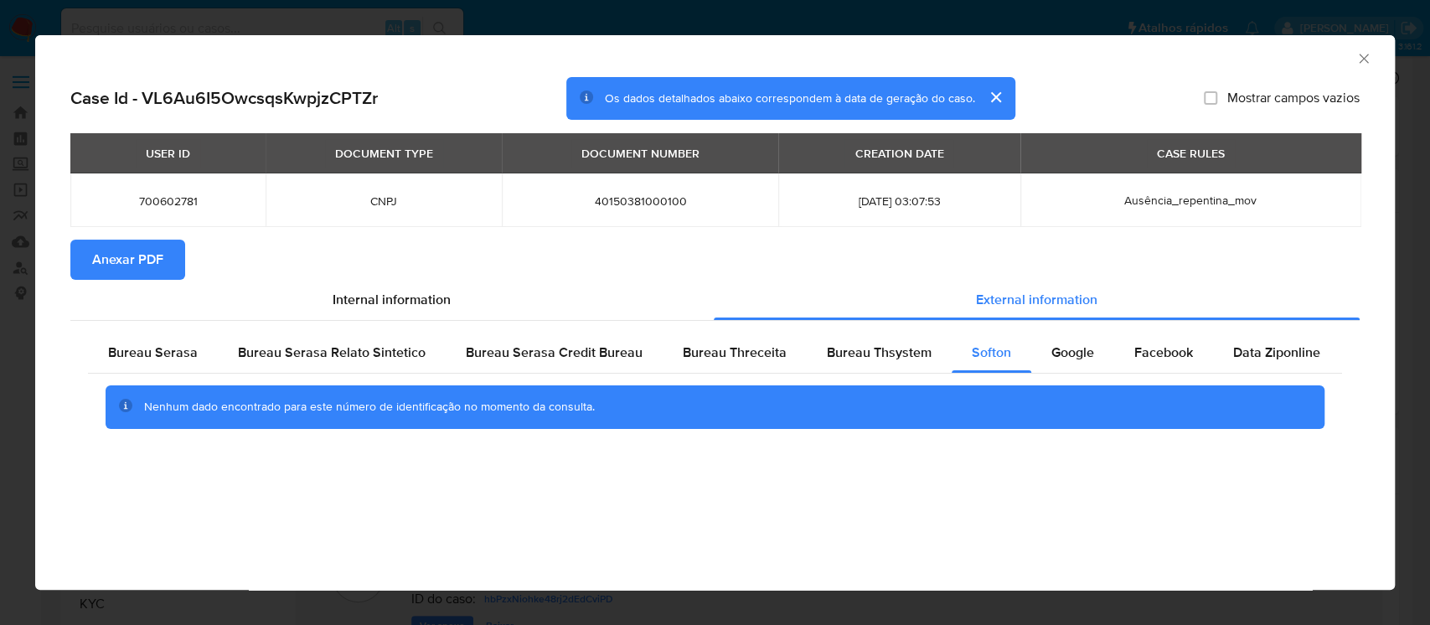
click at [1370, 64] on icon "Fechar a janela" at bounding box center [1363, 58] width 17 height 17
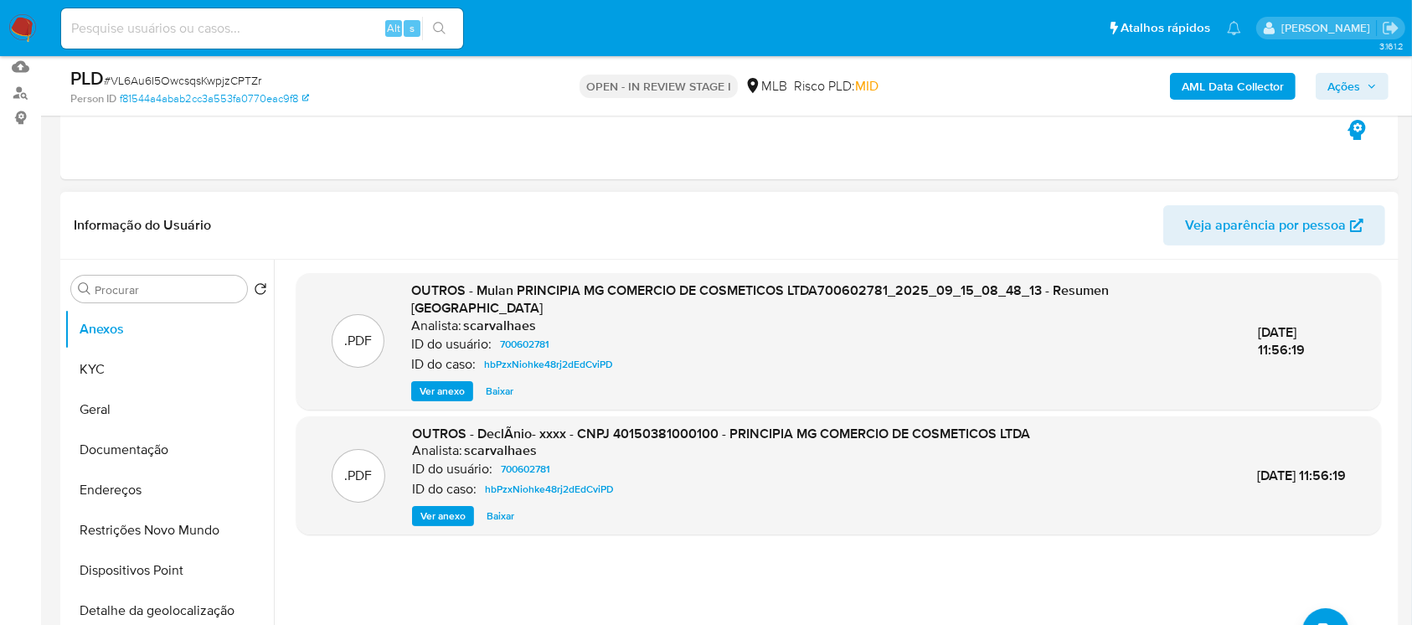
scroll to position [297, 0]
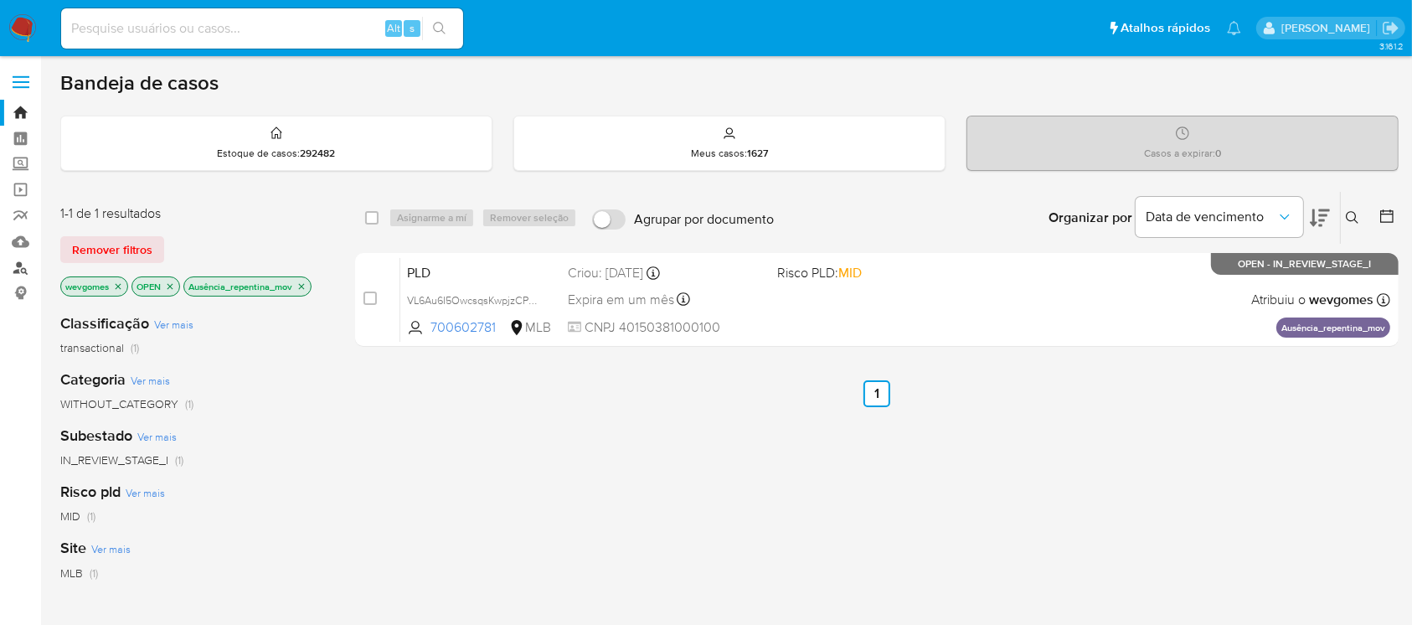
click at [20, 263] on link "Localizador de pessoas" at bounding box center [99, 268] width 199 height 26
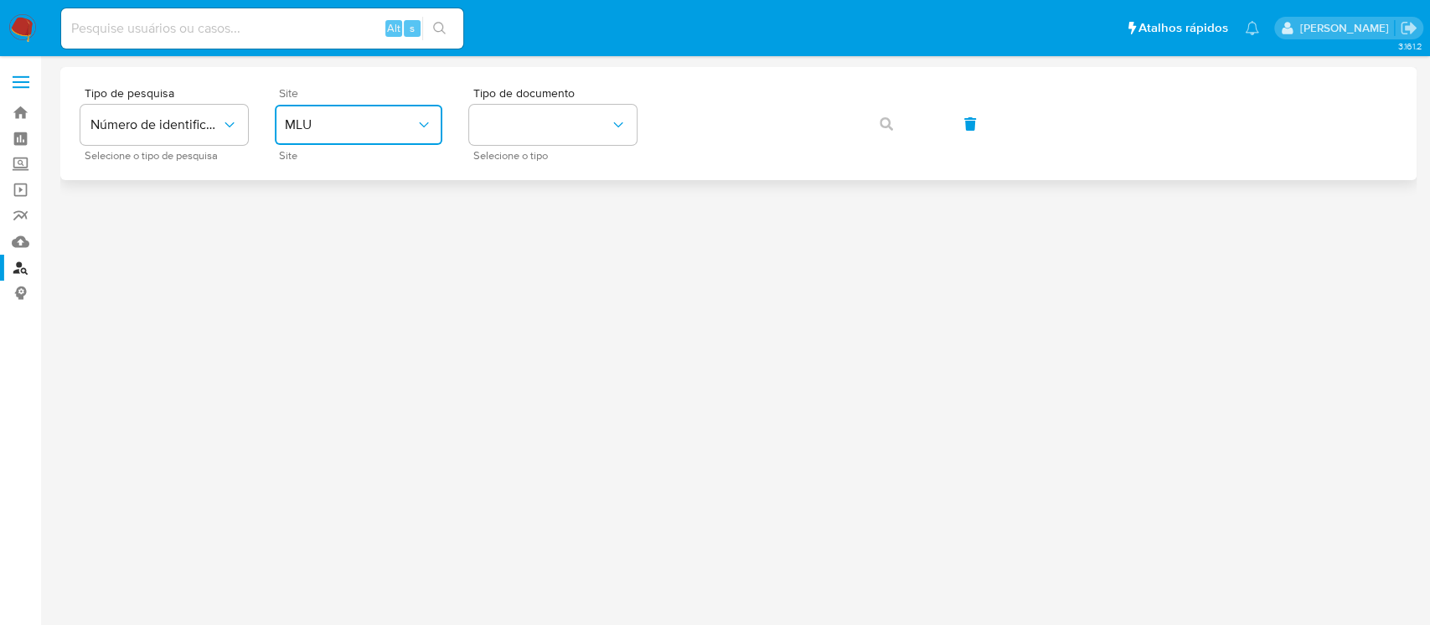
click at [353, 124] on span "MLU" at bounding box center [350, 124] width 131 height 17
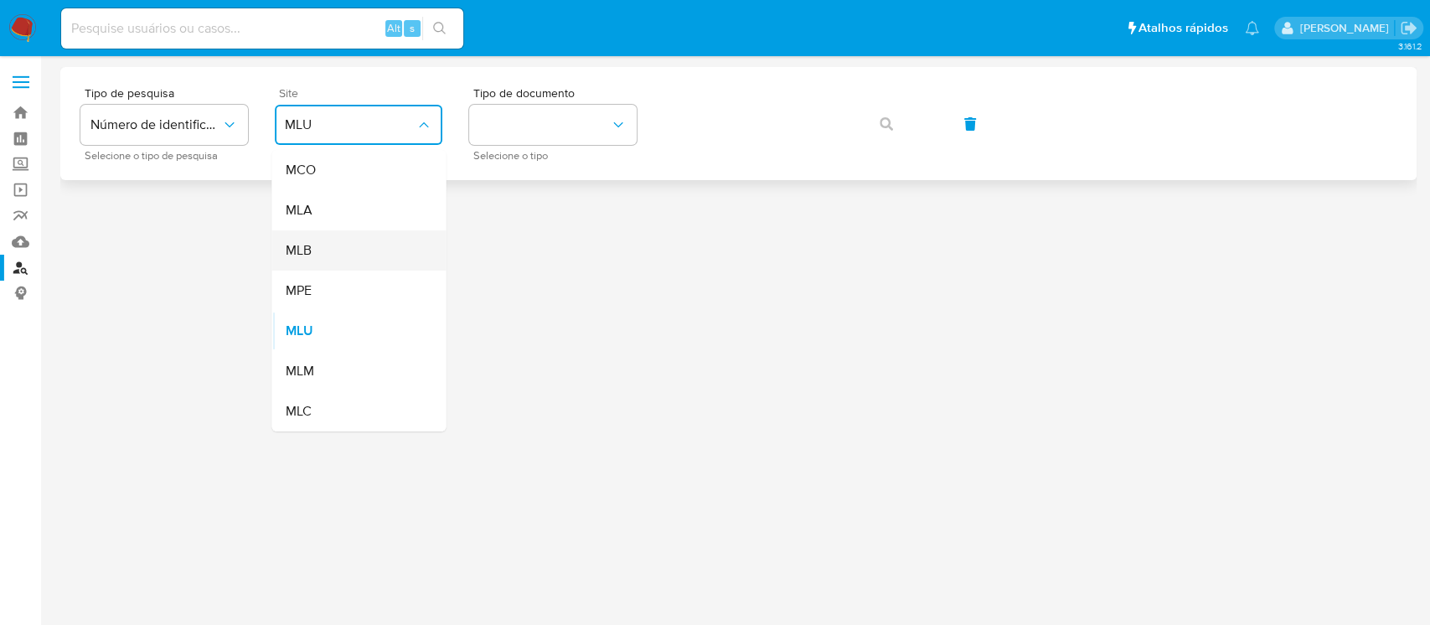
click at [315, 247] on div "MLB" at bounding box center [353, 250] width 137 height 40
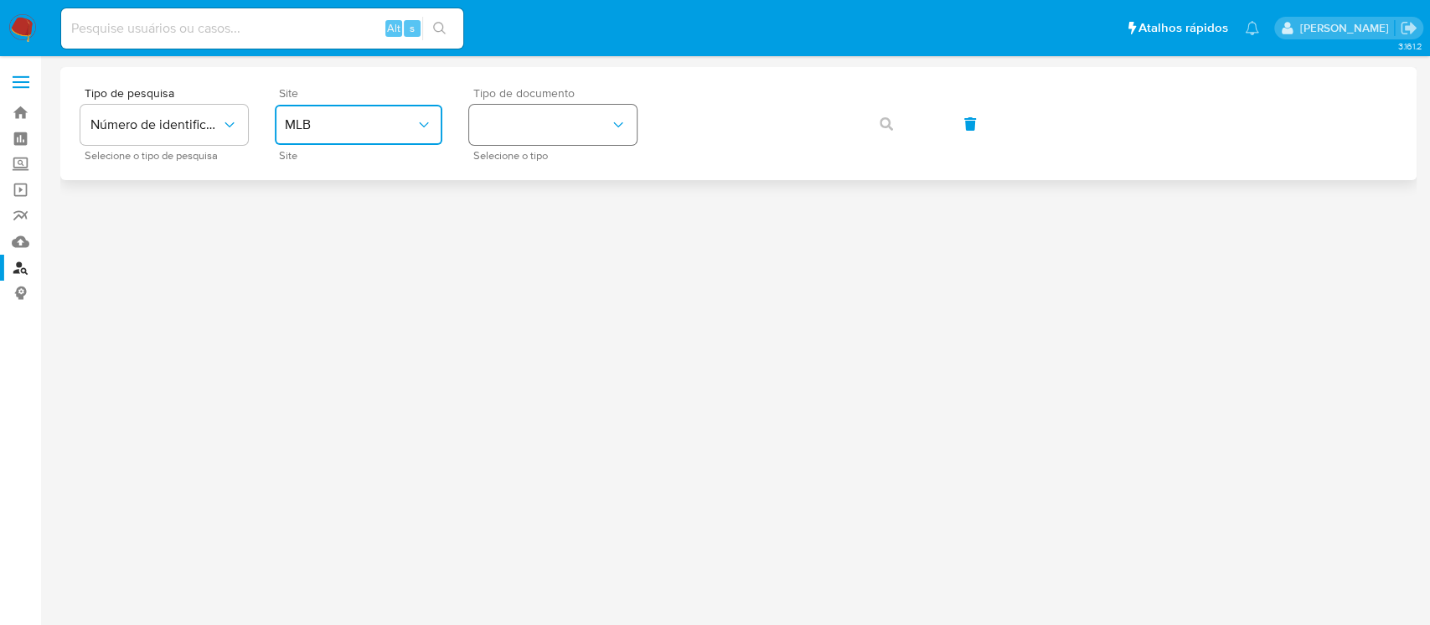
click at [525, 133] on button "identificationType" at bounding box center [553, 125] width 168 height 40
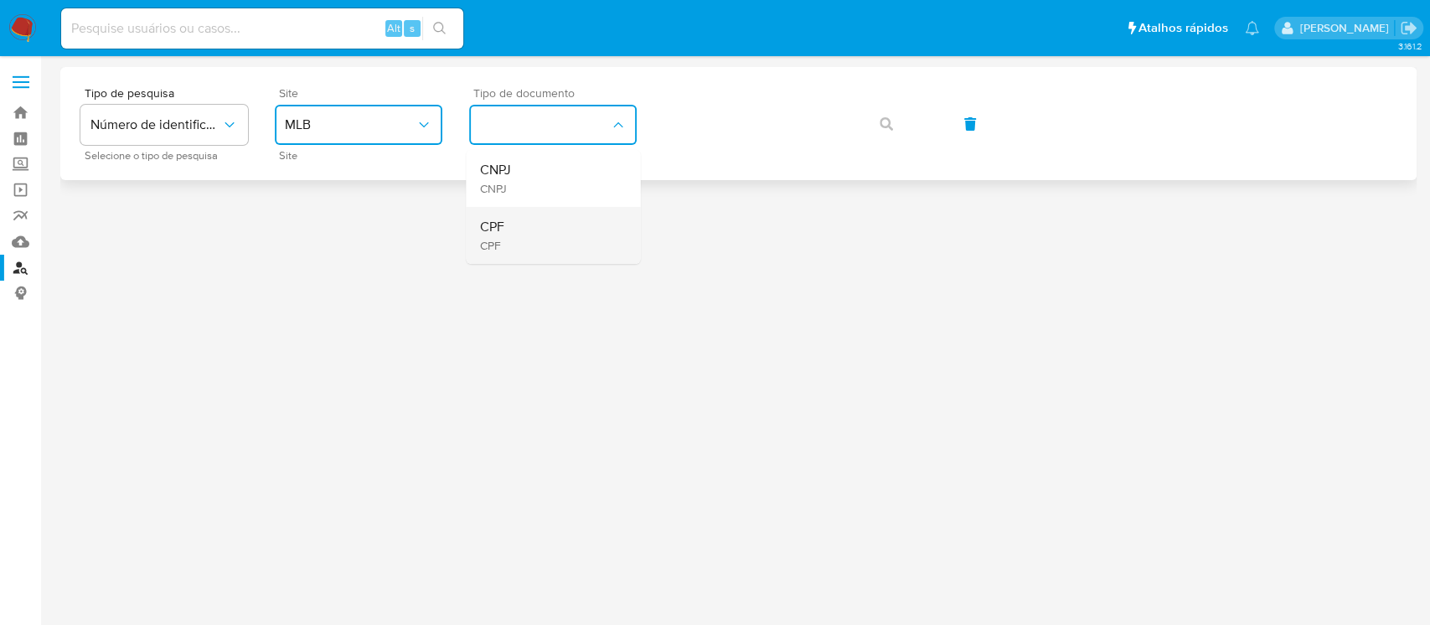
click at [502, 224] on span "CPF" at bounding box center [491, 227] width 24 height 17
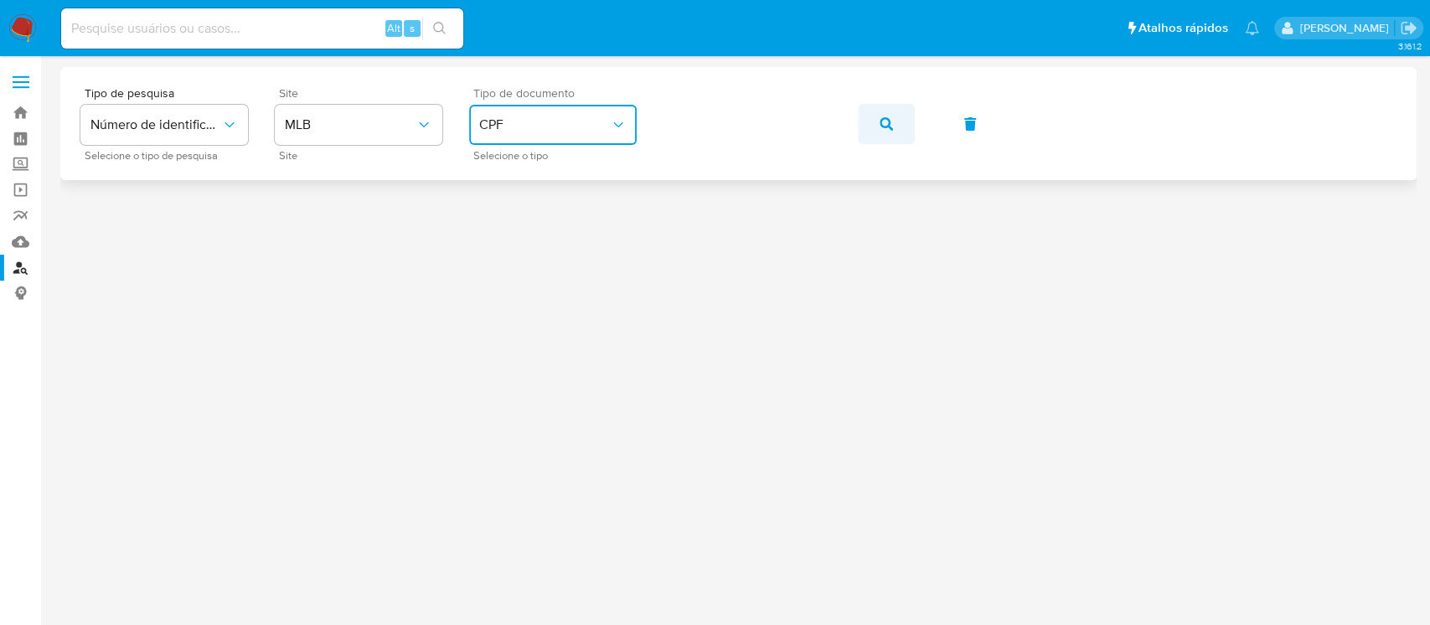
click at [875, 119] on button "button" at bounding box center [886, 124] width 57 height 40
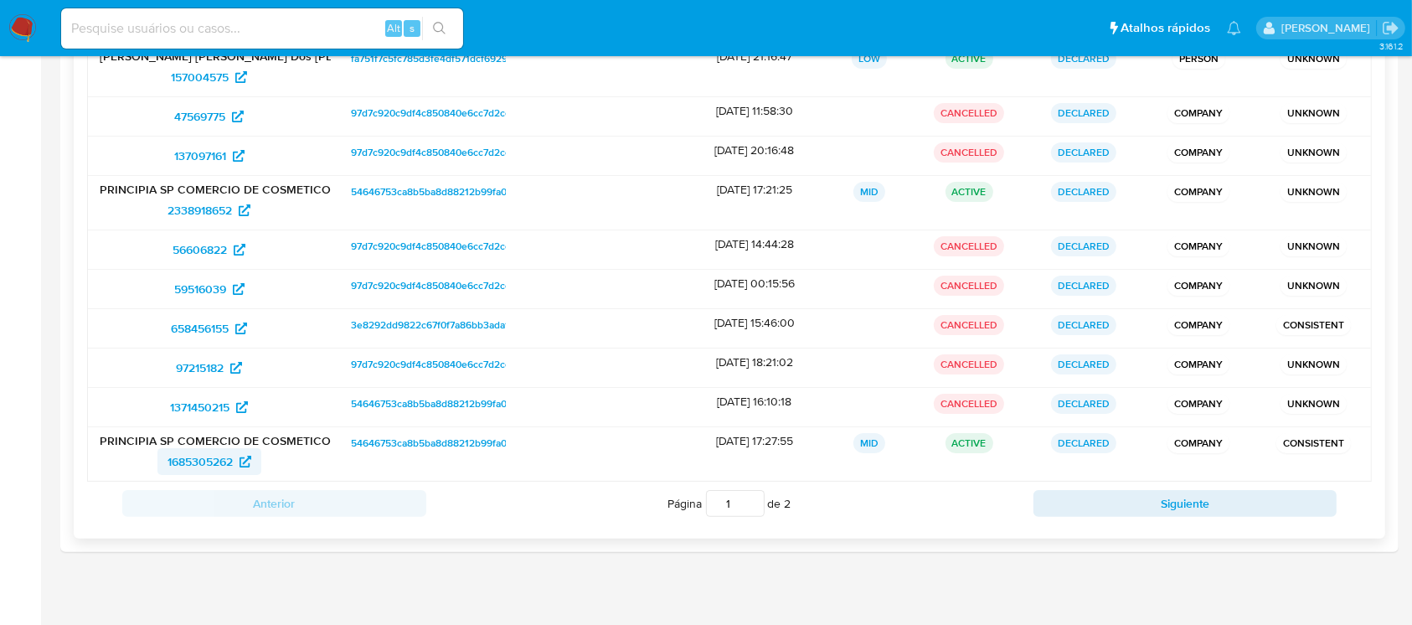
scroll to position [148, 0]
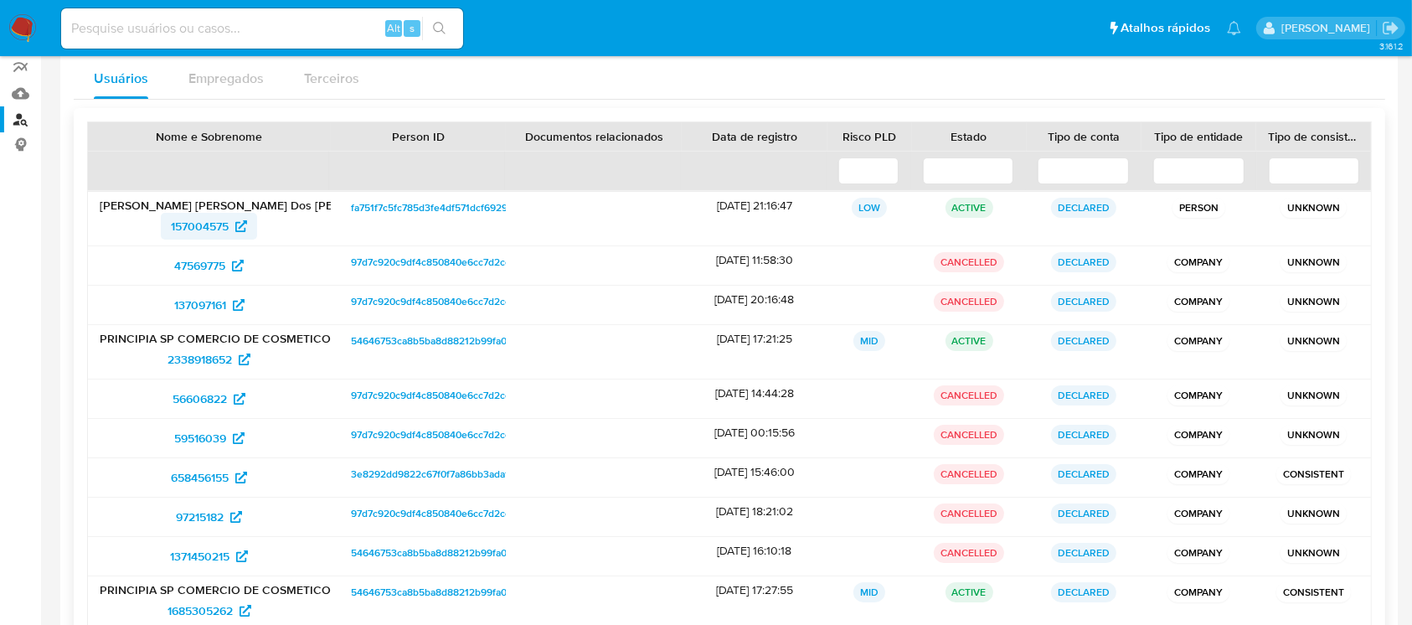
click at [191, 232] on span "157004575" at bounding box center [200, 226] width 58 height 27
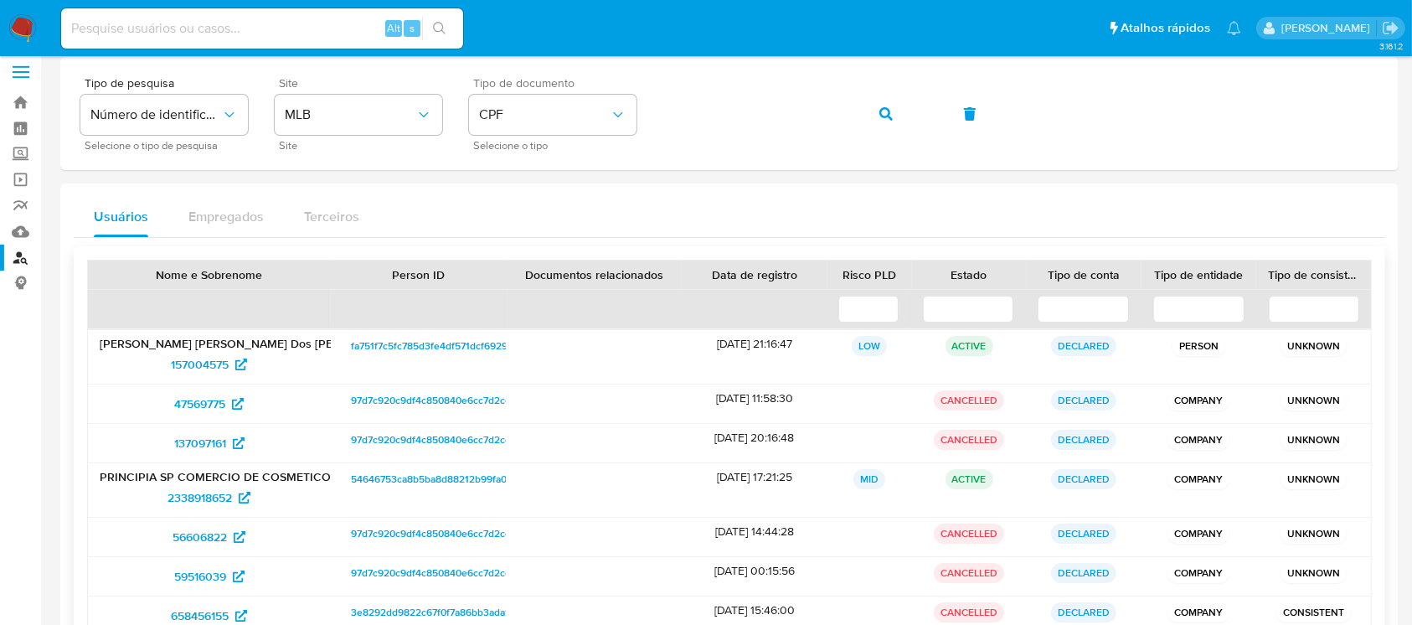
scroll to position [0, 0]
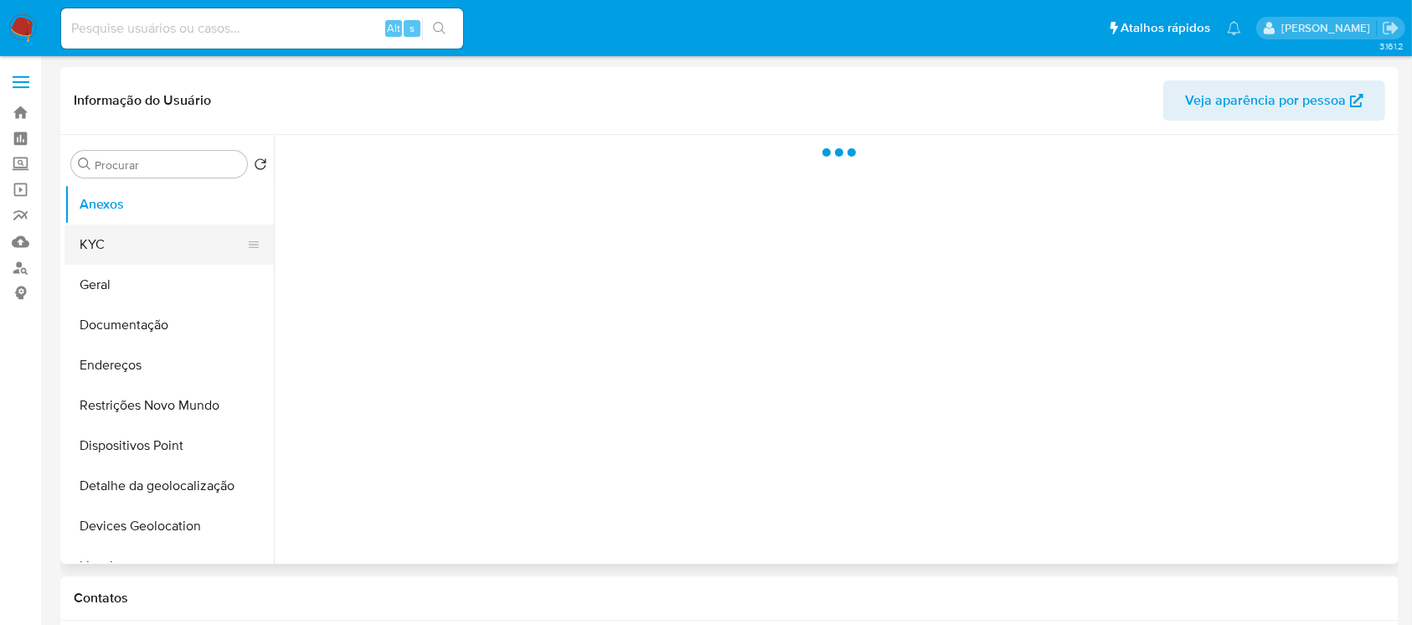
click at [121, 245] on button "KYC" at bounding box center [162, 244] width 196 height 40
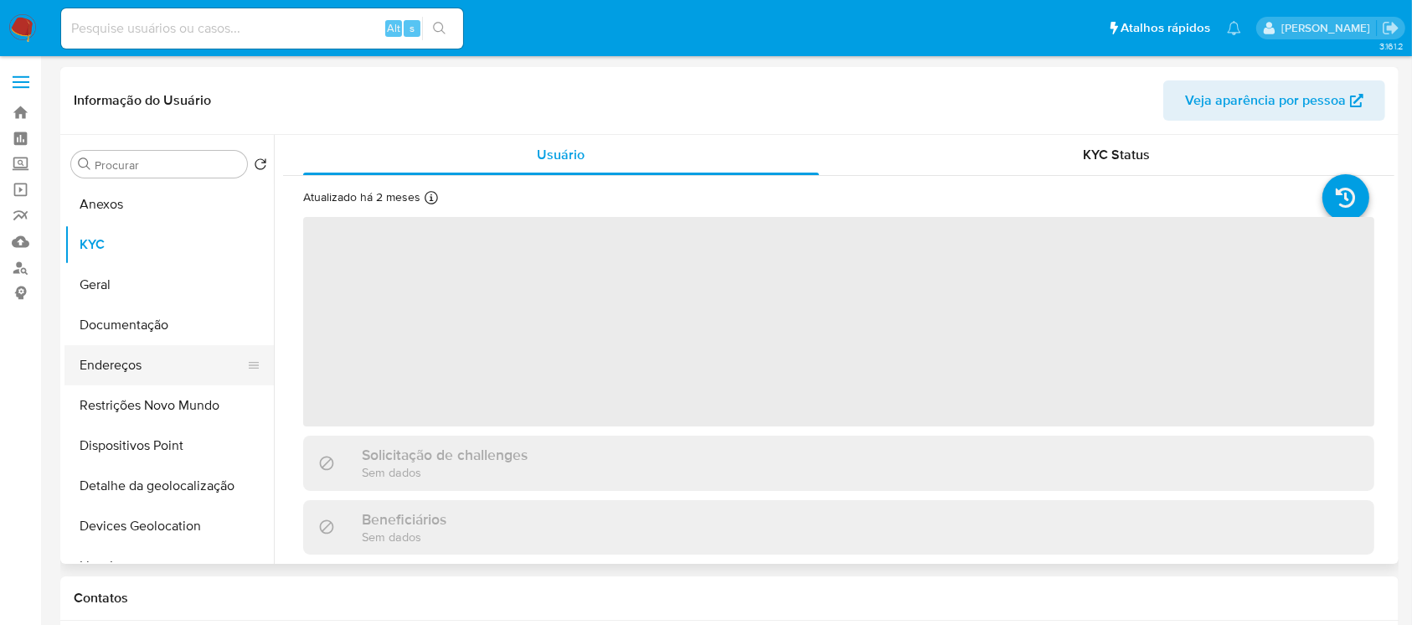
select select "10"
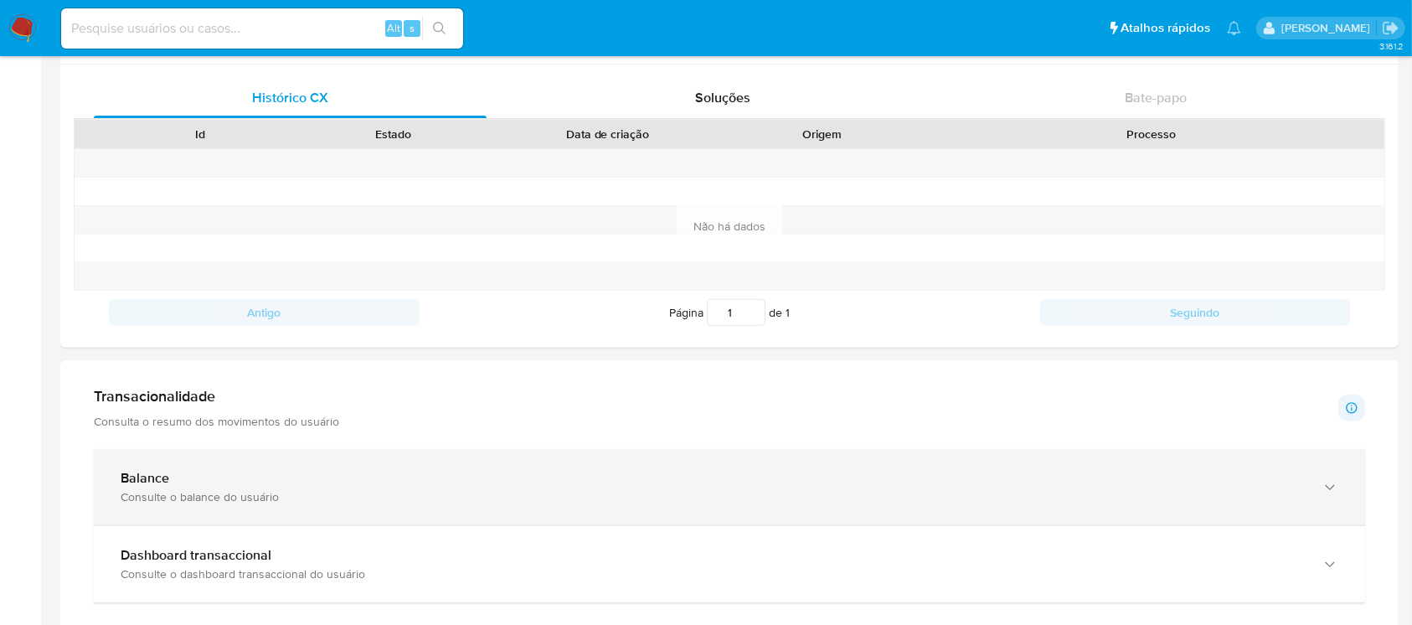
scroll to position [610, 0]
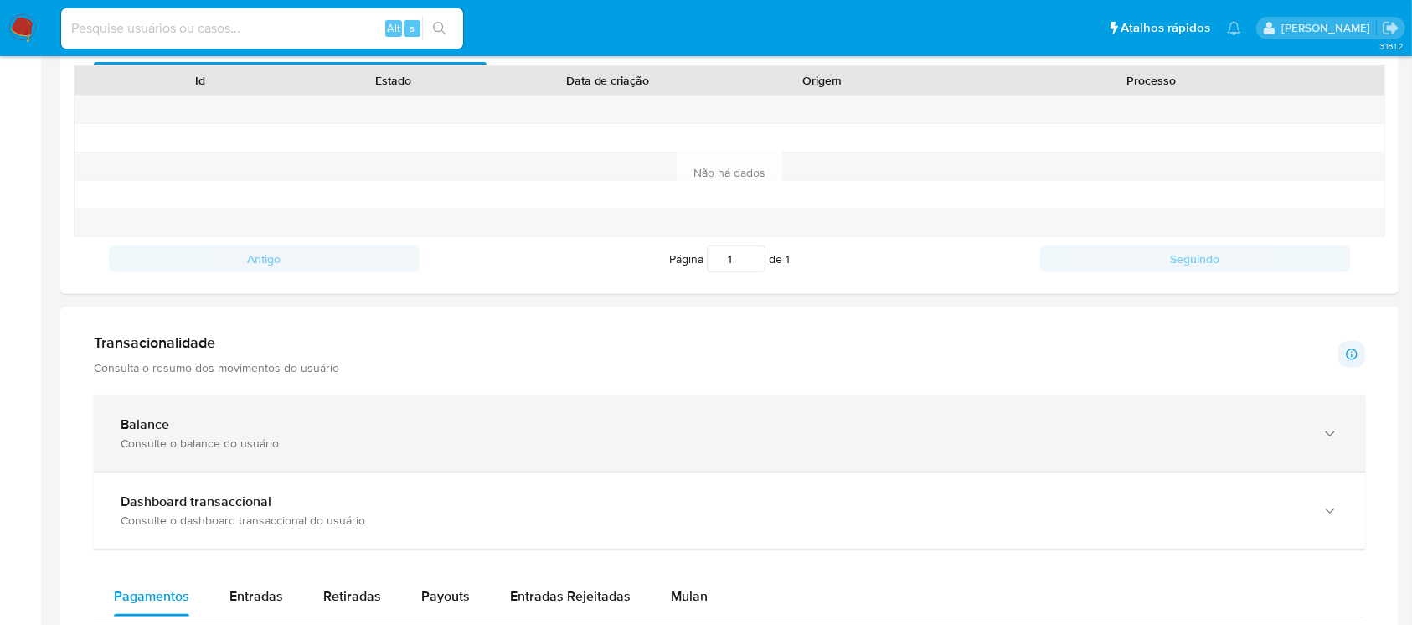
click at [290, 441] on div "Consulte o balance do usuário" at bounding box center [713, 443] width 1184 height 15
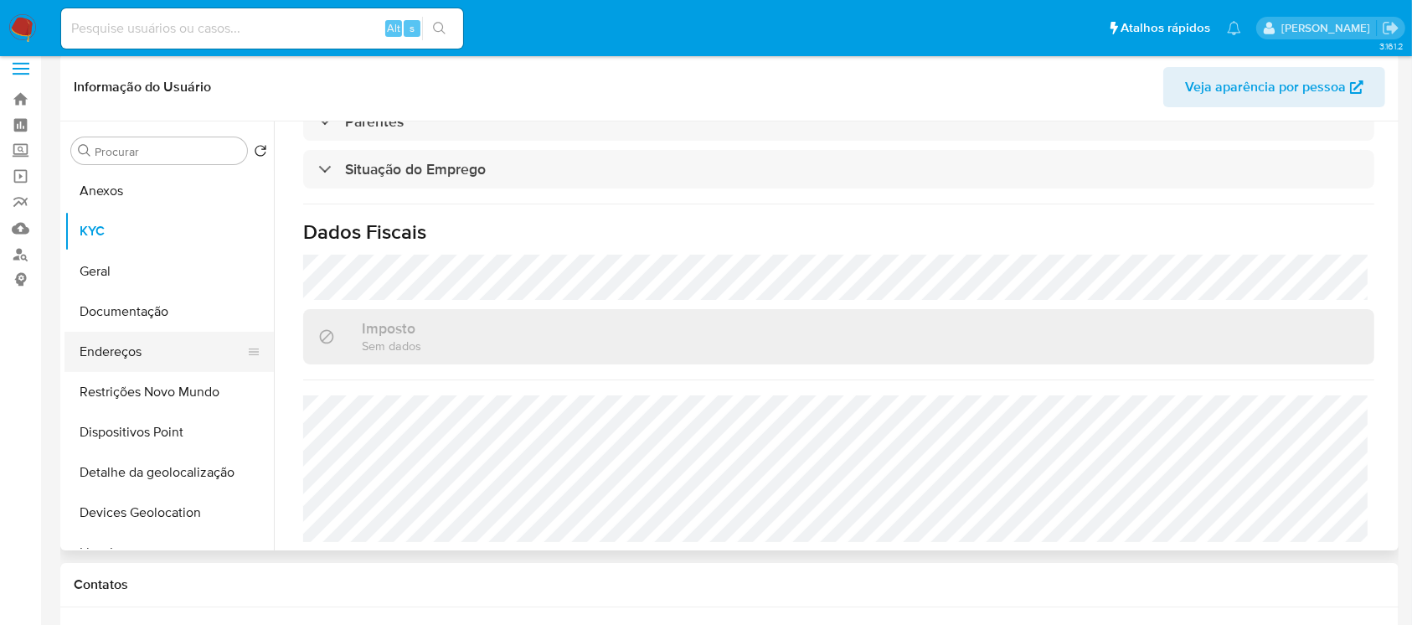
scroll to position [0, 0]
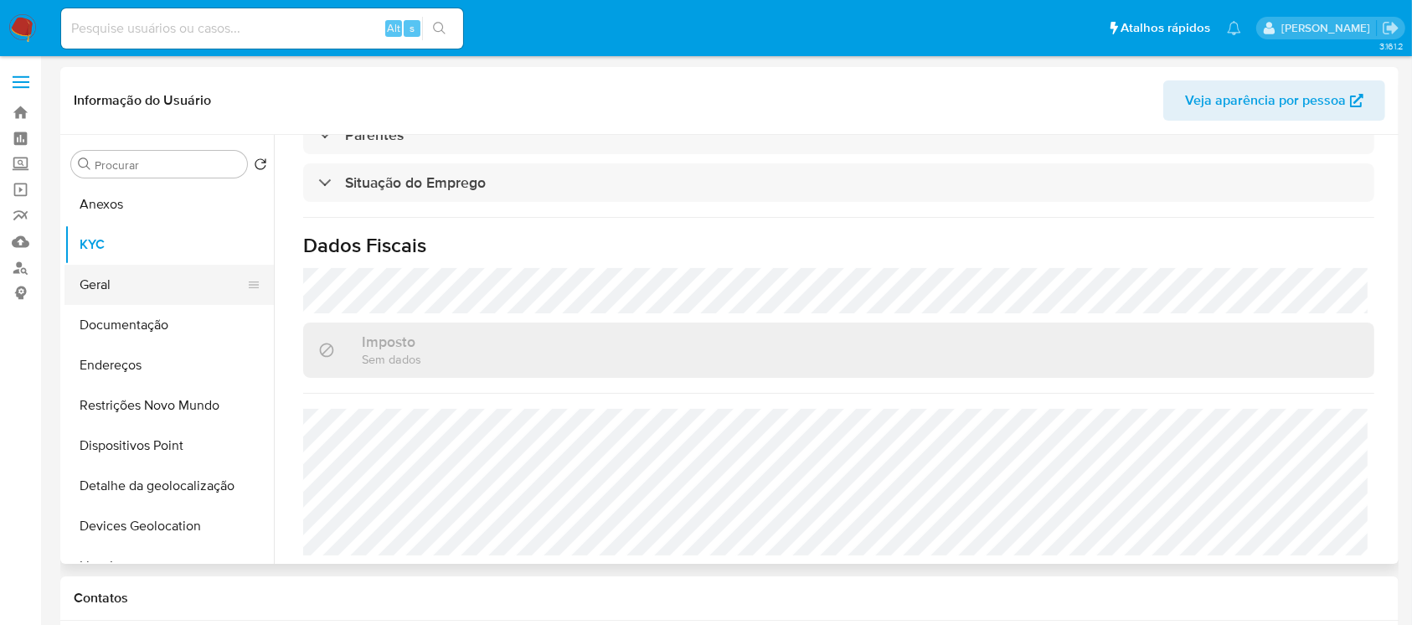
click at [118, 291] on button "Geral" at bounding box center [162, 285] width 196 height 40
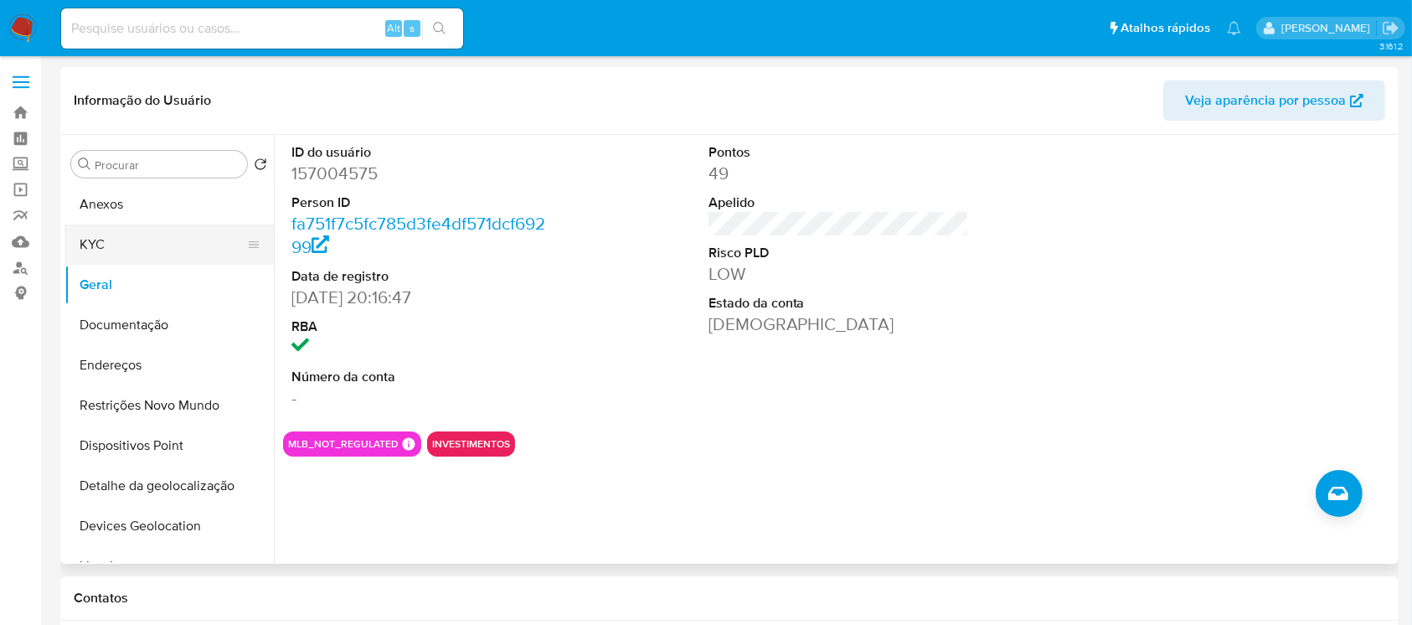
click at [98, 246] on button "KYC" at bounding box center [162, 244] width 196 height 40
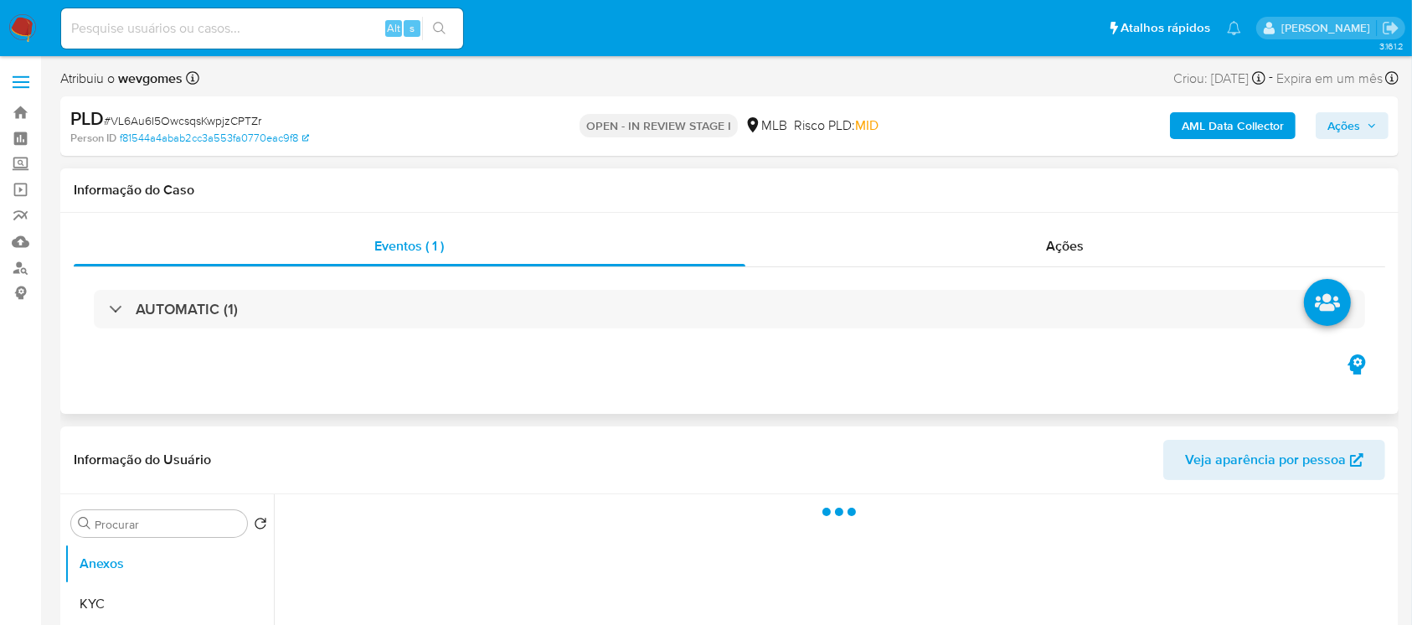
select select "10"
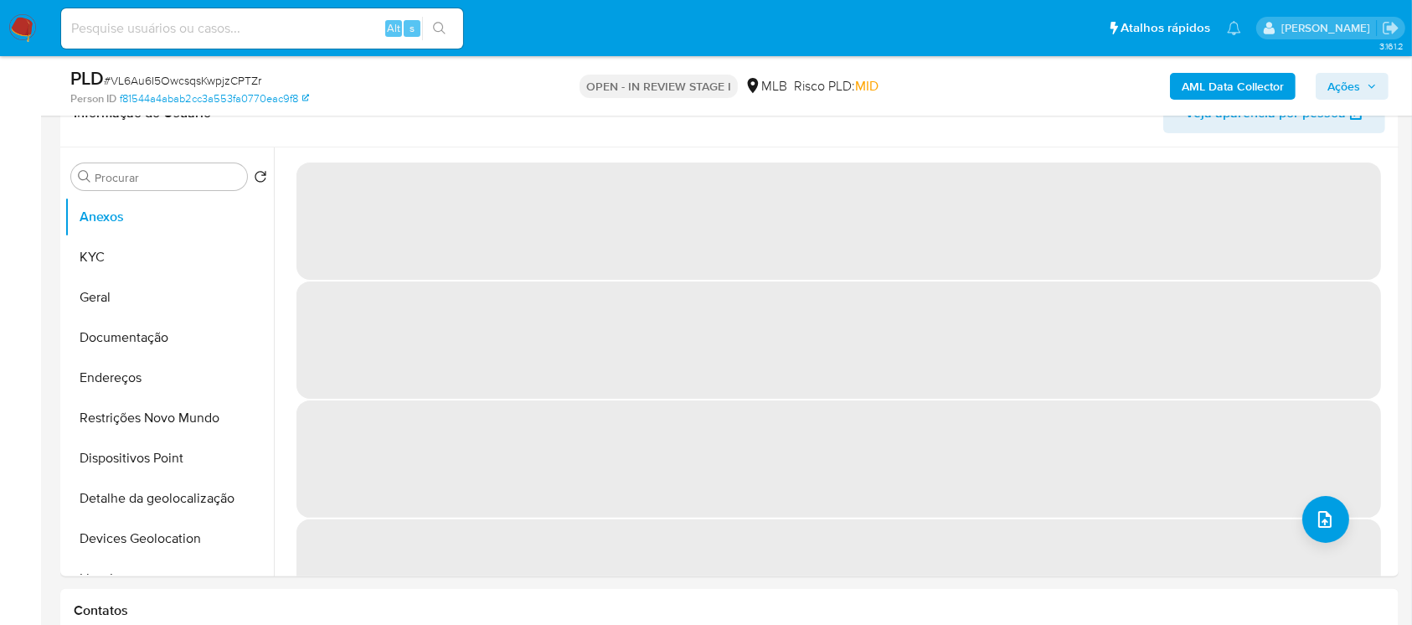
scroll to position [297, 0]
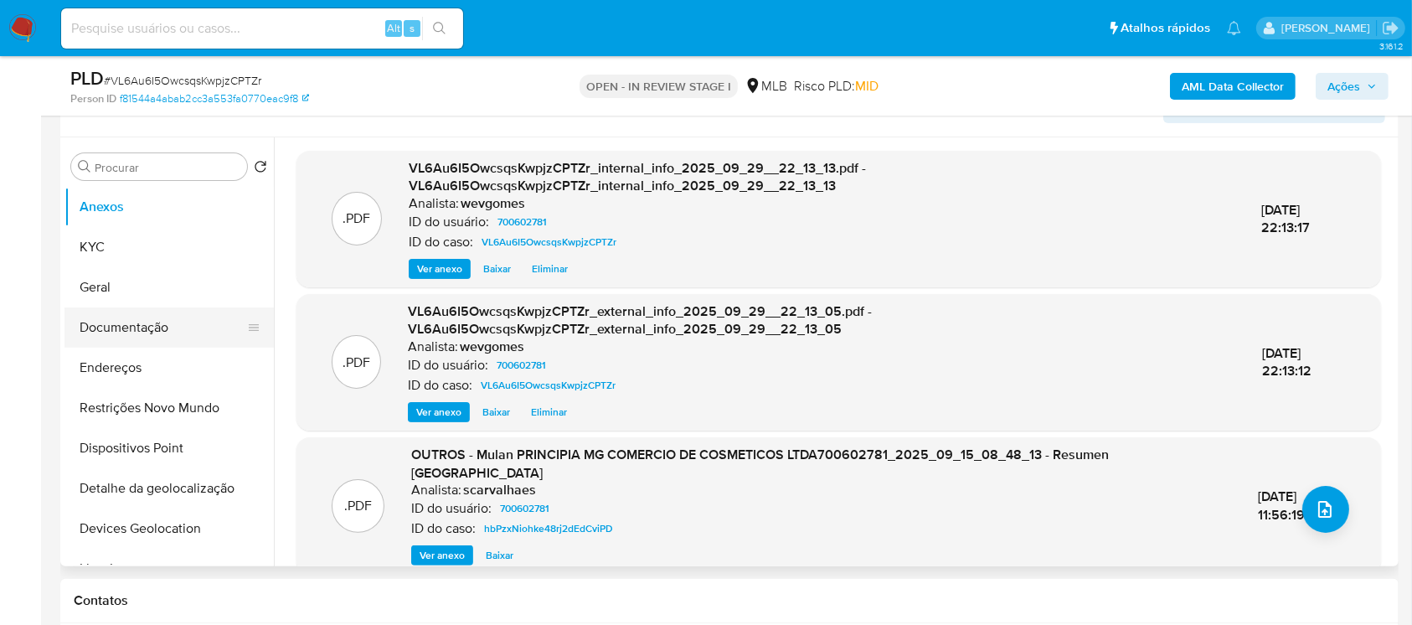
click at [101, 332] on button "Documentação" at bounding box center [162, 327] width 196 height 40
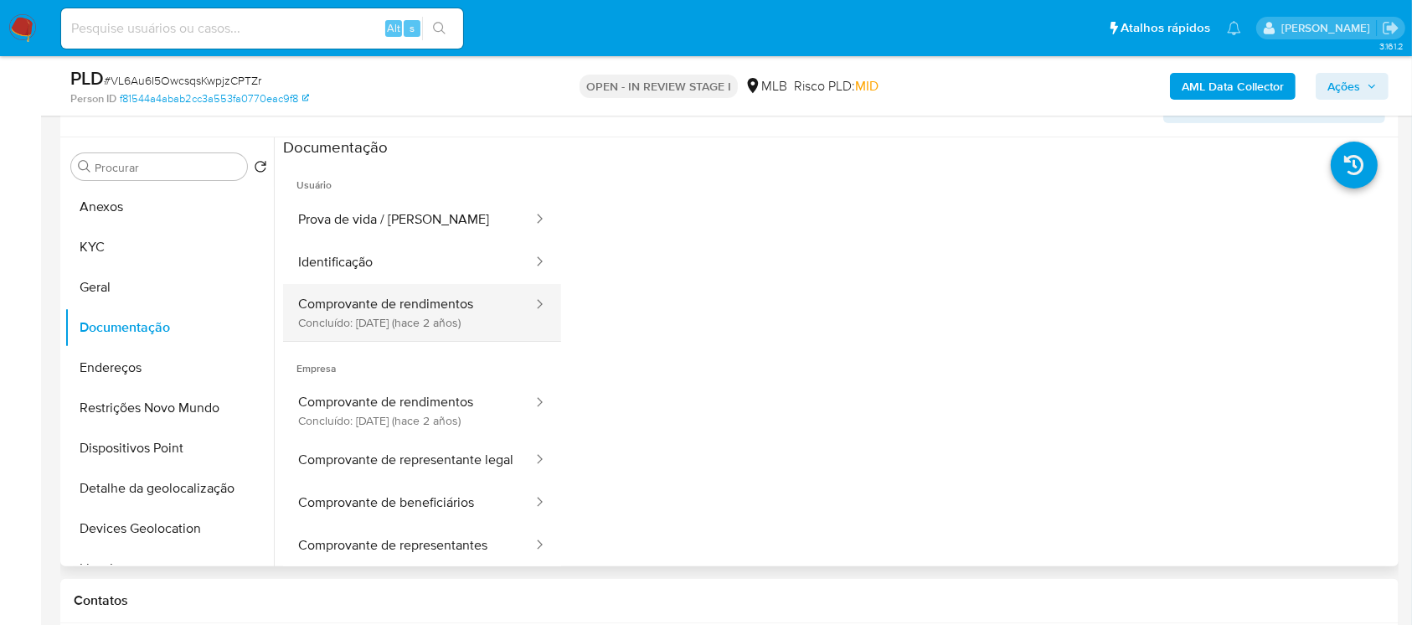
click at [386, 318] on button "Comprovante de rendimentos Concluído: [DATE] (hace 2 años)" at bounding box center [408, 312] width 251 height 57
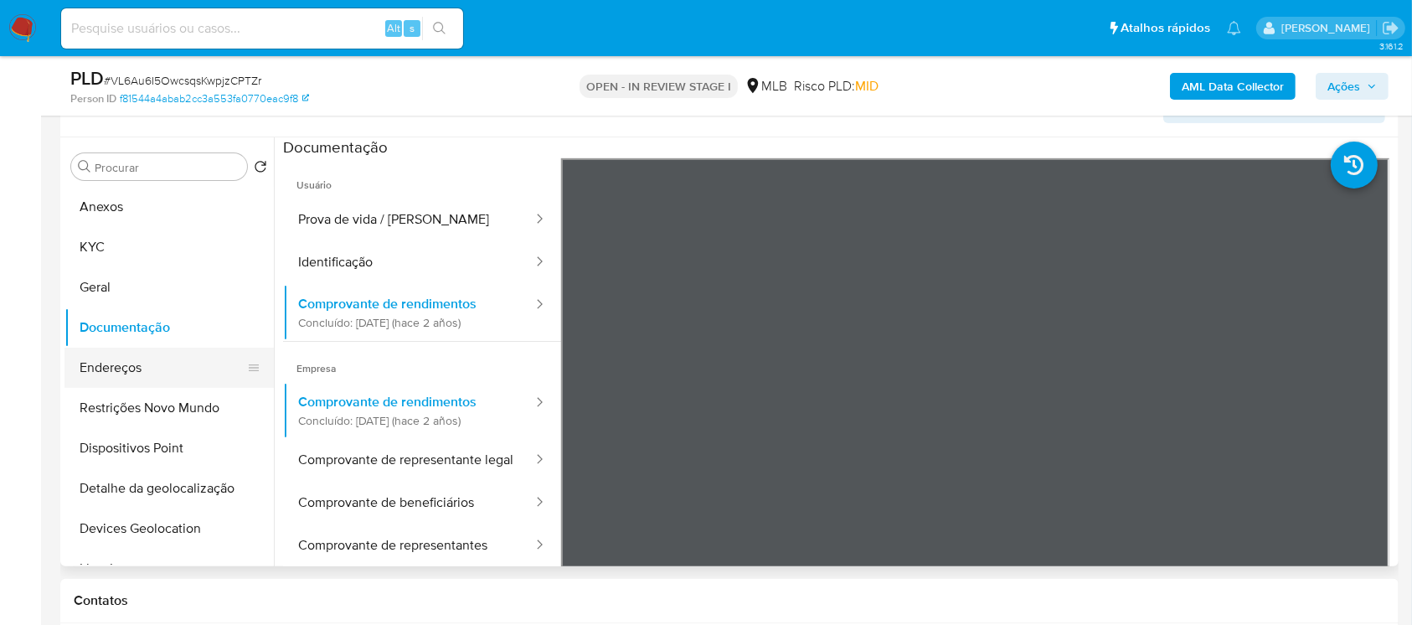
scroll to position [148, 0]
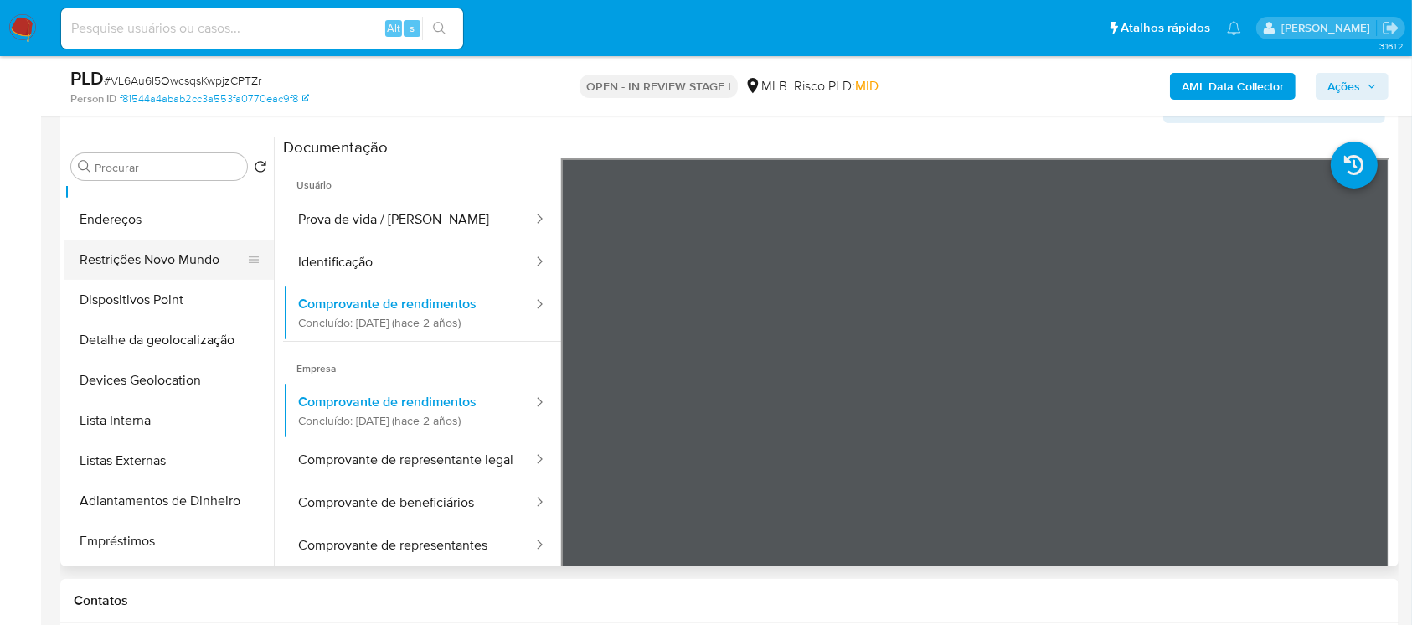
click at [127, 267] on button "Restrições Novo Mundo" at bounding box center [162, 260] width 196 height 40
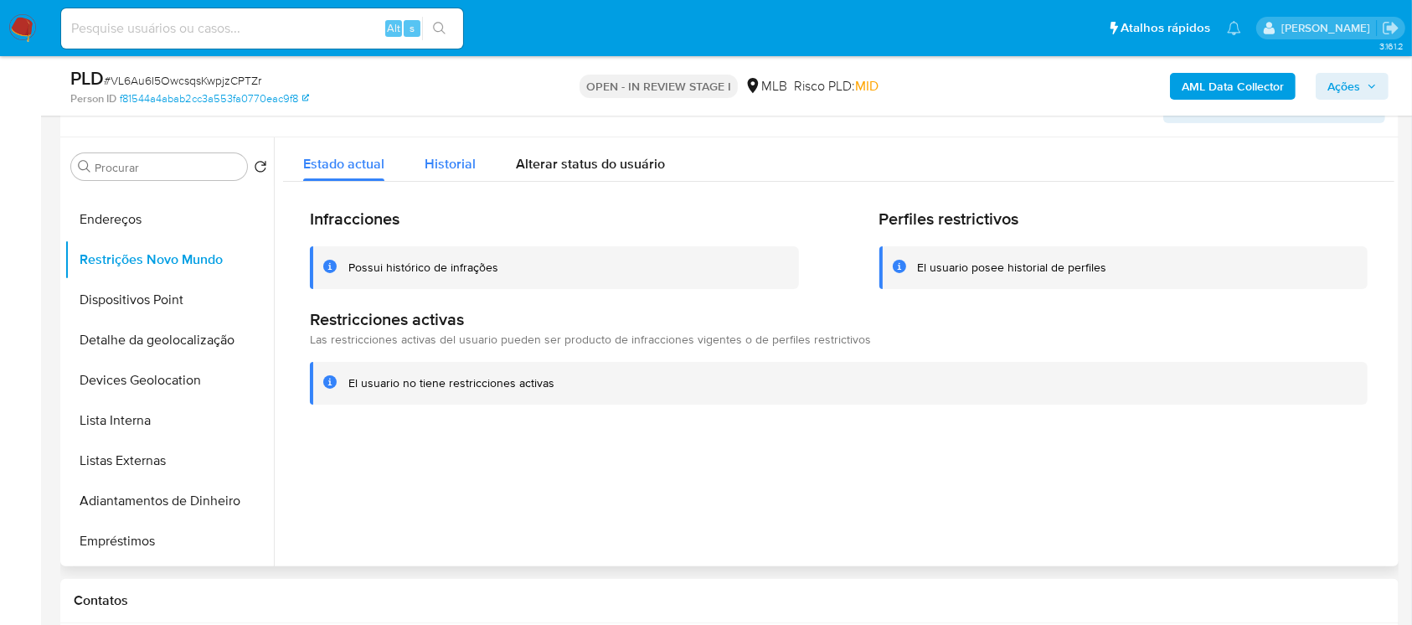
click at [463, 158] on span "Historial" at bounding box center [450, 163] width 51 height 19
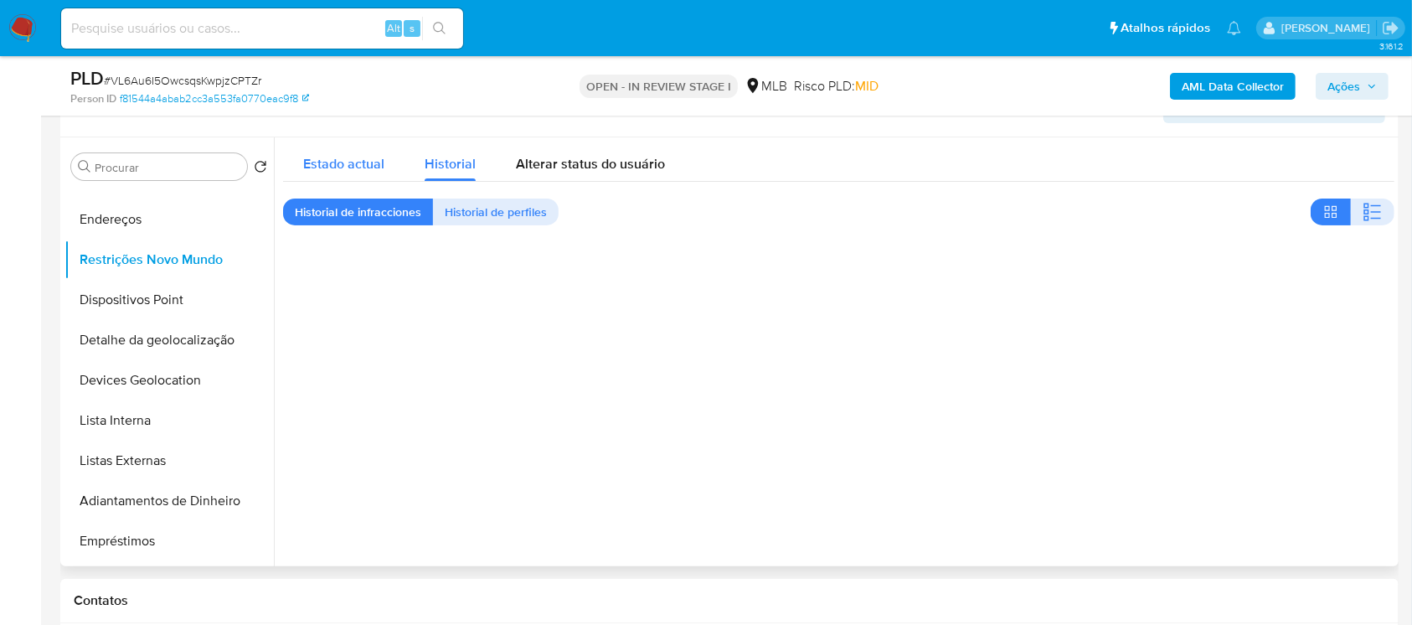
click at [345, 158] on span "Estado actual" at bounding box center [343, 163] width 81 height 19
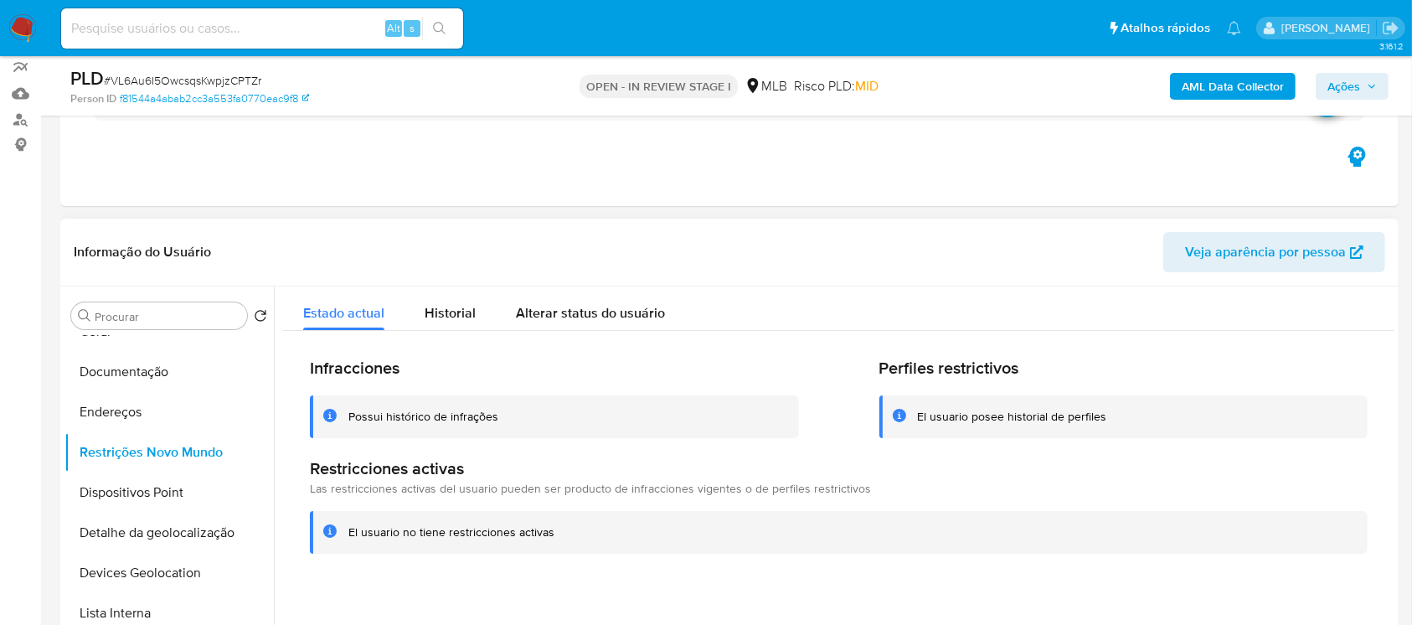
scroll to position [0, 0]
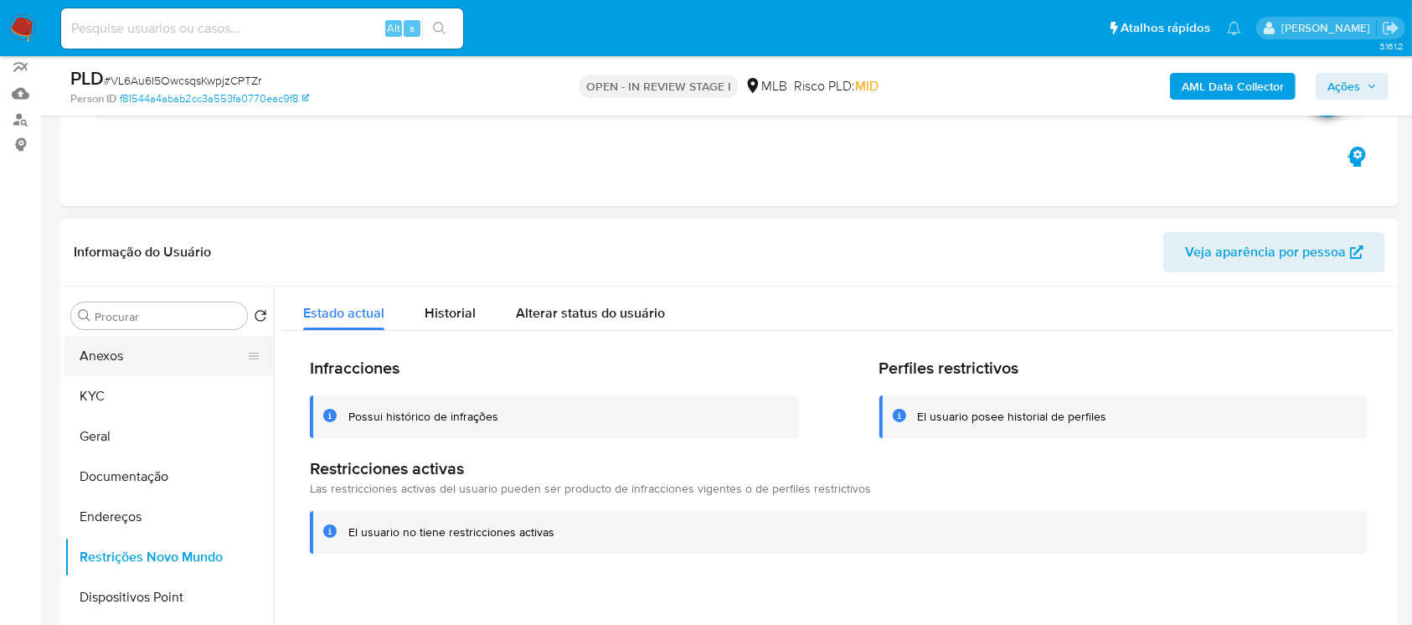
click at [107, 365] on button "Anexos" at bounding box center [162, 356] width 196 height 40
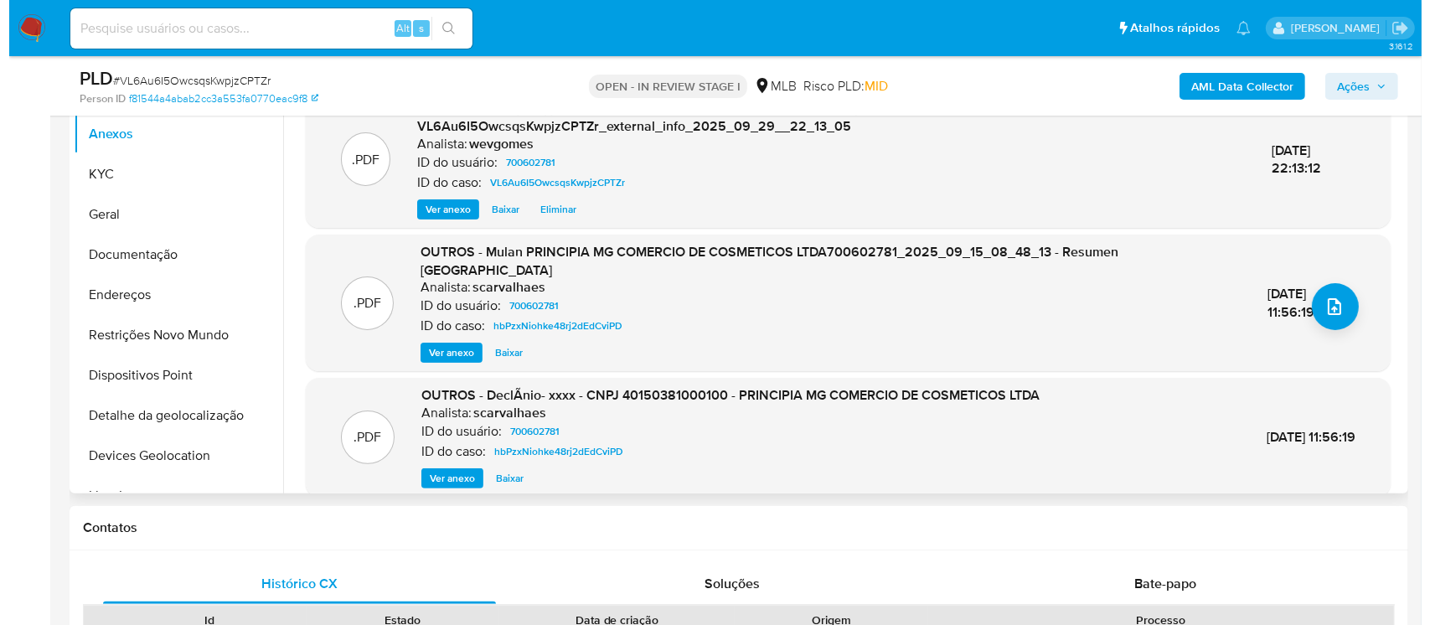
scroll to position [446, 0]
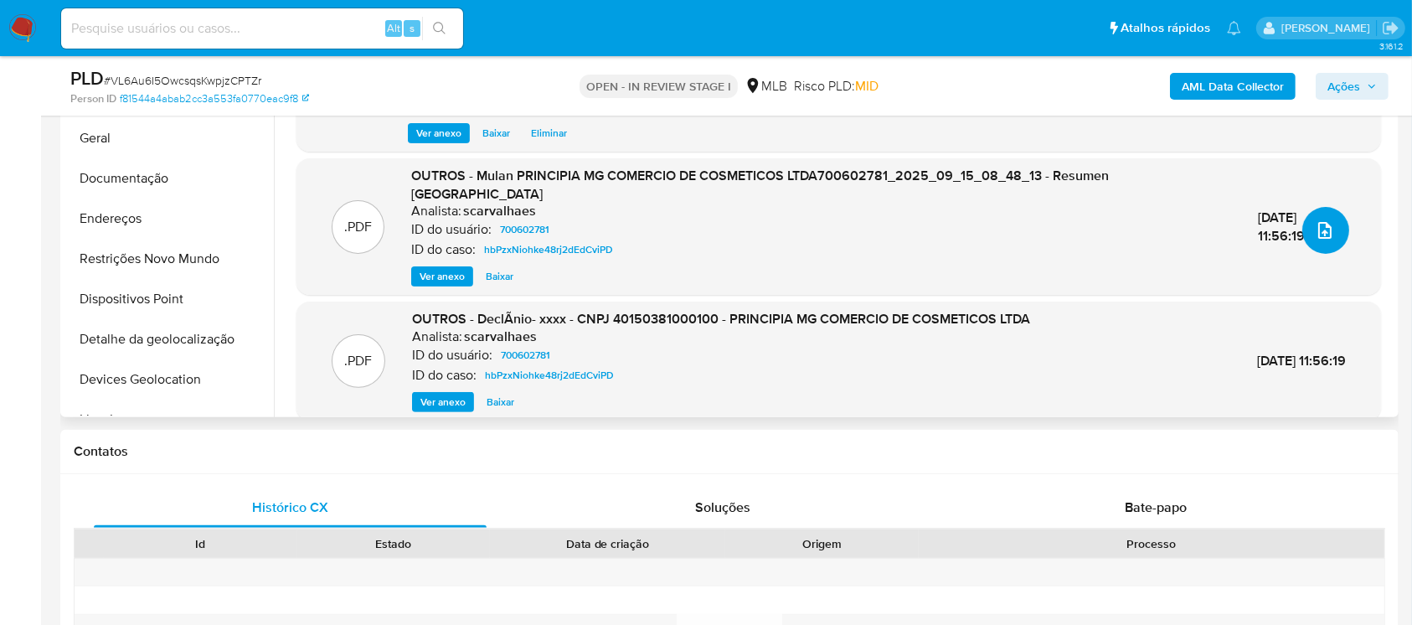
click at [1319, 225] on icon "upload-file" at bounding box center [1325, 230] width 20 height 20
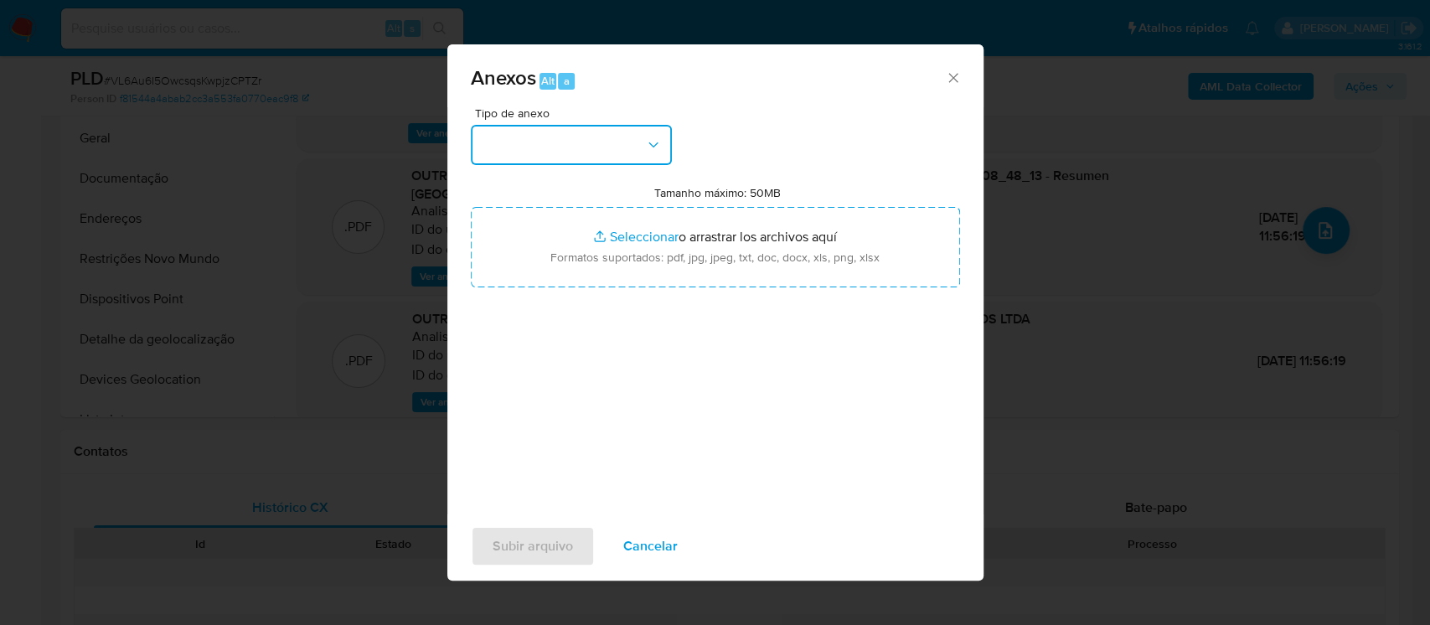
click at [643, 146] on button "button" at bounding box center [571, 145] width 201 height 40
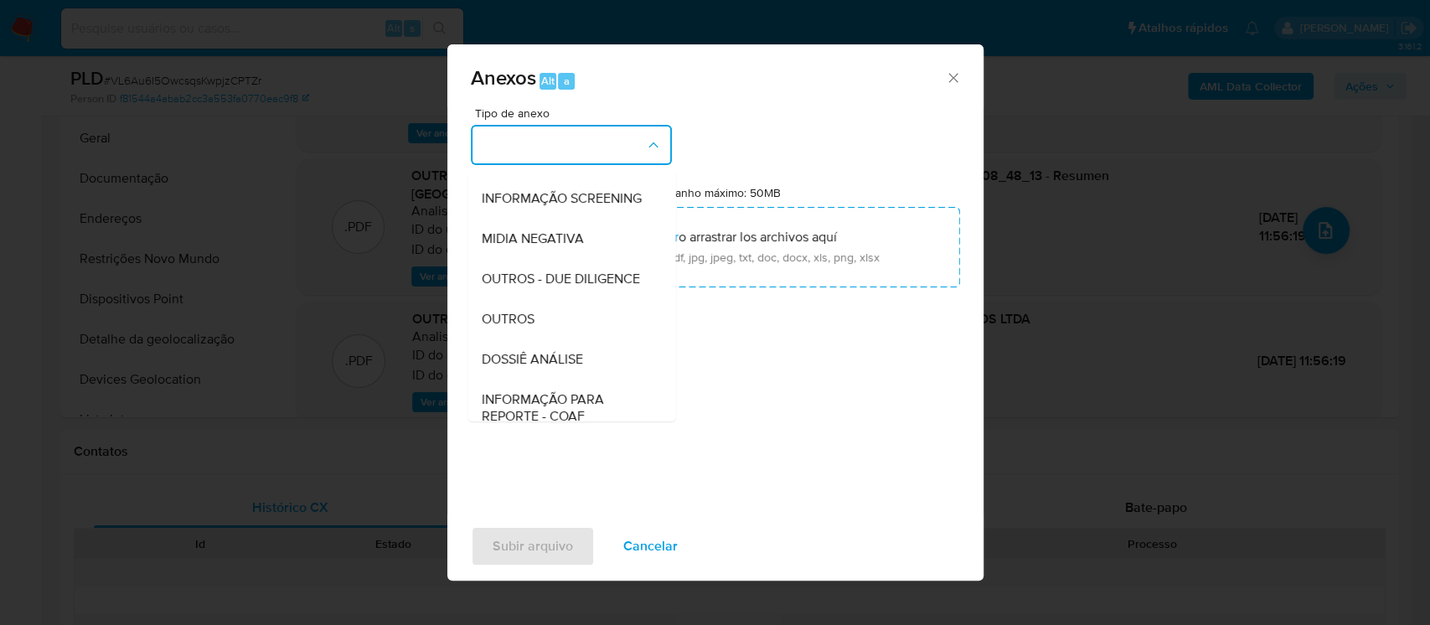
scroll to position [257, 0]
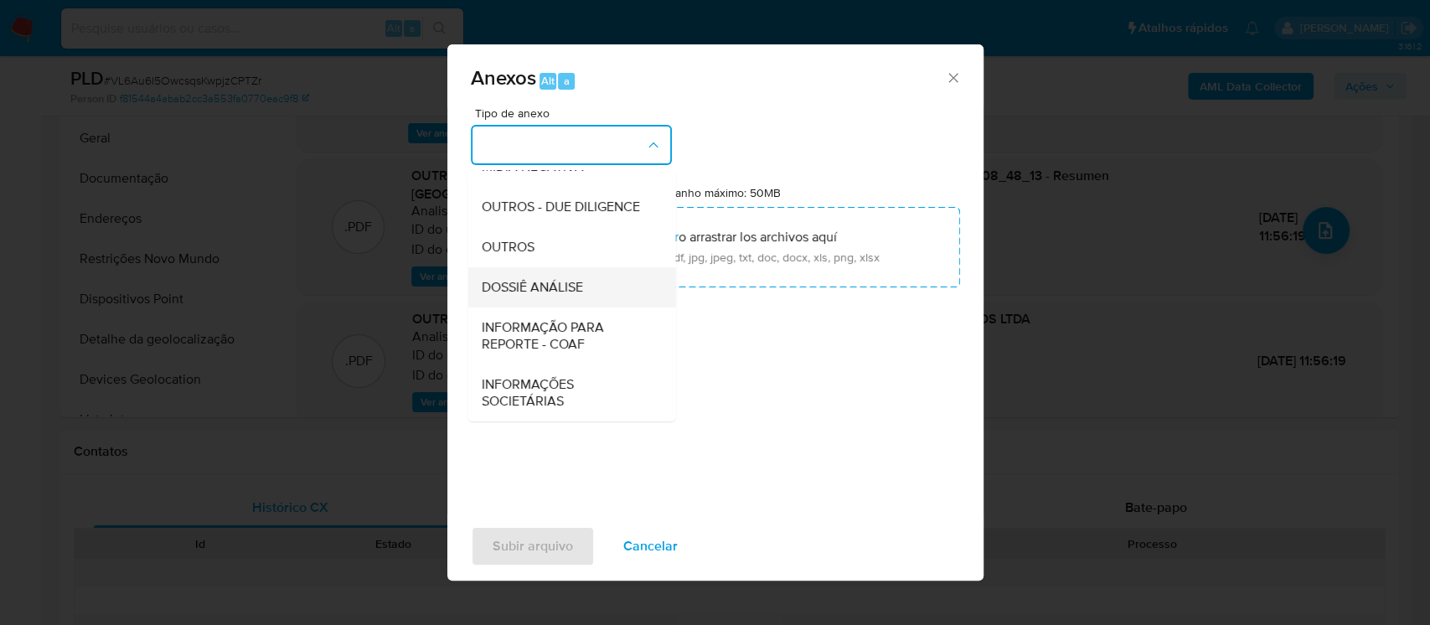
click at [536, 290] on span "DOSSIÊ ANÁLISE" at bounding box center [531, 287] width 101 height 17
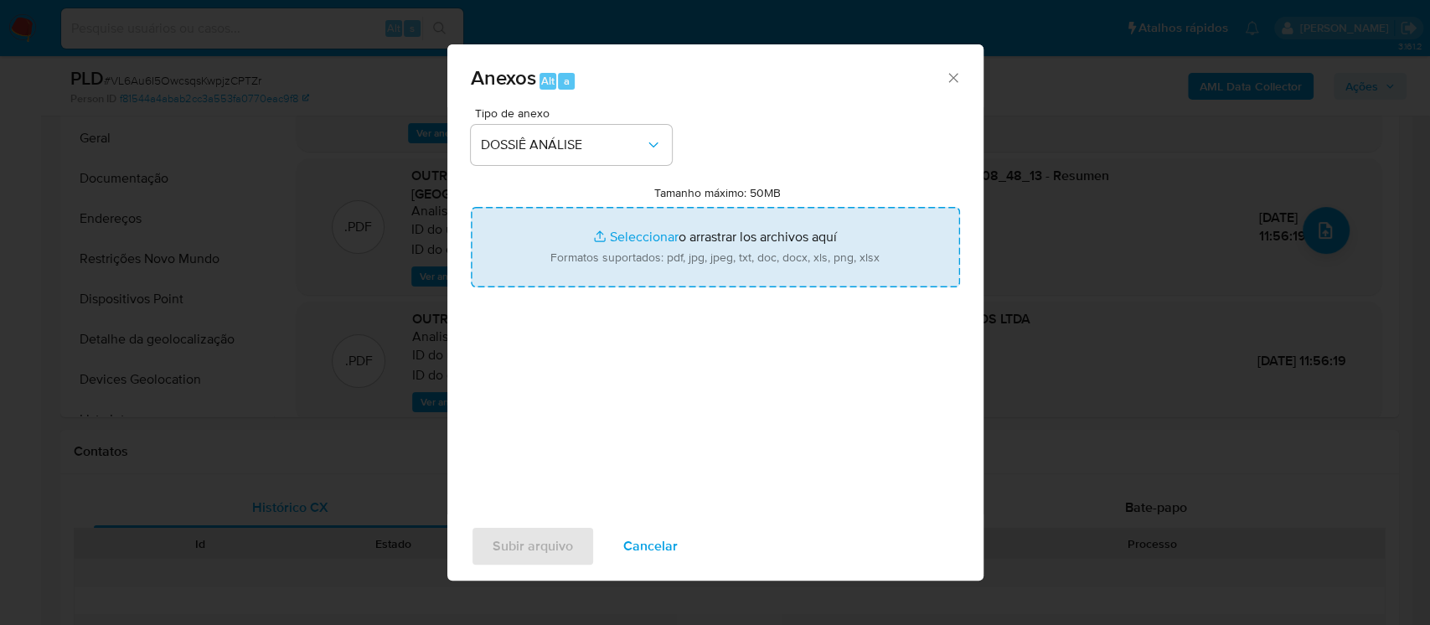
click at [637, 240] on input "Tamanho máximo: 50MB Seleccionar archivos" at bounding box center [715, 247] width 489 height 80
type input "C:\fakepath\DECLÍNIO - VL6Au6I5OwcsqsKwpjzCPTZr - CNPJ 40150381000100 - PRINCIP…"
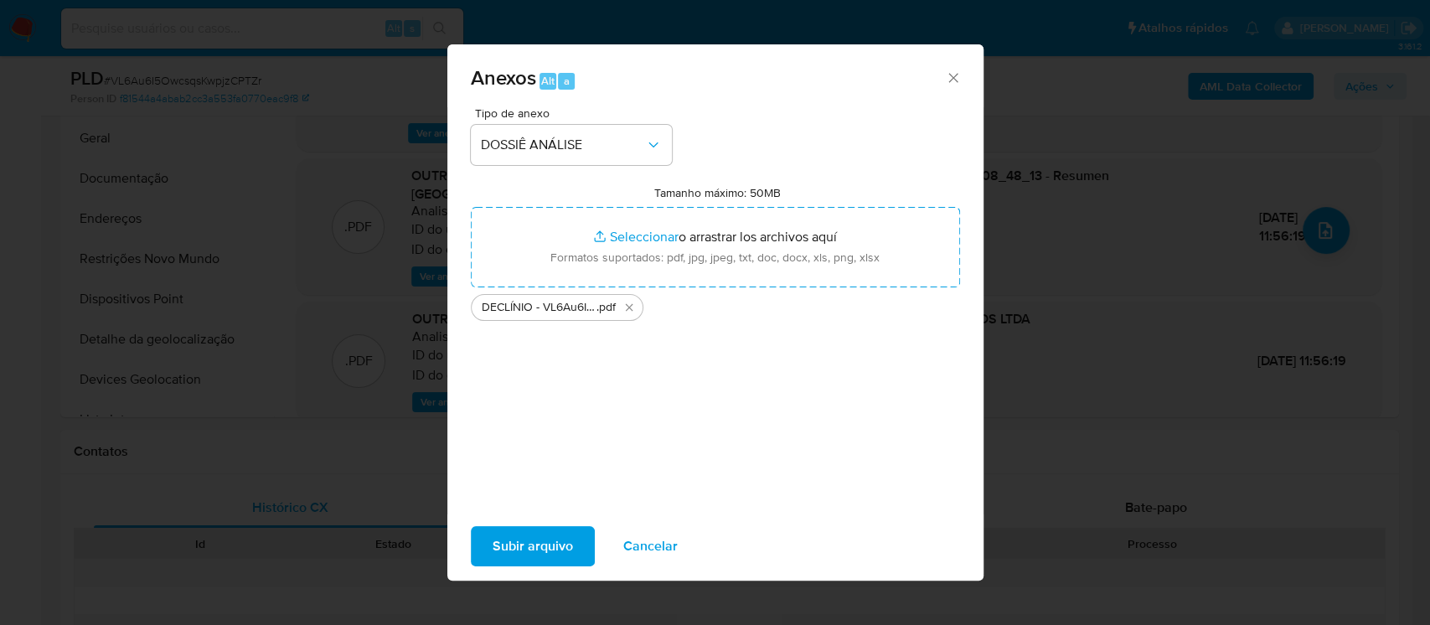
click at [512, 556] on span "Subir arquivo" at bounding box center [533, 546] width 80 height 37
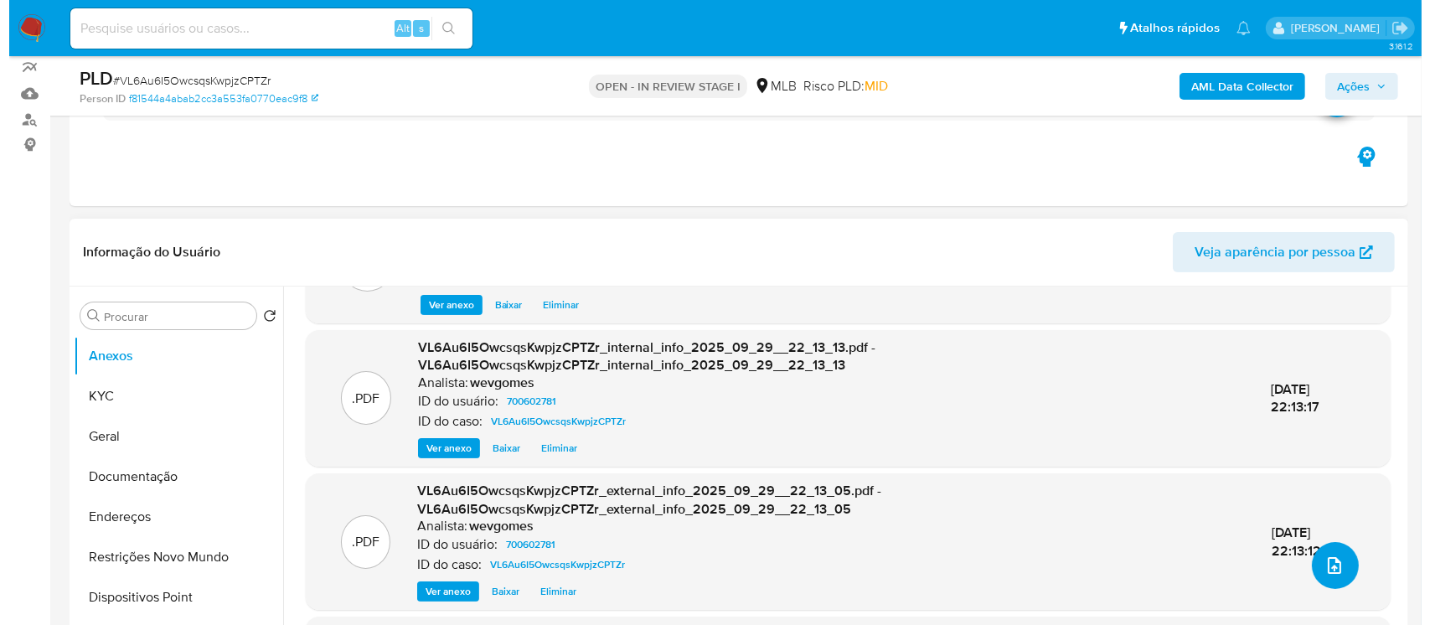
scroll to position [127, 0]
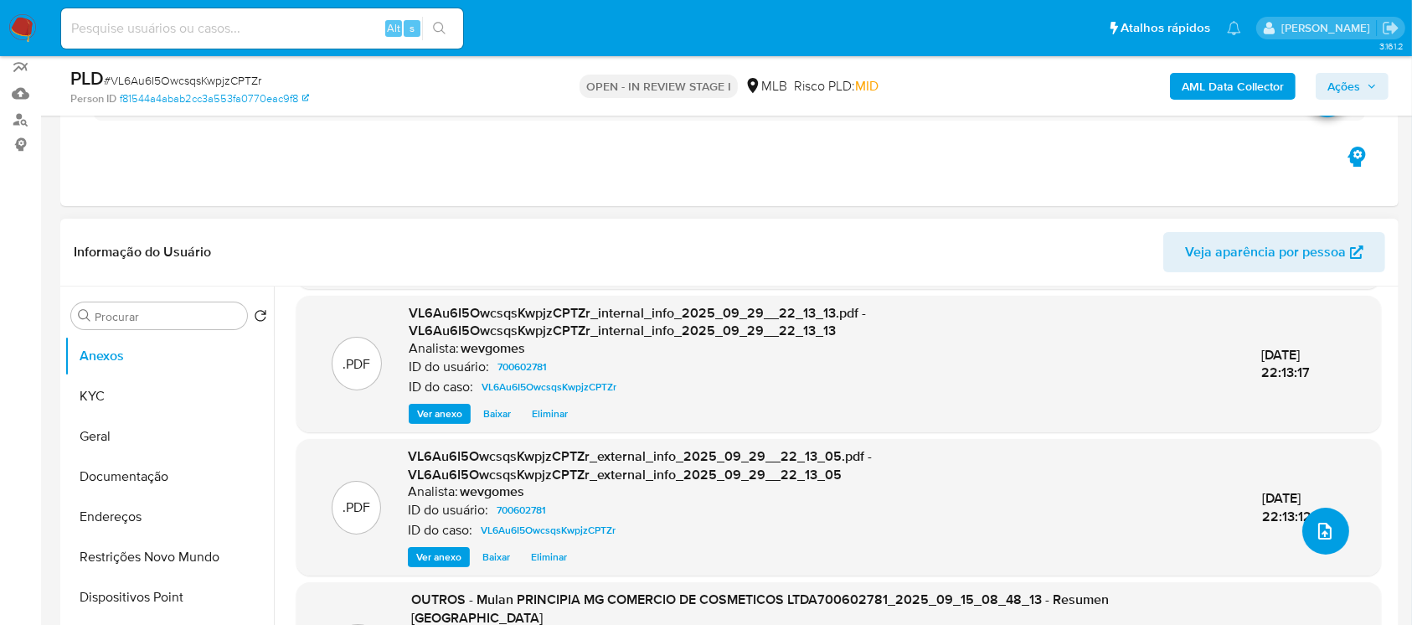
click at [1318, 530] on icon "upload-file" at bounding box center [1324, 531] width 13 height 17
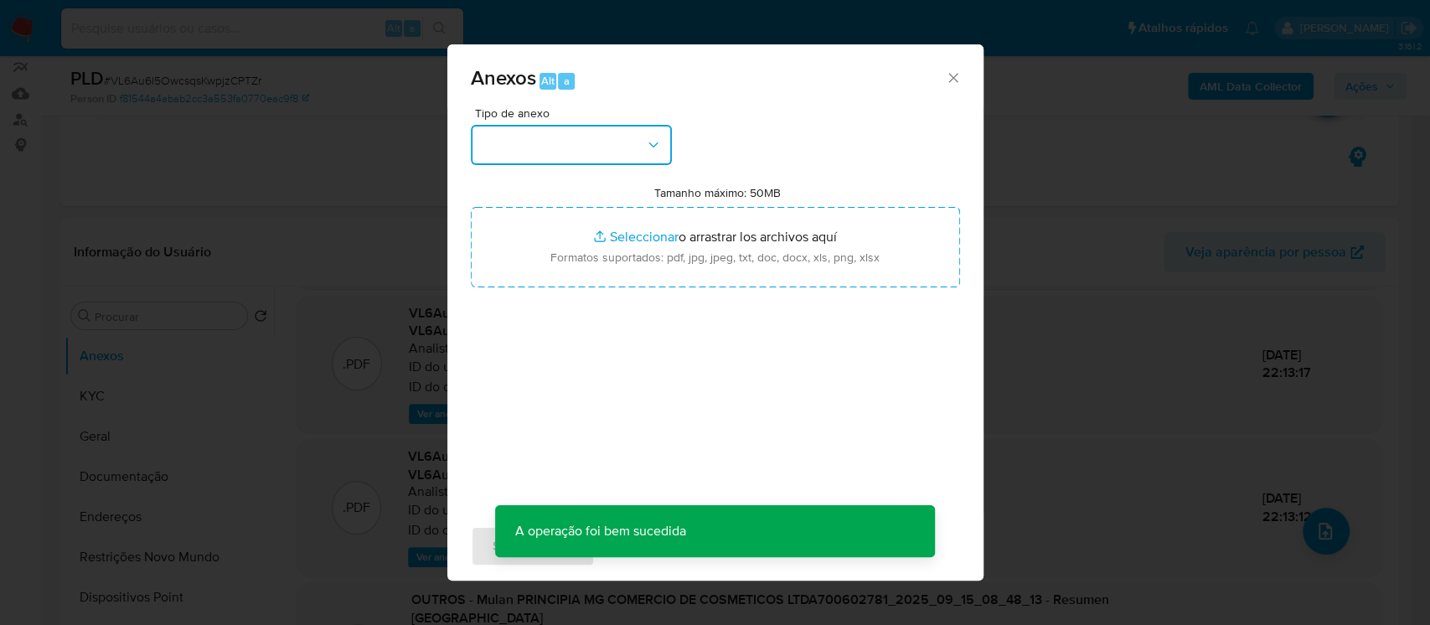
click at [629, 135] on button "button" at bounding box center [571, 145] width 201 height 40
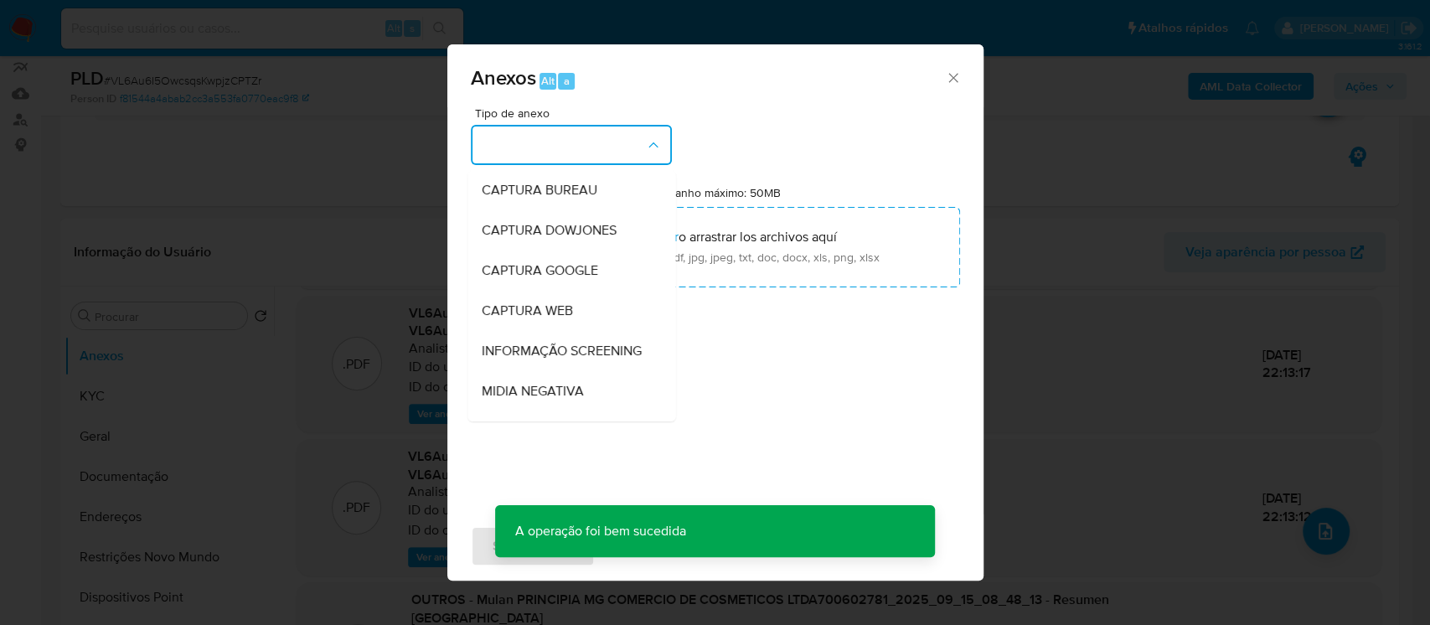
scroll to position [257, 0]
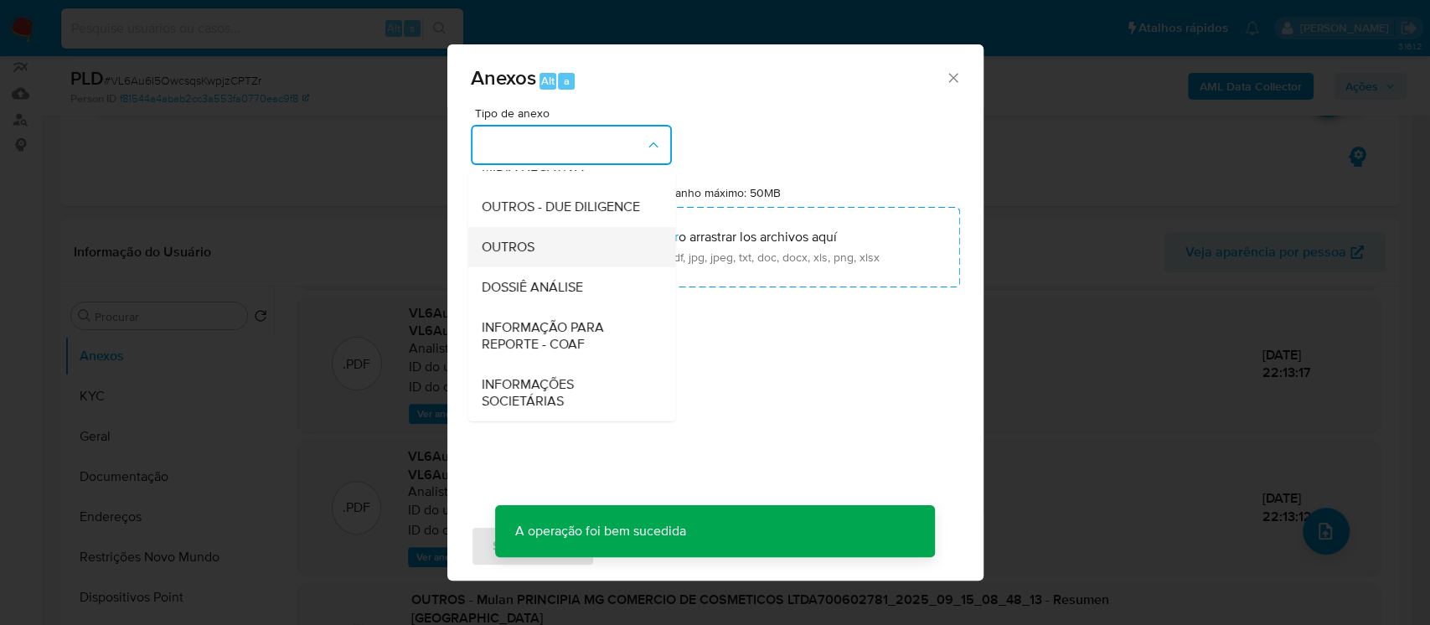
click at [497, 251] on span "OUTROS" at bounding box center [507, 247] width 53 height 17
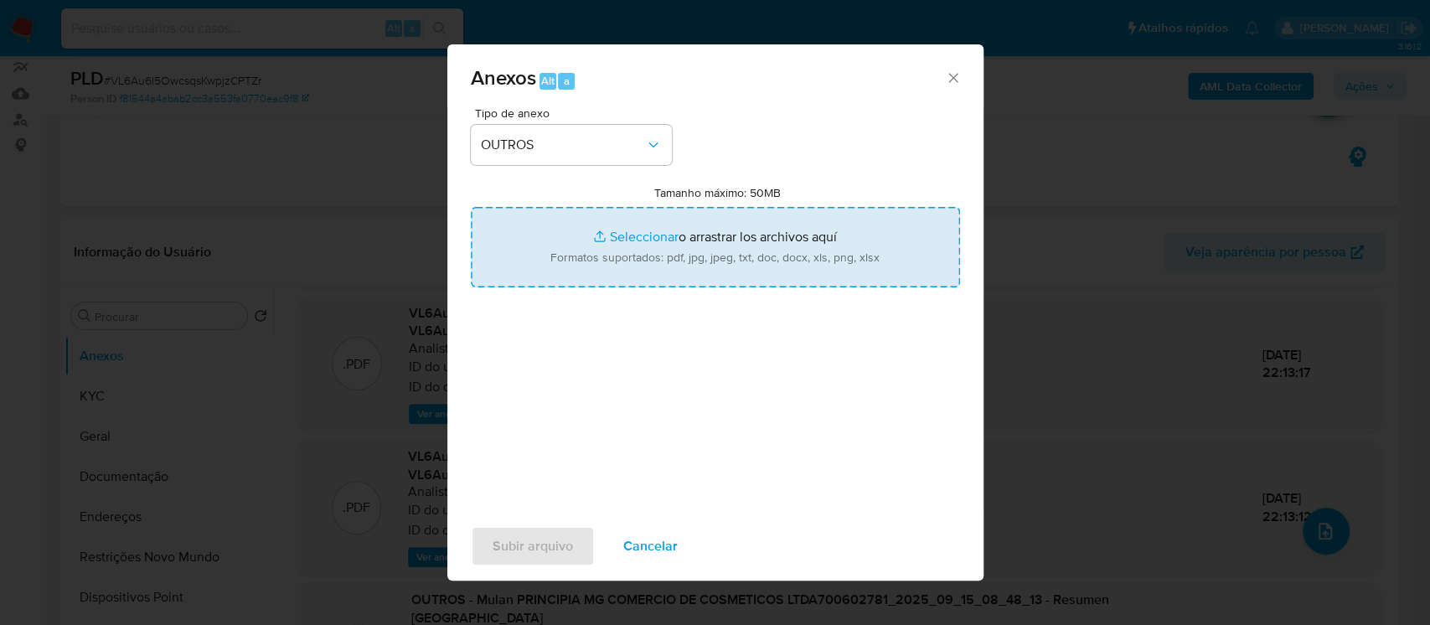
click at [613, 234] on input "Tamanho máximo: 50MB Seleccionar archivos" at bounding box center [715, 247] width 489 height 80
click at [627, 227] on input "Tamanho máximo: 50MB Seleccionar archivos" at bounding box center [715, 247] width 489 height 80
click at [635, 238] on input "Tamanho máximo: 50MB Seleccionar archivos" at bounding box center [715, 247] width 489 height 80
type input "C:\fakepath\Mulan 700602781_2025_09_29_20_16_58.pdf"
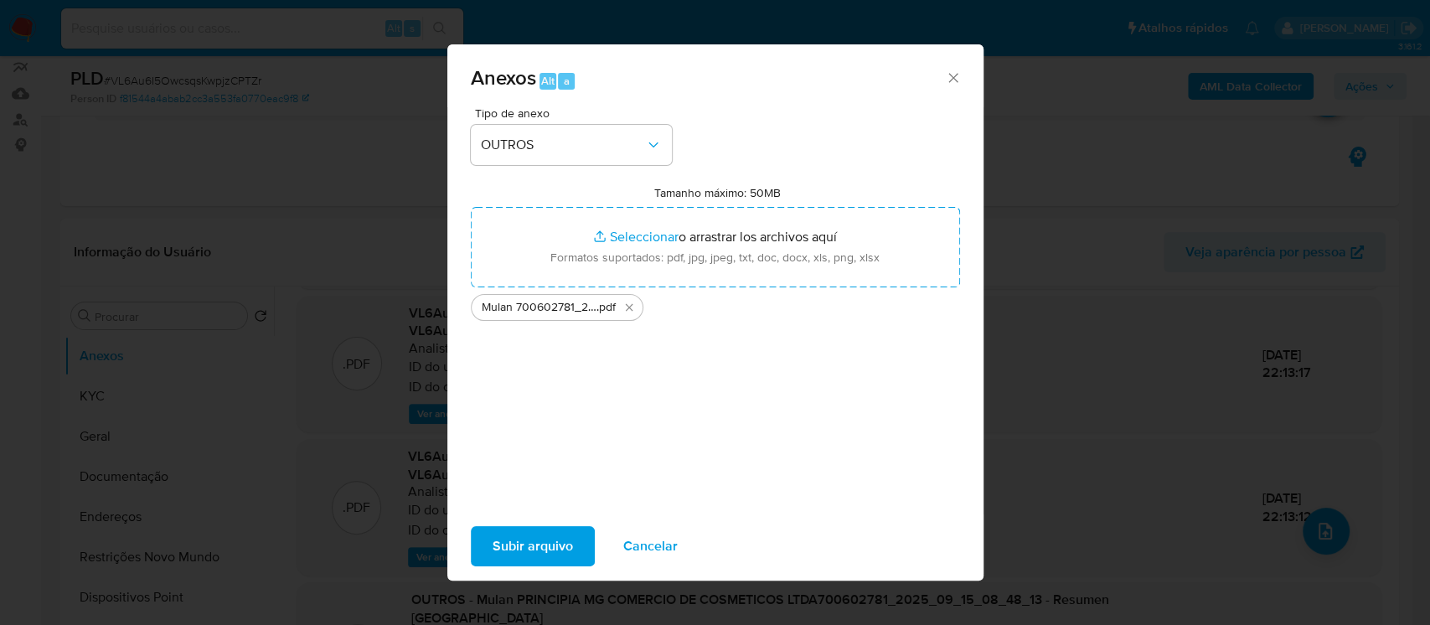
click at [507, 550] on span "Subir arquivo" at bounding box center [533, 546] width 80 height 37
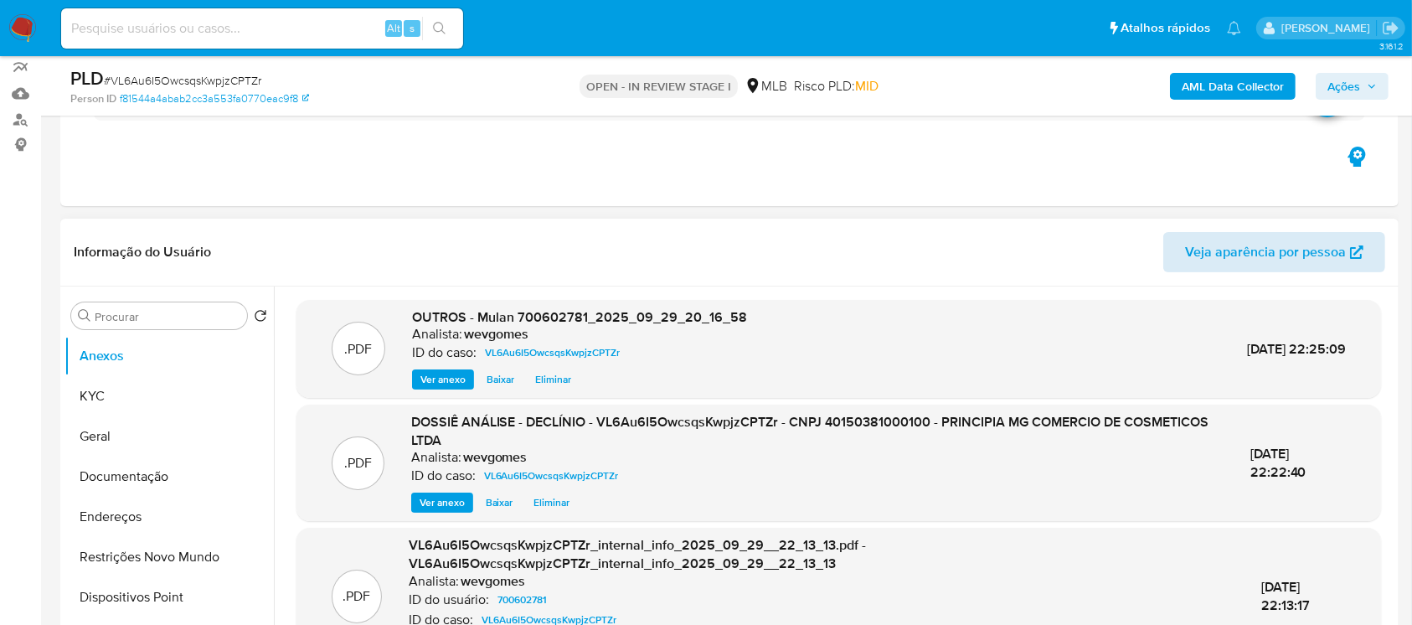
scroll to position [0, 0]
click at [1330, 89] on span "Ações" at bounding box center [1344, 86] width 33 height 27
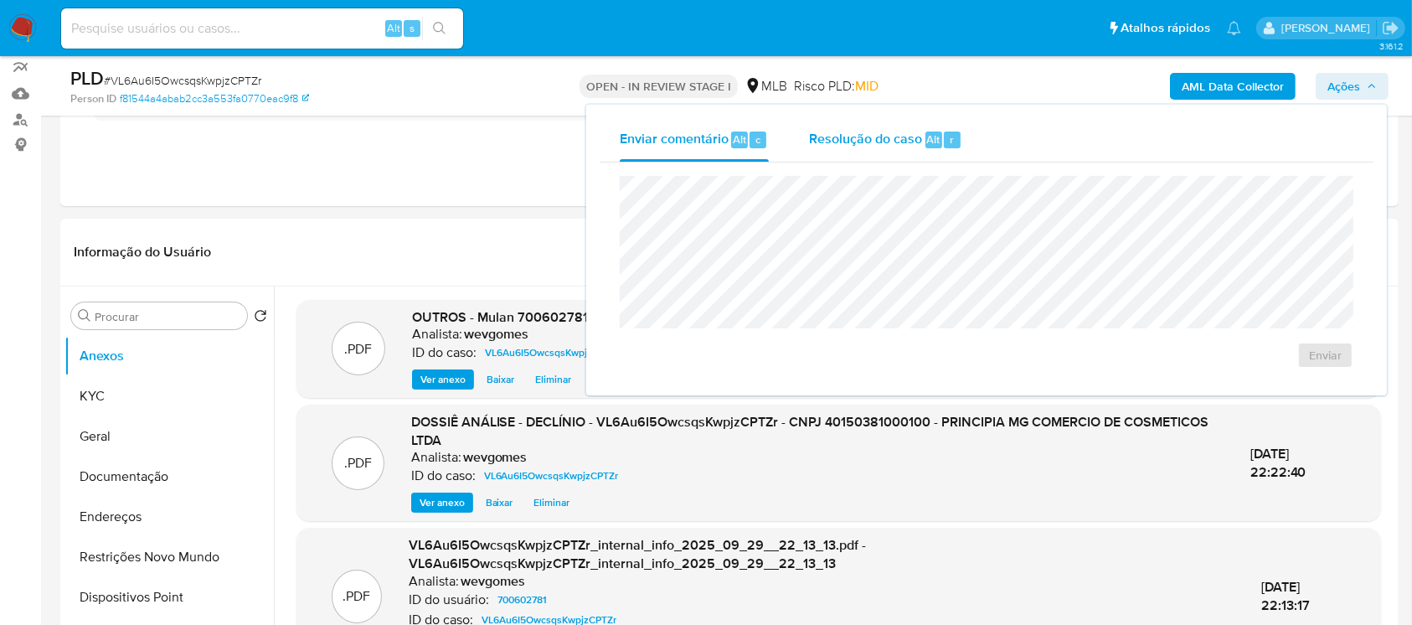
click at [871, 137] on span "Resolução do caso" at bounding box center [865, 138] width 113 height 19
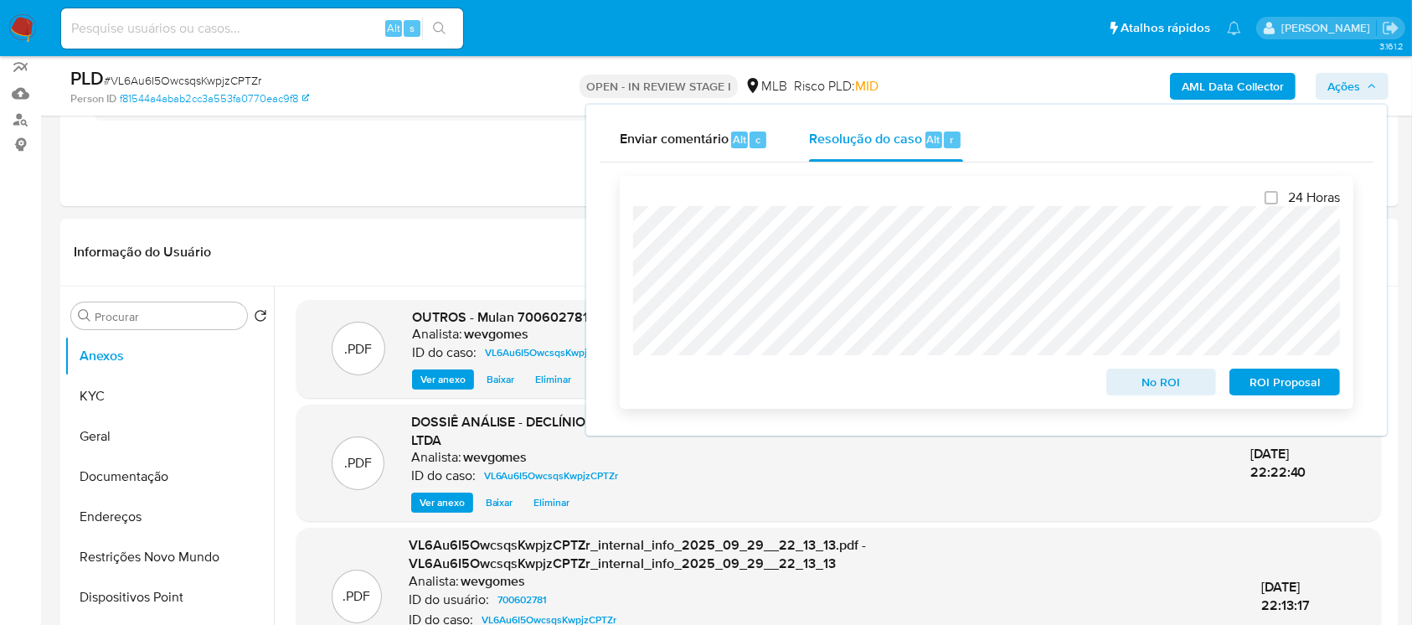
click at [1156, 390] on span "No ROI" at bounding box center [1161, 381] width 87 height 23
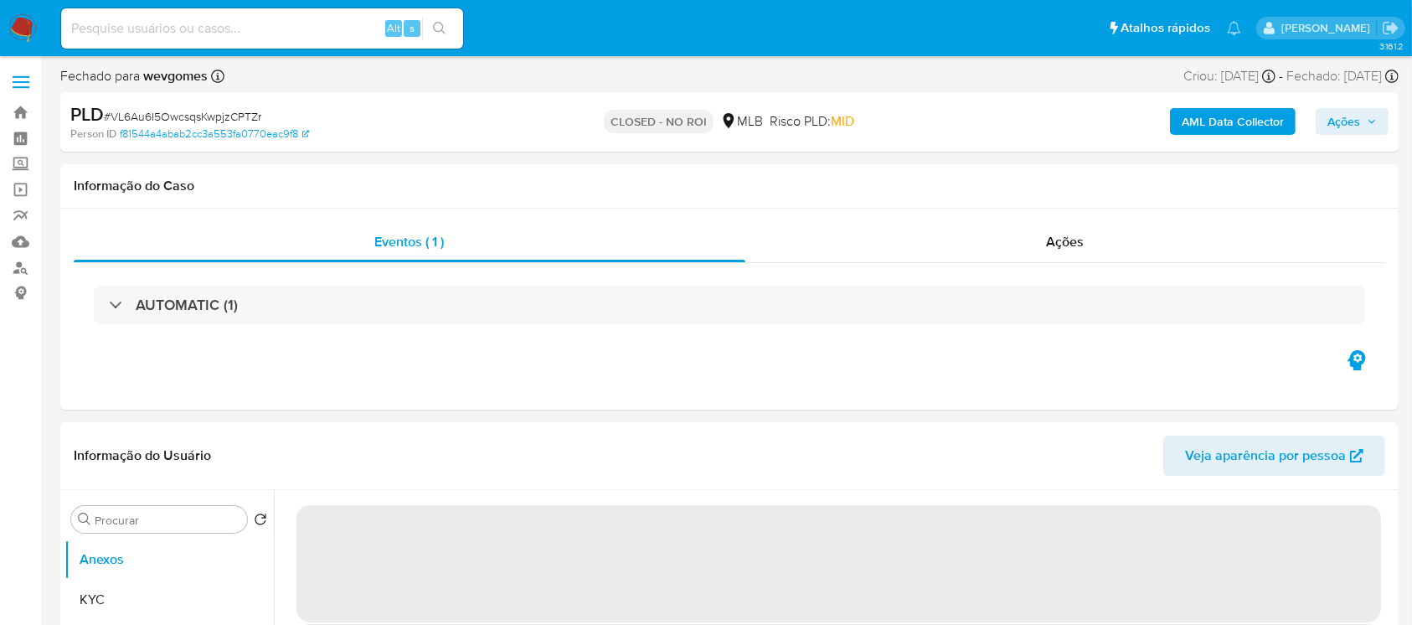
select select "10"
